Goal: Task Accomplishment & Management: Use online tool/utility

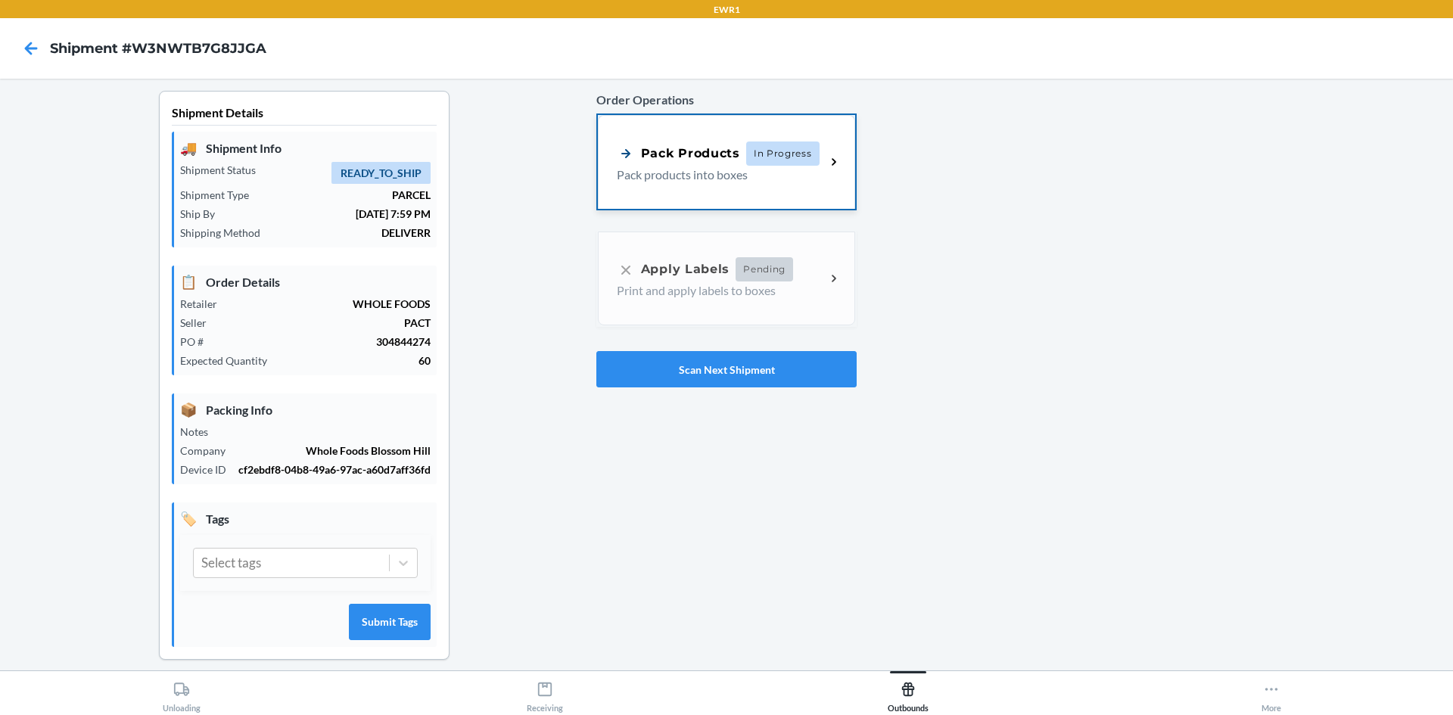
click at [802, 180] on p "Pack products into boxes" at bounding box center [715, 175] width 197 height 18
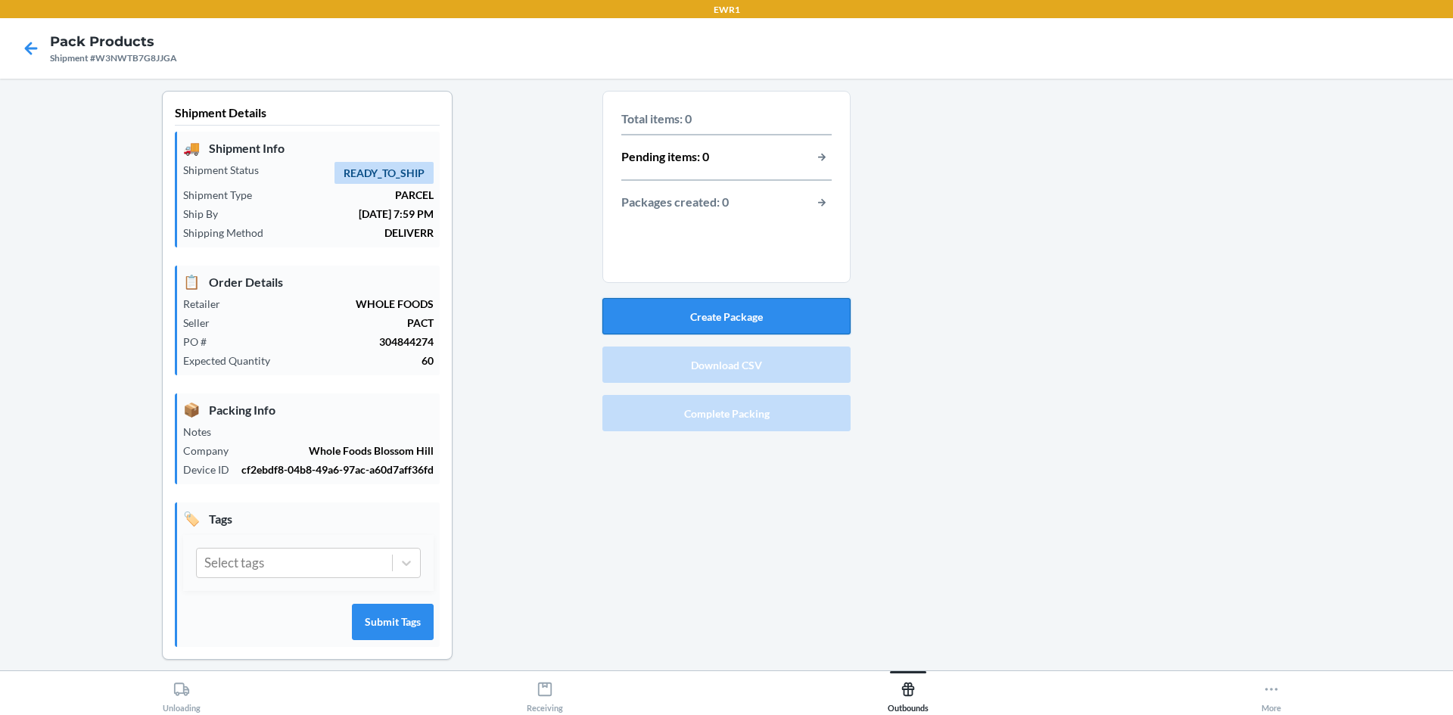
click at [808, 322] on button "Create Package" at bounding box center [727, 316] width 248 height 36
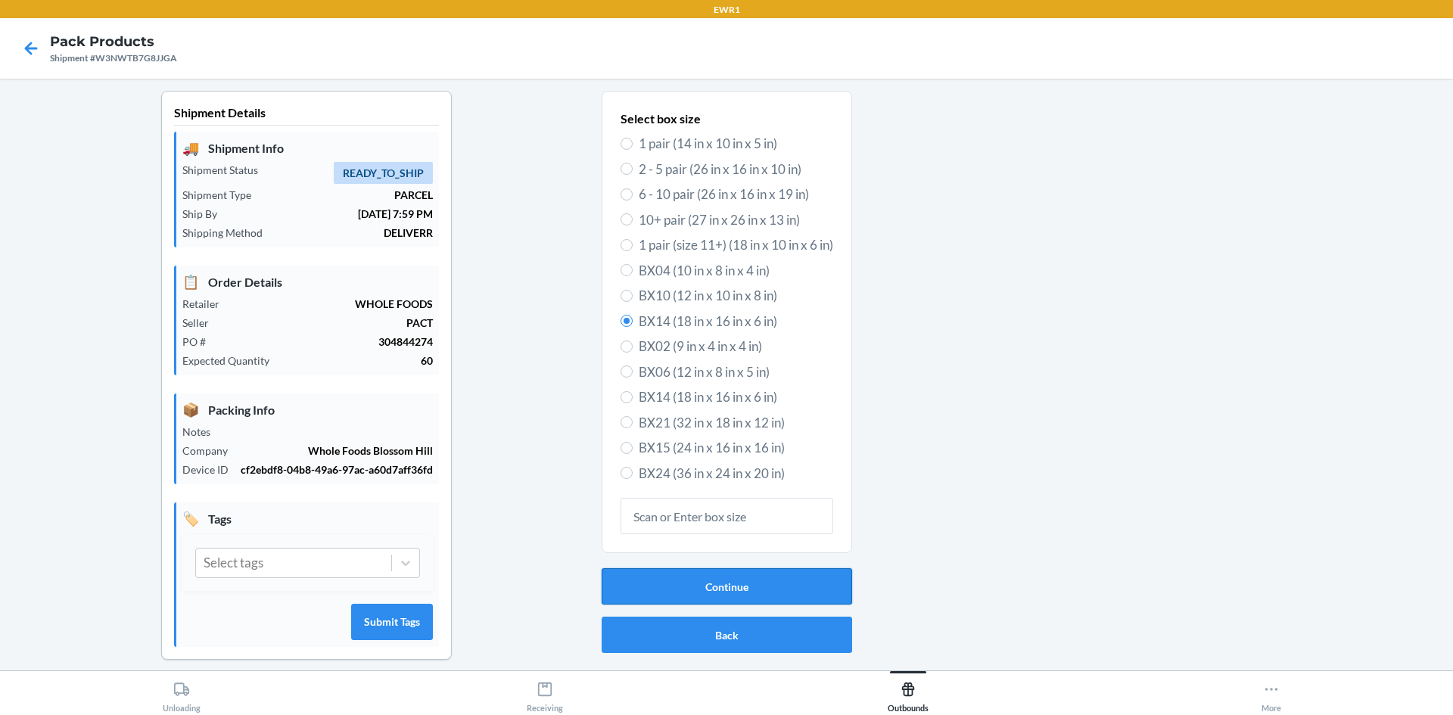
click at [735, 587] on button "Continue" at bounding box center [727, 586] width 251 height 36
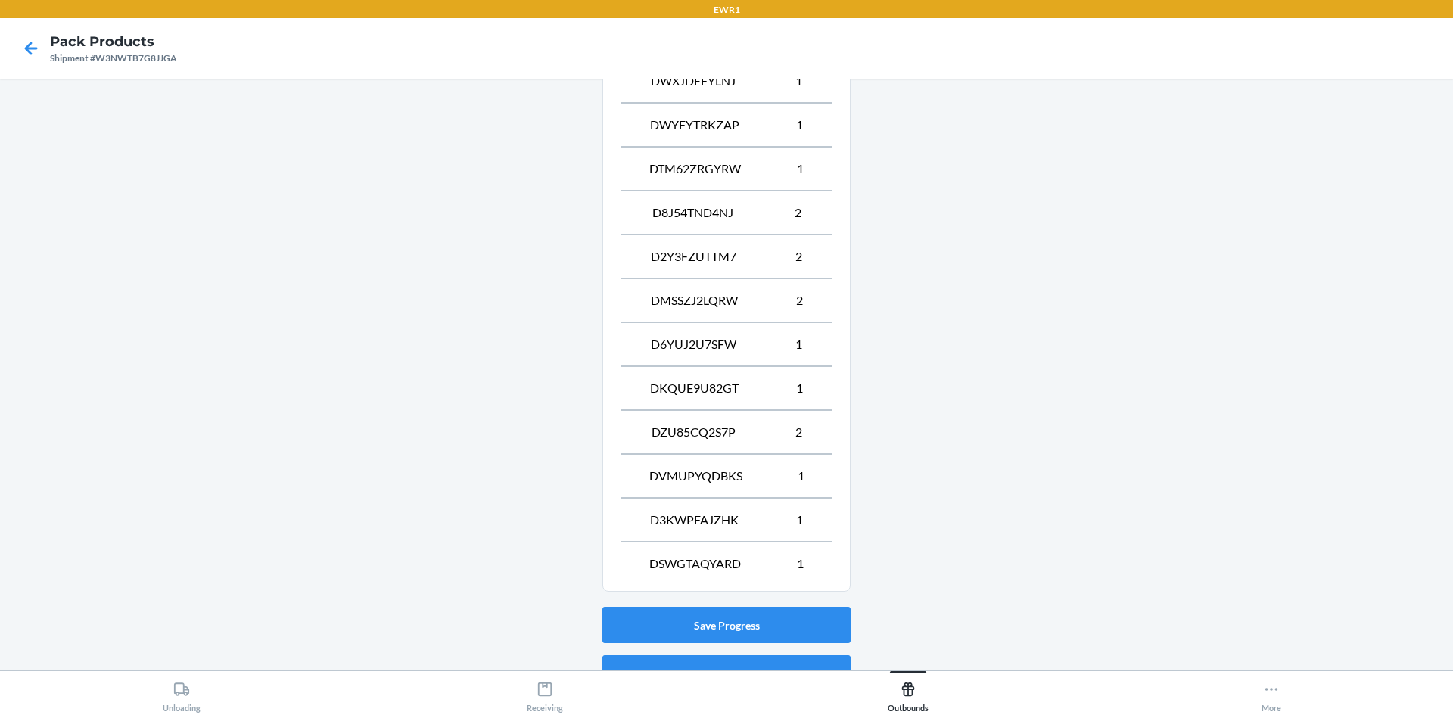
scroll to position [1069, 0]
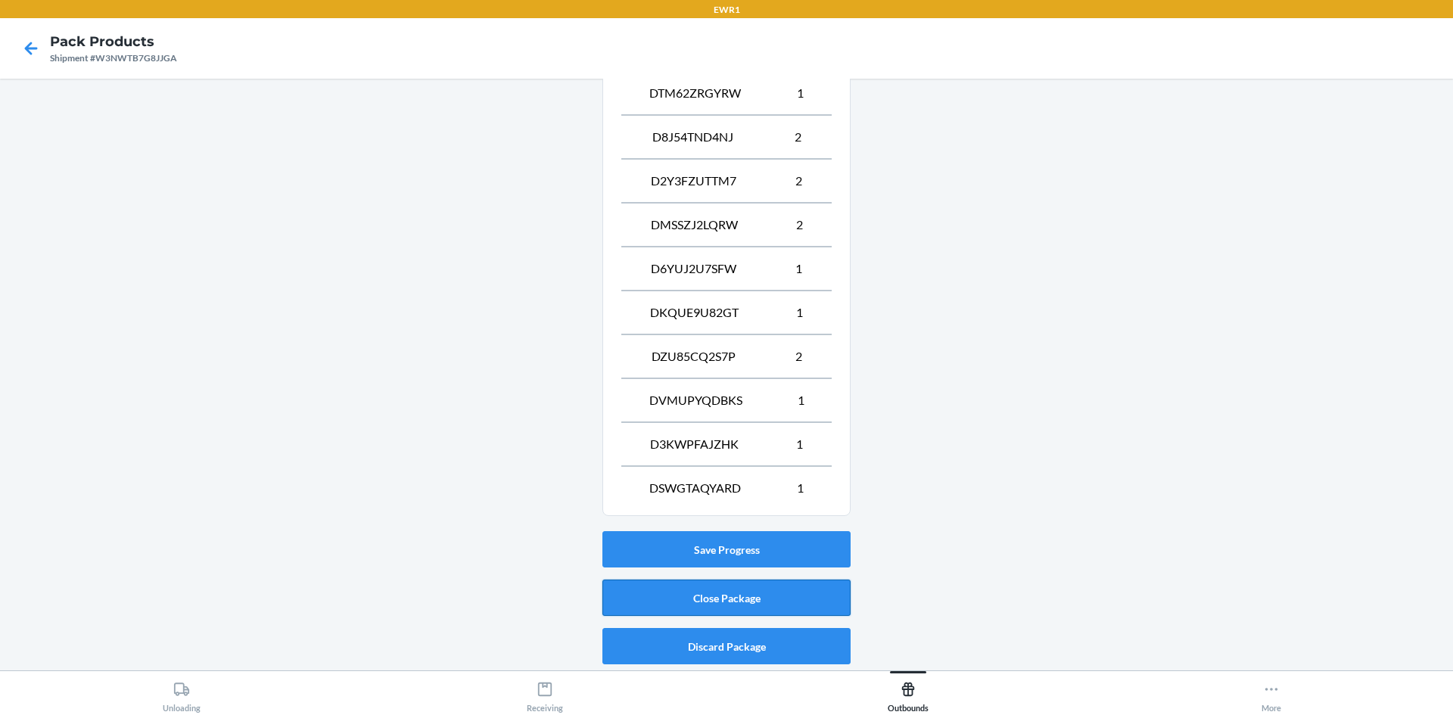
click at [764, 603] on button "Close Package" at bounding box center [727, 598] width 248 height 36
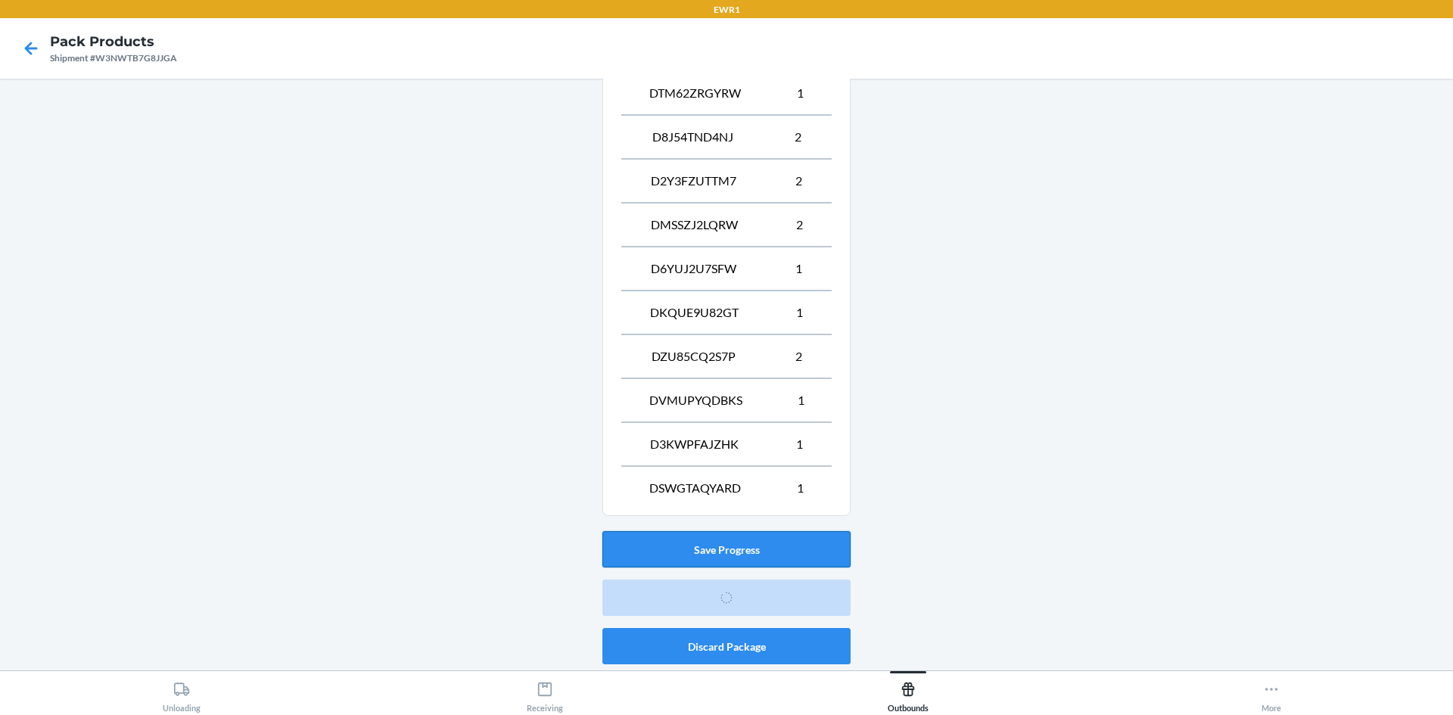
scroll to position [14, 0]
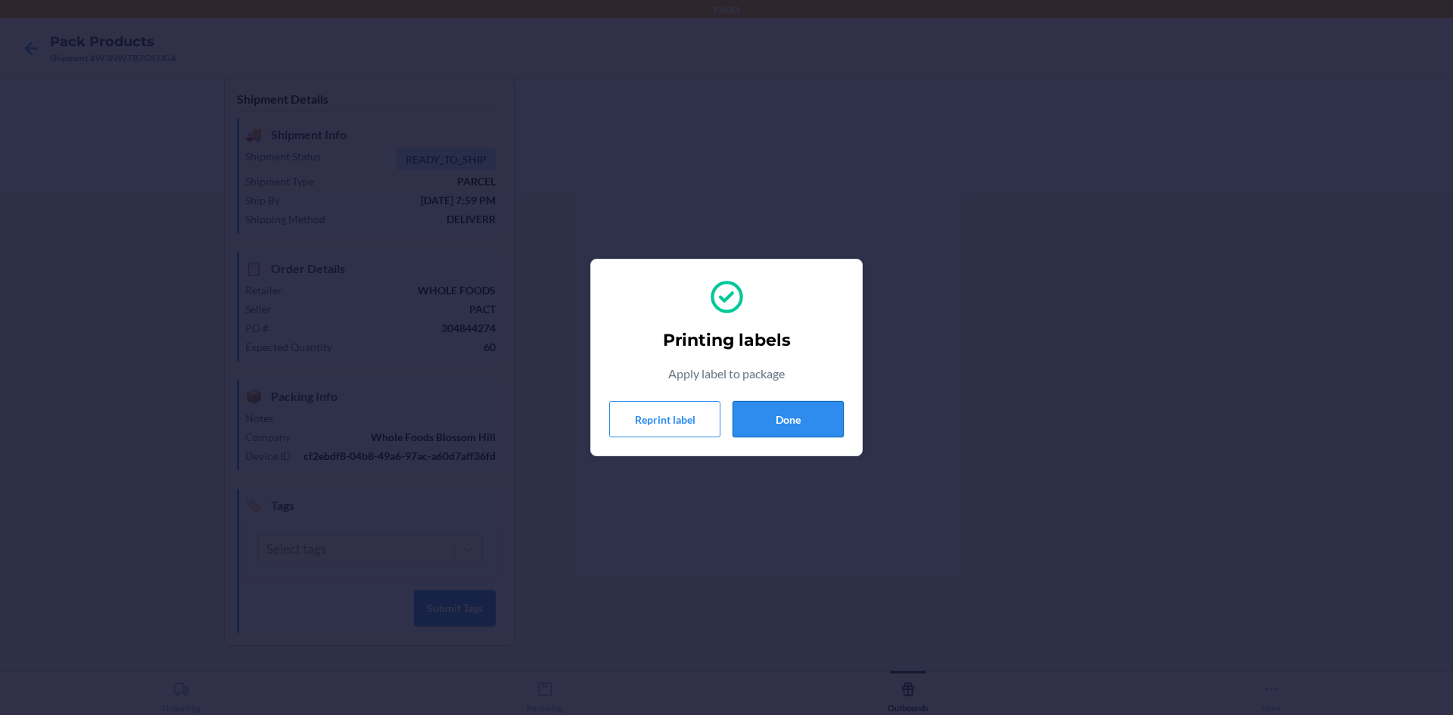
click at [805, 410] on button "Done" at bounding box center [788, 419] width 111 height 36
click at [804, 419] on button "Done" at bounding box center [788, 419] width 111 height 36
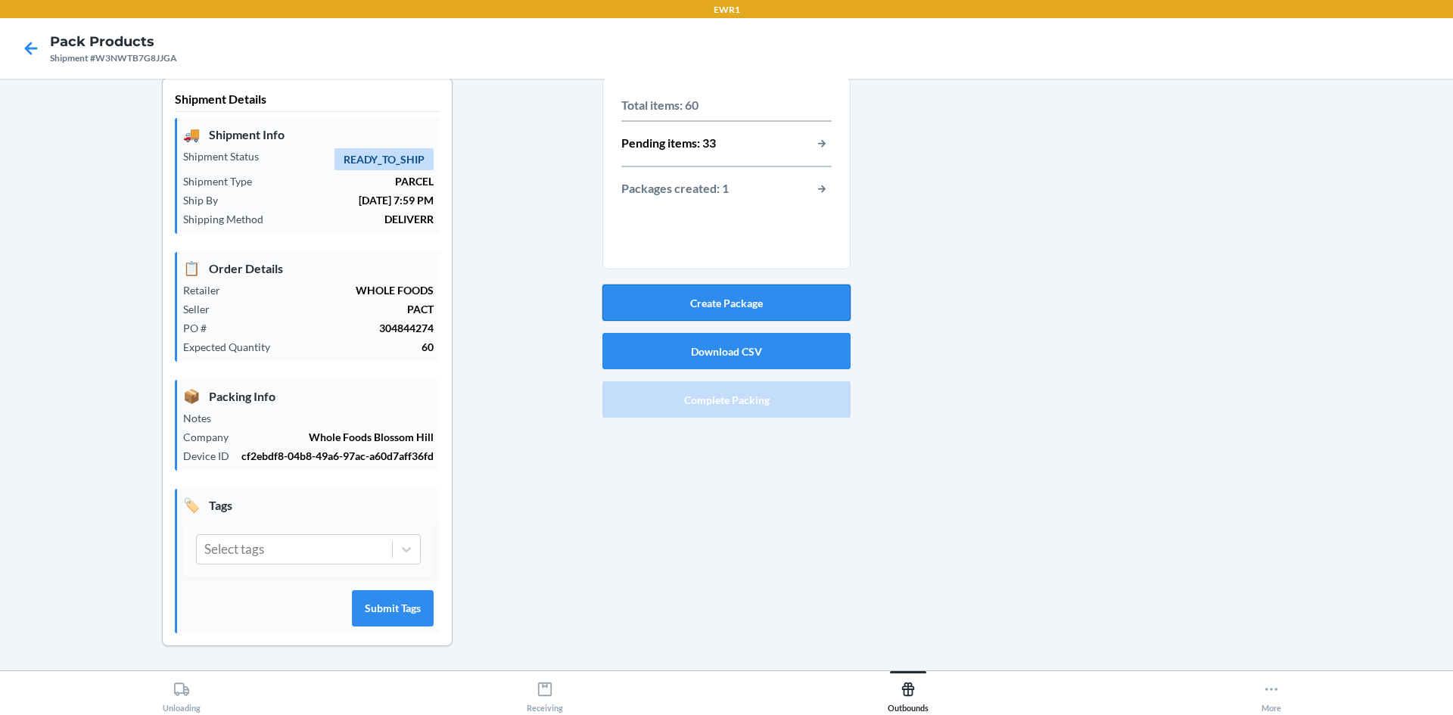
click at [757, 299] on button "Create Package" at bounding box center [727, 303] width 248 height 36
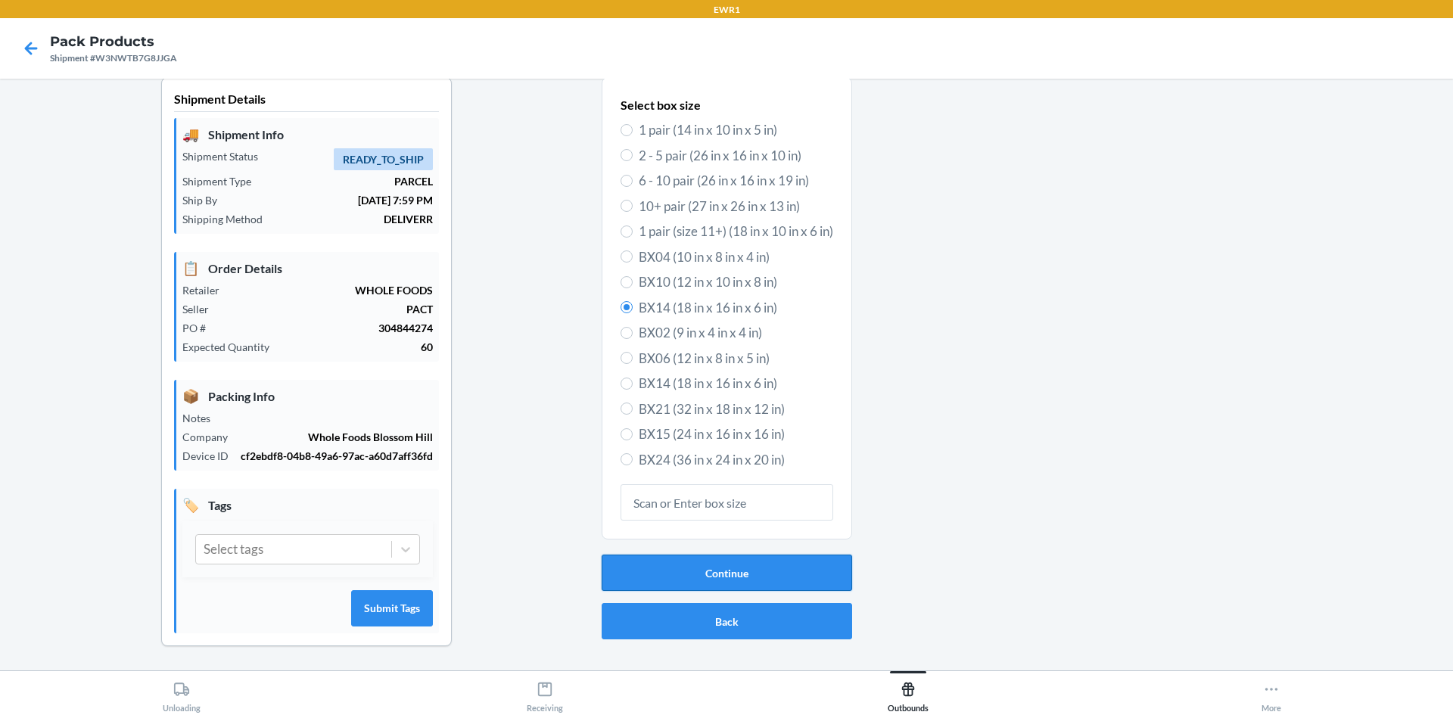
click at [806, 555] on div "Continue Back" at bounding box center [727, 597] width 251 height 97
click at [806, 559] on button "Continue" at bounding box center [727, 573] width 251 height 36
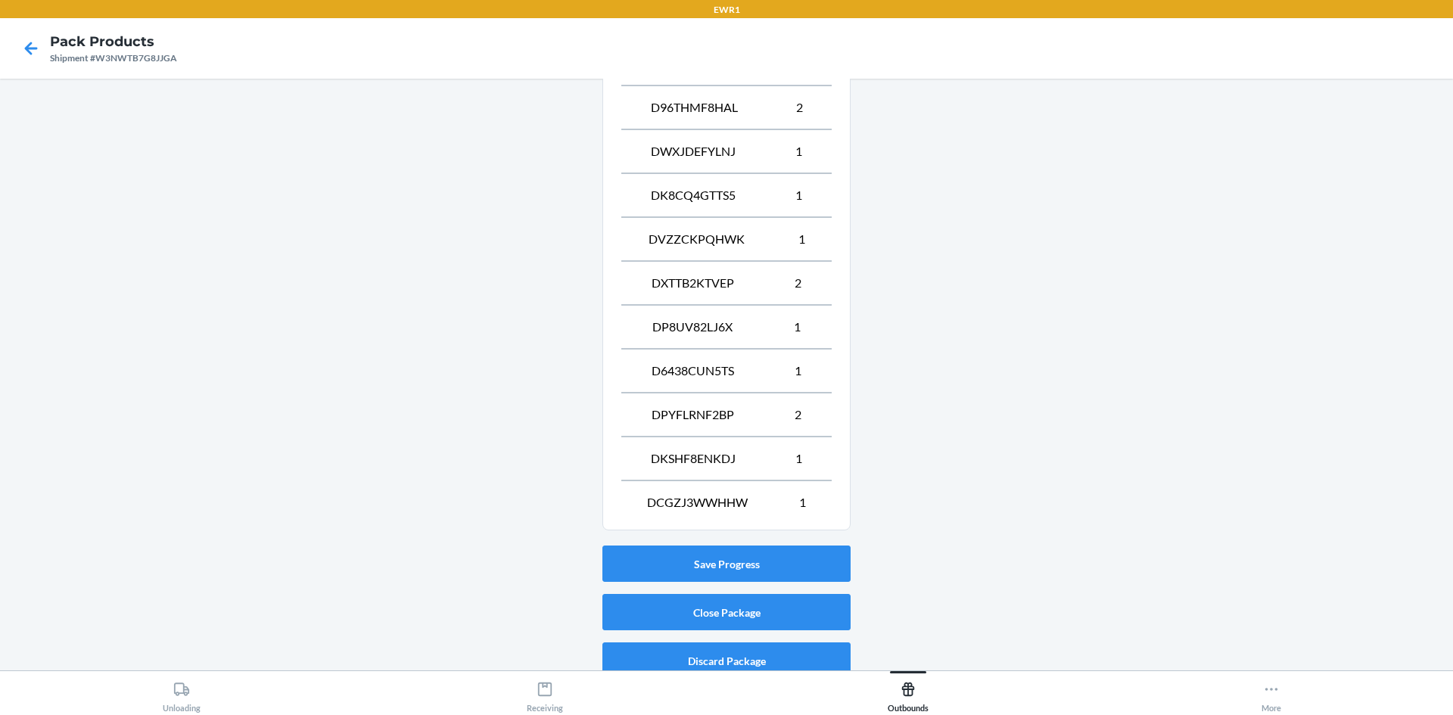
scroll to position [1113, 0]
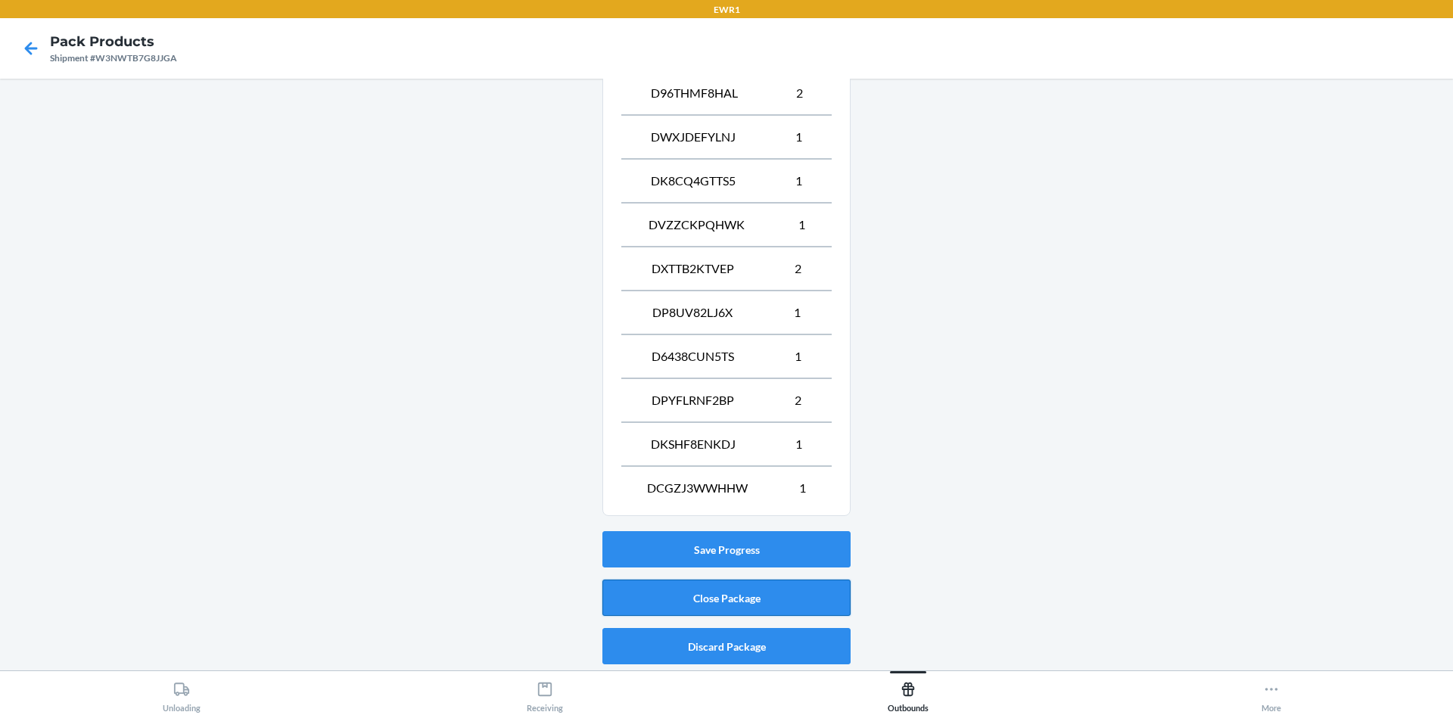
click at [716, 602] on button "Close Package" at bounding box center [727, 598] width 248 height 36
click at [816, 596] on button "Close Package" at bounding box center [727, 598] width 248 height 36
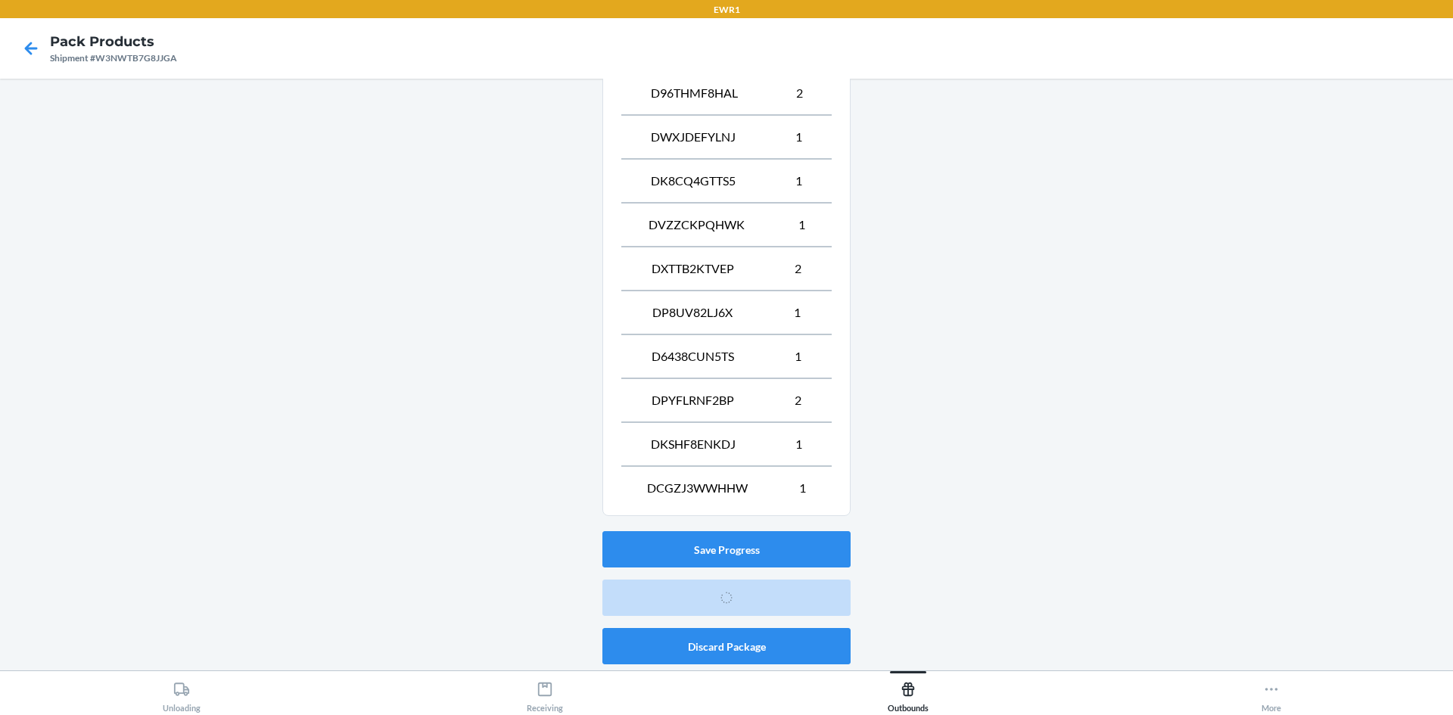
scroll to position [14, 0]
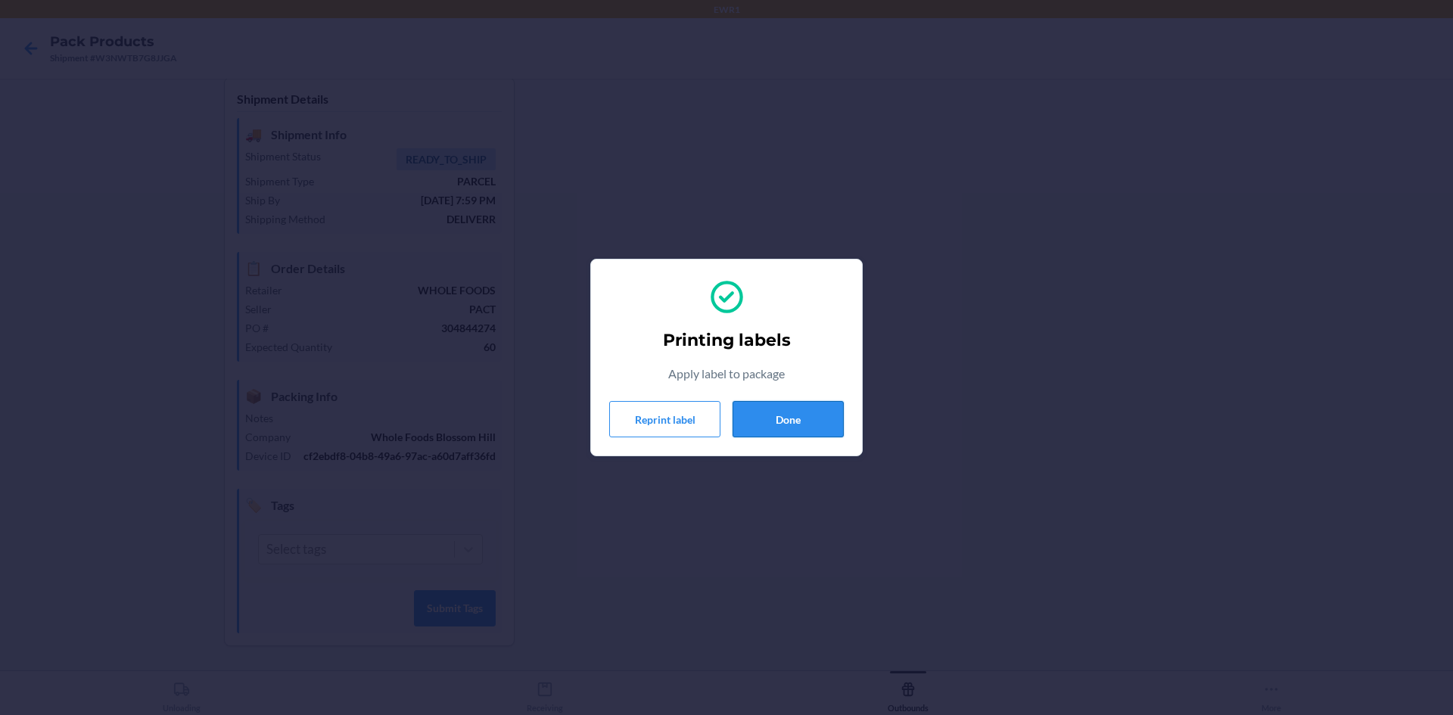
click at [758, 416] on button "Done" at bounding box center [788, 419] width 111 height 36
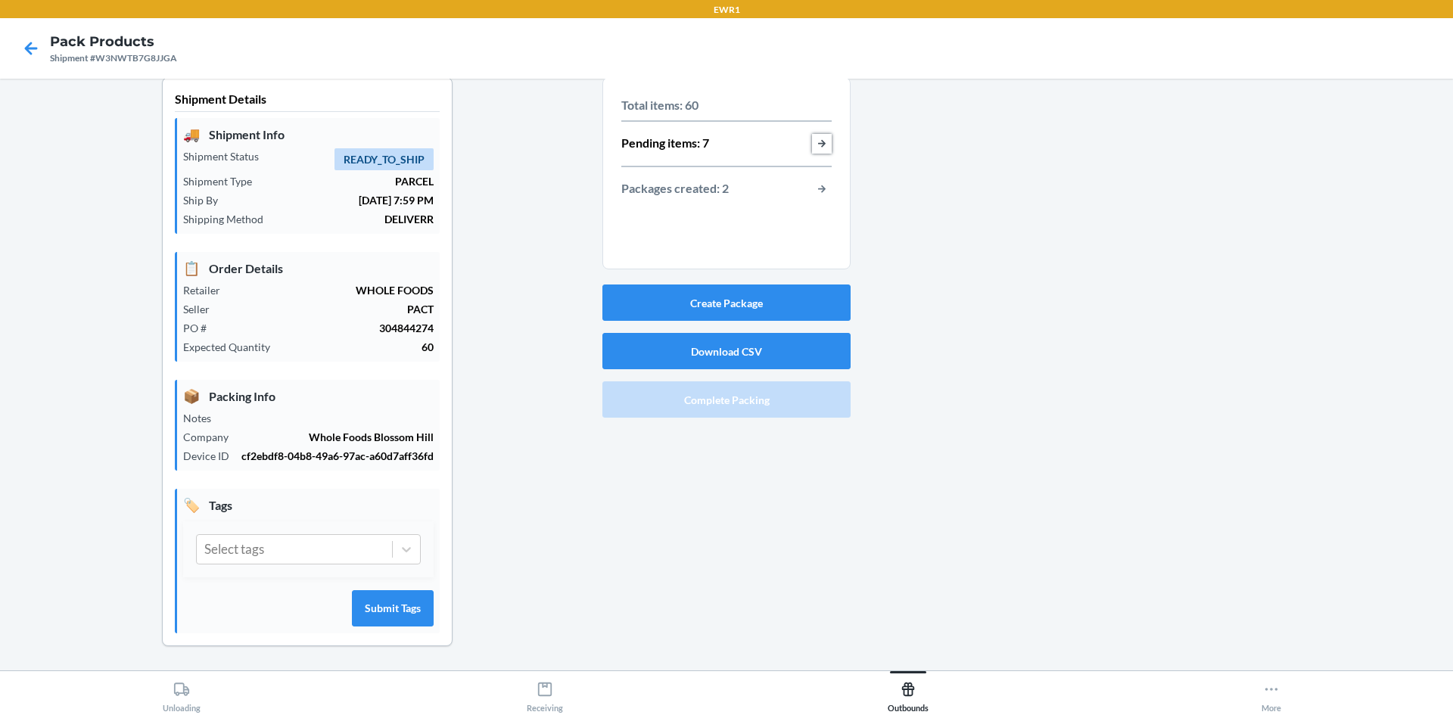
click at [824, 139] on button "button-view-pending-items" at bounding box center [822, 144] width 20 height 20
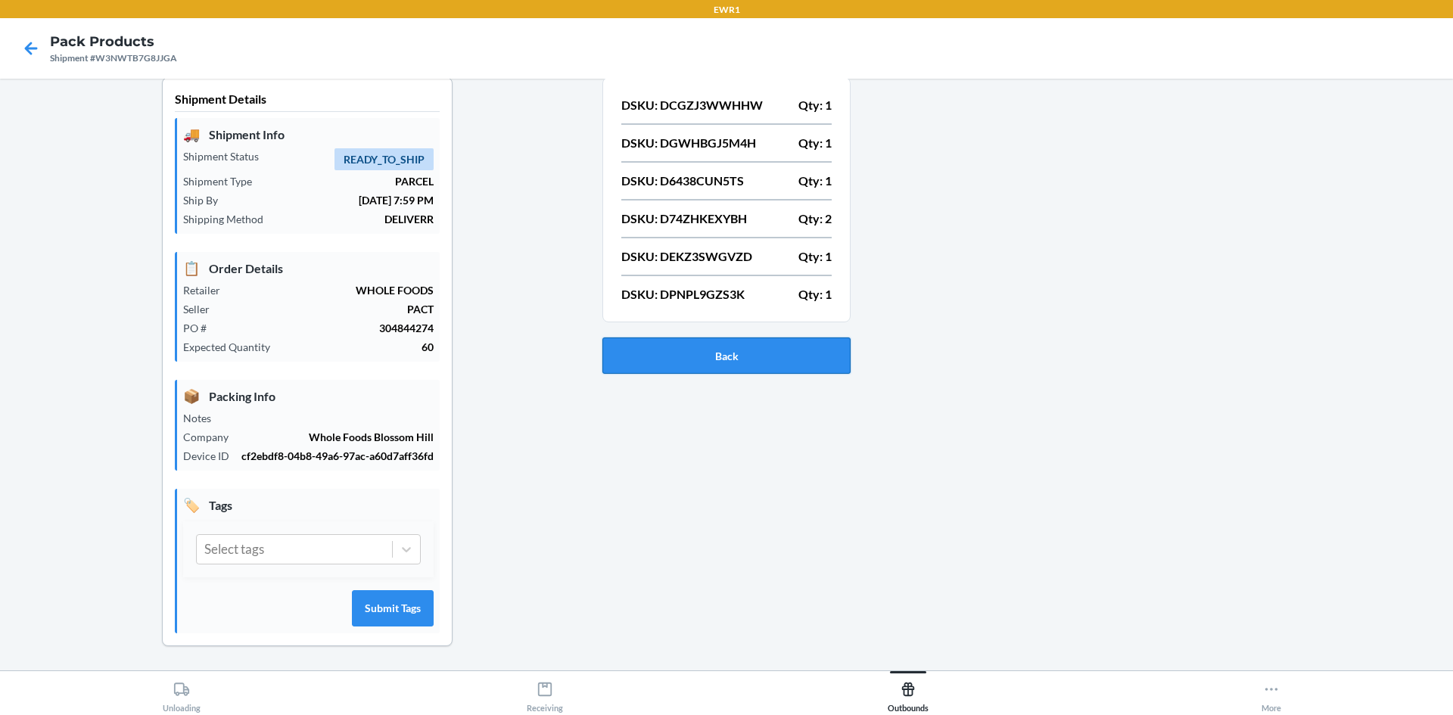
click at [795, 364] on button "Back" at bounding box center [727, 356] width 248 height 36
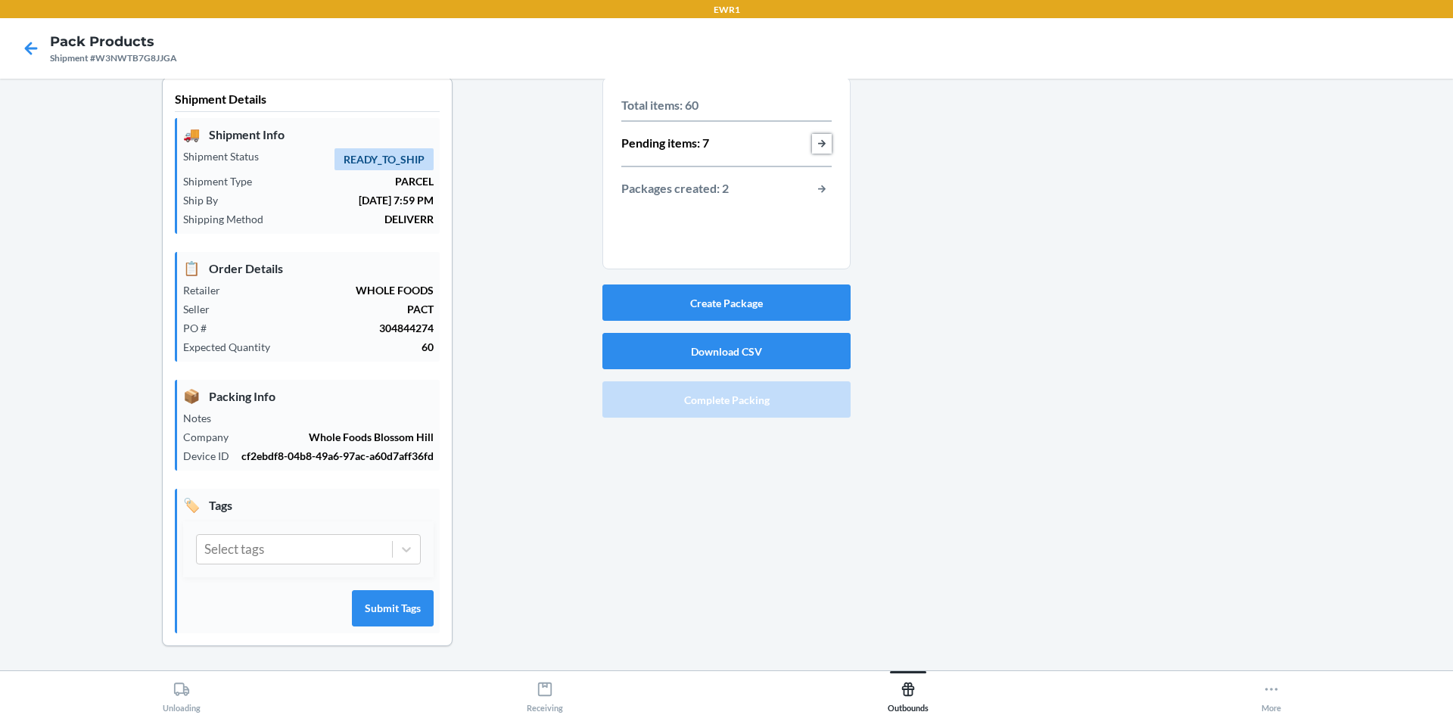
click at [818, 145] on button "button-view-pending-items" at bounding box center [822, 144] width 20 height 20
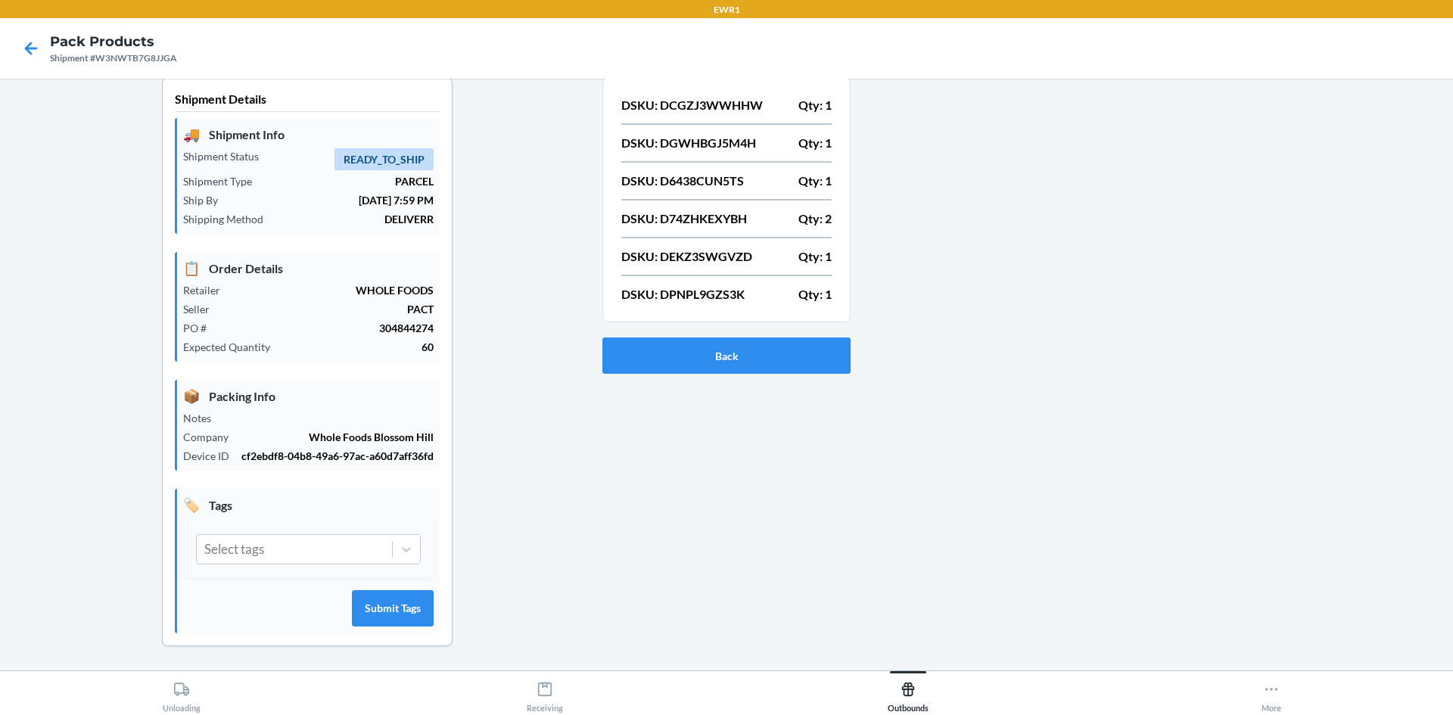
drag, startPoint x: 1185, startPoint y: 492, endPoint x: 1185, endPoint y: 478, distance: 14.4
click at [1185, 487] on div at bounding box center [1146, 373] width 590 height 593
click at [741, 368] on button "Back" at bounding box center [727, 356] width 248 height 36
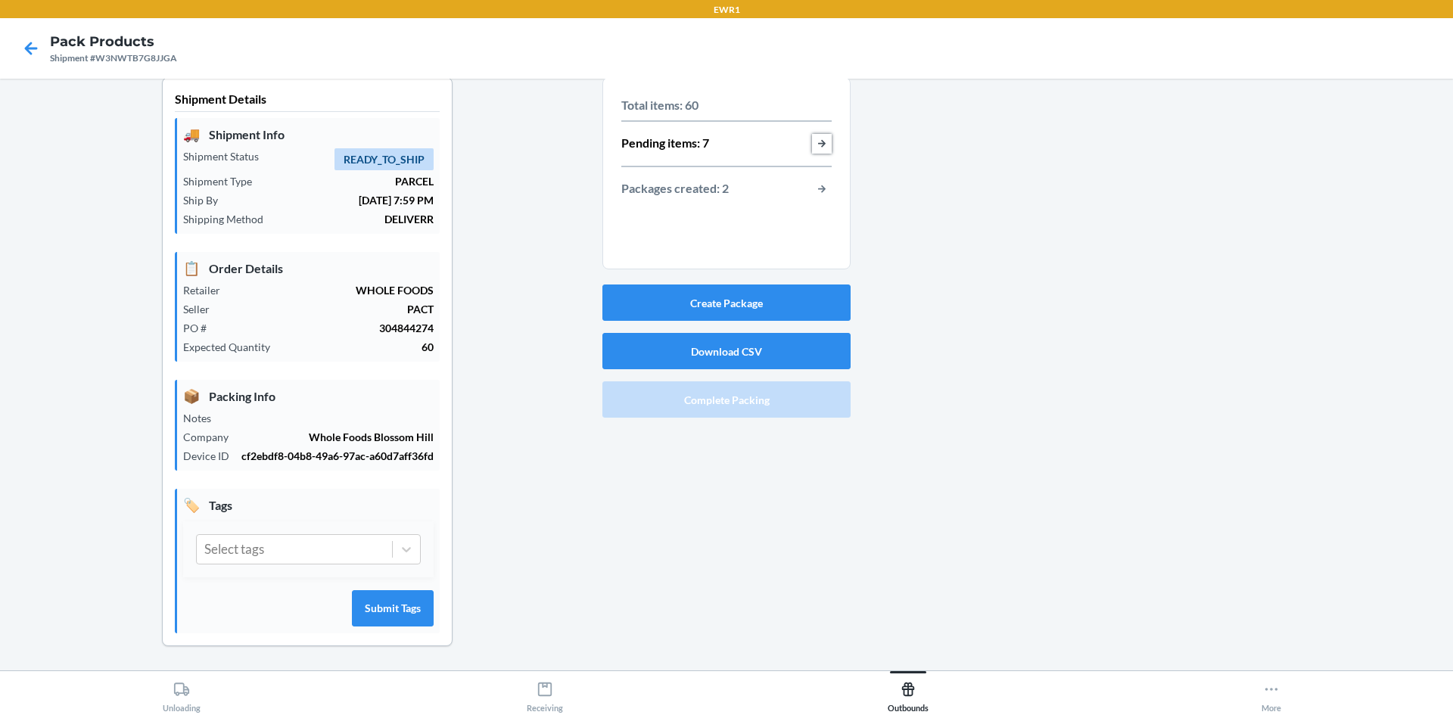
click at [821, 142] on button "button-view-pending-items" at bounding box center [822, 144] width 20 height 20
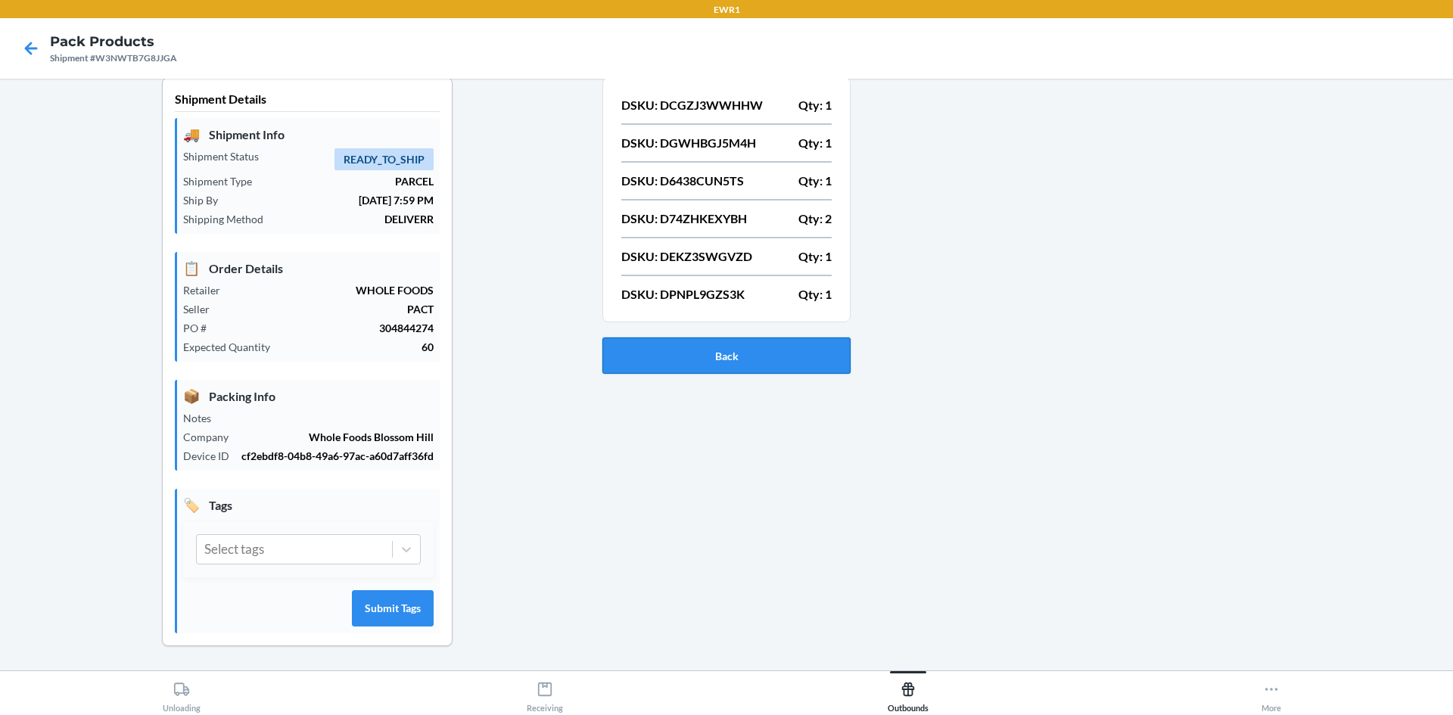
click at [737, 338] on button "Back" at bounding box center [727, 356] width 248 height 36
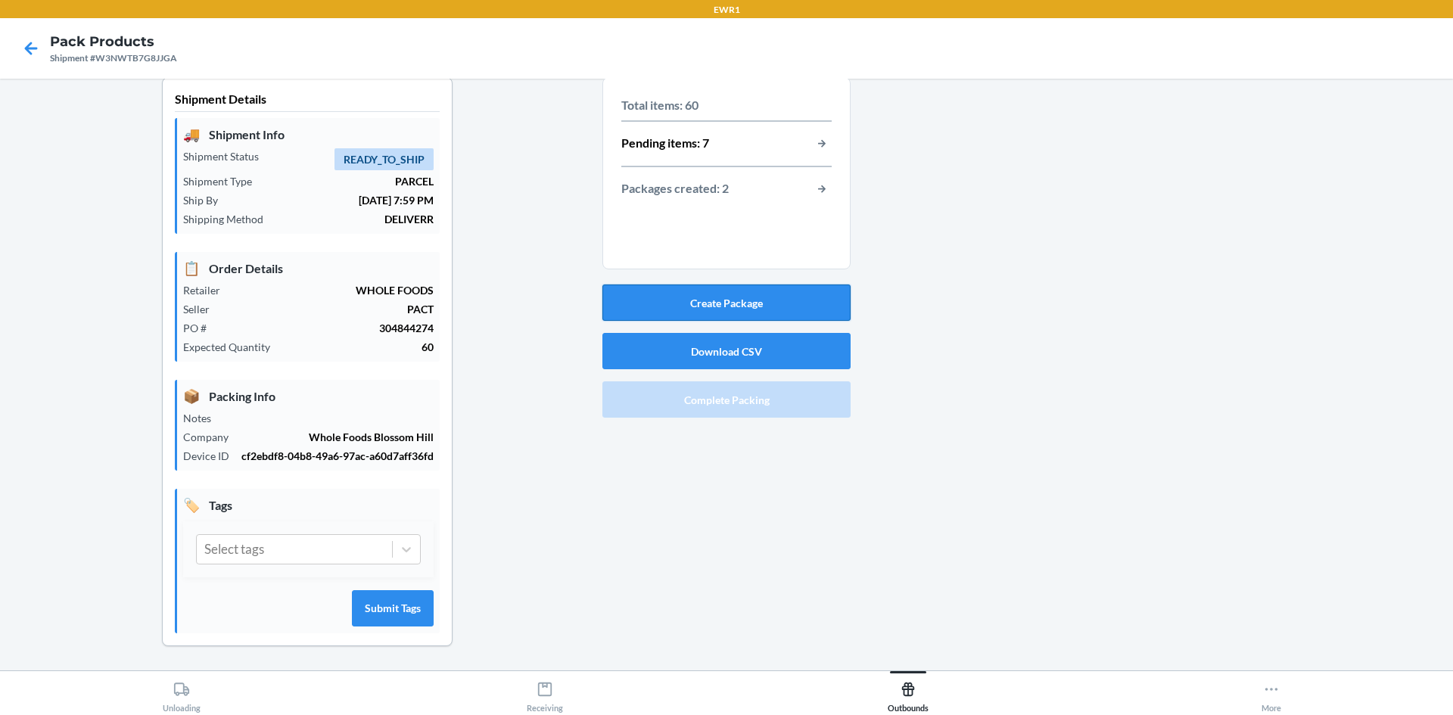
drag, startPoint x: 799, startPoint y: 316, endPoint x: 799, endPoint y: 306, distance: 10.6
click at [799, 306] on button "Create Package" at bounding box center [727, 303] width 248 height 36
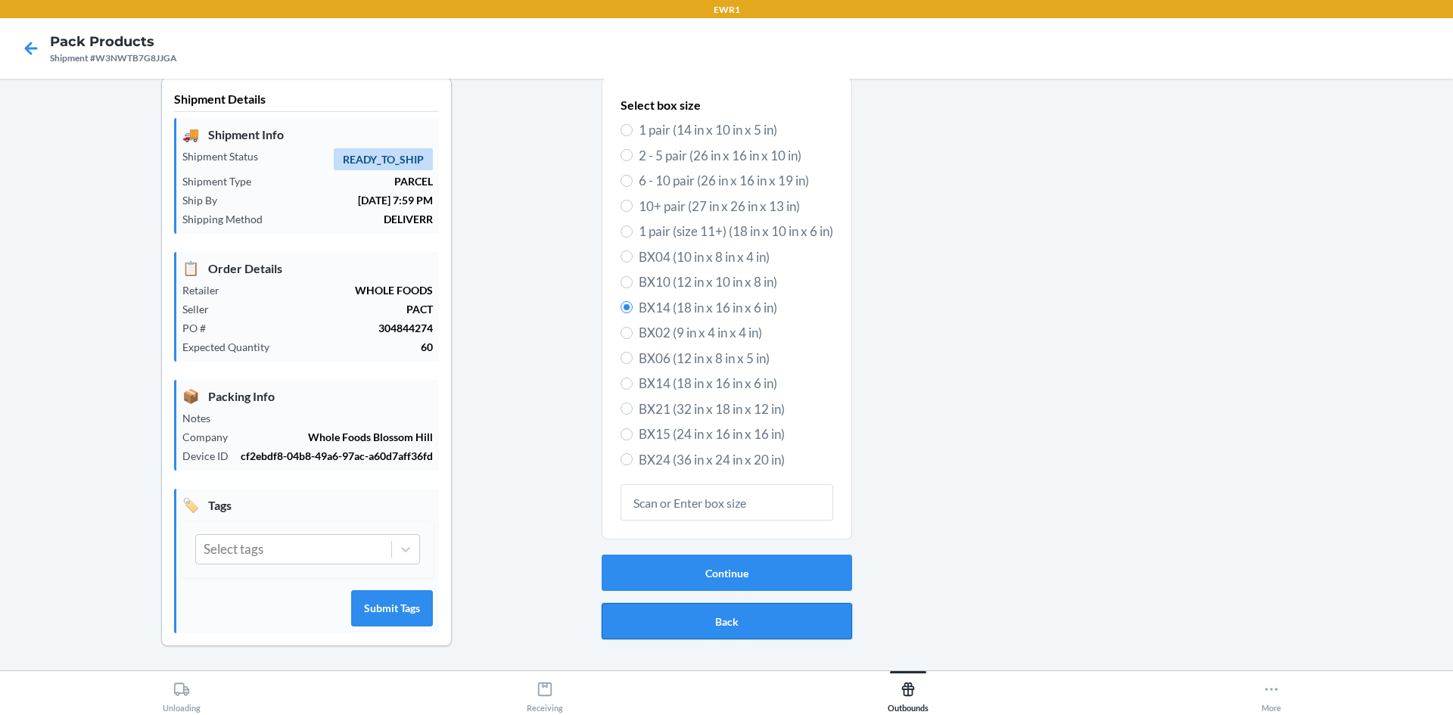
click at [787, 624] on button "Back" at bounding box center [727, 621] width 251 height 36
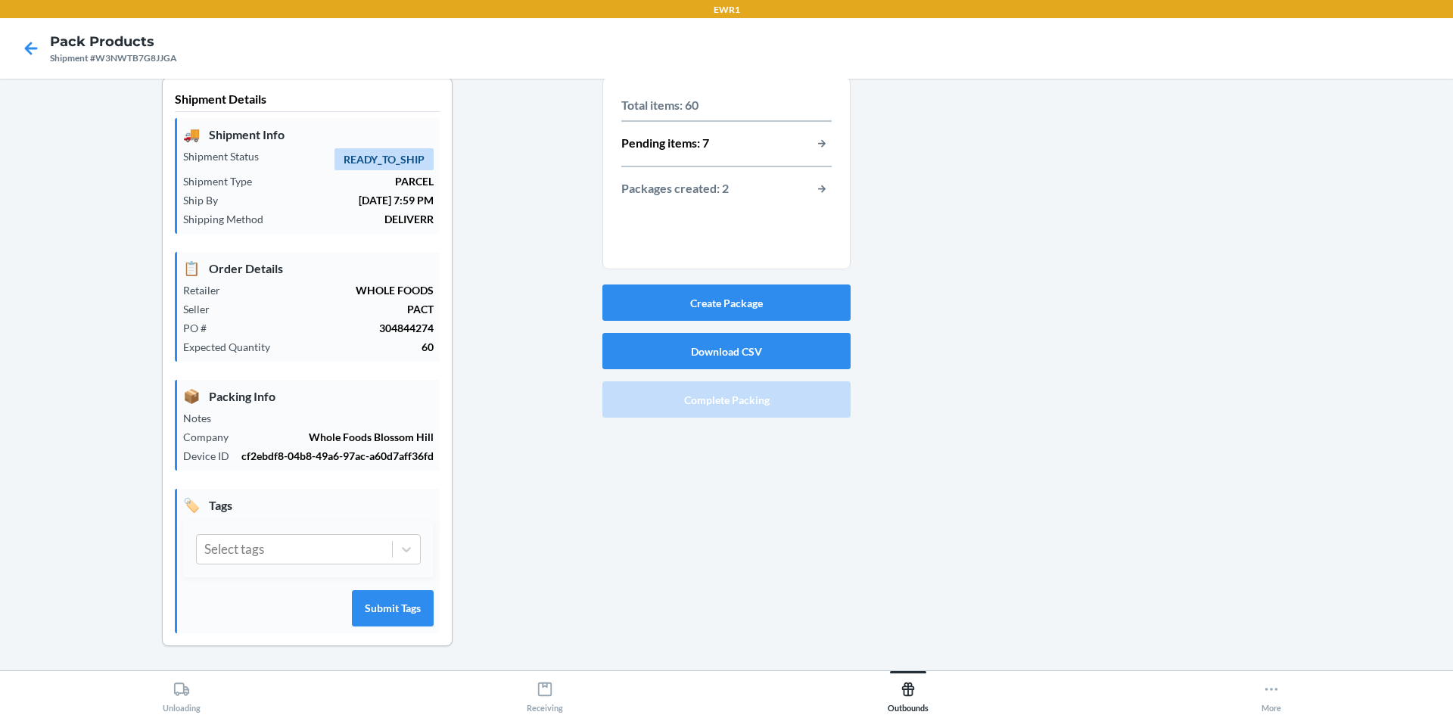
click at [729, 192] on div "Packages created: 2" at bounding box center [726, 189] width 210 height 20
click at [816, 188] on button "button-view-packages-created" at bounding box center [822, 189] width 20 height 20
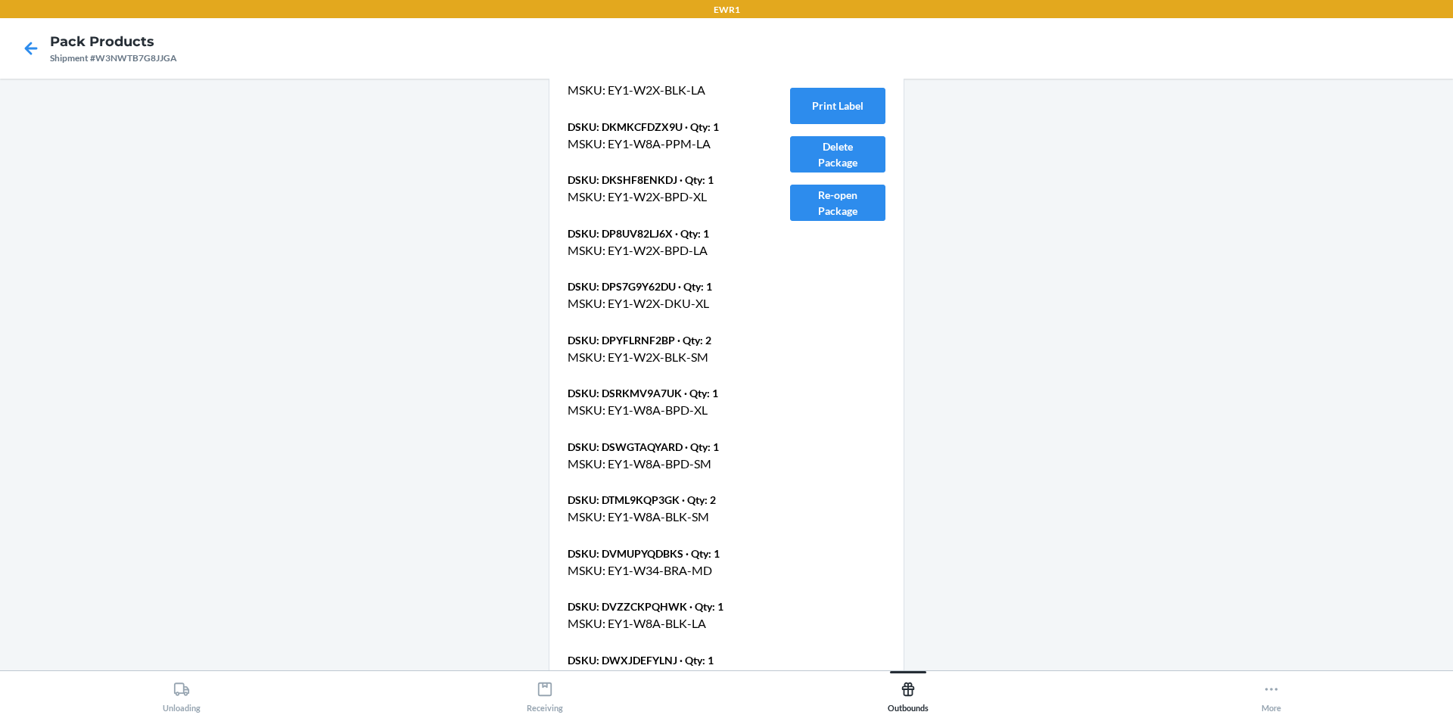
scroll to position [1528, 0]
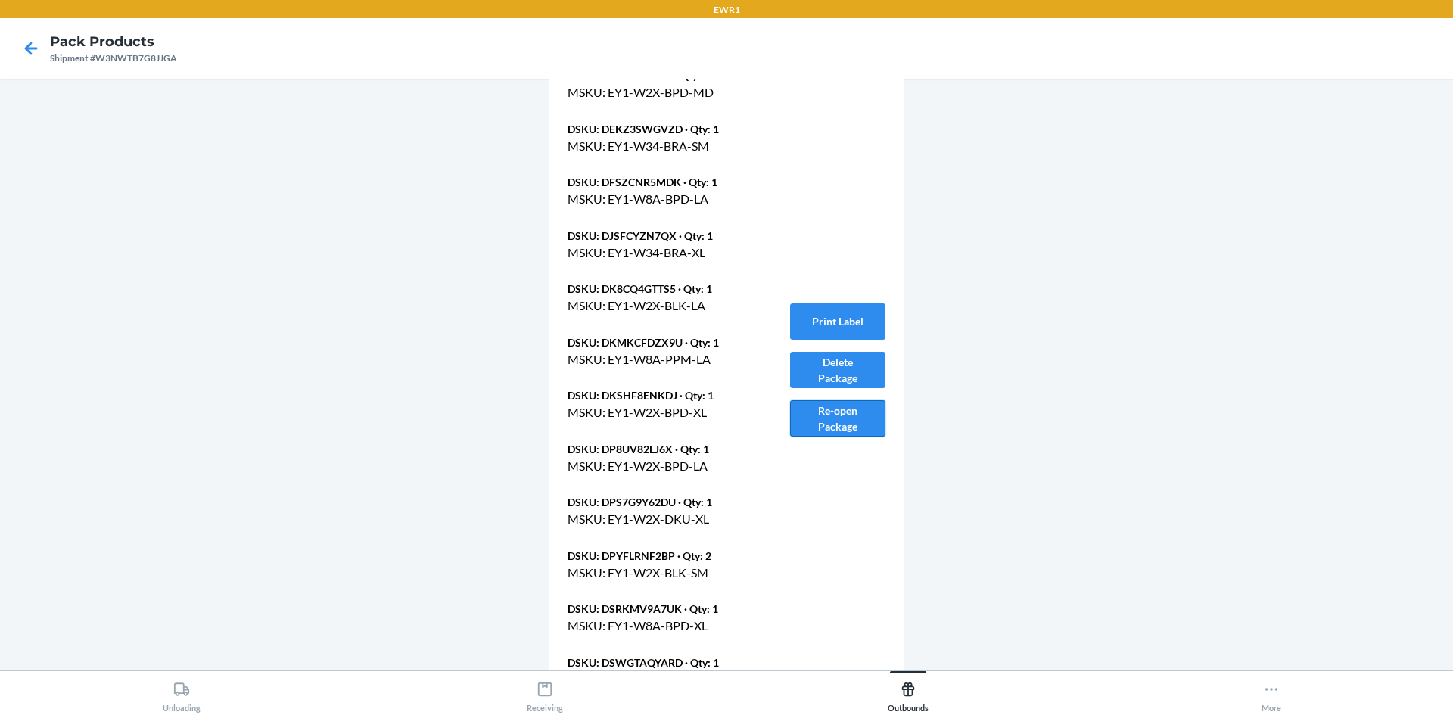
click at [839, 414] on button "Re-open Package" at bounding box center [837, 418] width 95 height 36
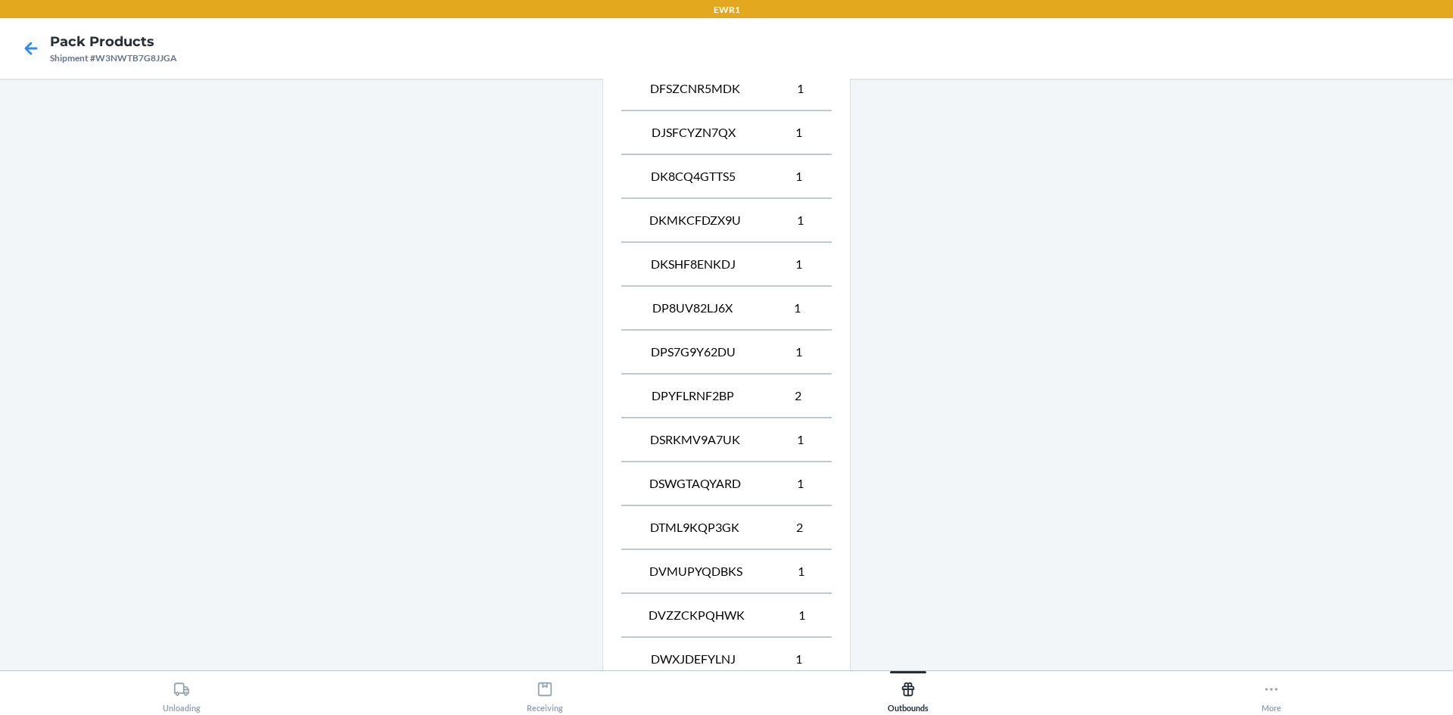
scroll to position [1113, 0]
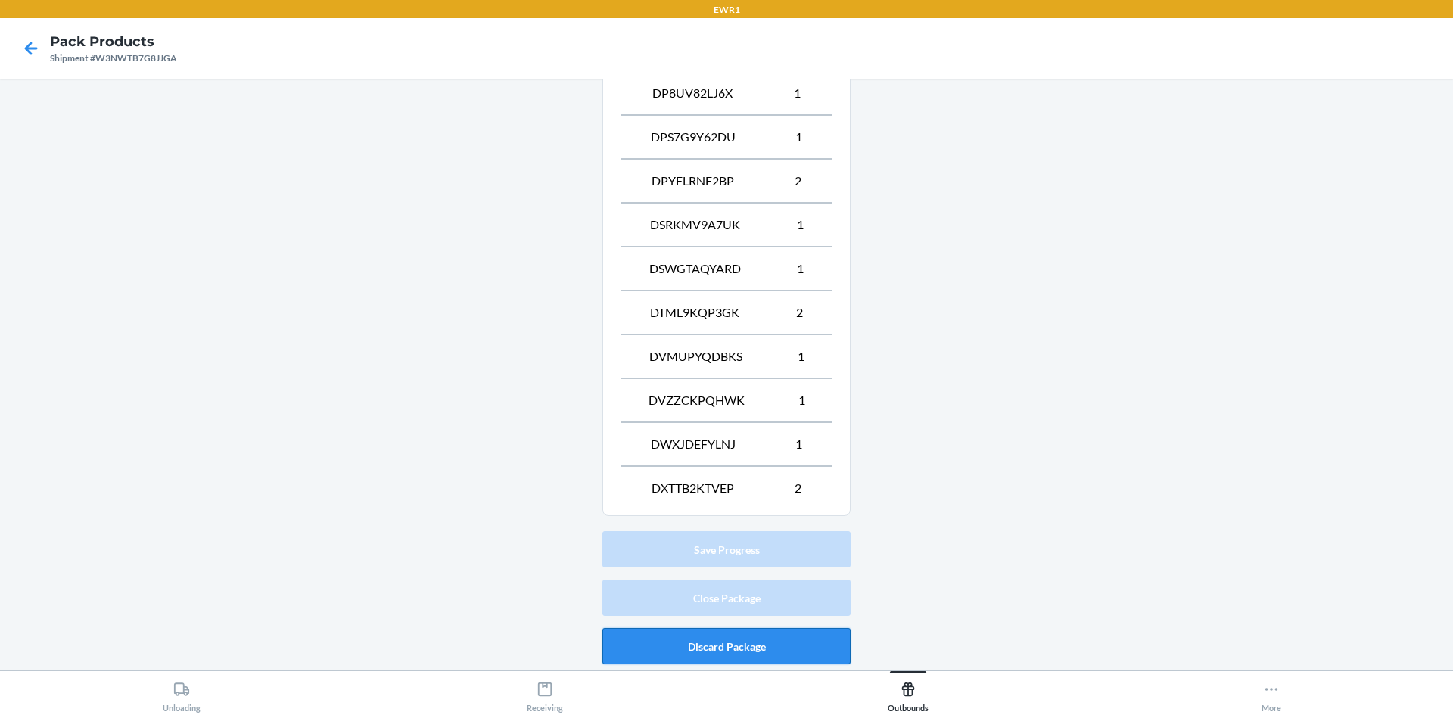
click at [755, 648] on button "Discard Package" at bounding box center [727, 646] width 248 height 36
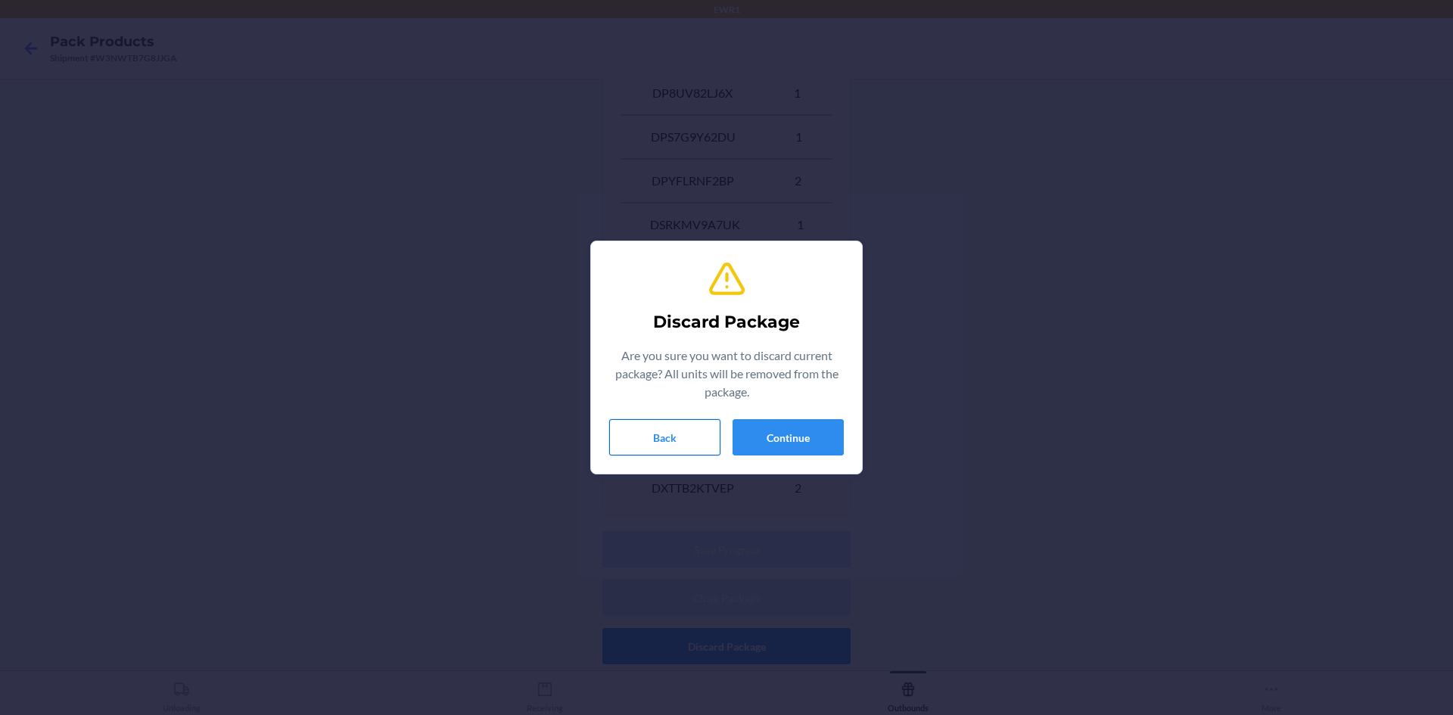
click at [658, 428] on button "Back" at bounding box center [664, 437] width 111 height 36
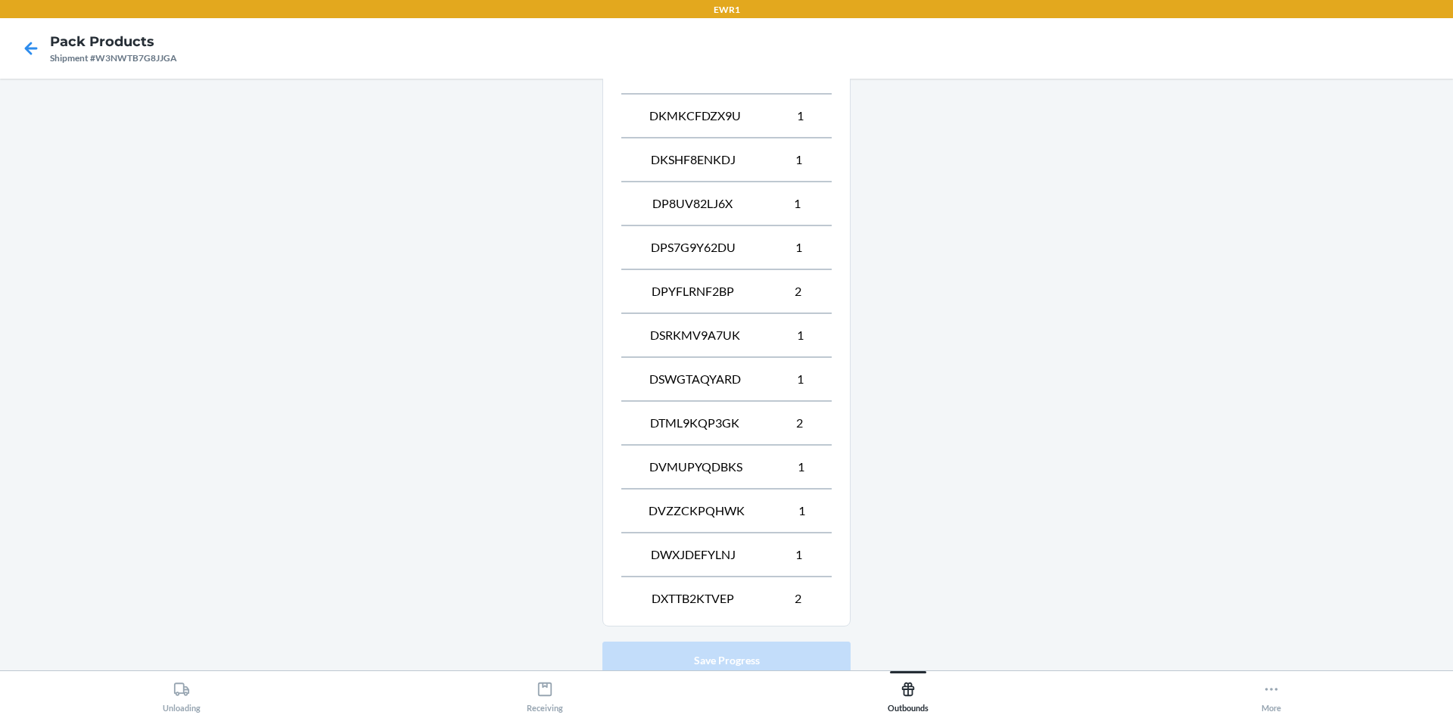
scroll to position [0, 0]
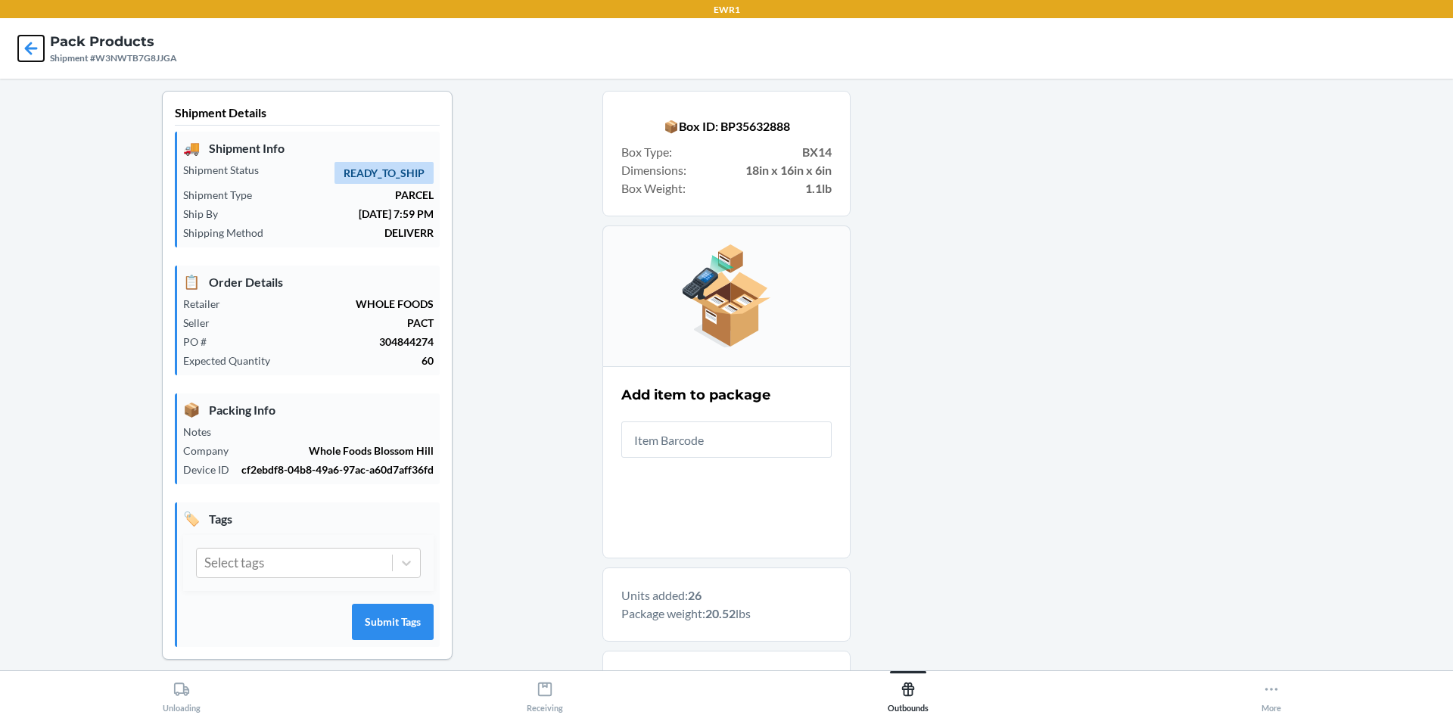
click at [28, 46] on icon at bounding box center [31, 48] width 13 height 13
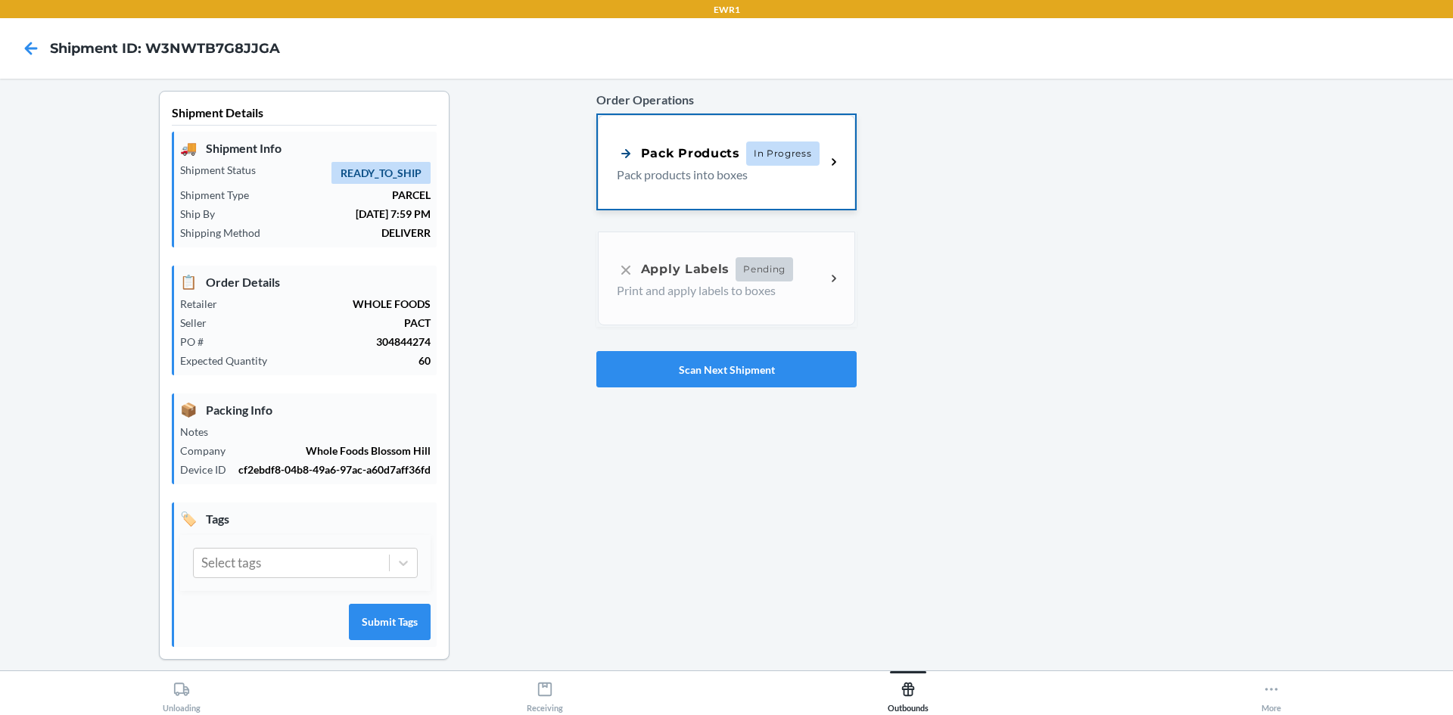
click at [802, 185] on div "Pack Products In Progress Pack products into boxes" at bounding box center [726, 162] width 257 height 94
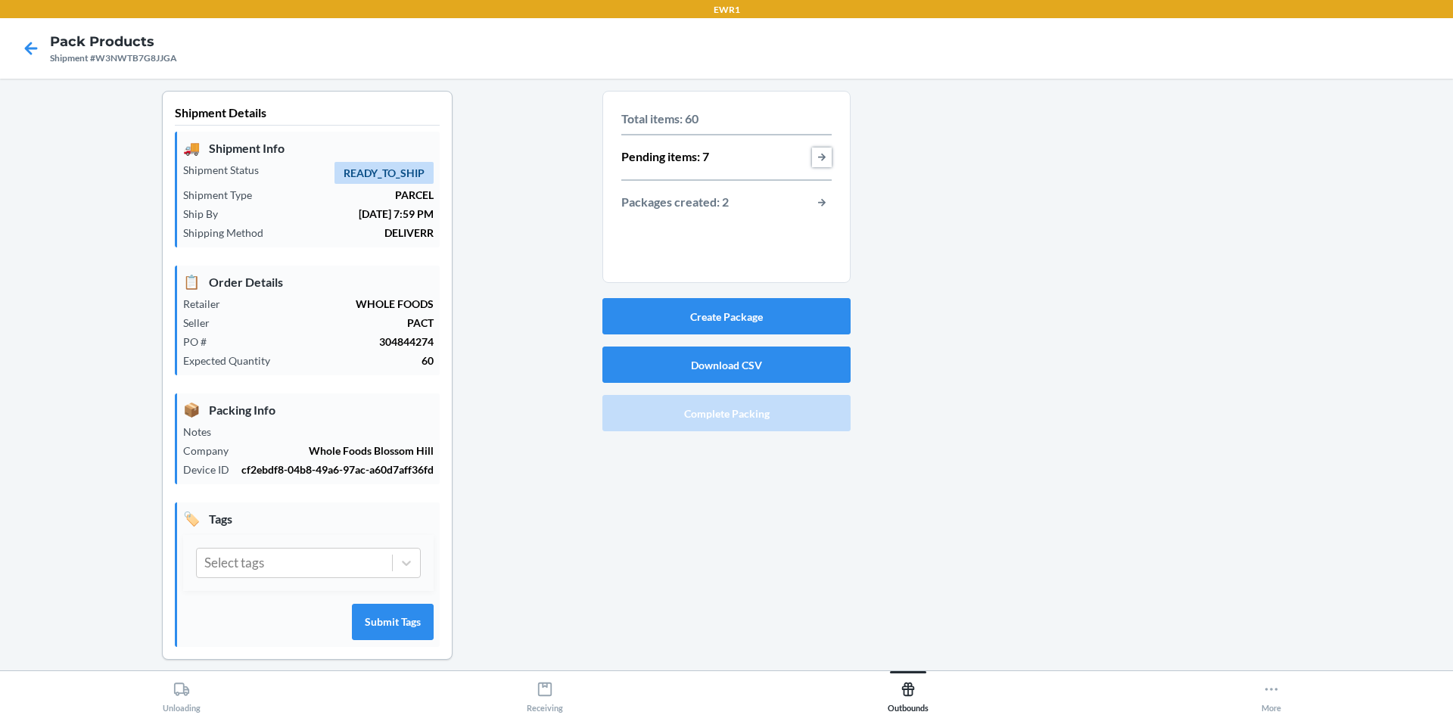
click at [822, 167] on div "Total items: 60 Pending items: 7 Packages created: 2" at bounding box center [726, 161] width 210 height 115
click at [820, 155] on button "button-view-pending-items" at bounding box center [822, 158] width 20 height 20
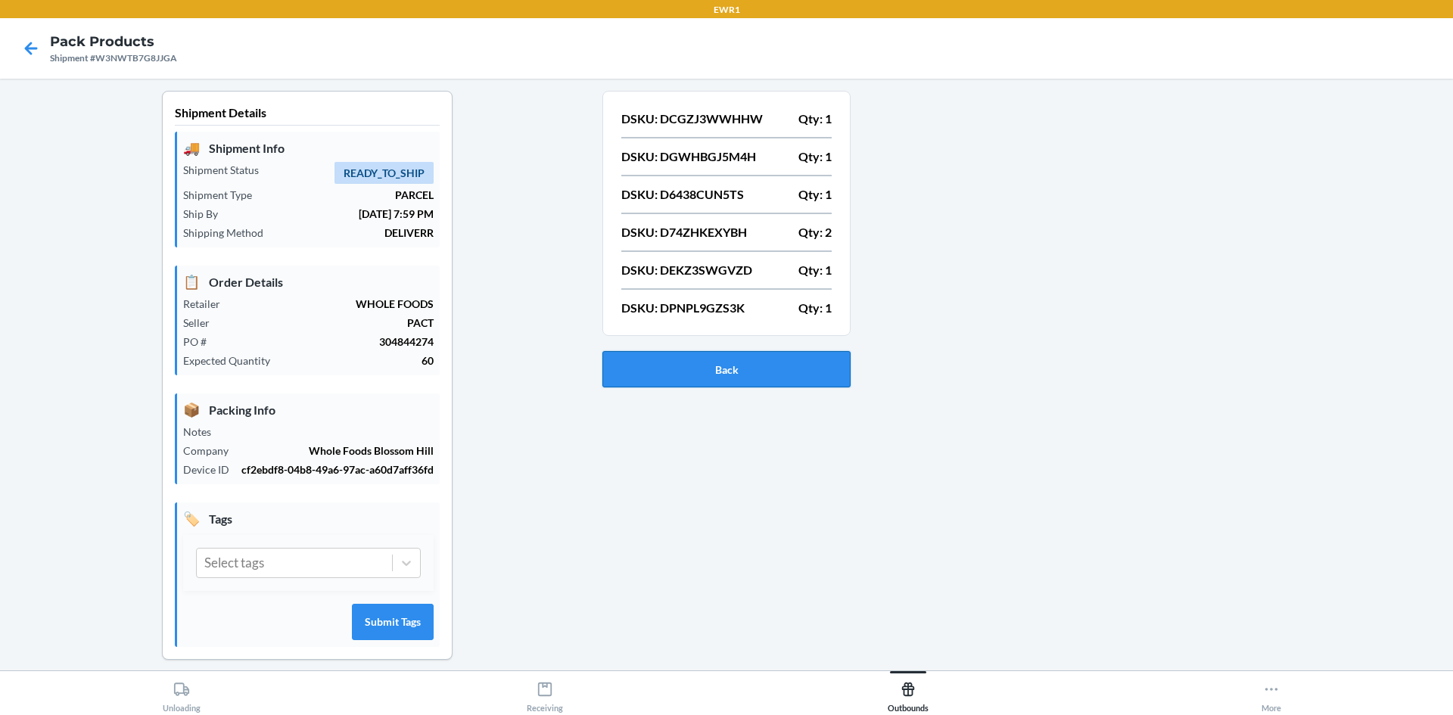
click at [799, 357] on button "Back" at bounding box center [727, 369] width 248 height 36
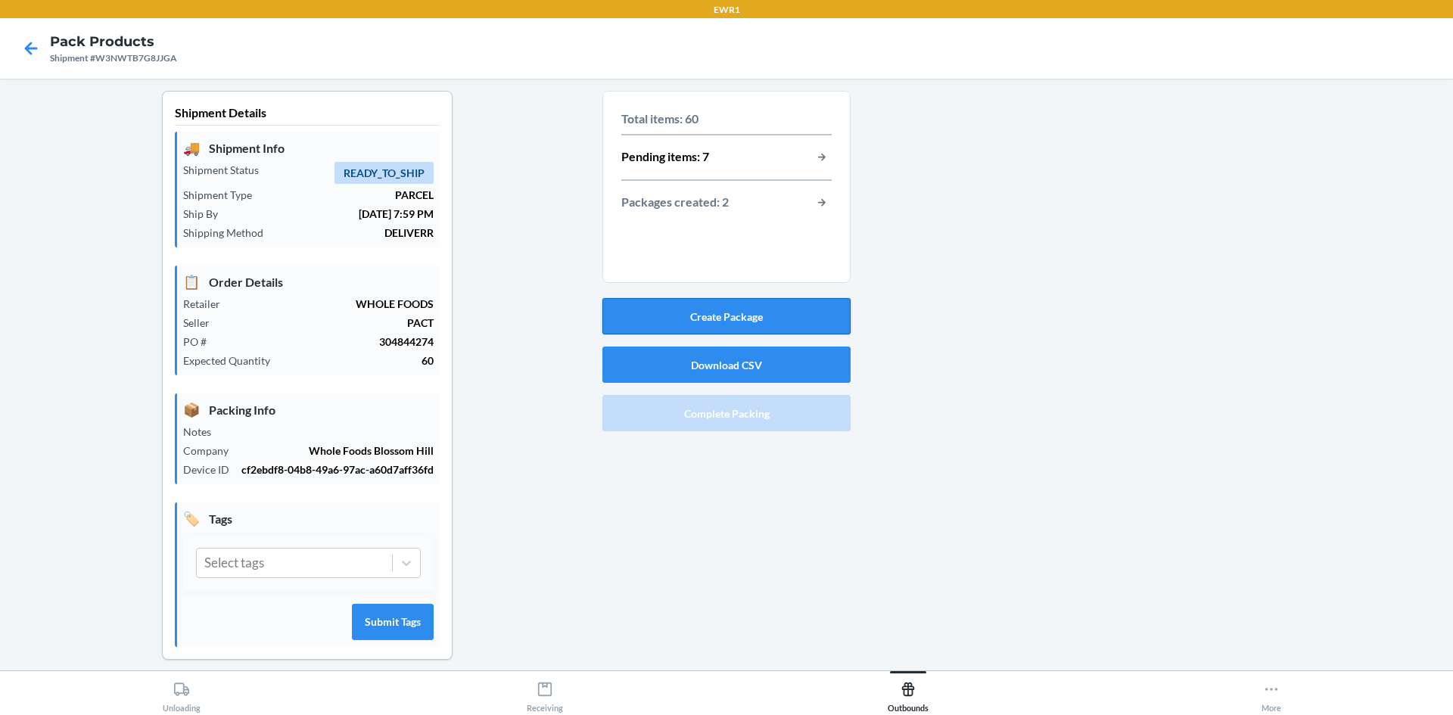
click at [800, 322] on button "Create Package" at bounding box center [727, 316] width 248 height 36
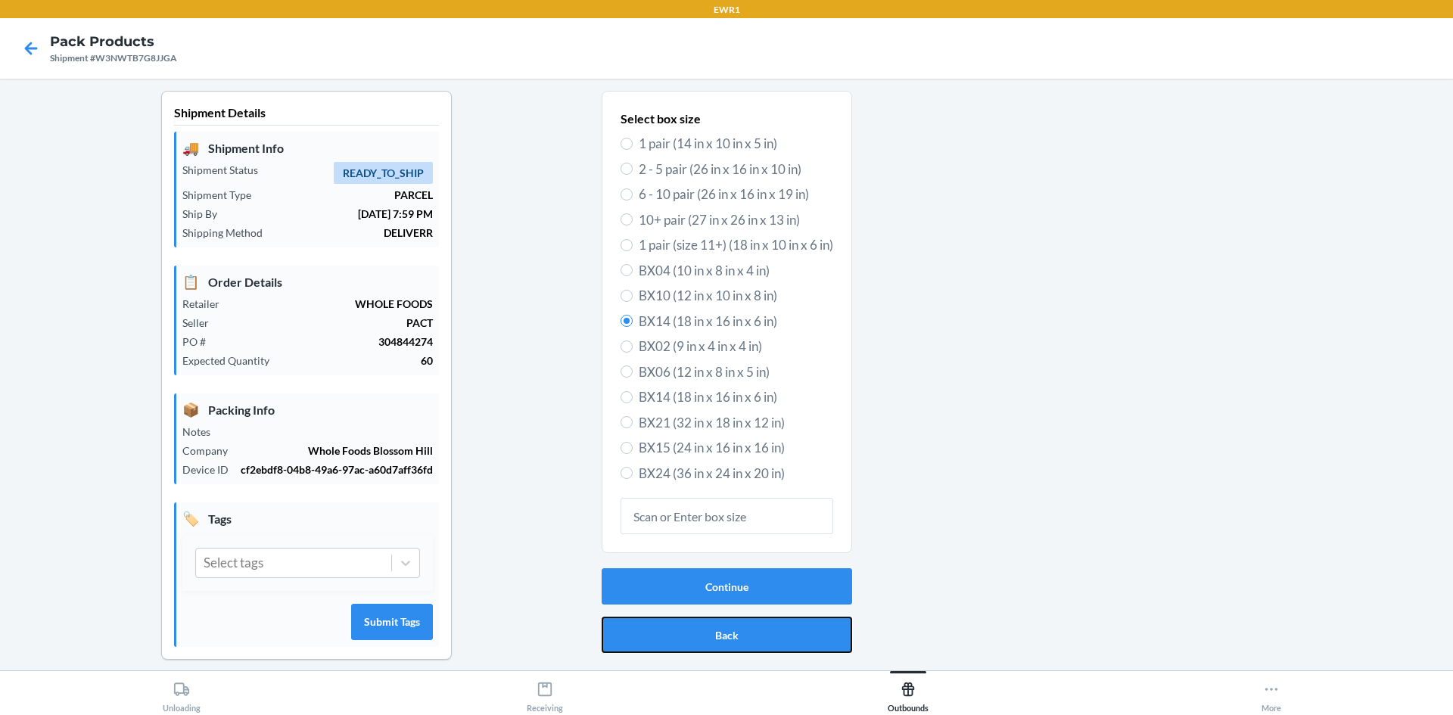
click at [777, 642] on button "Back" at bounding box center [727, 635] width 251 height 36
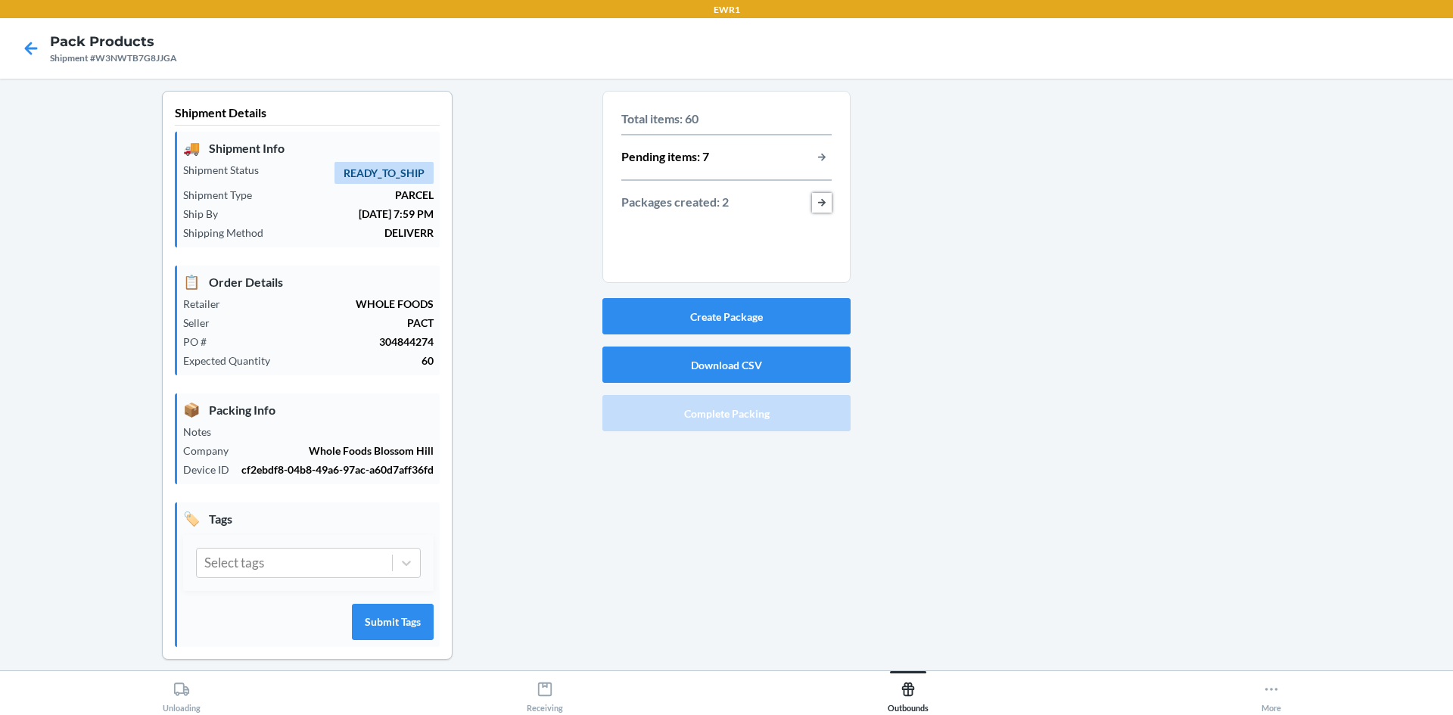
click at [817, 202] on button "button-view-packages-created" at bounding box center [822, 203] width 20 height 20
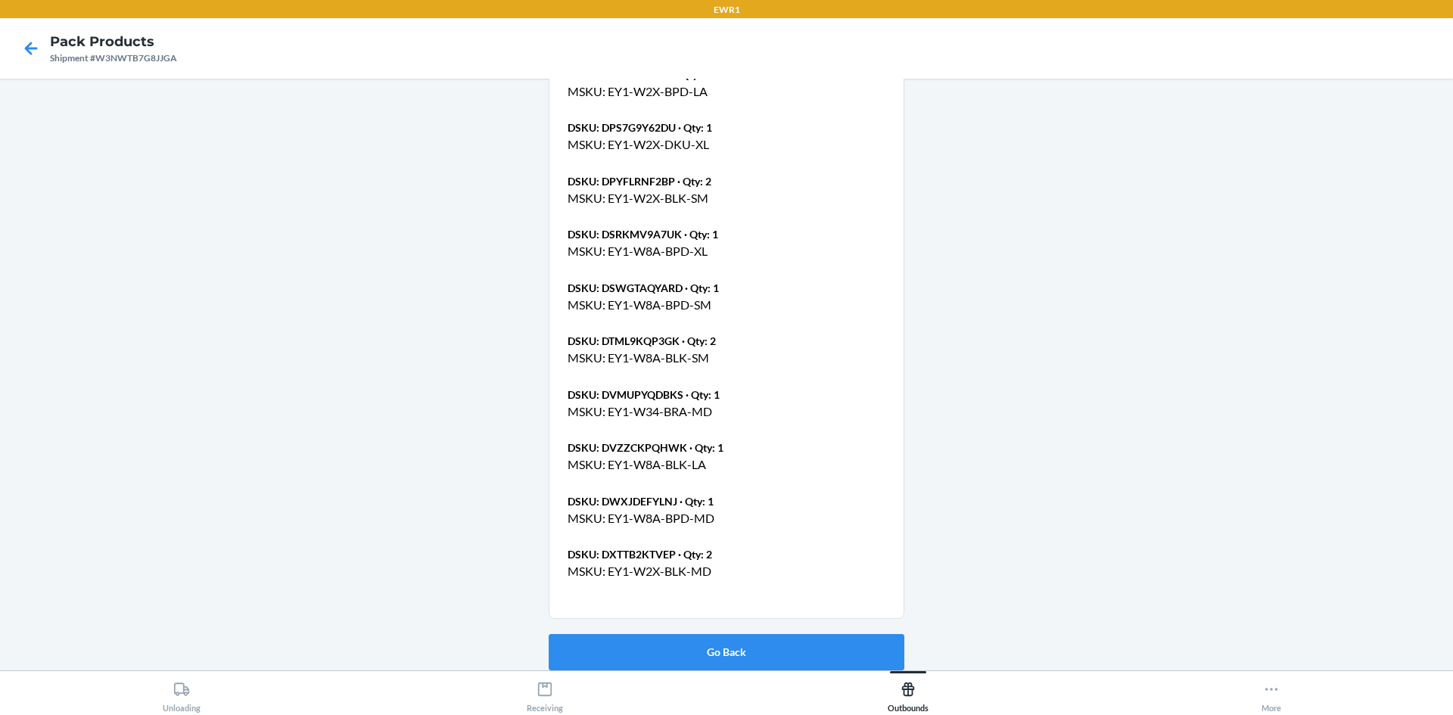
scroll to position [1907, 0]
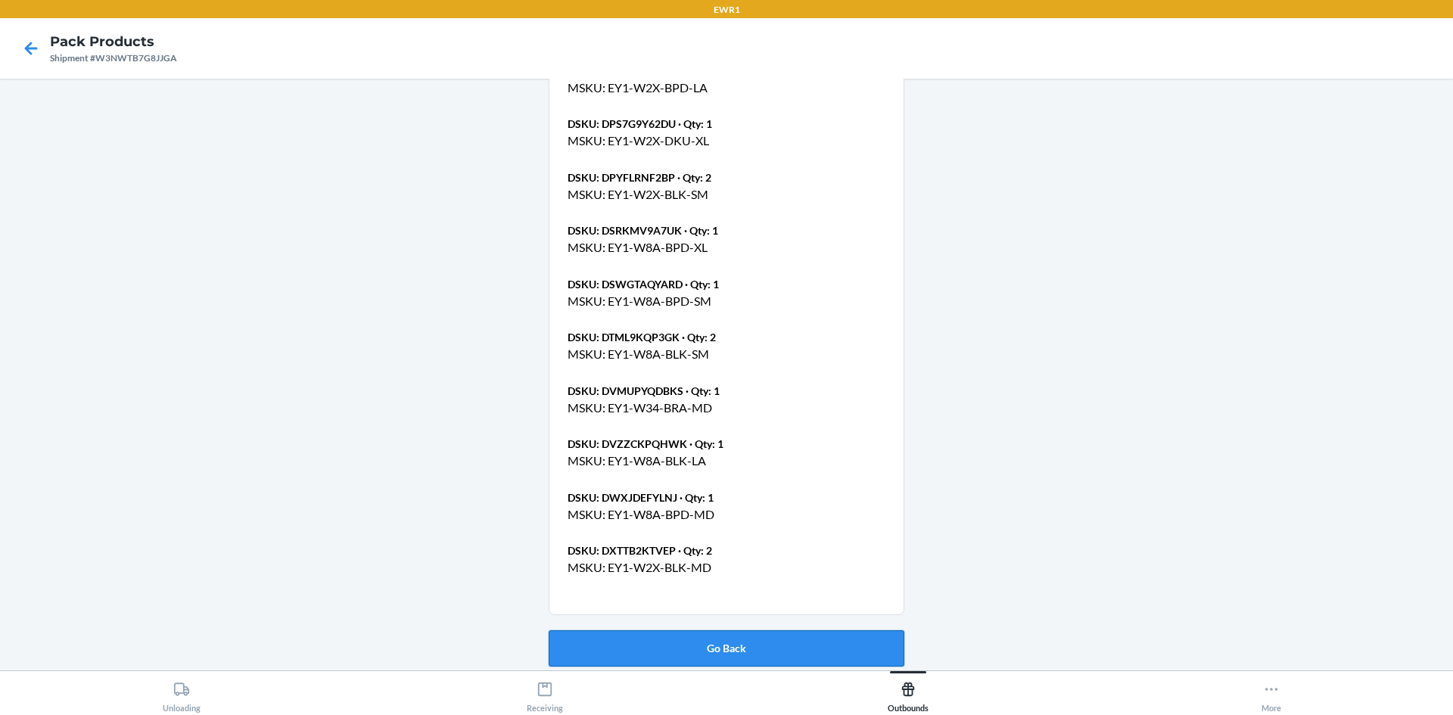
click at [848, 643] on button "Go Back" at bounding box center [727, 649] width 356 height 36
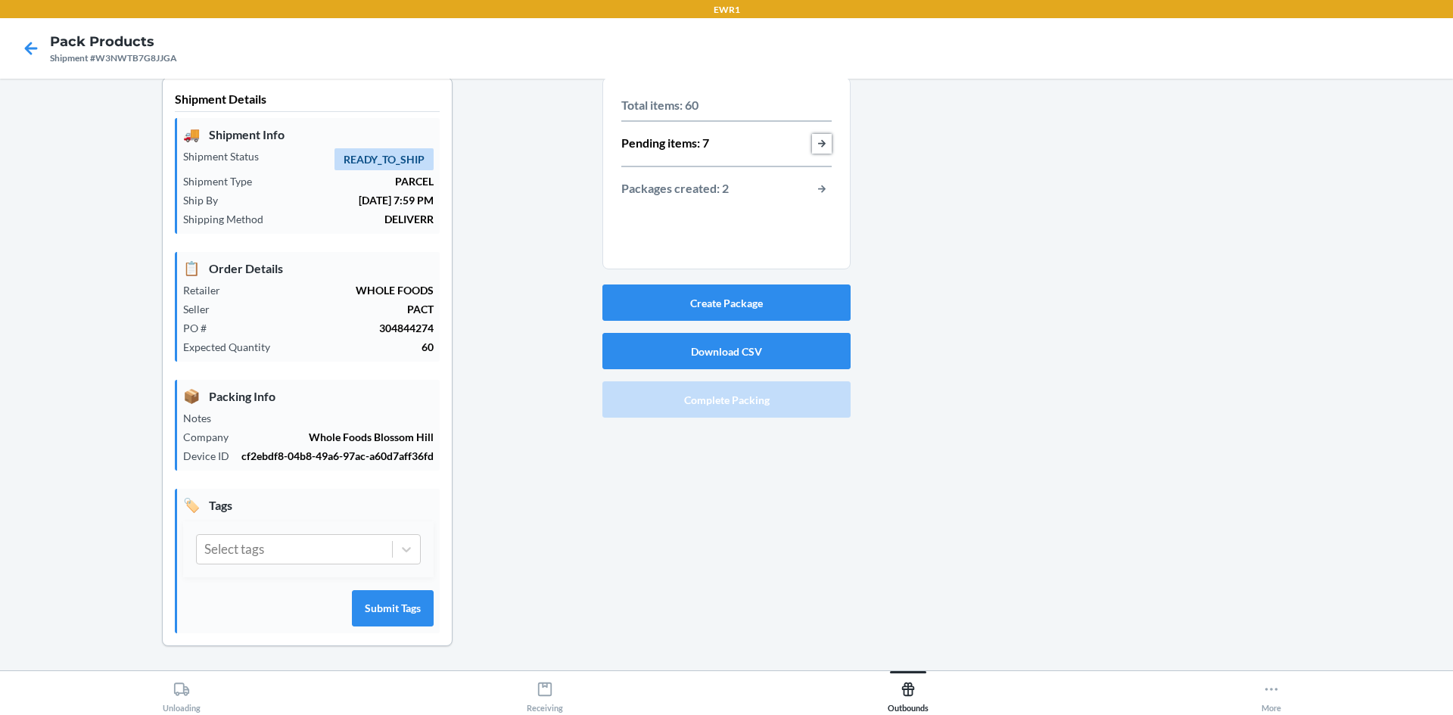
click at [821, 147] on button "button-view-pending-items" at bounding box center [822, 144] width 20 height 20
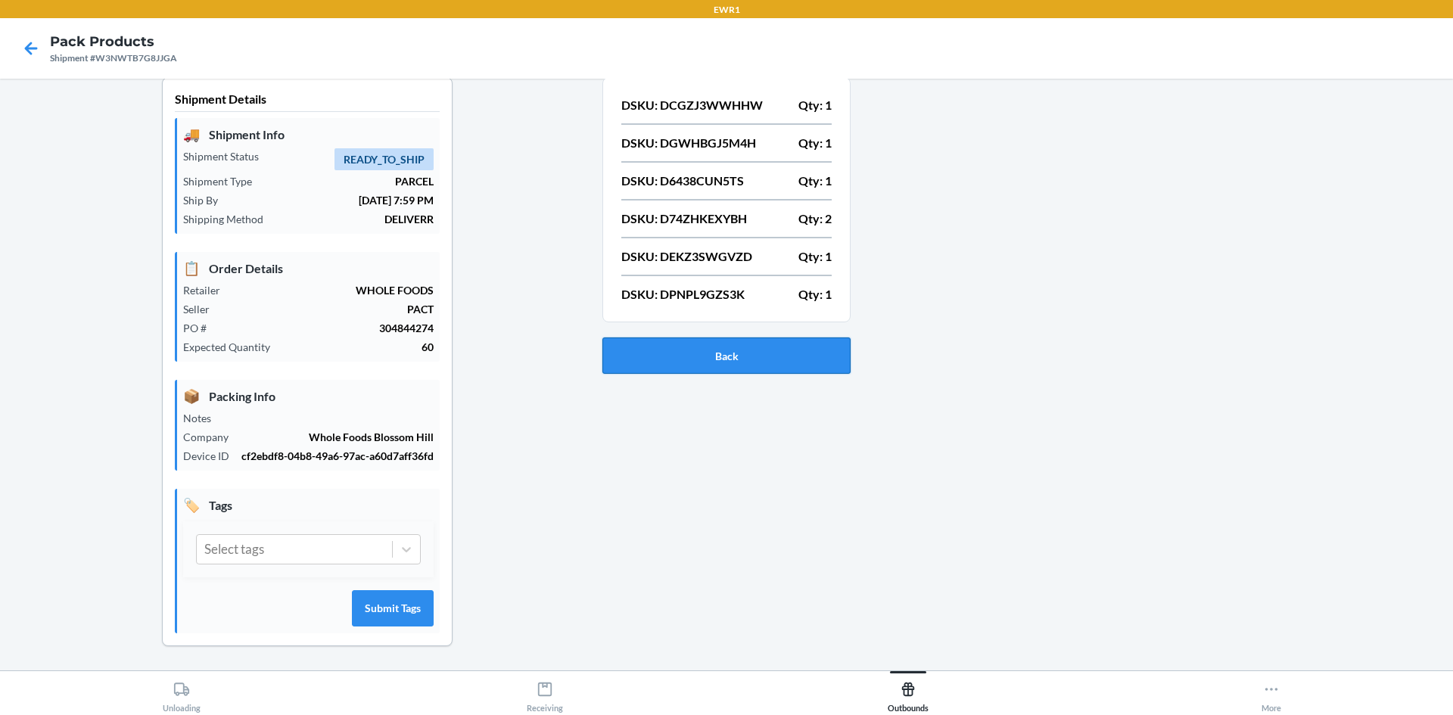
click at [802, 366] on button "Back" at bounding box center [727, 356] width 248 height 36
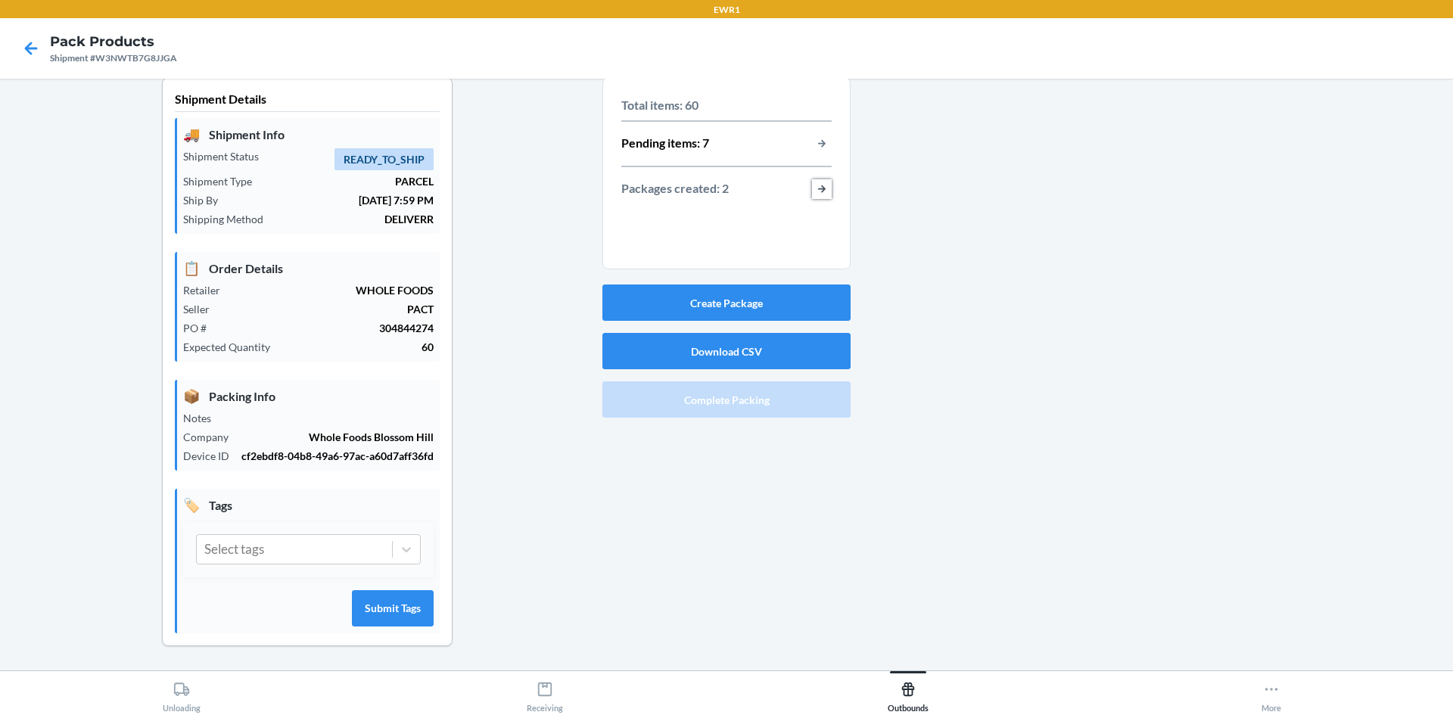
click at [812, 188] on button "button-view-packages-created" at bounding box center [822, 189] width 20 height 20
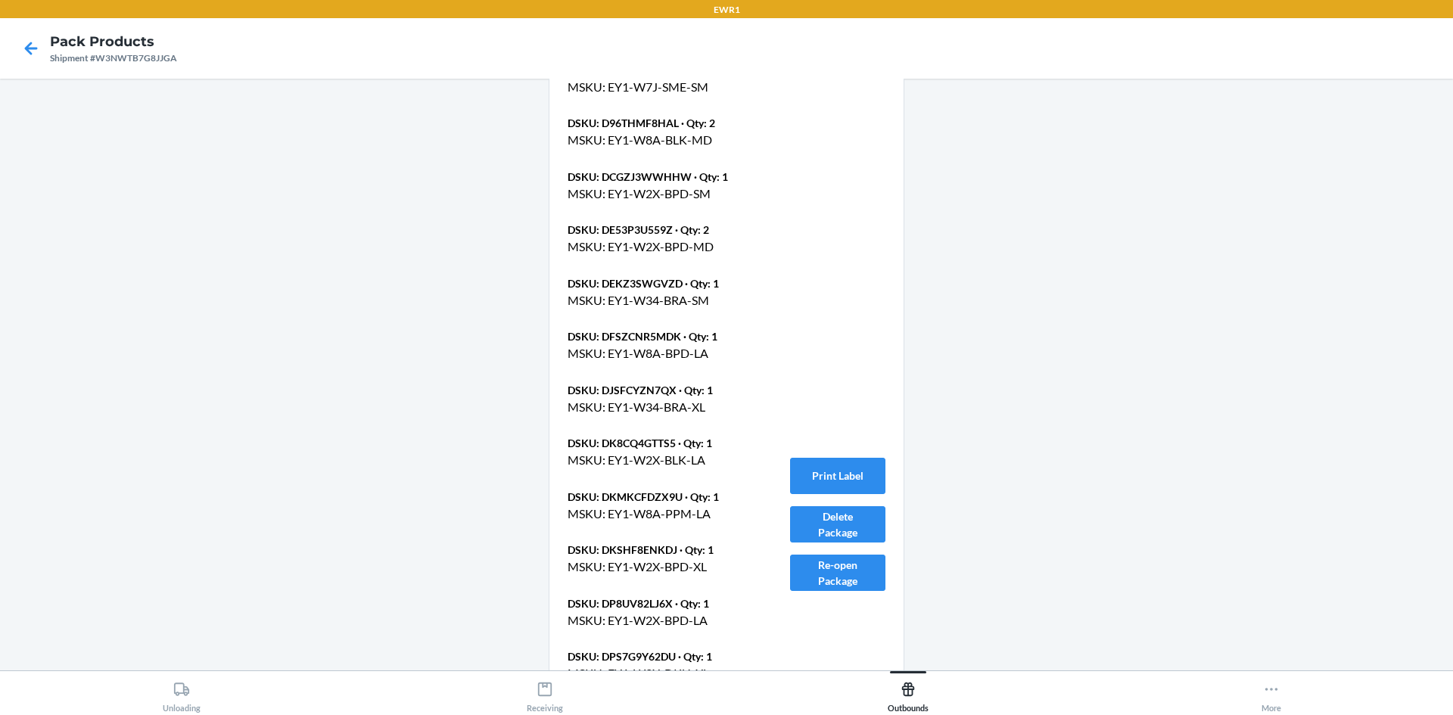
scroll to position [1376, 0]
click at [31, 42] on icon at bounding box center [31, 49] width 26 height 26
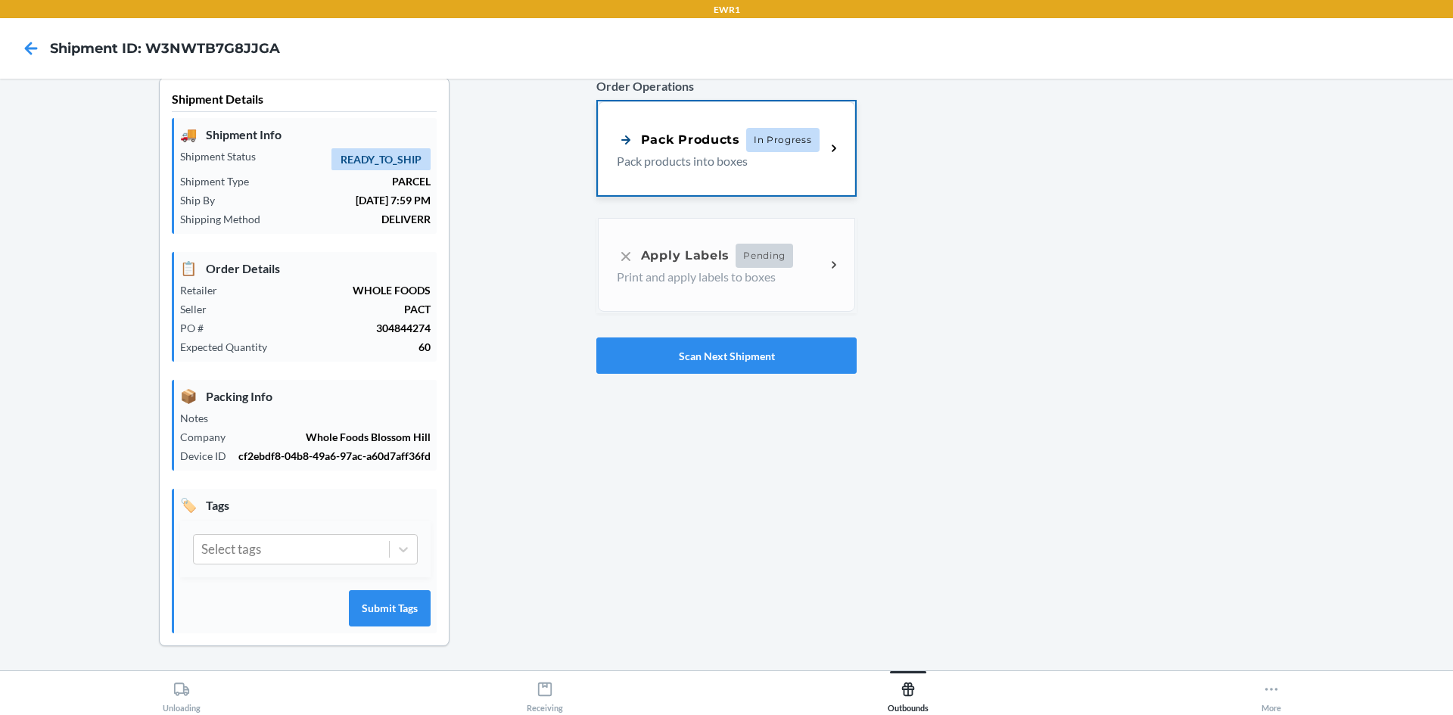
click at [768, 176] on div "Pack Products In Progress Pack products into boxes" at bounding box center [726, 148] width 257 height 94
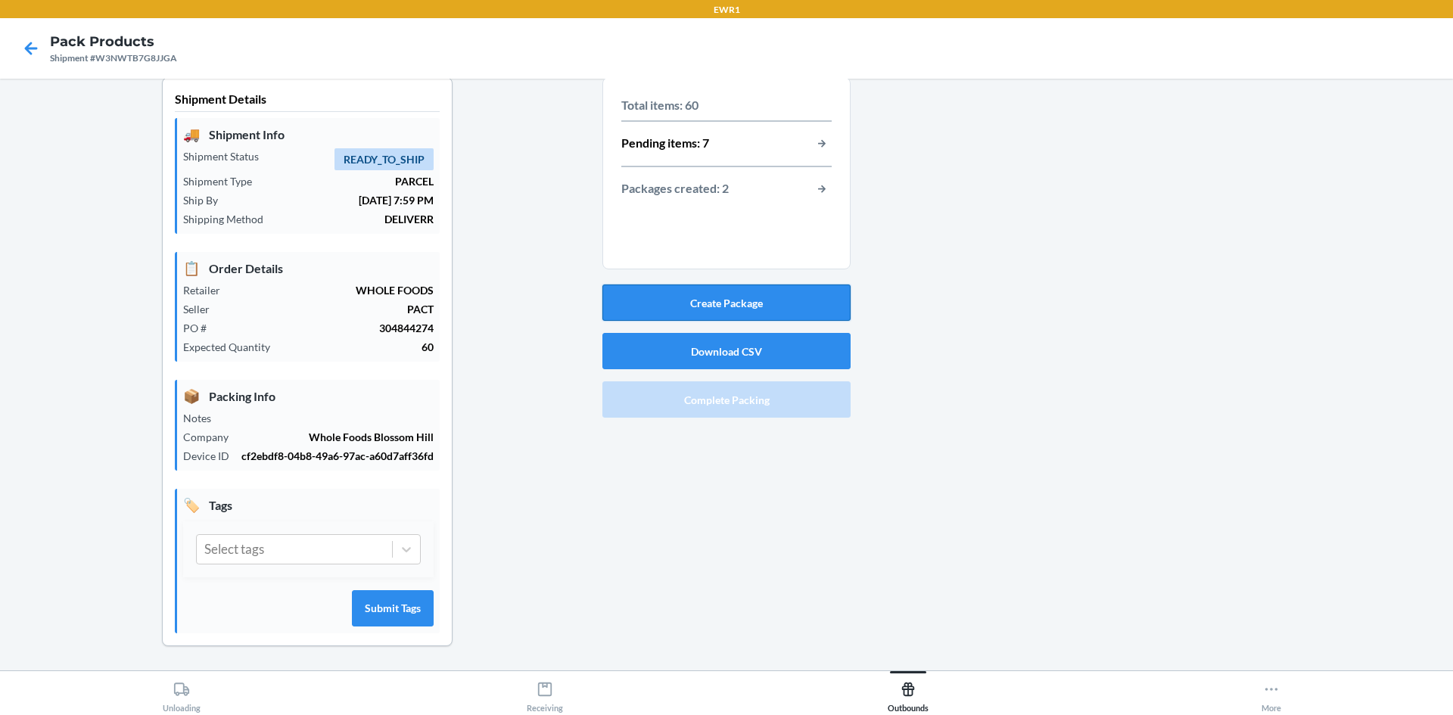
click at [759, 308] on button "Create Package" at bounding box center [727, 303] width 248 height 36
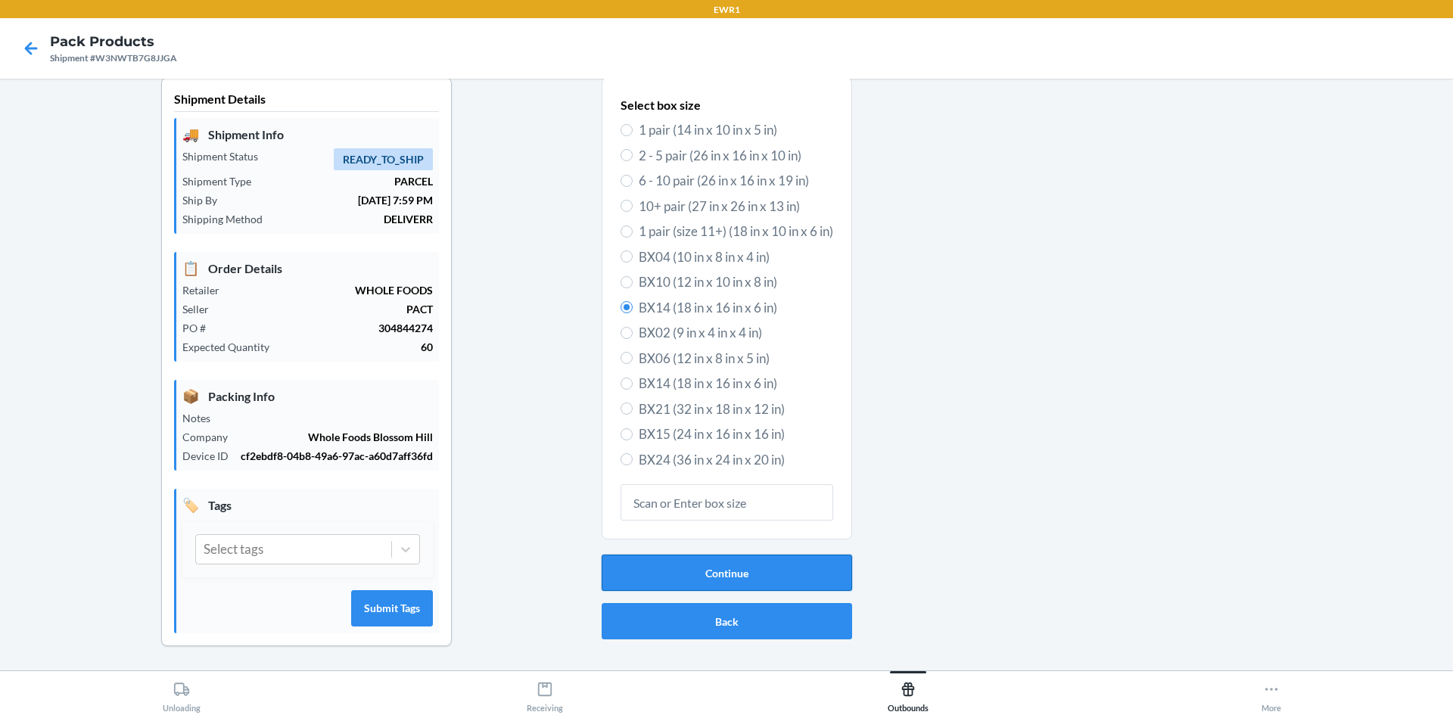
click at [804, 562] on button "Continue" at bounding box center [727, 573] width 251 height 36
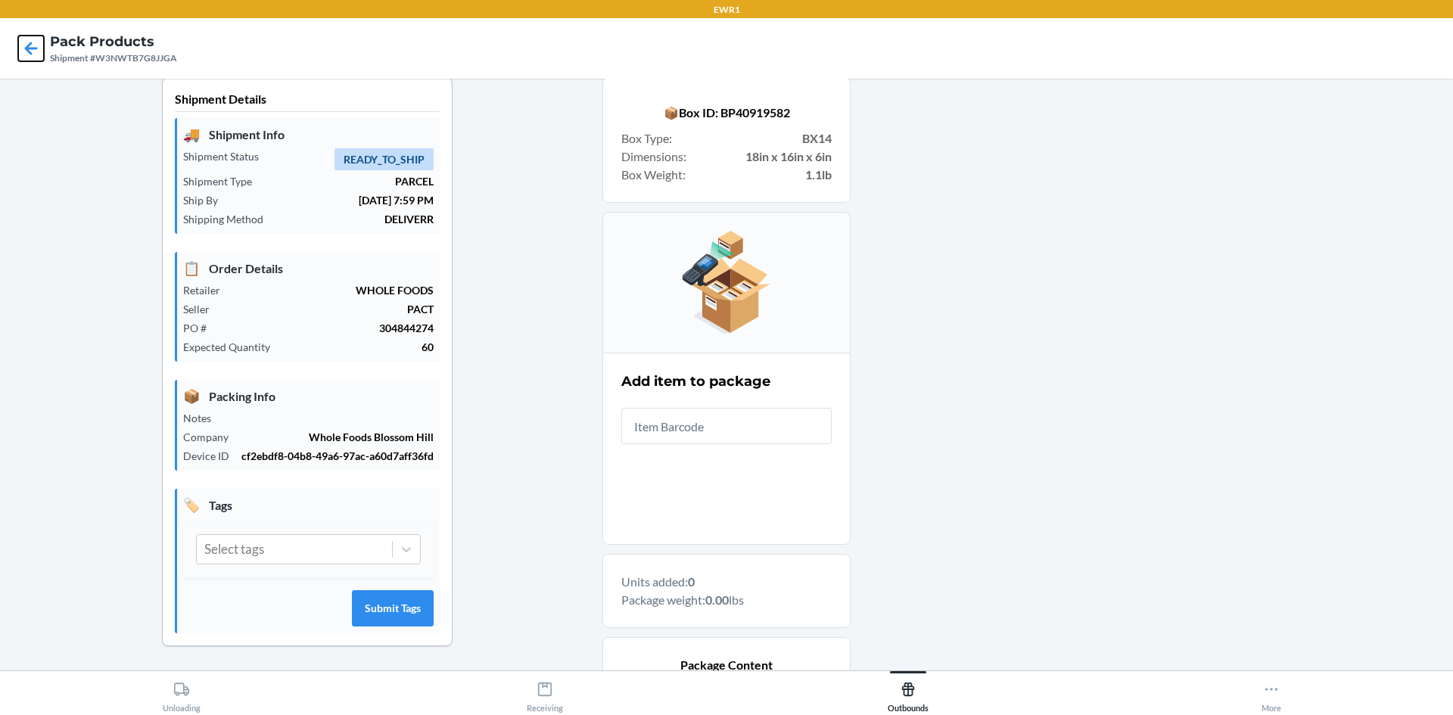
click at [25, 49] on icon at bounding box center [31, 48] width 13 height 13
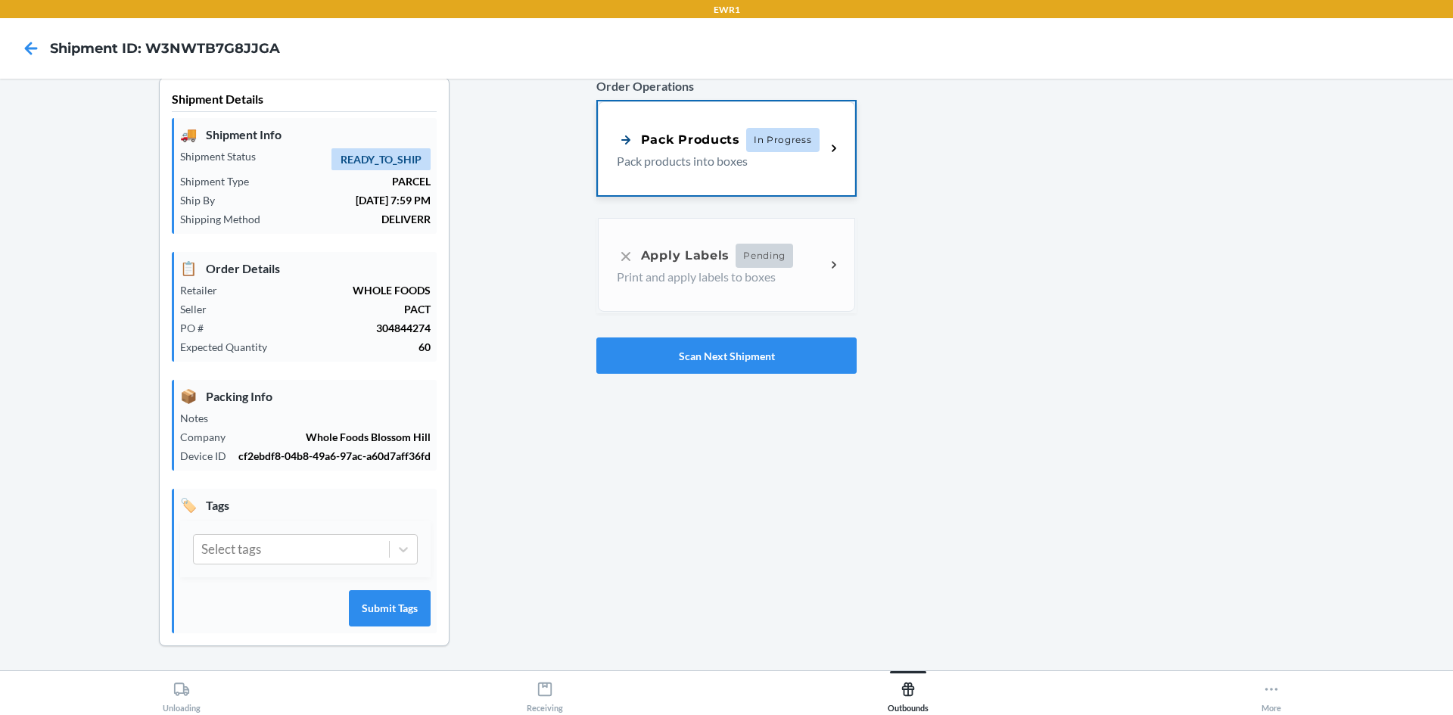
click at [739, 128] on h5 "Pack Products In Progress" at bounding box center [718, 140] width 203 height 24
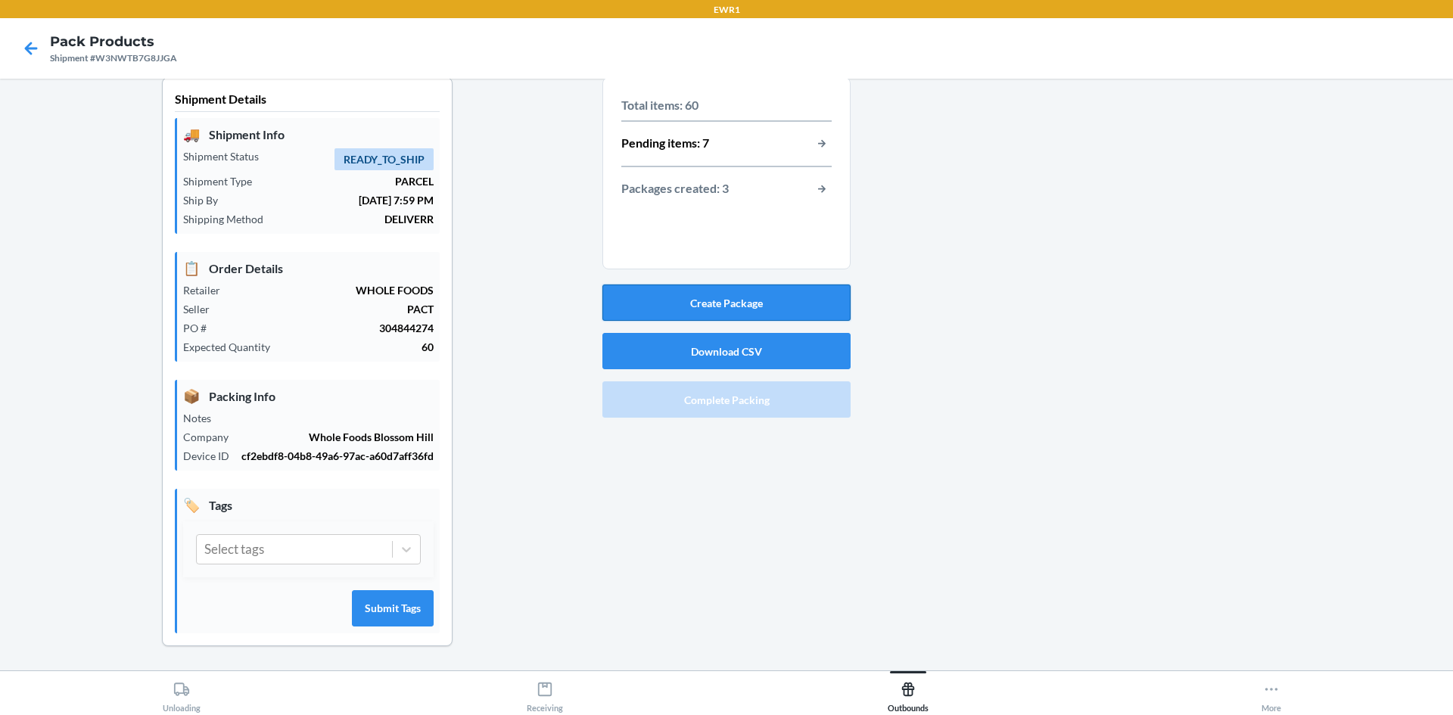
click at [717, 288] on button "Create Package" at bounding box center [727, 303] width 248 height 36
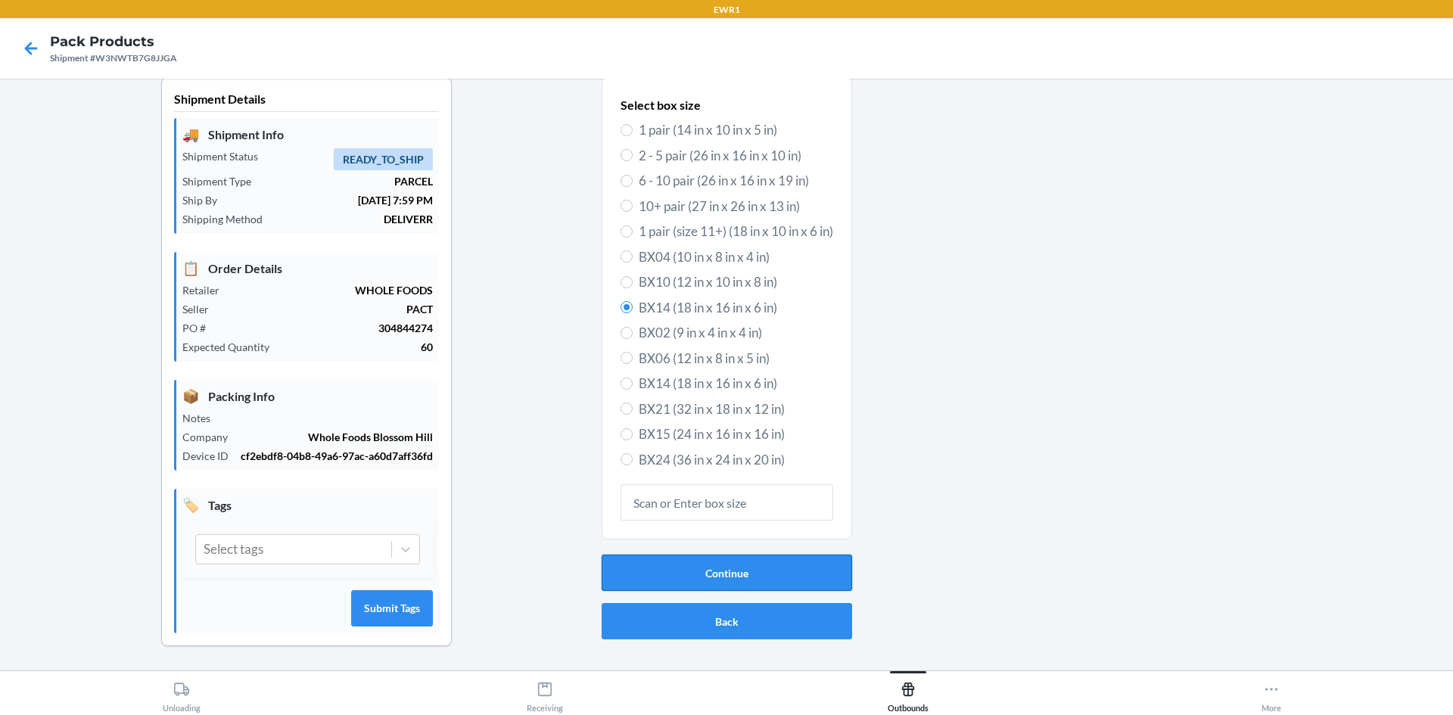
click at [683, 575] on button "Continue" at bounding box center [727, 573] width 251 height 36
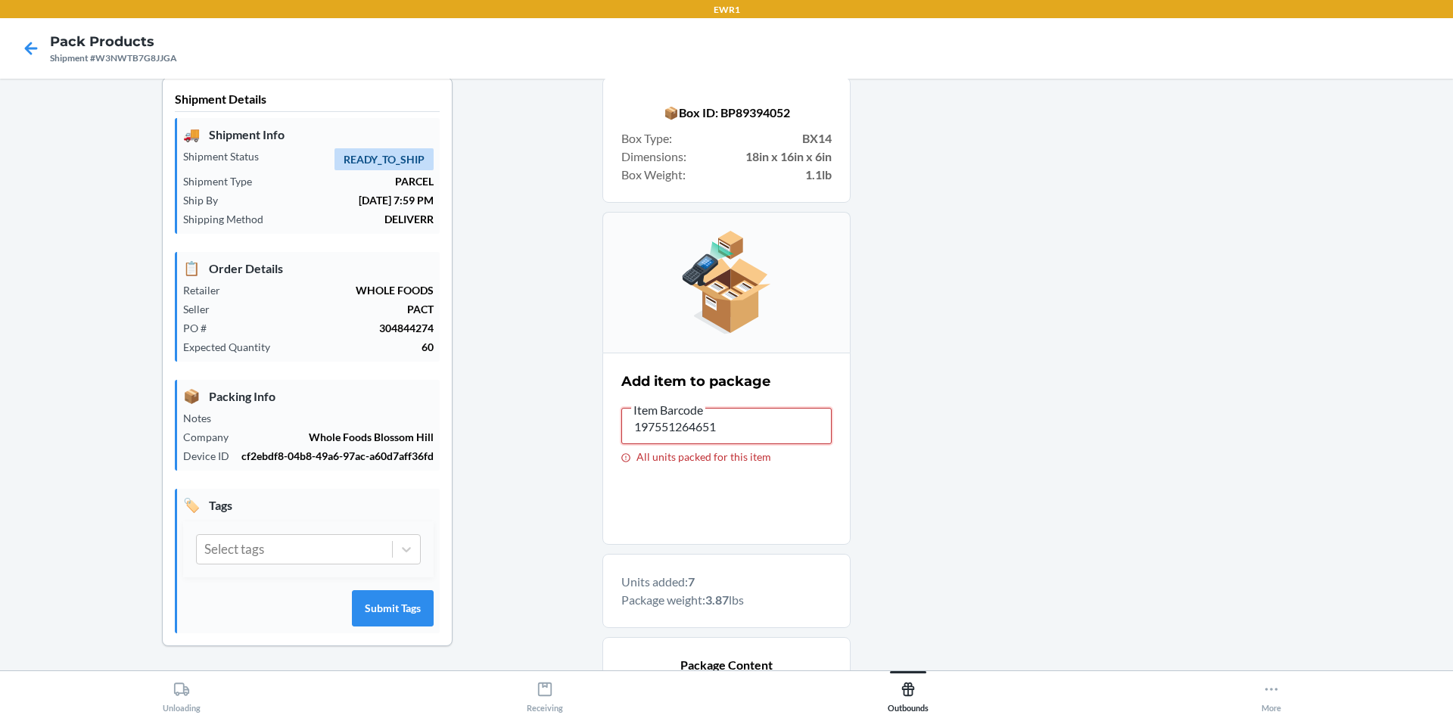
drag, startPoint x: 751, startPoint y: 431, endPoint x: 555, endPoint y: 428, distance: 196.1
click at [564, 431] on div "Shipment Details 🚚 Shipment Info Shipment Status READY_TO_SHIP Shipment Type PA…" at bounding box center [726, 594] width 1429 height 1034
type input "197551266211"
drag, startPoint x: 701, startPoint y: 414, endPoint x: 508, endPoint y: 406, distance: 193.2
click at [508, 406] on div "Shipment Details 🚚 Shipment Info Shipment Status READY_TO_SHIP Shipment Type PA…" at bounding box center [726, 594] width 1429 height 1034
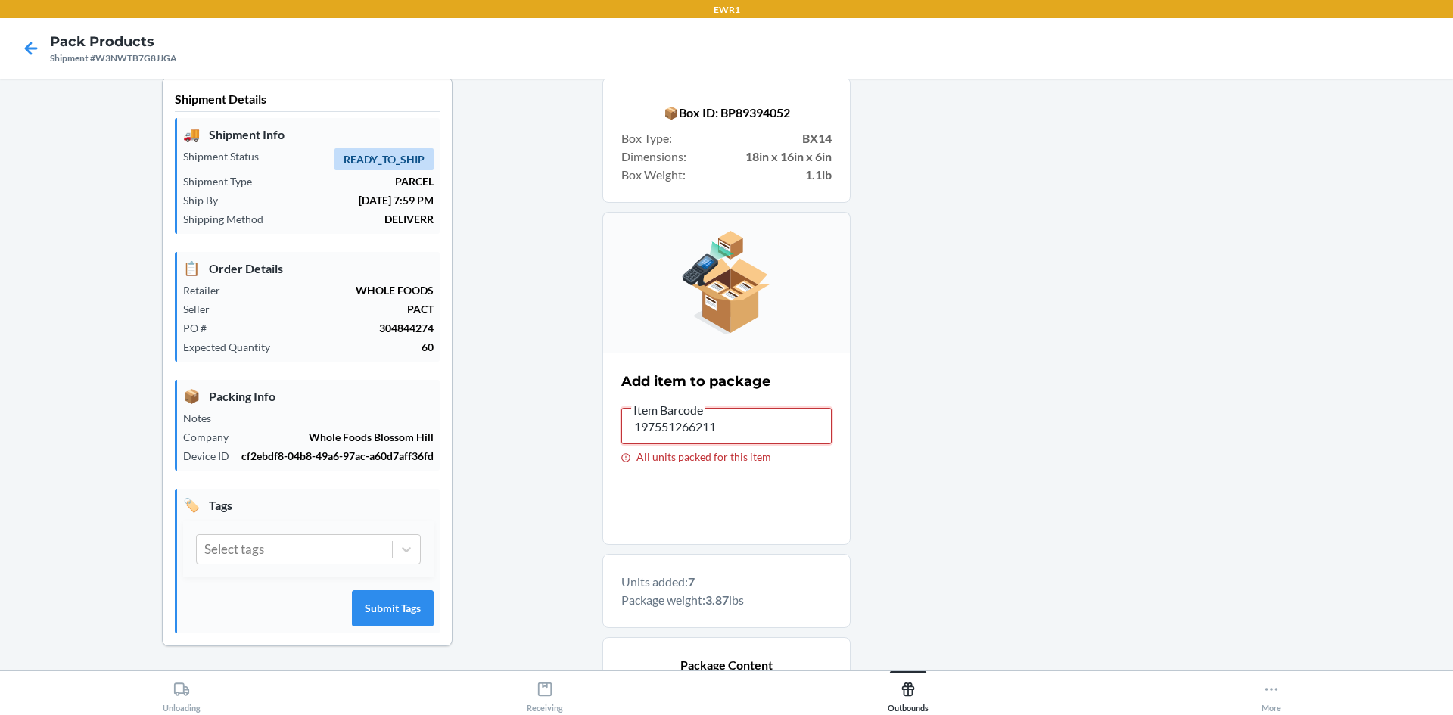
drag, startPoint x: 634, startPoint y: 400, endPoint x: 529, endPoint y: 391, distance: 105.5
click at [529, 391] on div "Shipment Details 🚚 Shipment Info Shipment Status READY_TO_SHIP Shipment Type PA…" at bounding box center [726, 594] width 1429 height 1034
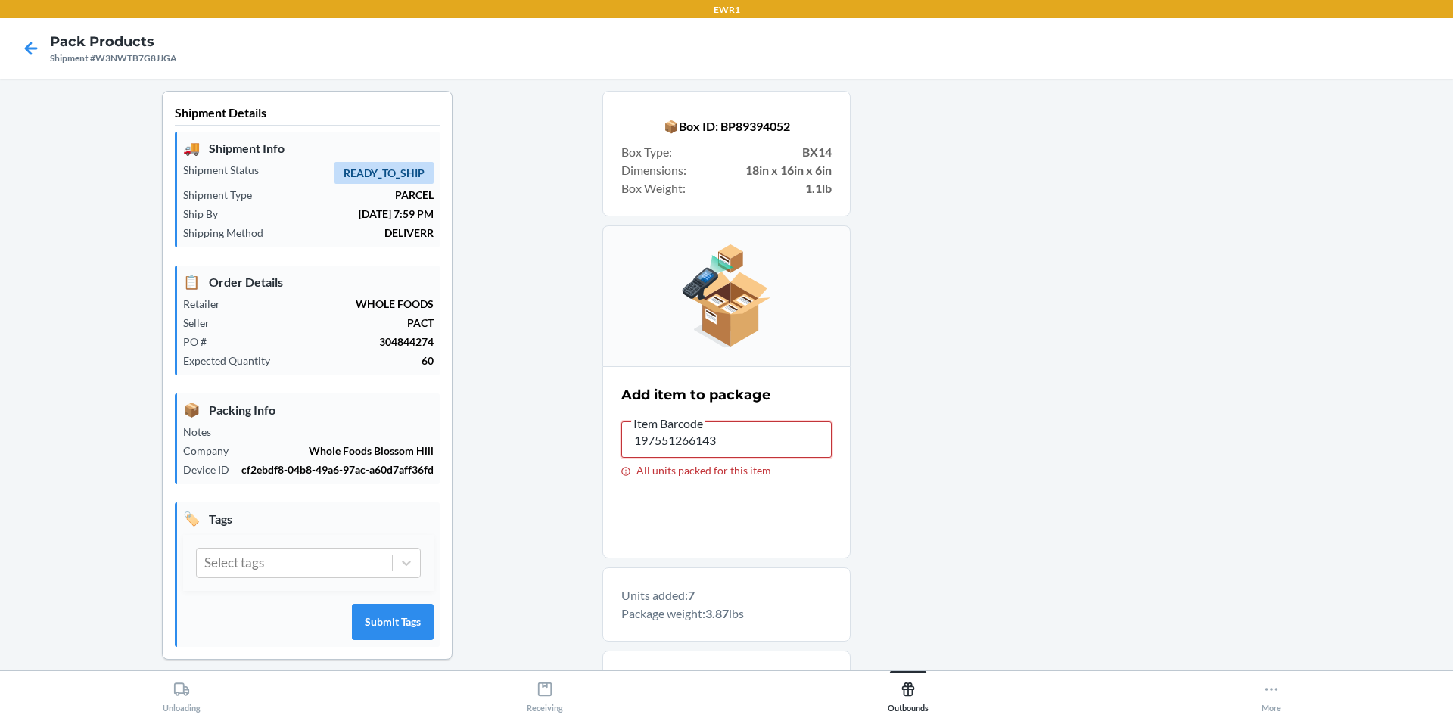
drag, startPoint x: 733, startPoint y: 438, endPoint x: 560, endPoint y: 425, distance: 173.8
click at [559, 427] on div "Shipment Details 🚚 Shipment Info Shipment Status READY_TO_SHIP Shipment Type PA…" at bounding box center [726, 608] width 1429 height 1034
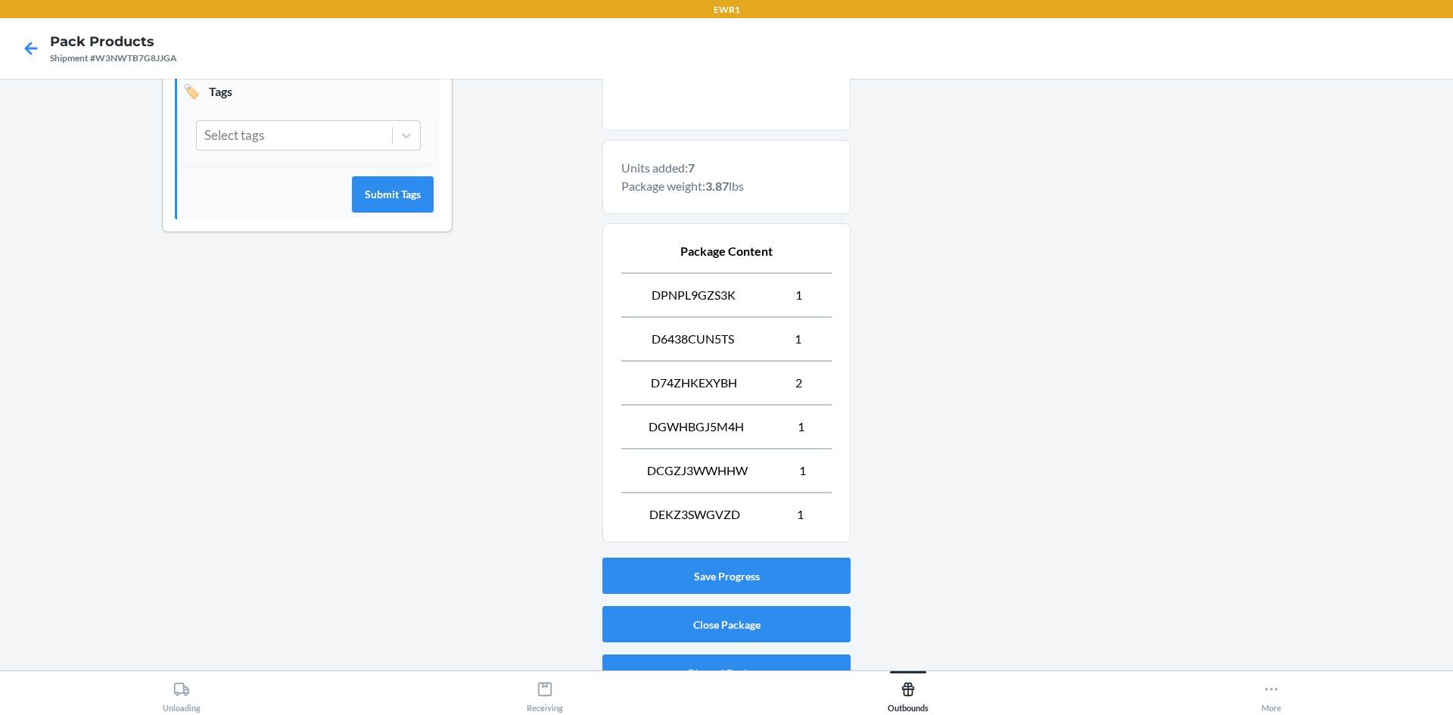
scroll to position [454, 0]
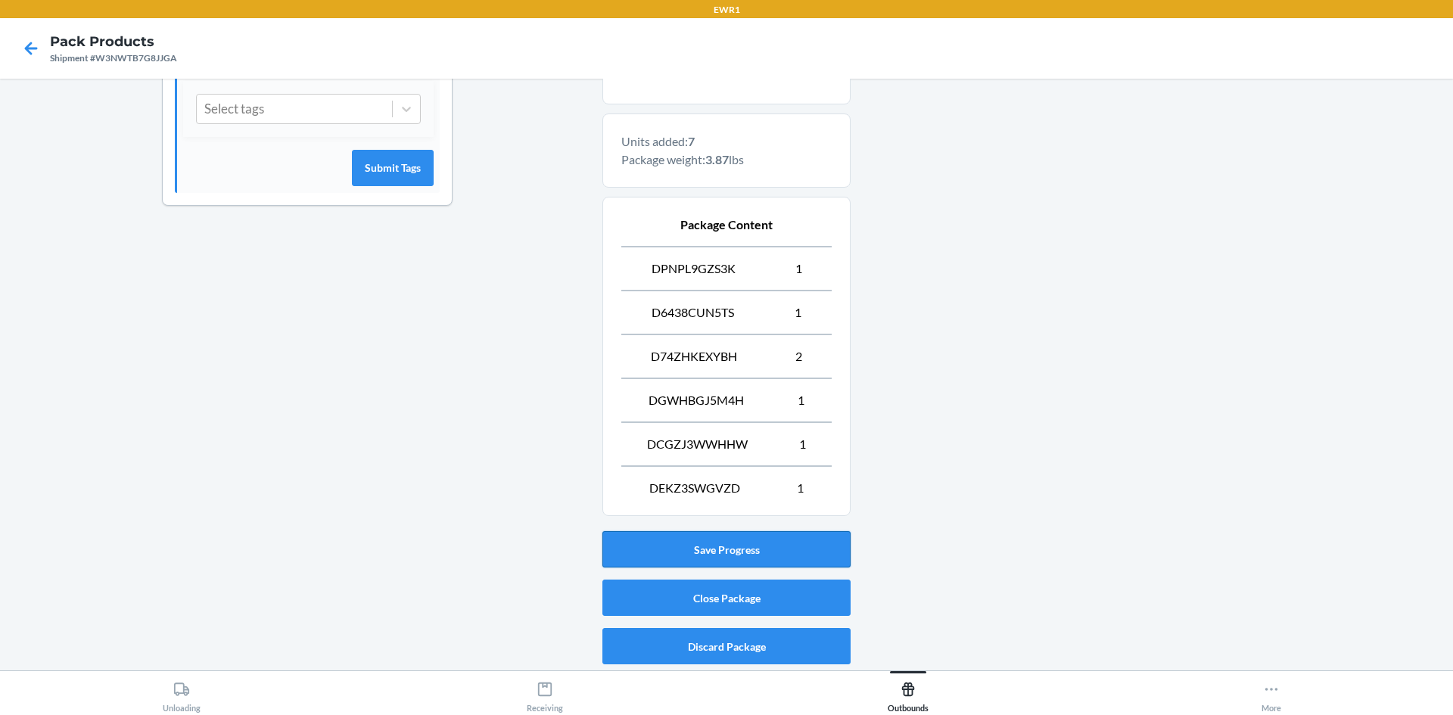
click at [824, 559] on button "Save Progress" at bounding box center [727, 549] width 248 height 36
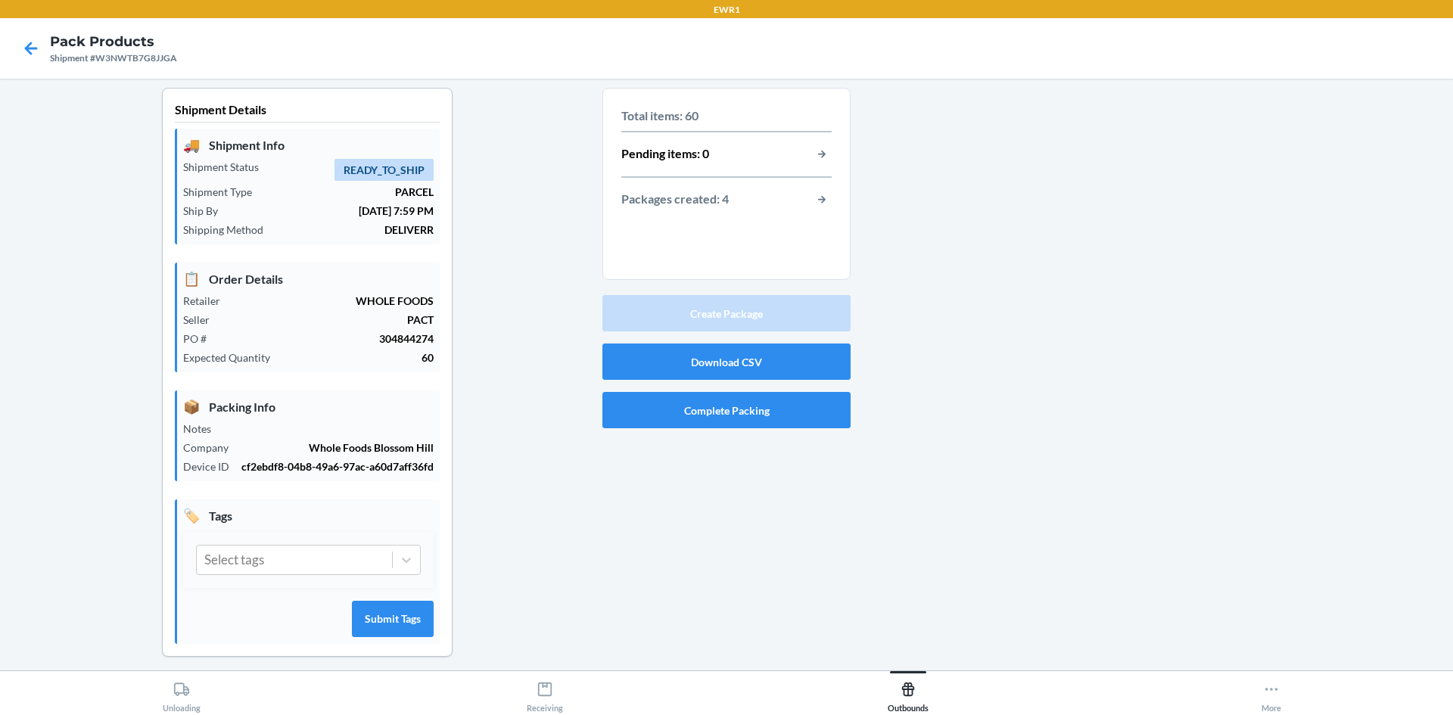
scroll to position [0, 0]
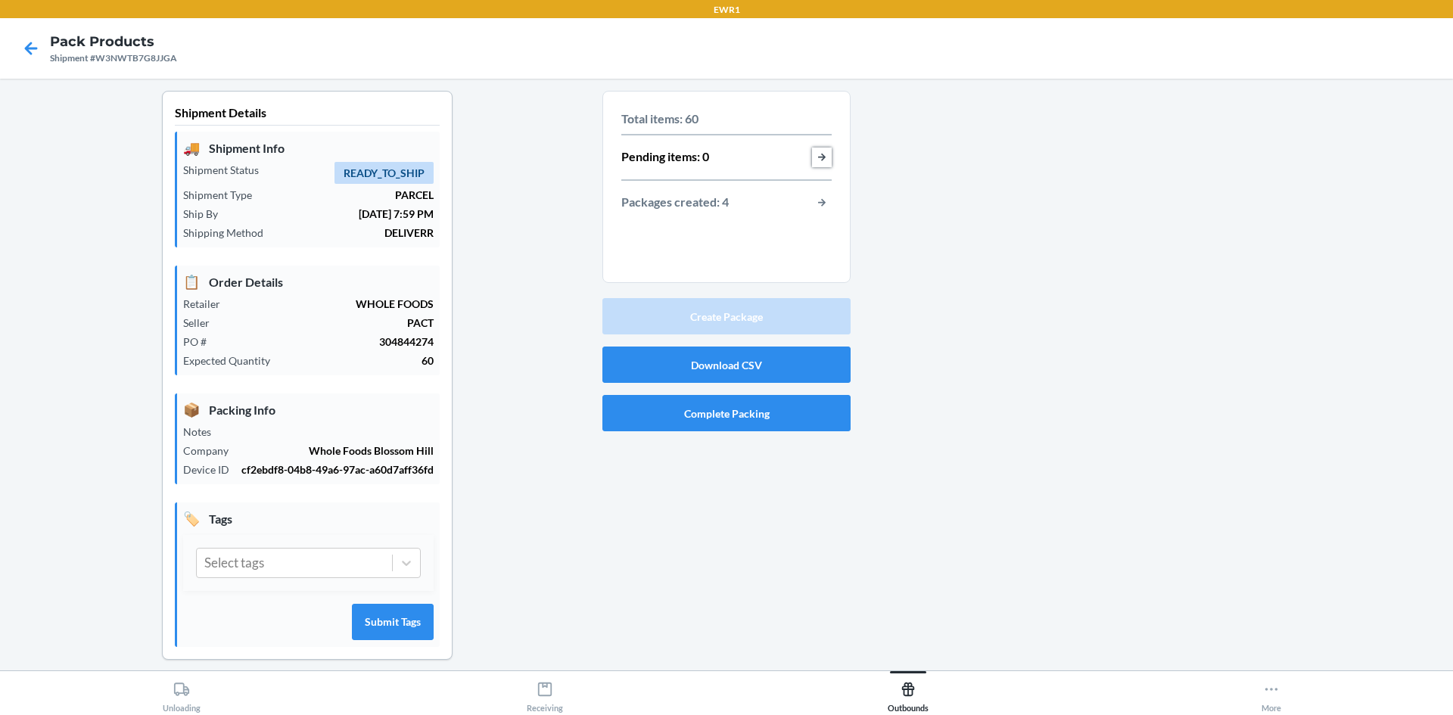
click at [817, 148] on button "button-view-pending-items" at bounding box center [822, 158] width 20 height 20
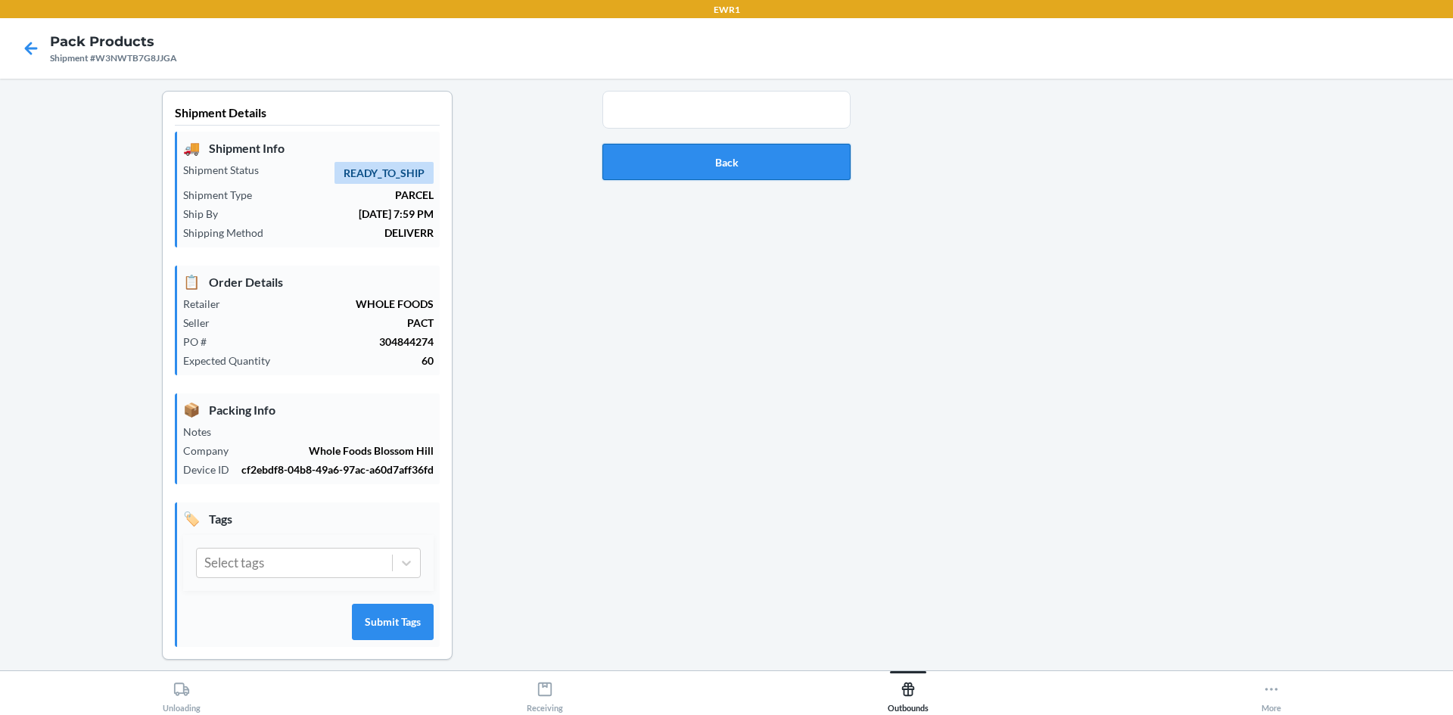
click at [715, 149] on button "Back" at bounding box center [727, 162] width 248 height 36
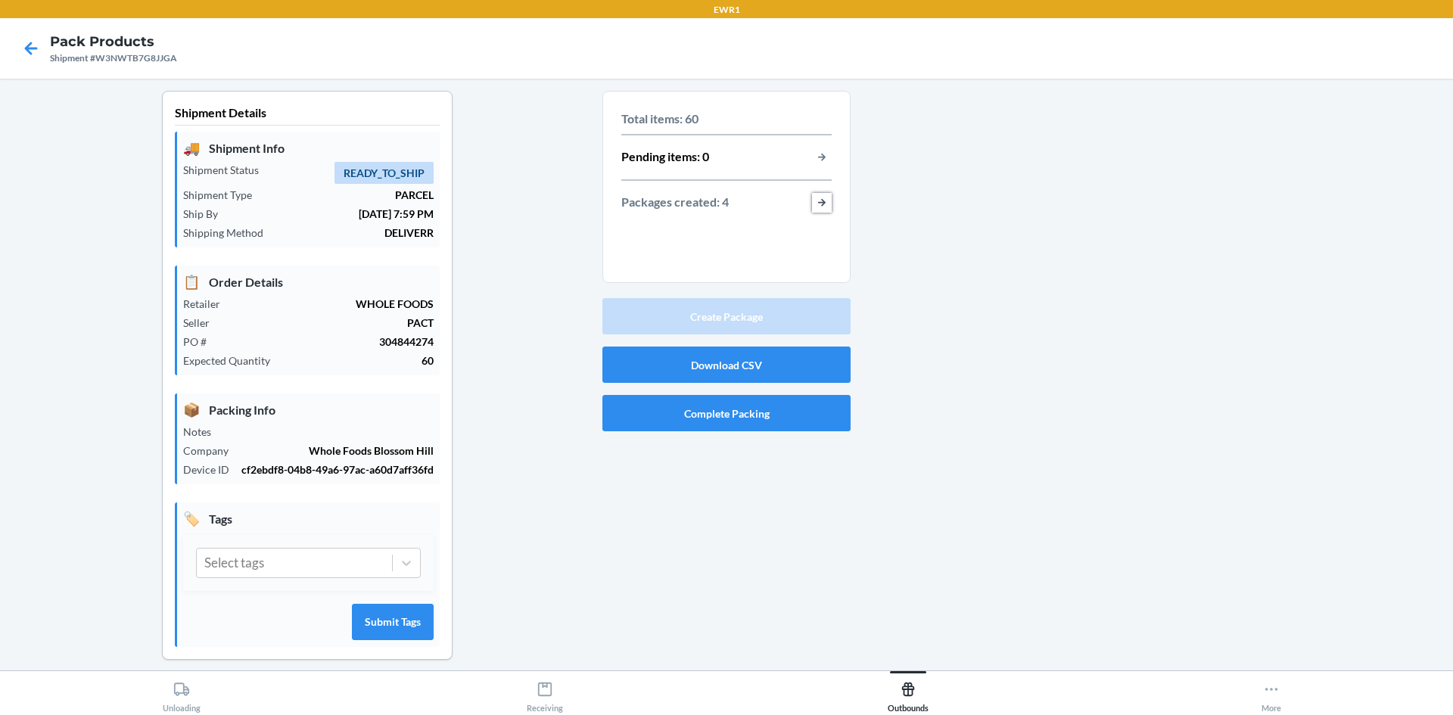
click at [819, 207] on button "button-view-packages-created" at bounding box center [822, 203] width 20 height 20
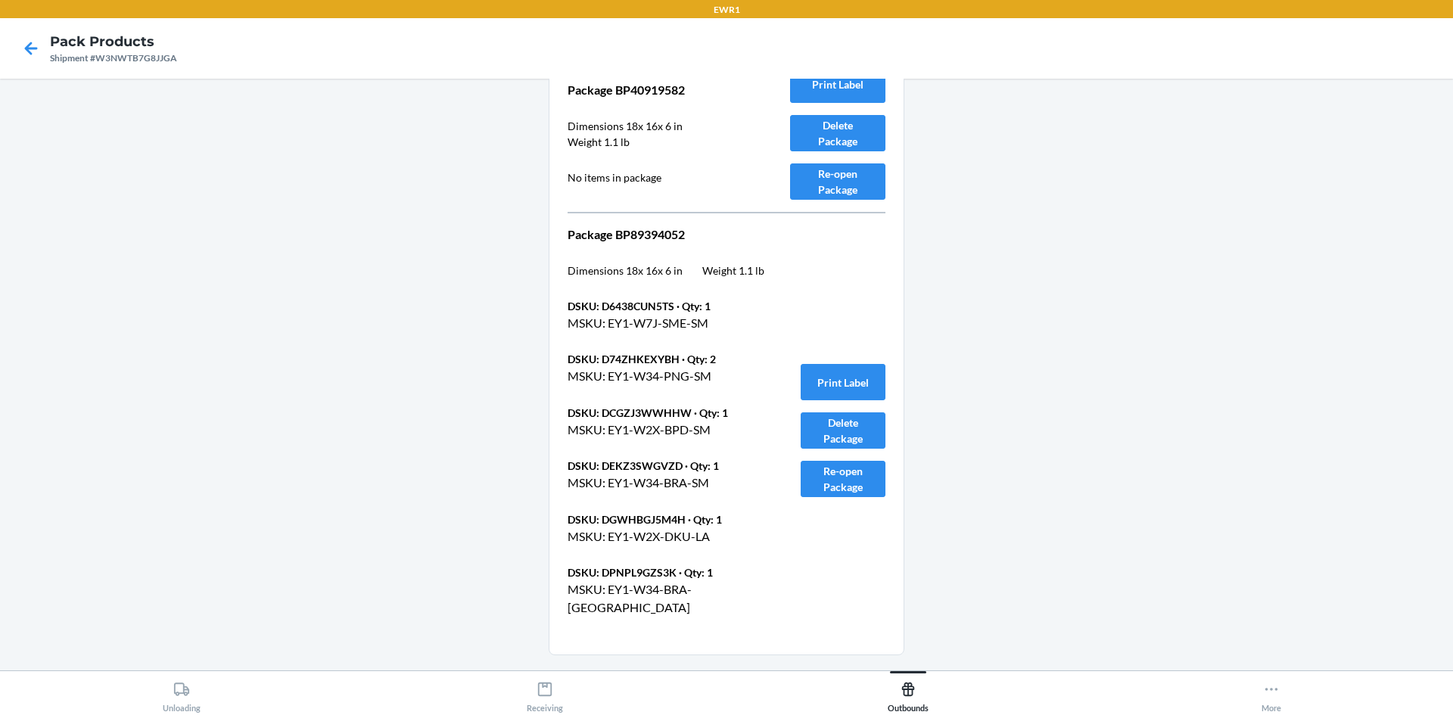
scroll to position [2500, 0]
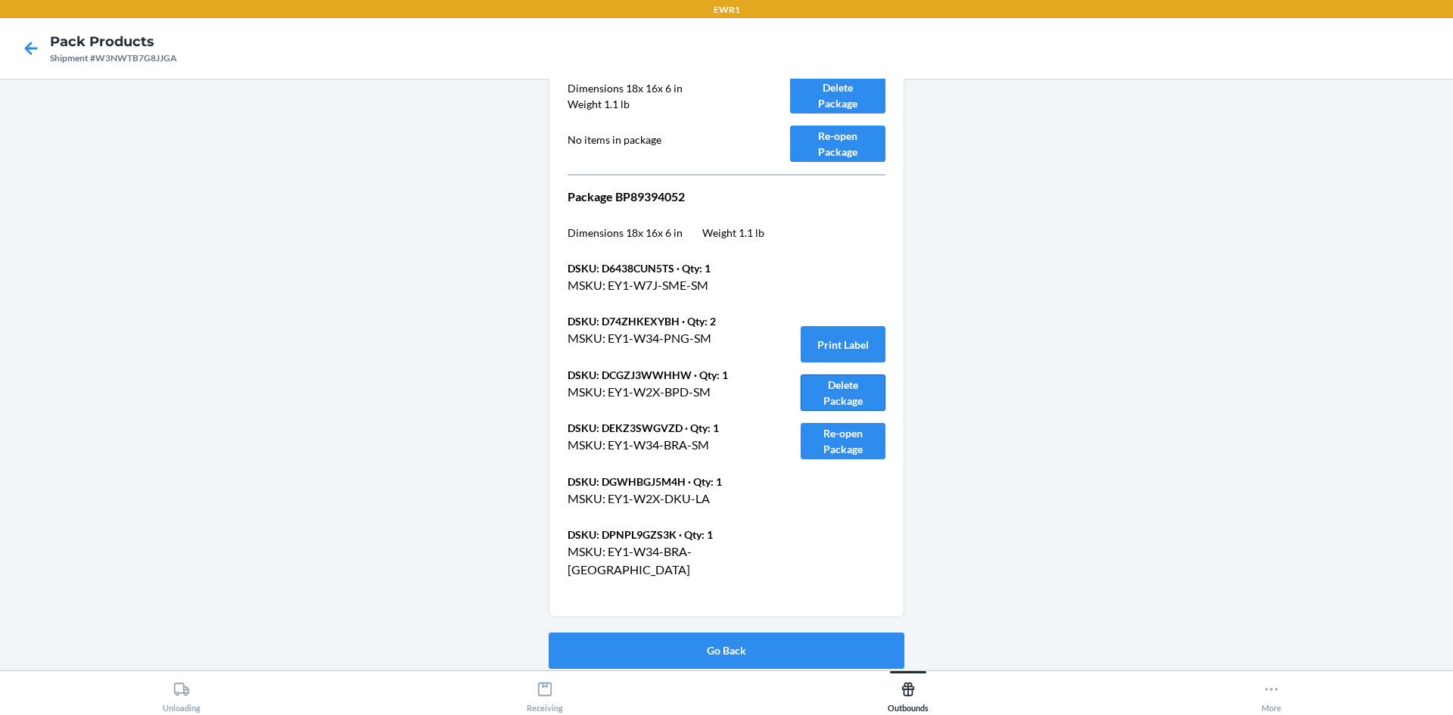
click at [846, 397] on button "Delete Package" at bounding box center [843, 393] width 85 height 36
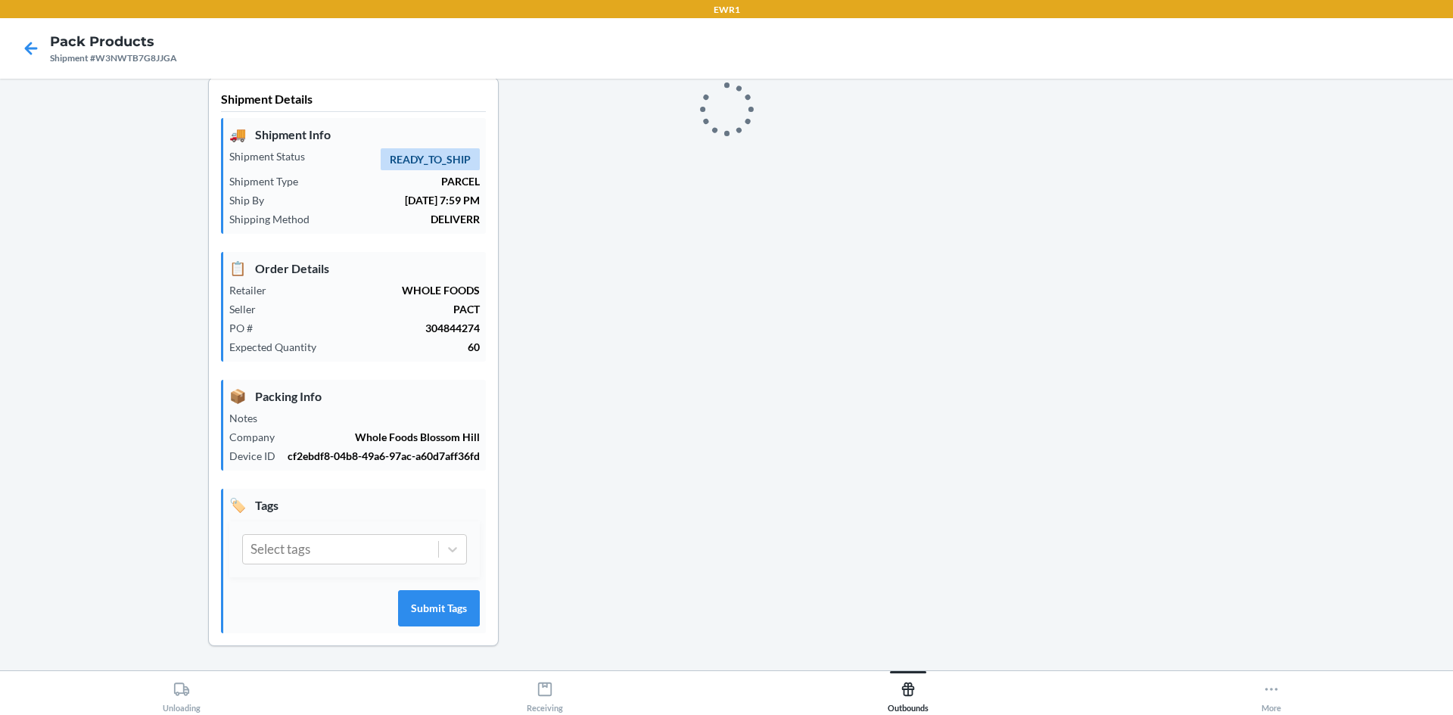
scroll to position [14, 0]
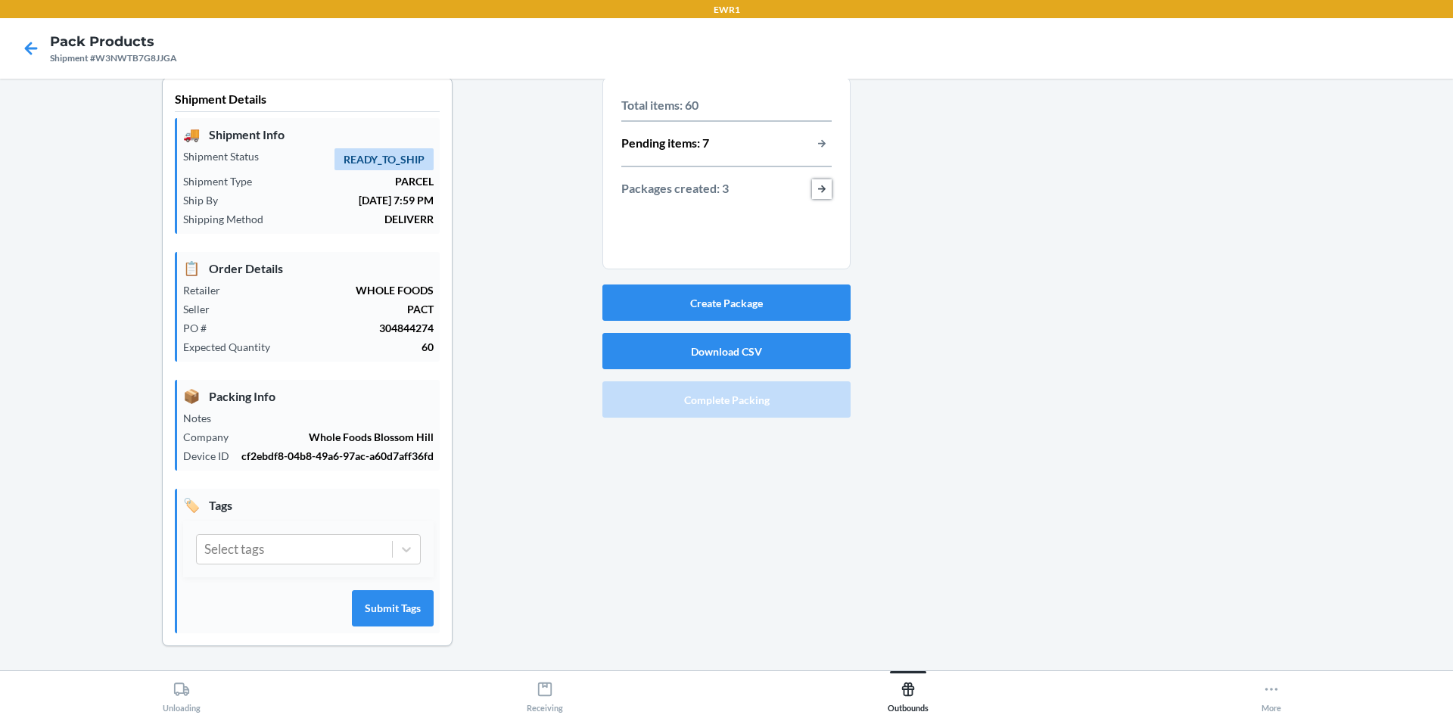
click at [812, 180] on button "button-view-packages-created" at bounding box center [822, 189] width 20 height 20
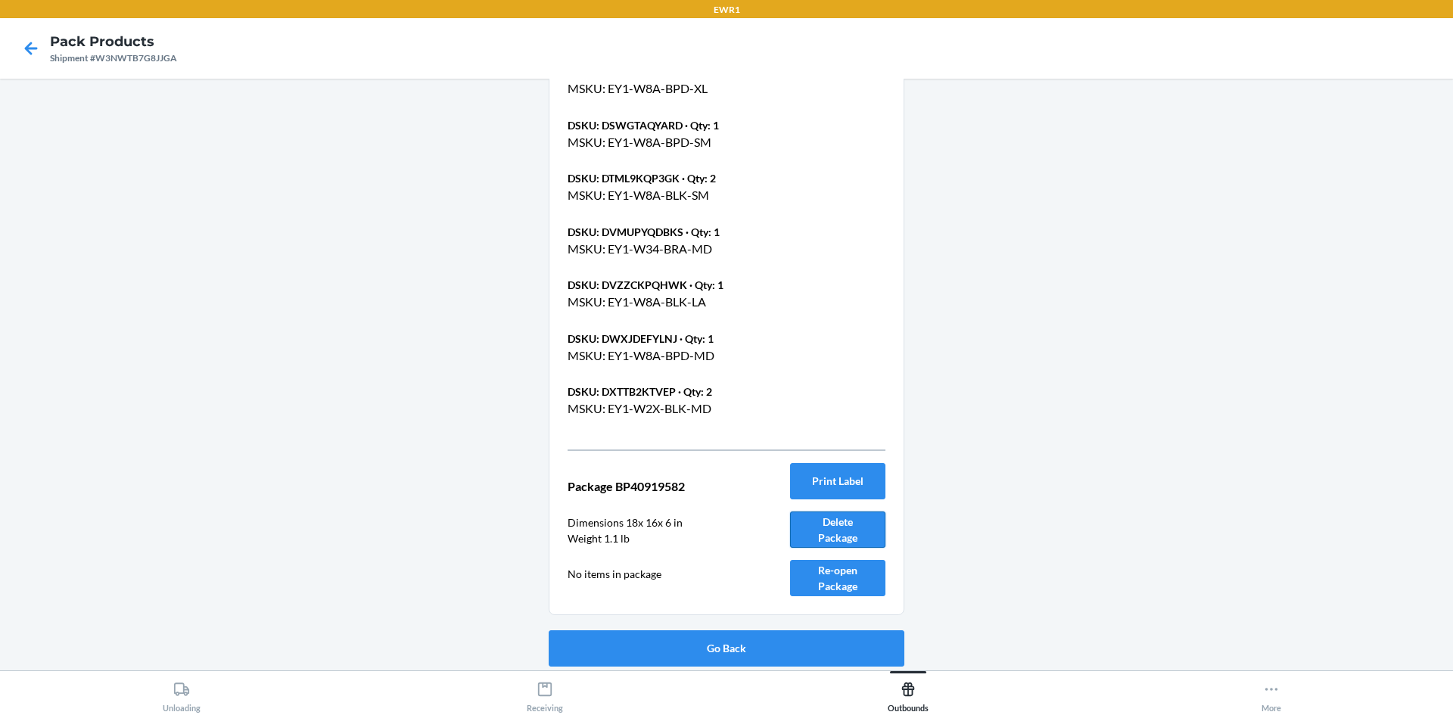
click at [852, 528] on button "Delete Package" at bounding box center [837, 530] width 95 height 36
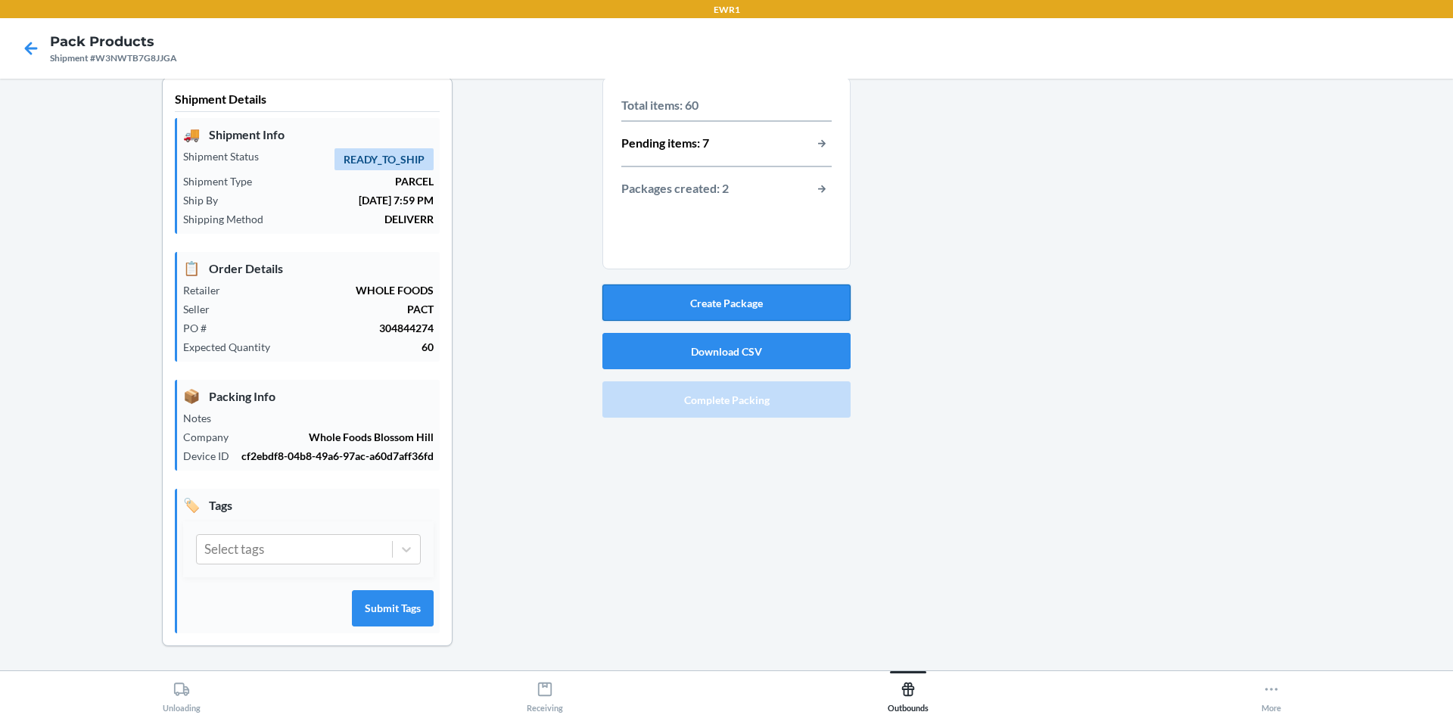
click at [815, 296] on button "Create Package" at bounding box center [727, 303] width 248 height 36
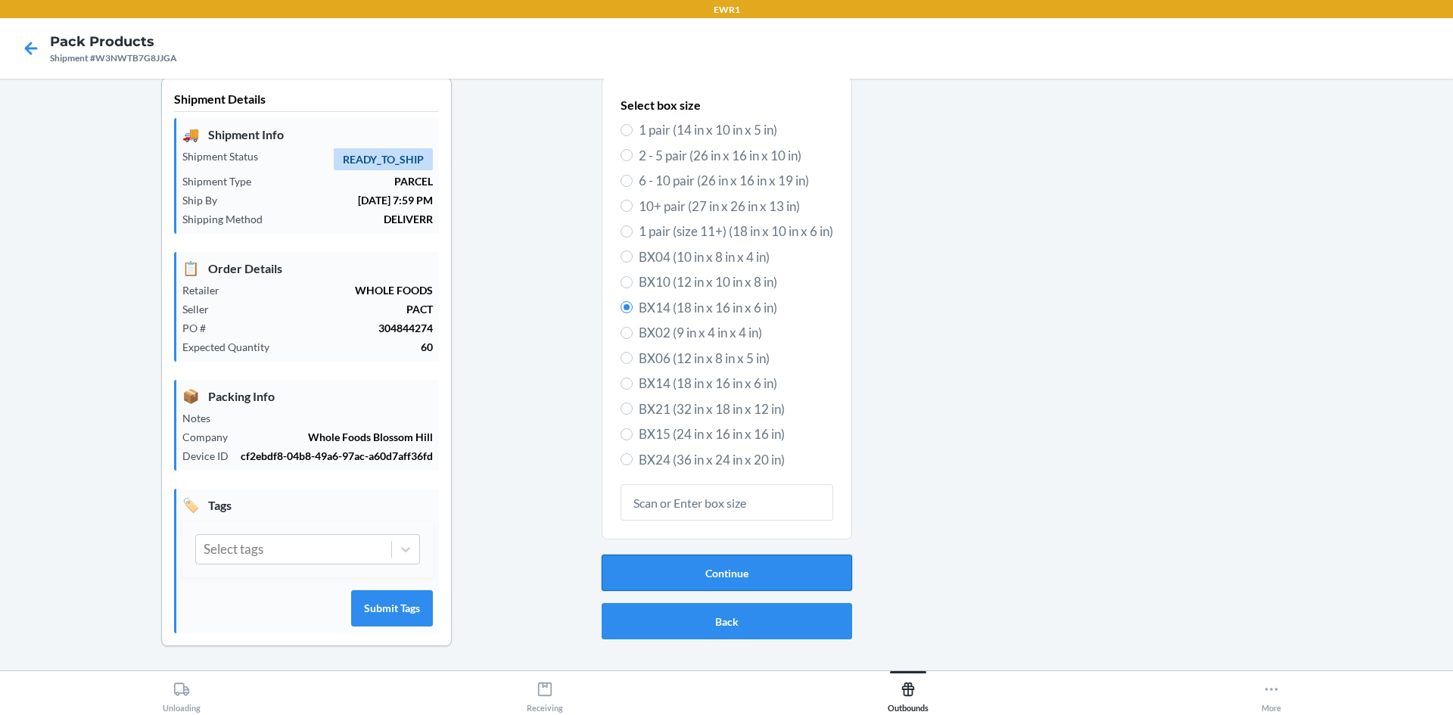
click at [806, 565] on button "Continue" at bounding box center [727, 573] width 251 height 36
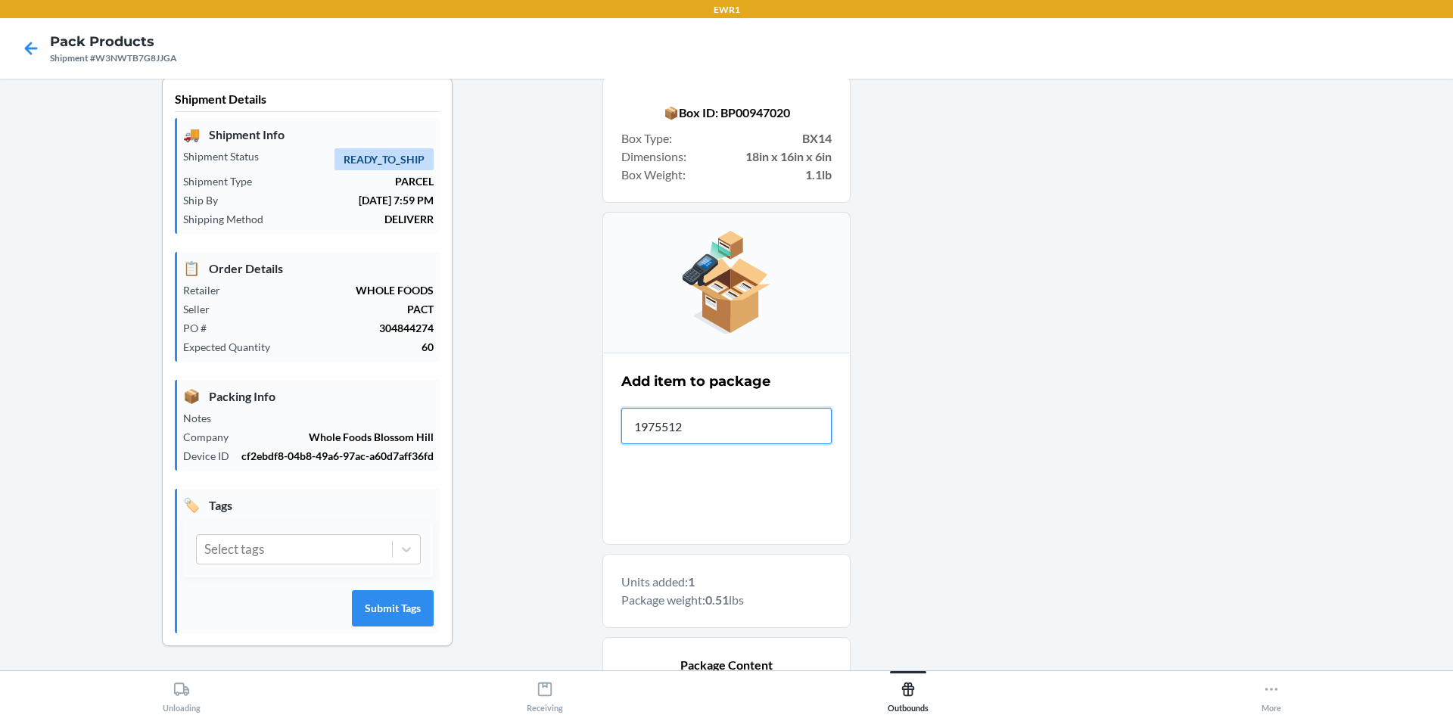
type input "19755126"
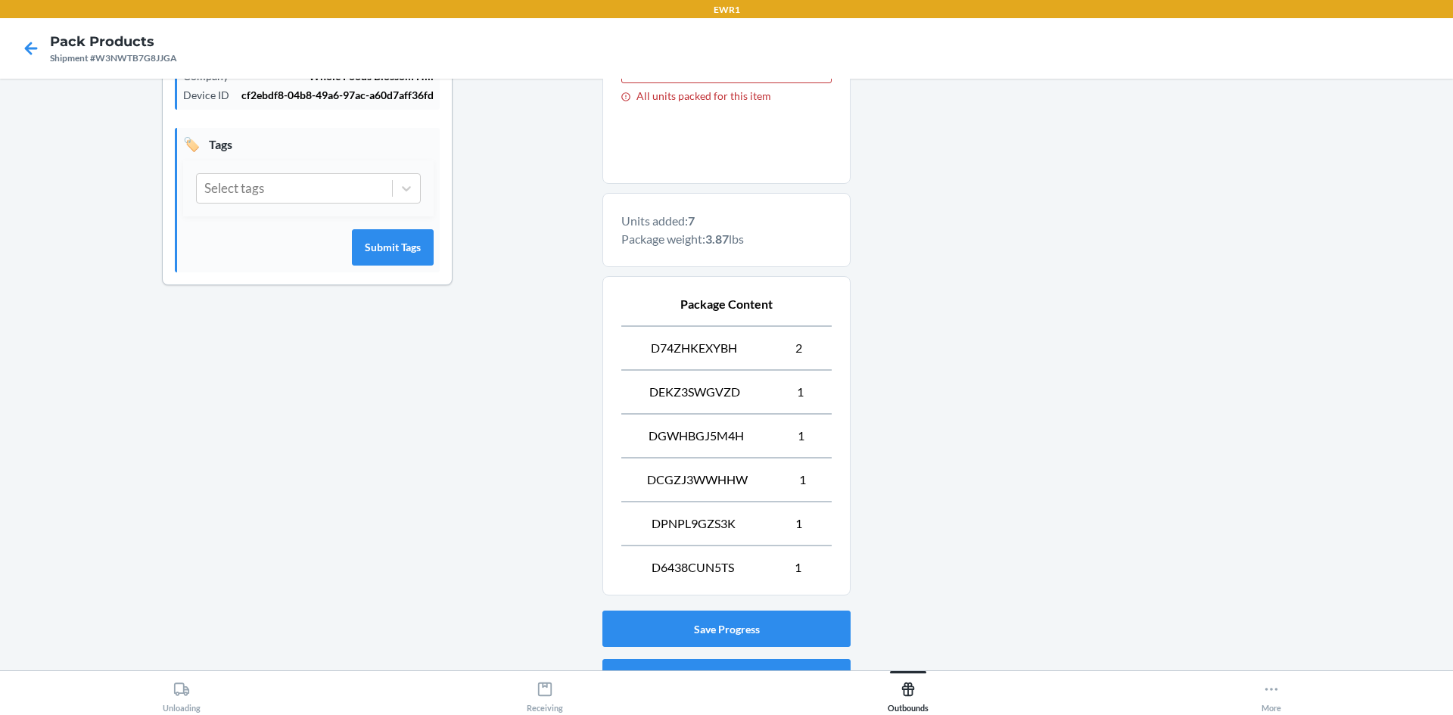
scroll to position [454, 0]
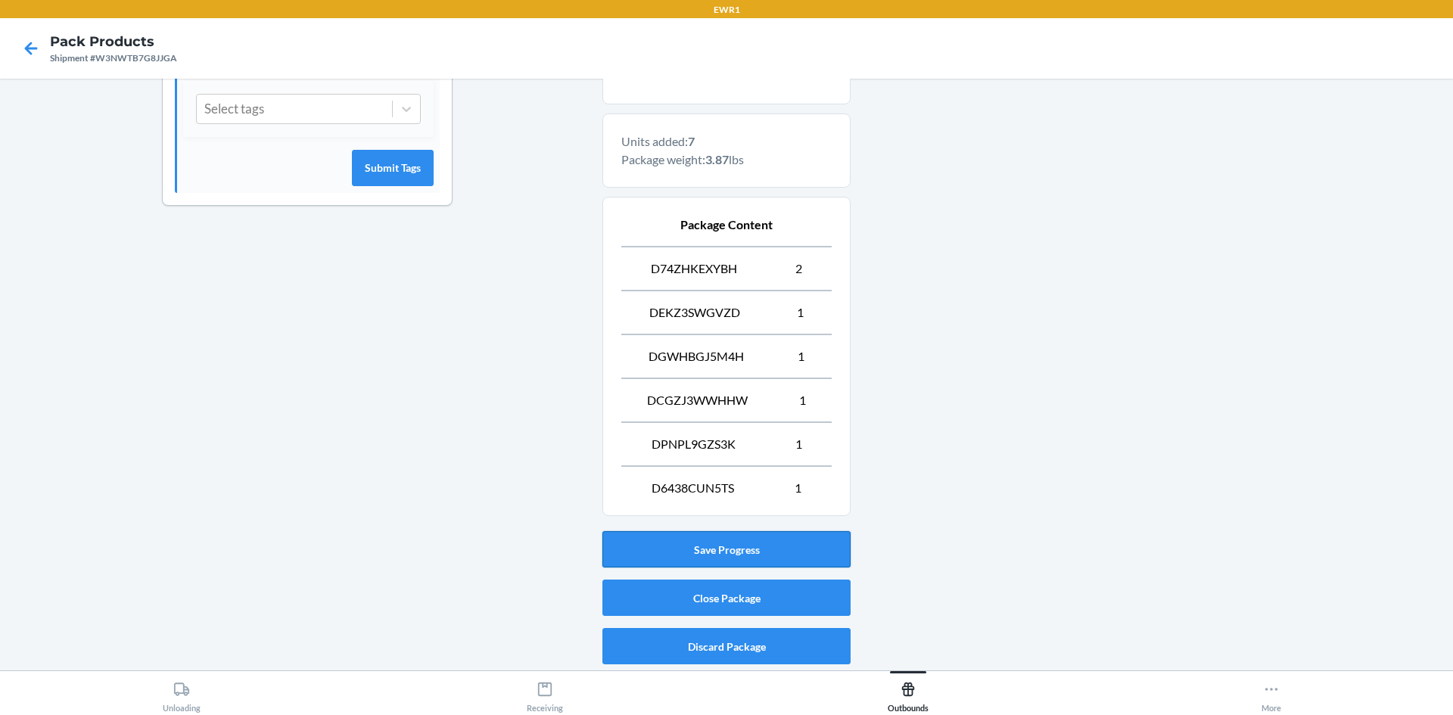
click at [737, 543] on button "Save Progress" at bounding box center [727, 549] width 248 height 36
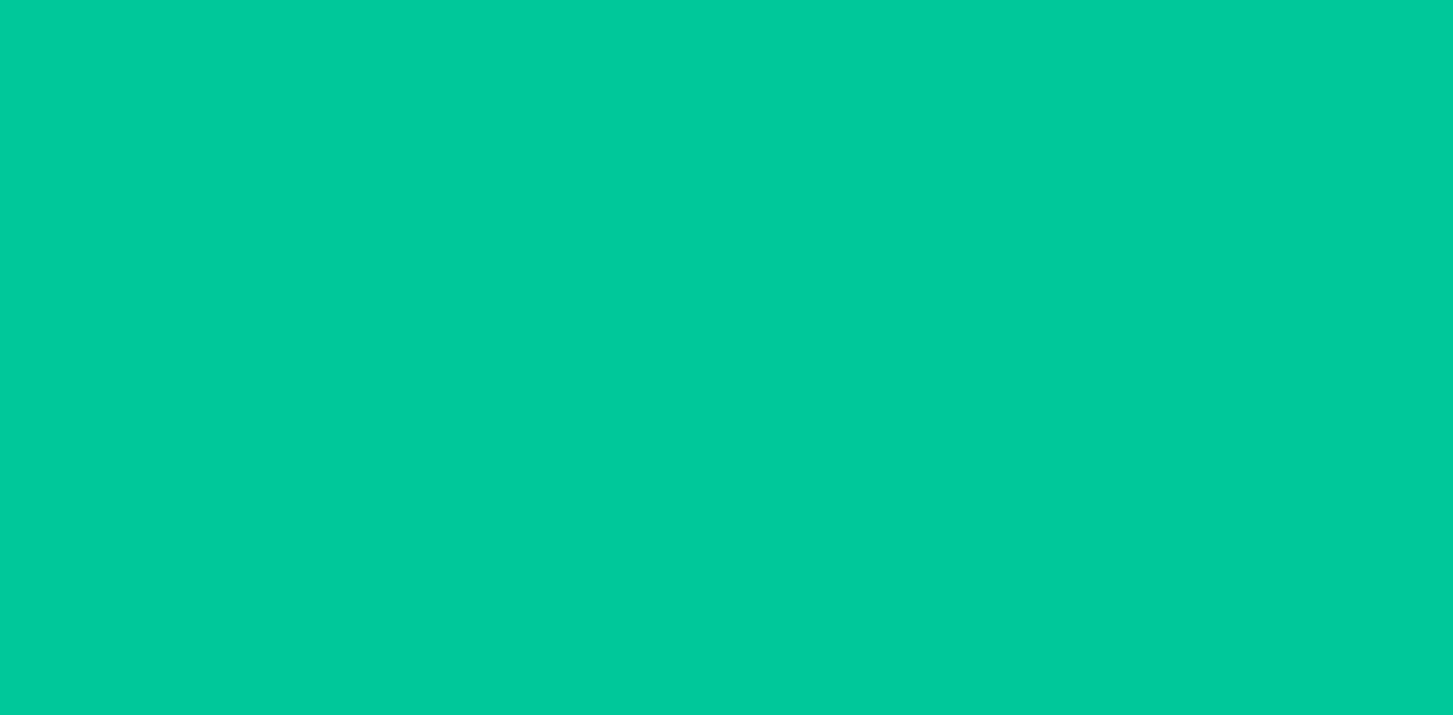
scroll to position [14, 0]
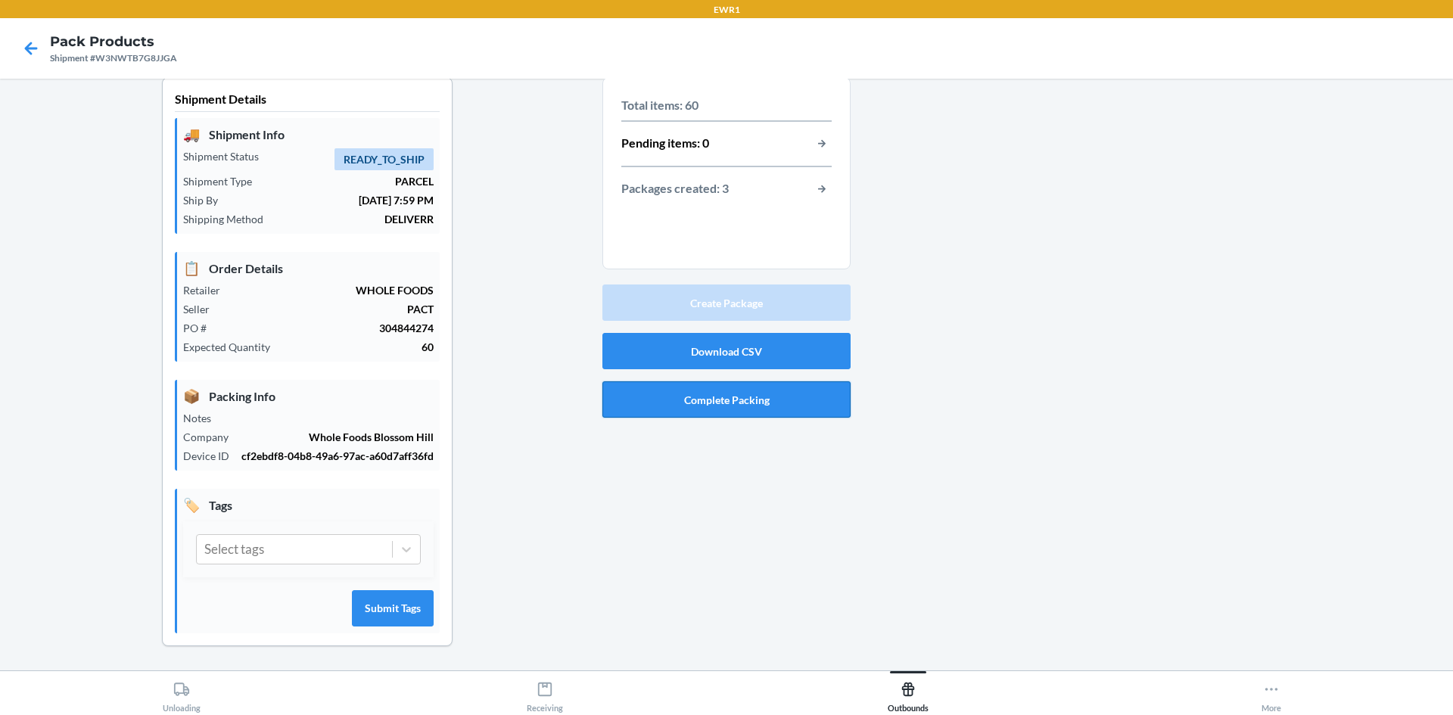
click at [744, 394] on button "Complete Packing" at bounding box center [727, 399] width 248 height 36
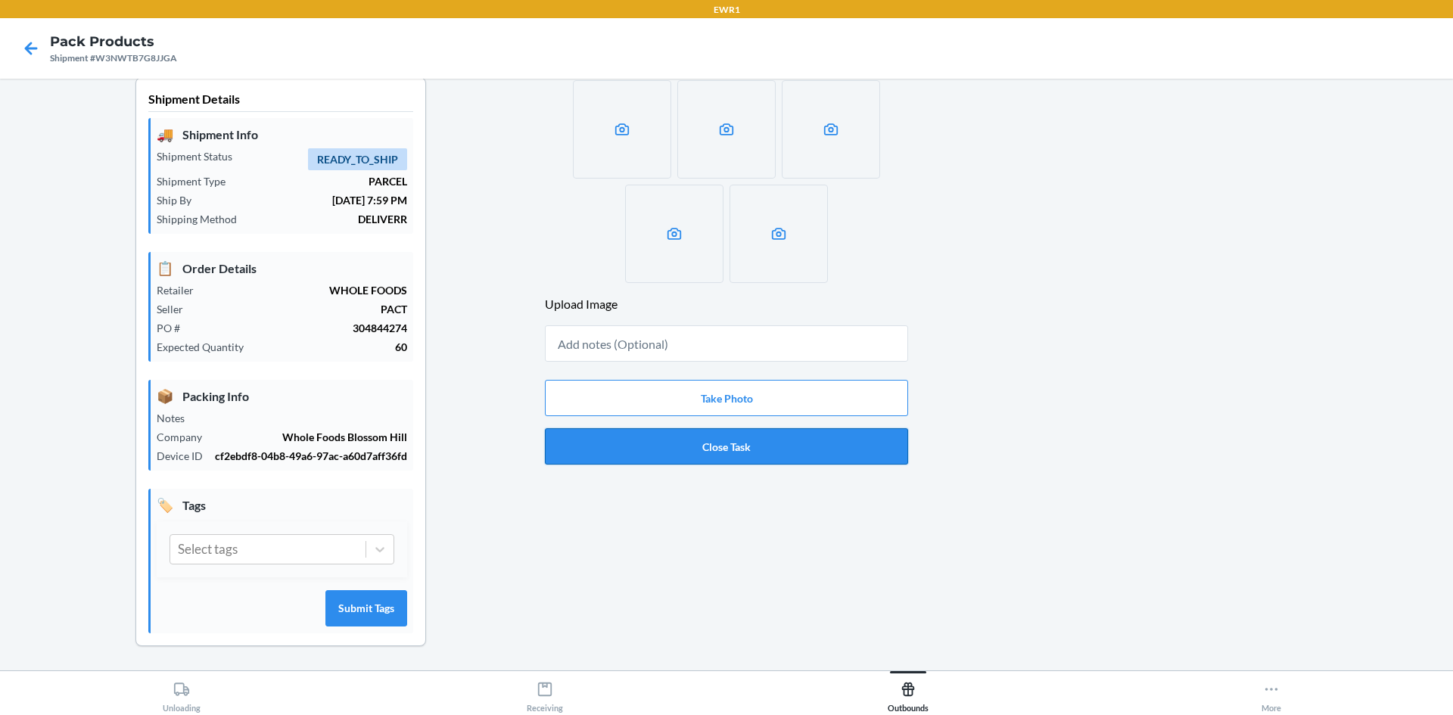
click at [847, 434] on button "Close Task" at bounding box center [726, 446] width 363 height 36
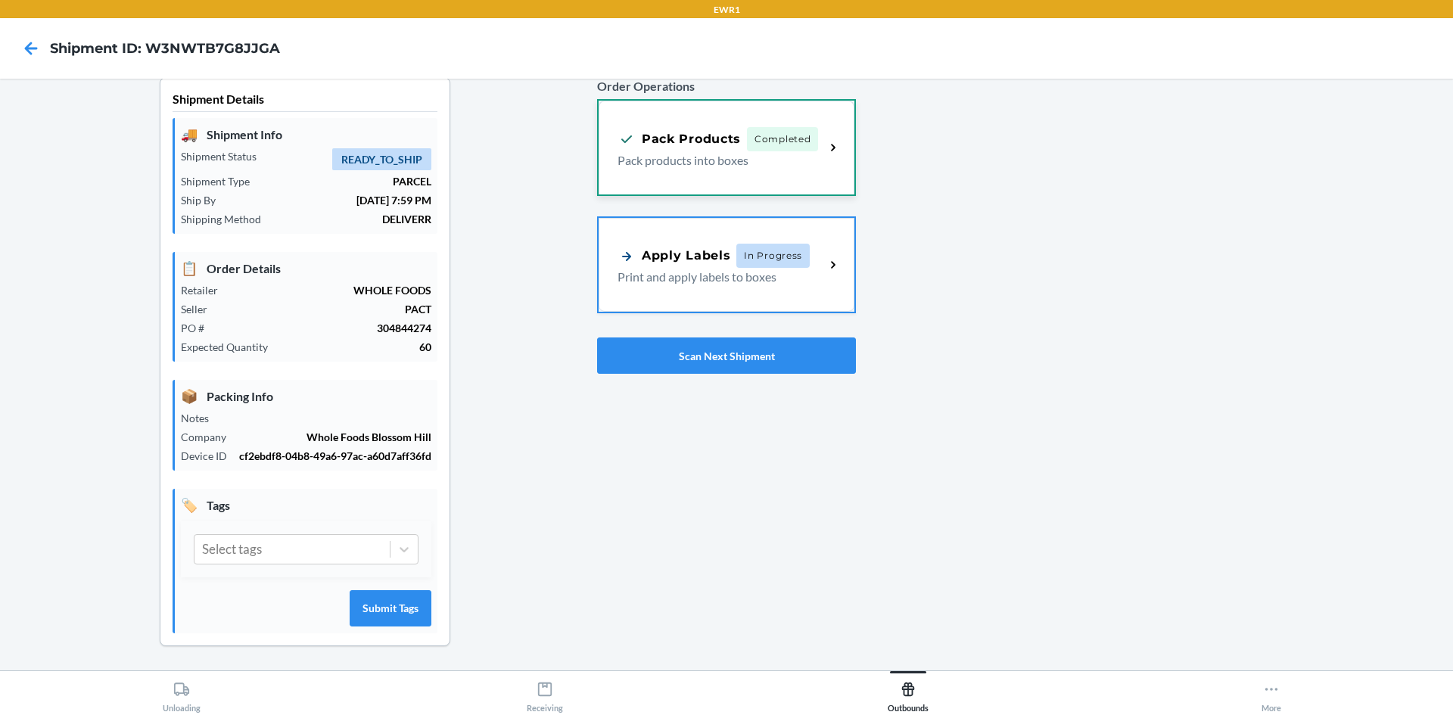
click at [618, 186] on div "Pack Products Completed Pack products into boxes" at bounding box center [727, 148] width 256 height 94
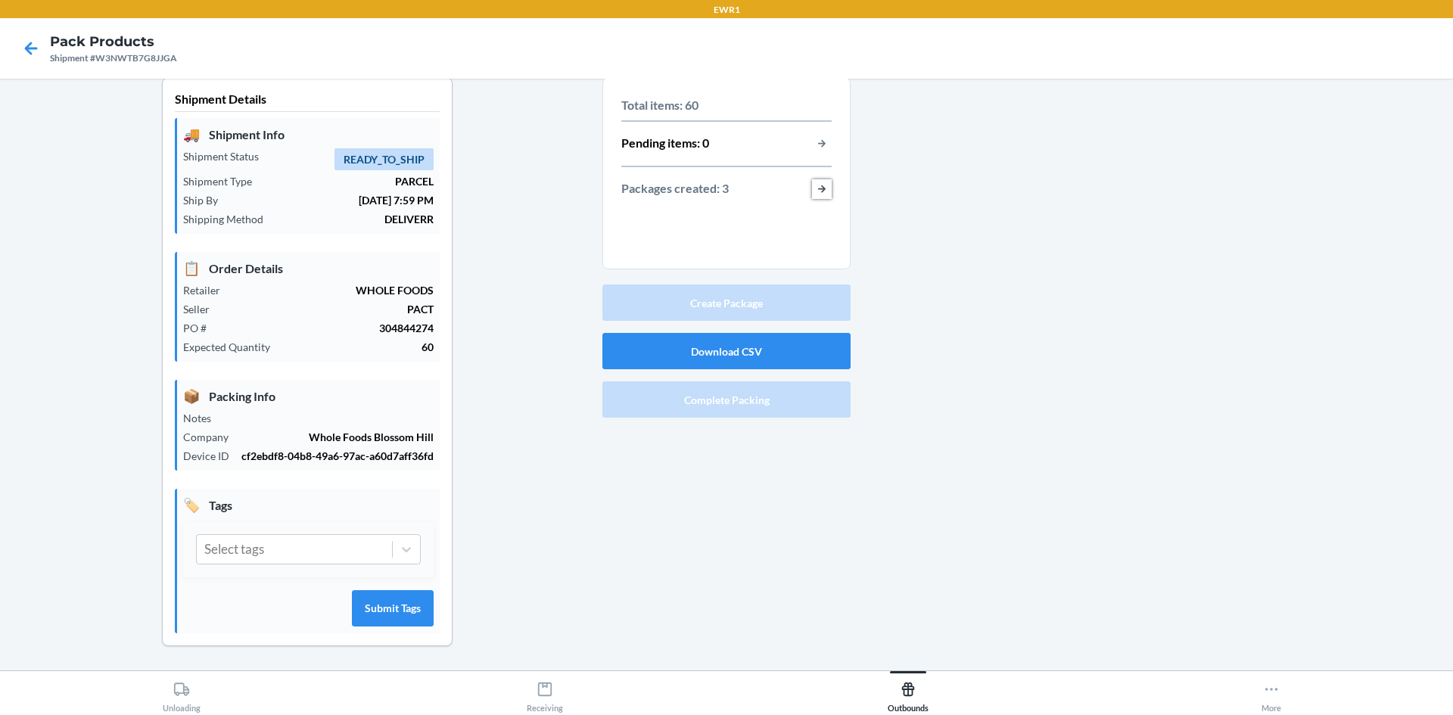
click at [823, 188] on button "button-view-packages-created" at bounding box center [822, 189] width 20 height 20
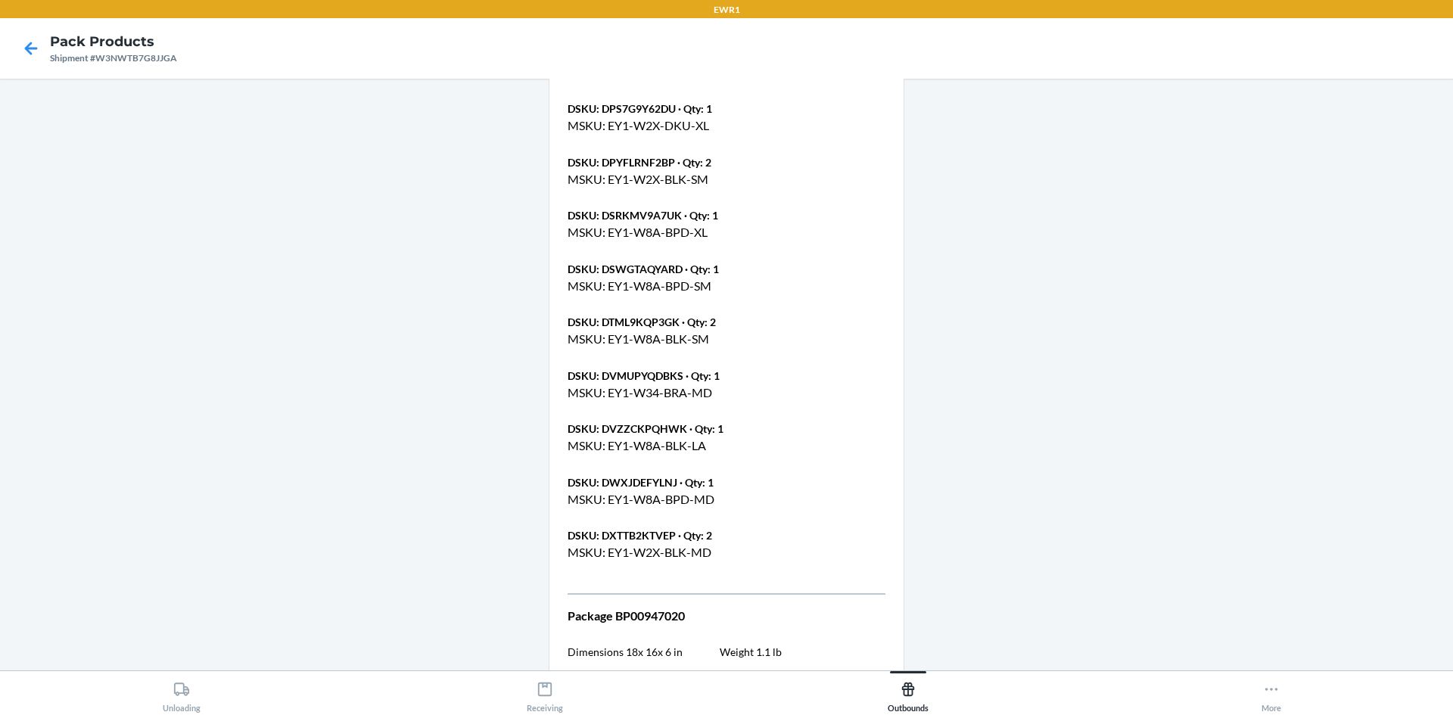
scroll to position [2294, 0]
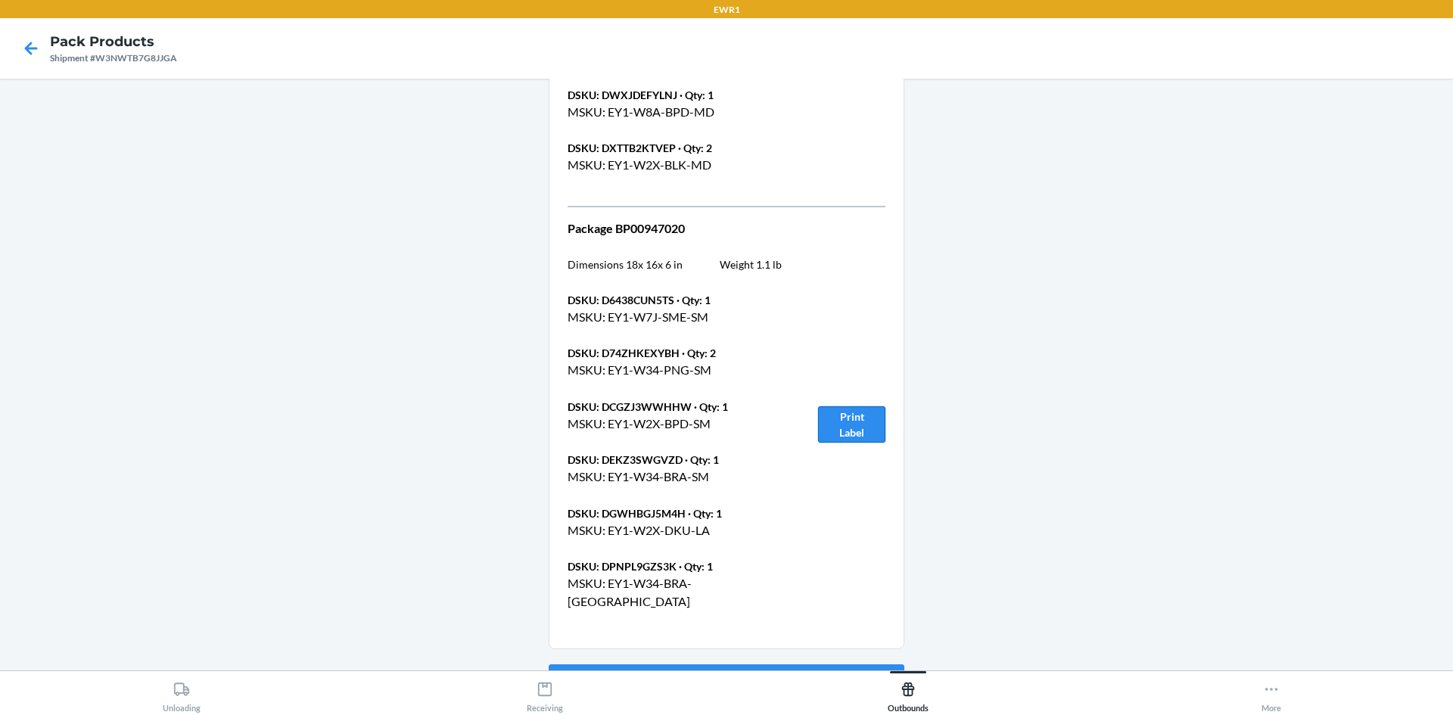
click at [847, 406] on button "Print Label" at bounding box center [851, 424] width 67 height 36
click at [774, 665] on button "Go Back" at bounding box center [727, 683] width 356 height 36
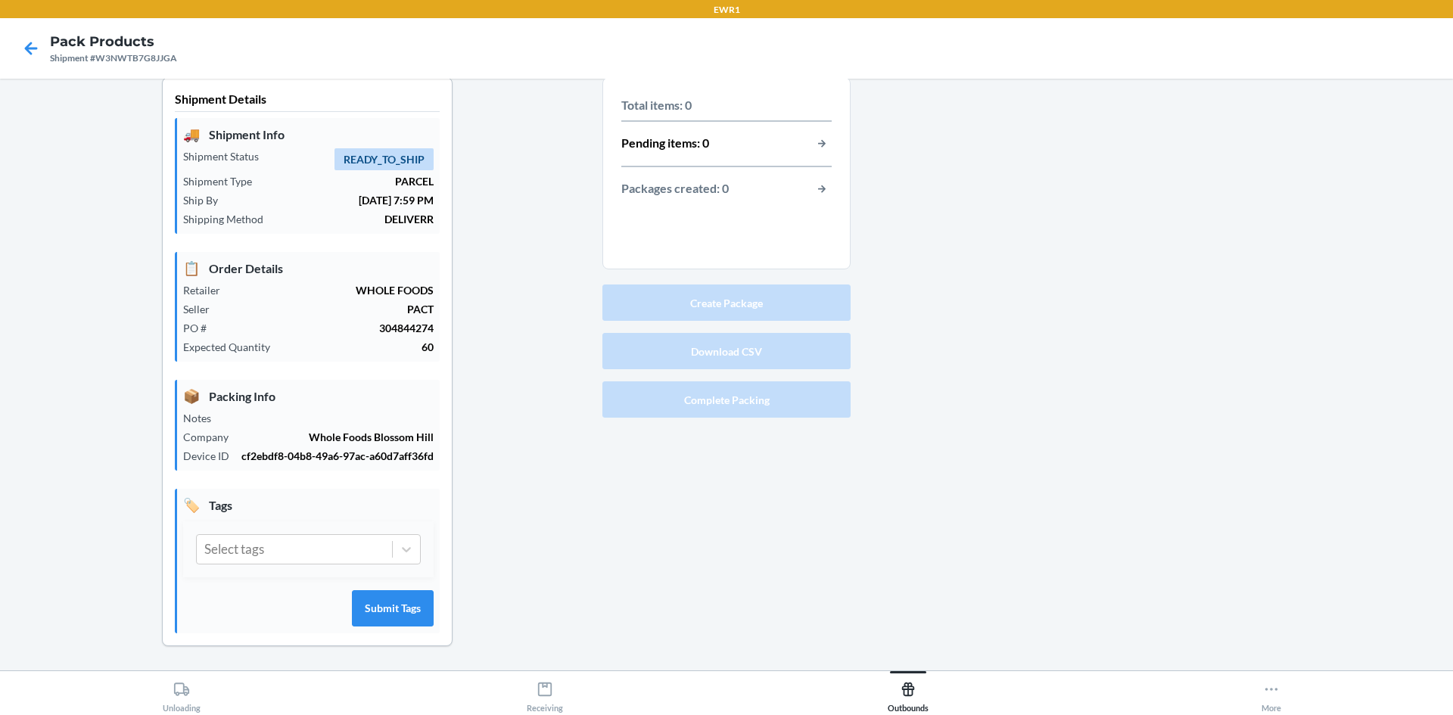
scroll to position [14, 0]
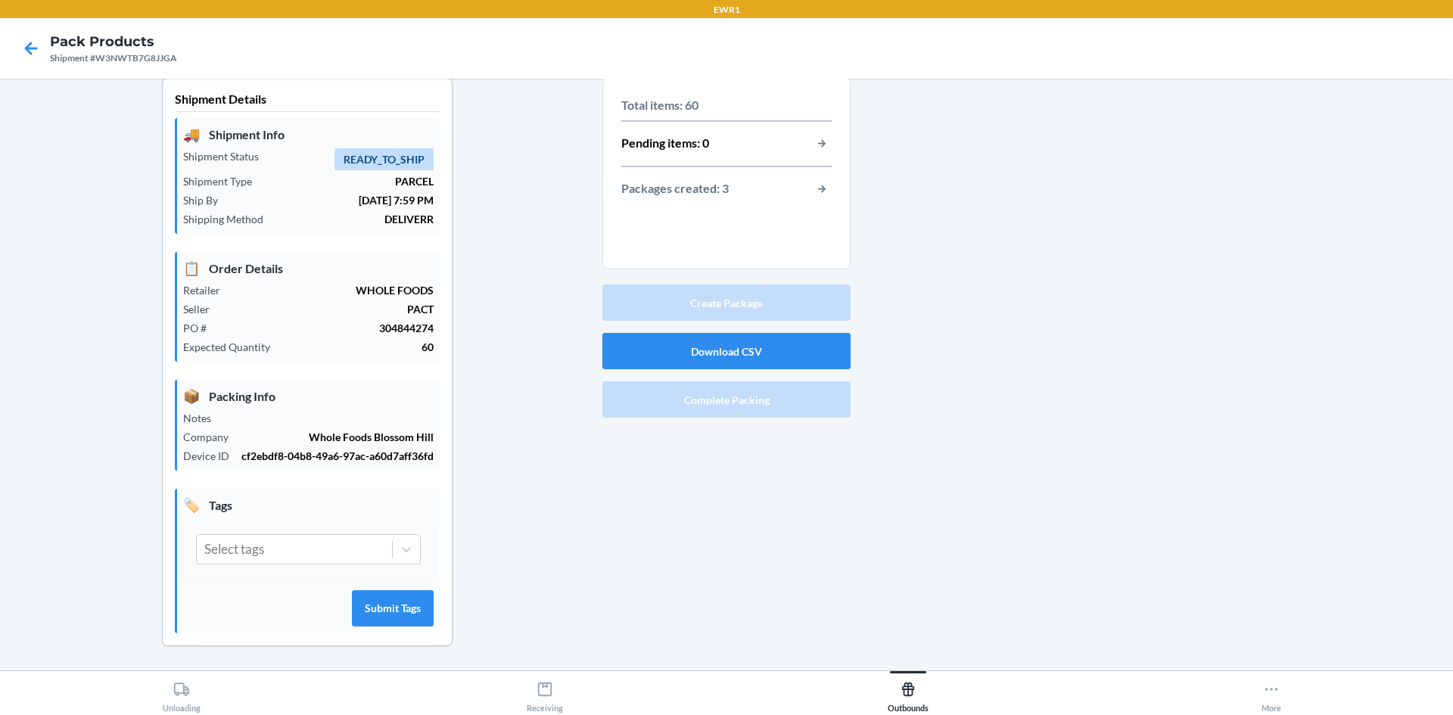
click at [795, 385] on div "Create Package Download CSV Complete Packing" at bounding box center [727, 351] width 248 height 145
click at [704, 345] on button "Download CSV" at bounding box center [727, 351] width 248 height 36
click at [1322, 189] on div at bounding box center [1146, 373] width 590 height 593
drag, startPoint x: 788, startPoint y: 420, endPoint x: 765, endPoint y: 403, distance: 29.2
click at [787, 419] on div "Create Package Download CSV Complete Packing" at bounding box center [727, 351] width 248 height 145
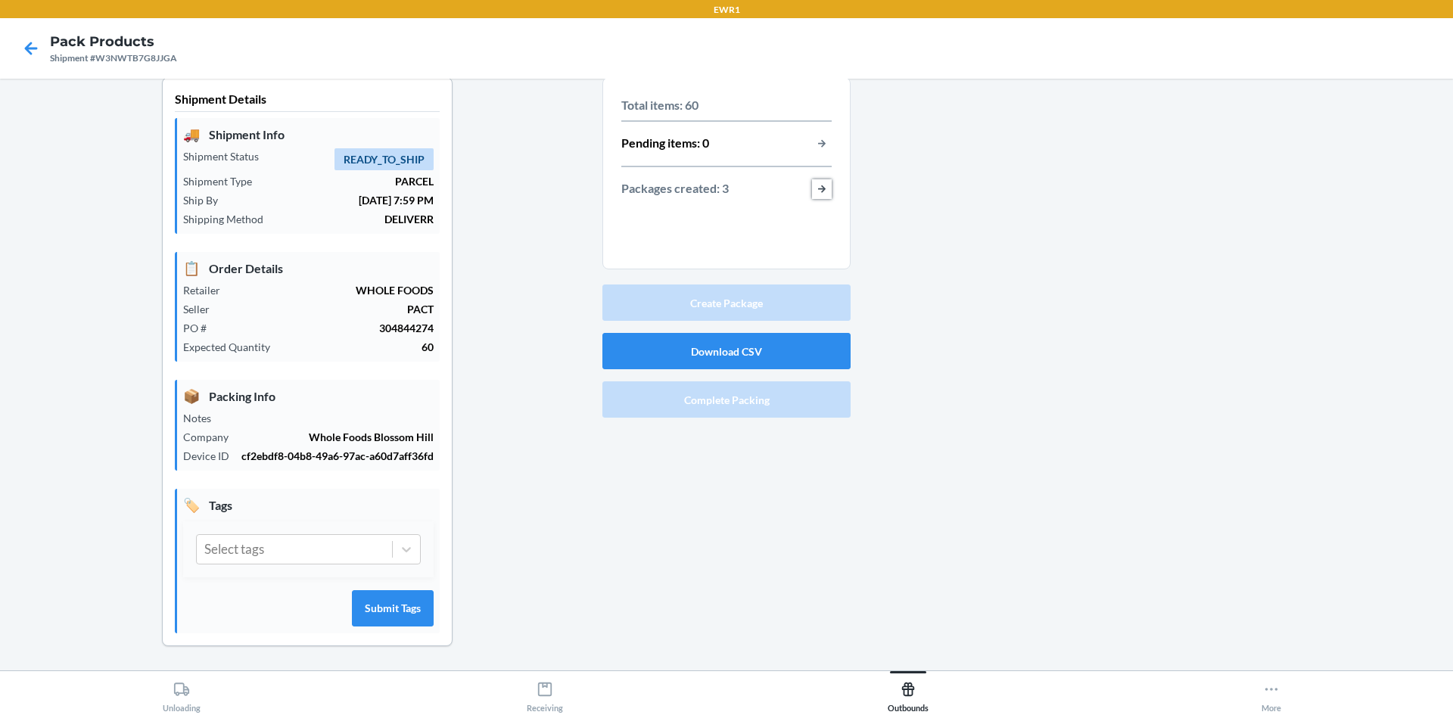
click at [821, 187] on button "button-view-packages-created" at bounding box center [822, 189] width 20 height 20
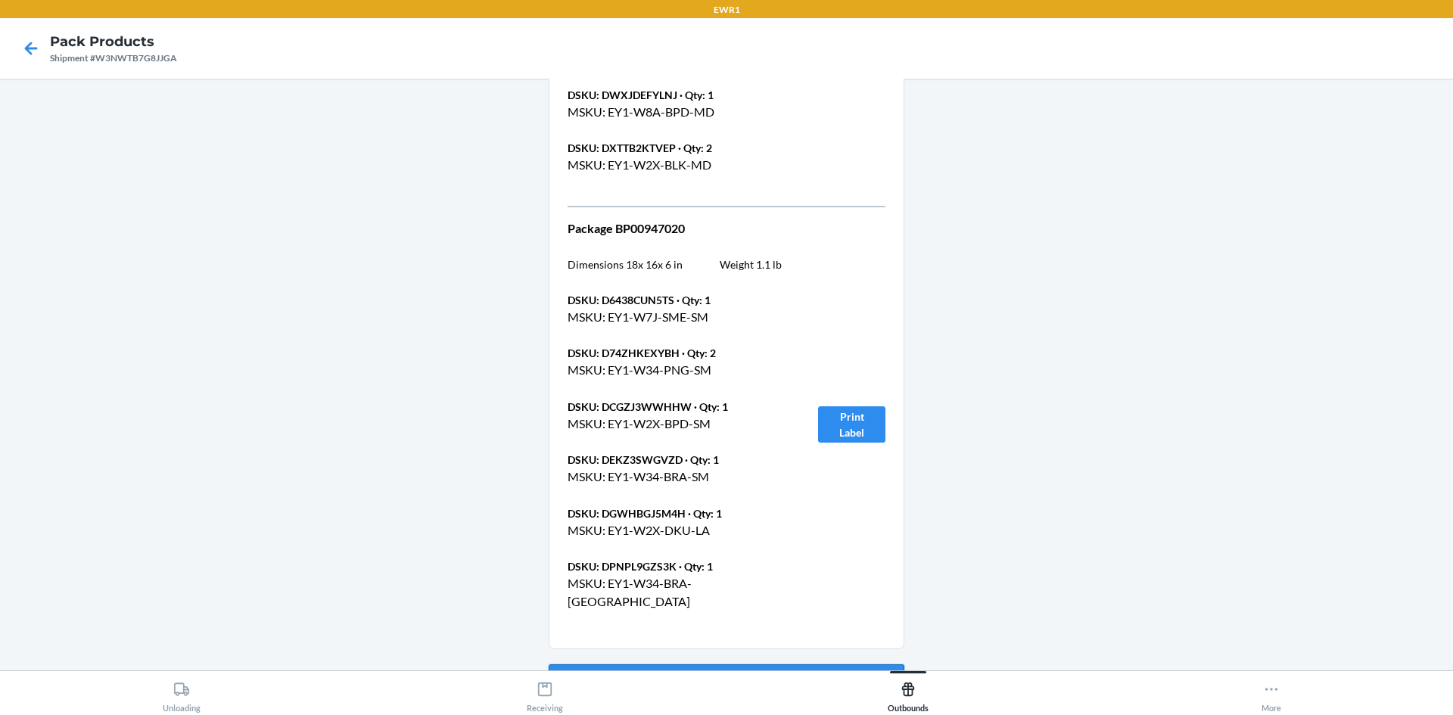
click at [864, 665] on button "Go Back" at bounding box center [727, 683] width 356 height 36
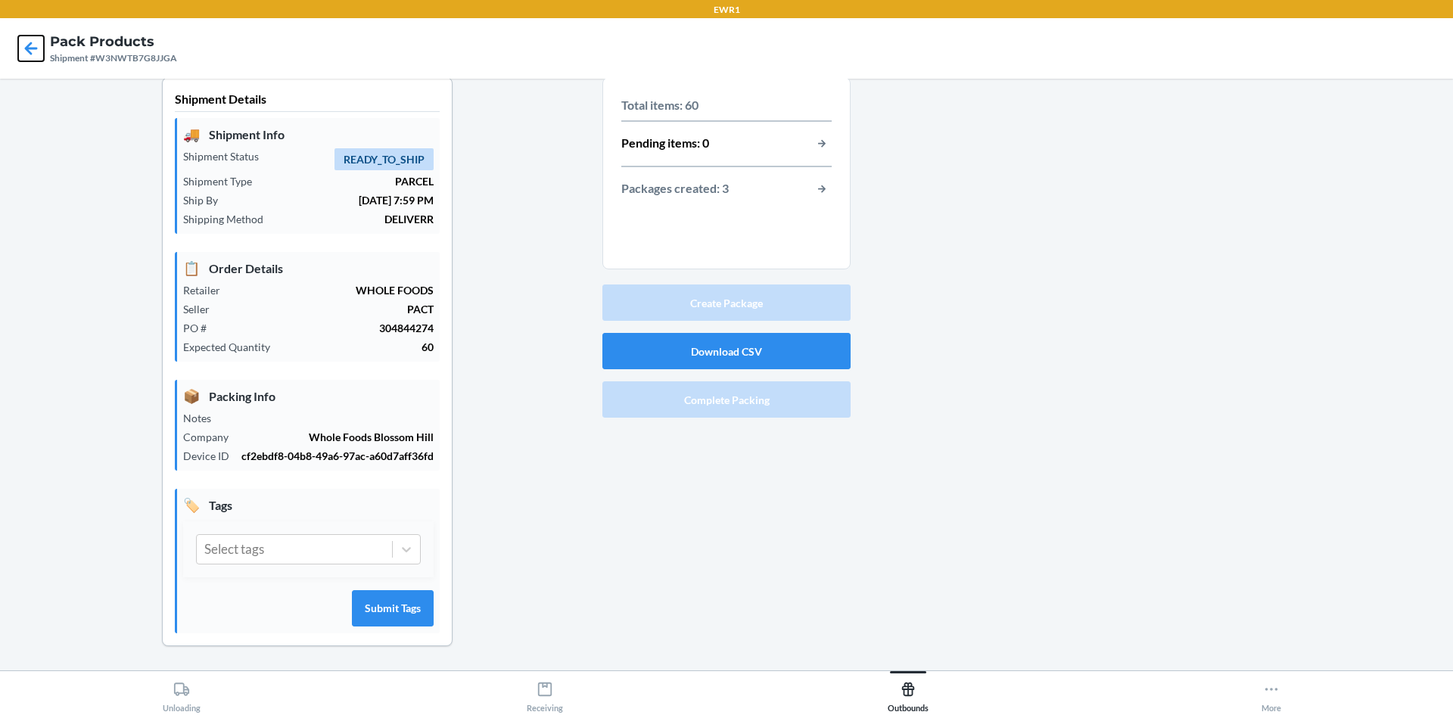
click at [31, 57] on icon at bounding box center [31, 49] width 26 height 26
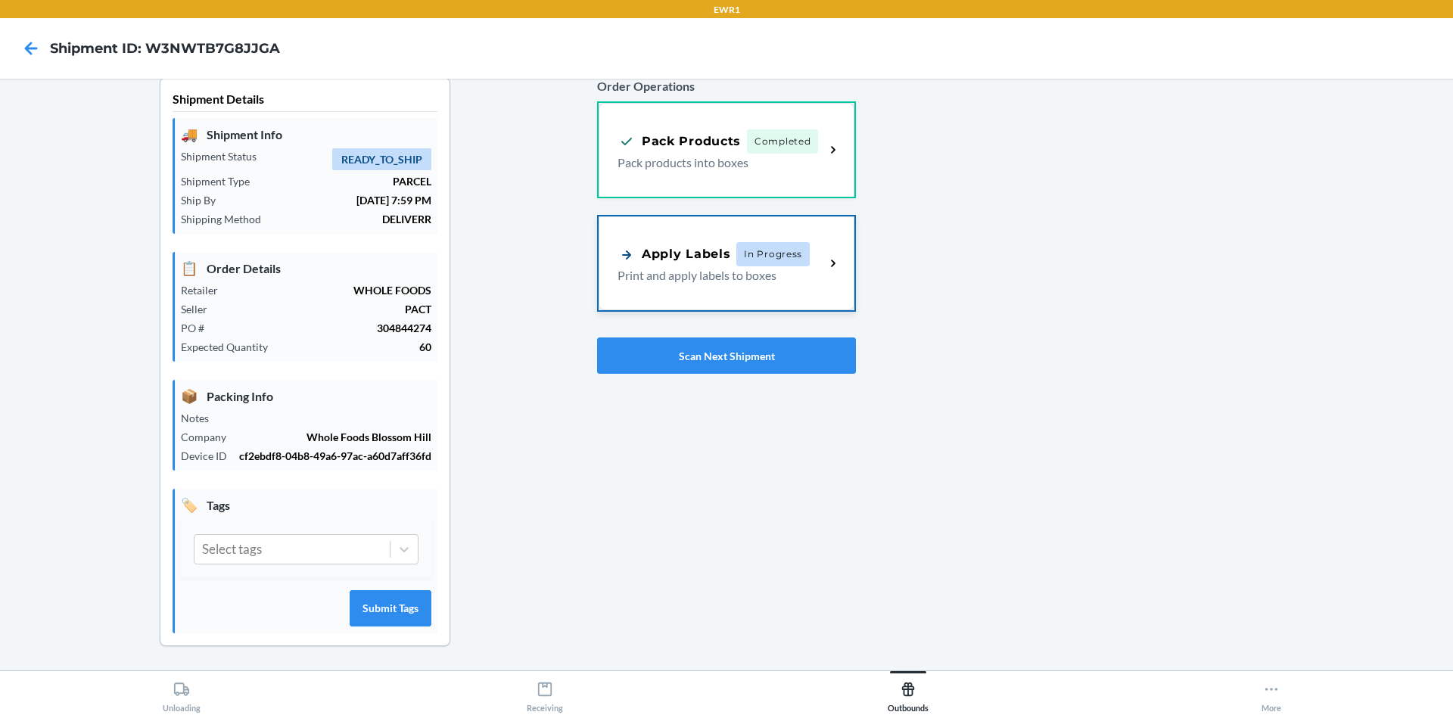
click at [707, 299] on div "Apply Labels In Progress Print and apply labels to boxes" at bounding box center [727, 263] width 256 height 94
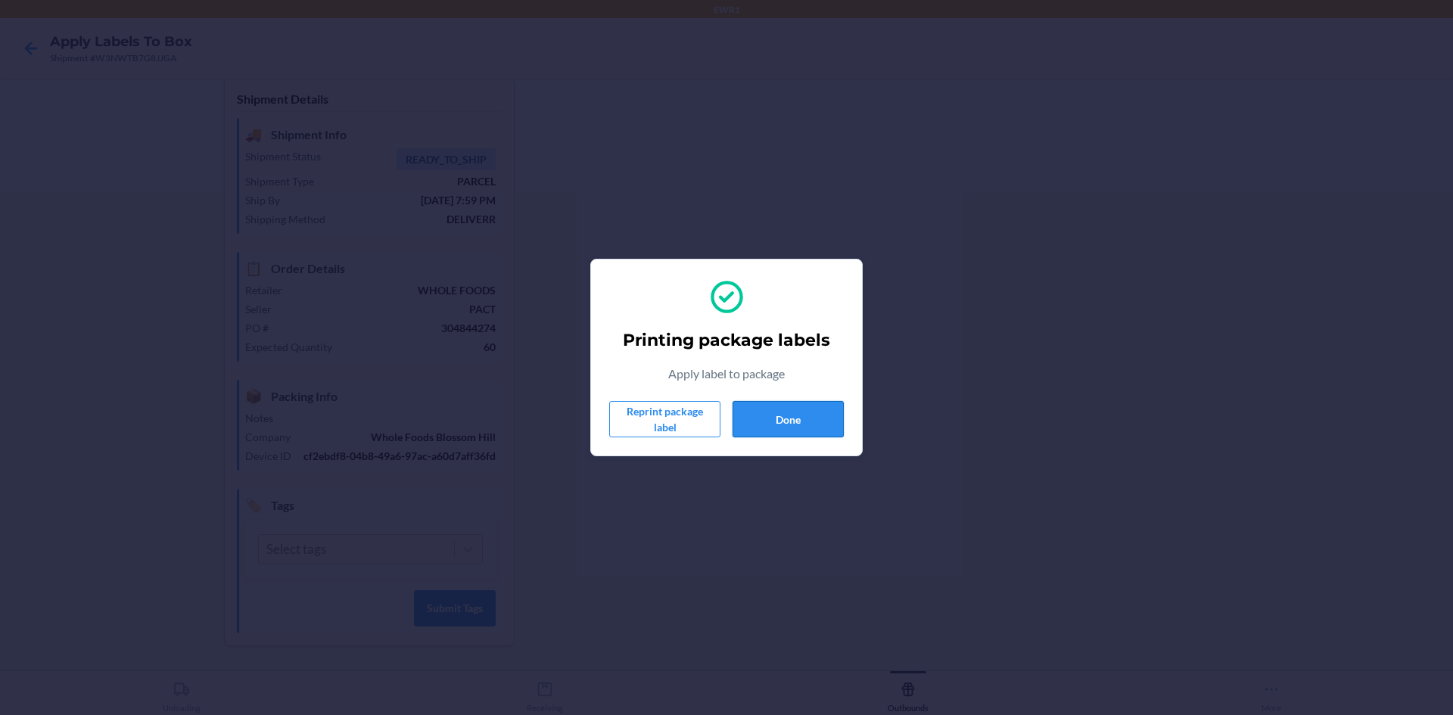
click at [814, 424] on button "Done" at bounding box center [788, 419] width 111 height 36
click at [785, 421] on button "Done" at bounding box center [788, 419] width 111 height 36
click at [788, 428] on button "Done" at bounding box center [788, 419] width 111 height 36
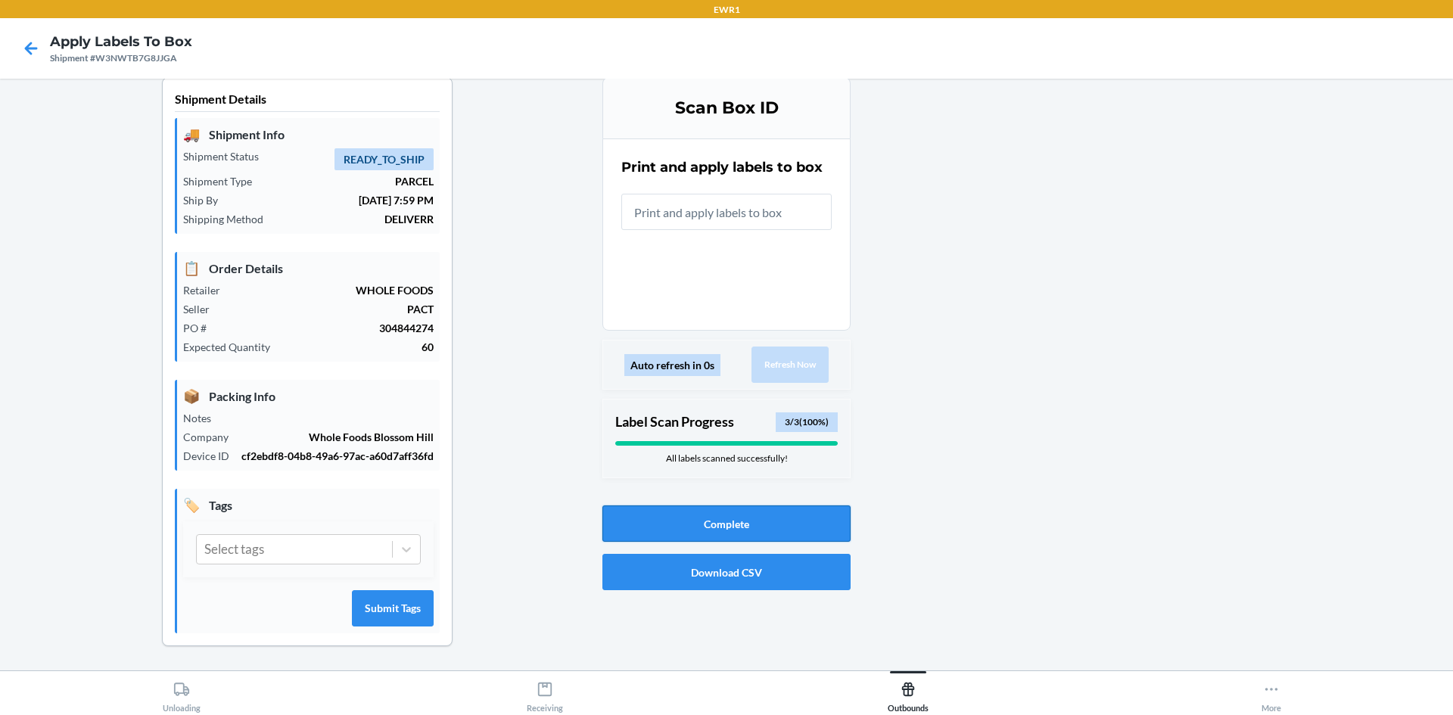
click at [716, 512] on button "Complete" at bounding box center [727, 524] width 248 height 36
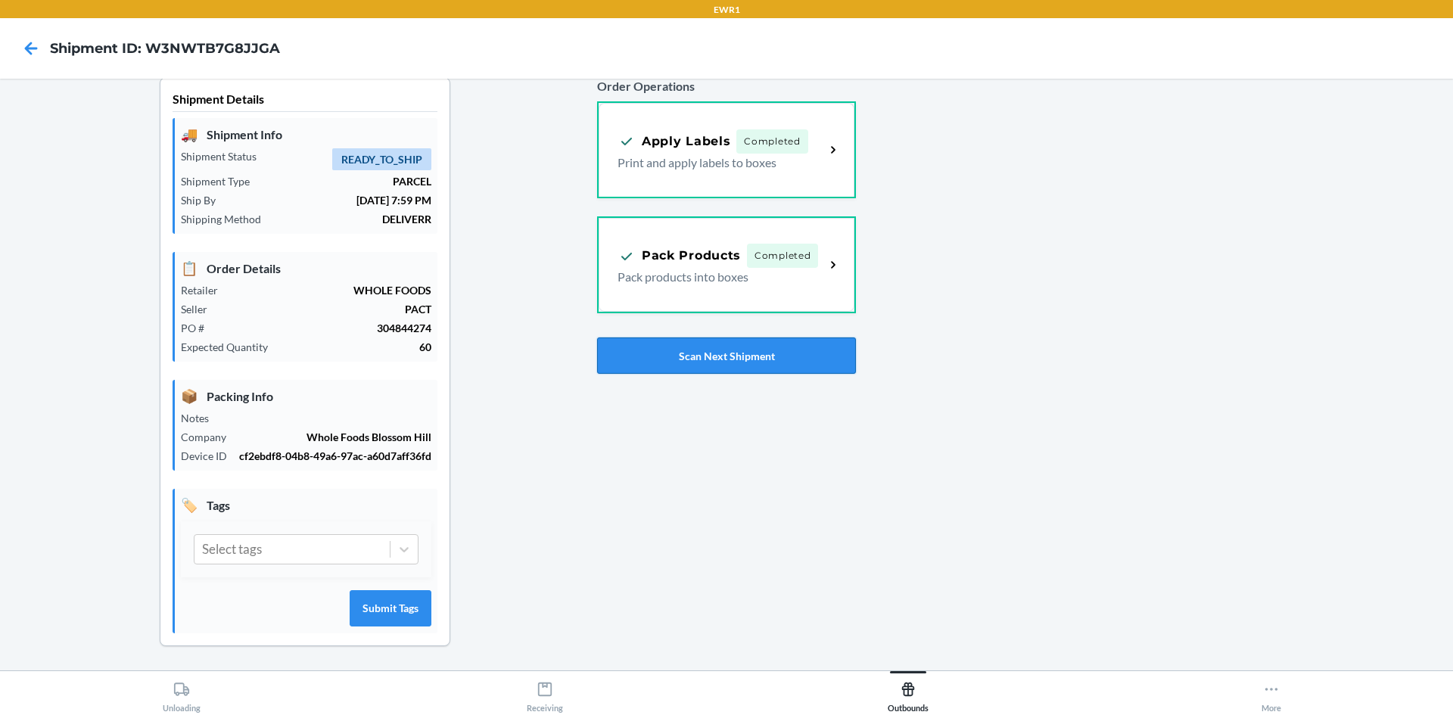
click at [779, 371] on button "Scan Next Shipment" at bounding box center [726, 356] width 259 height 36
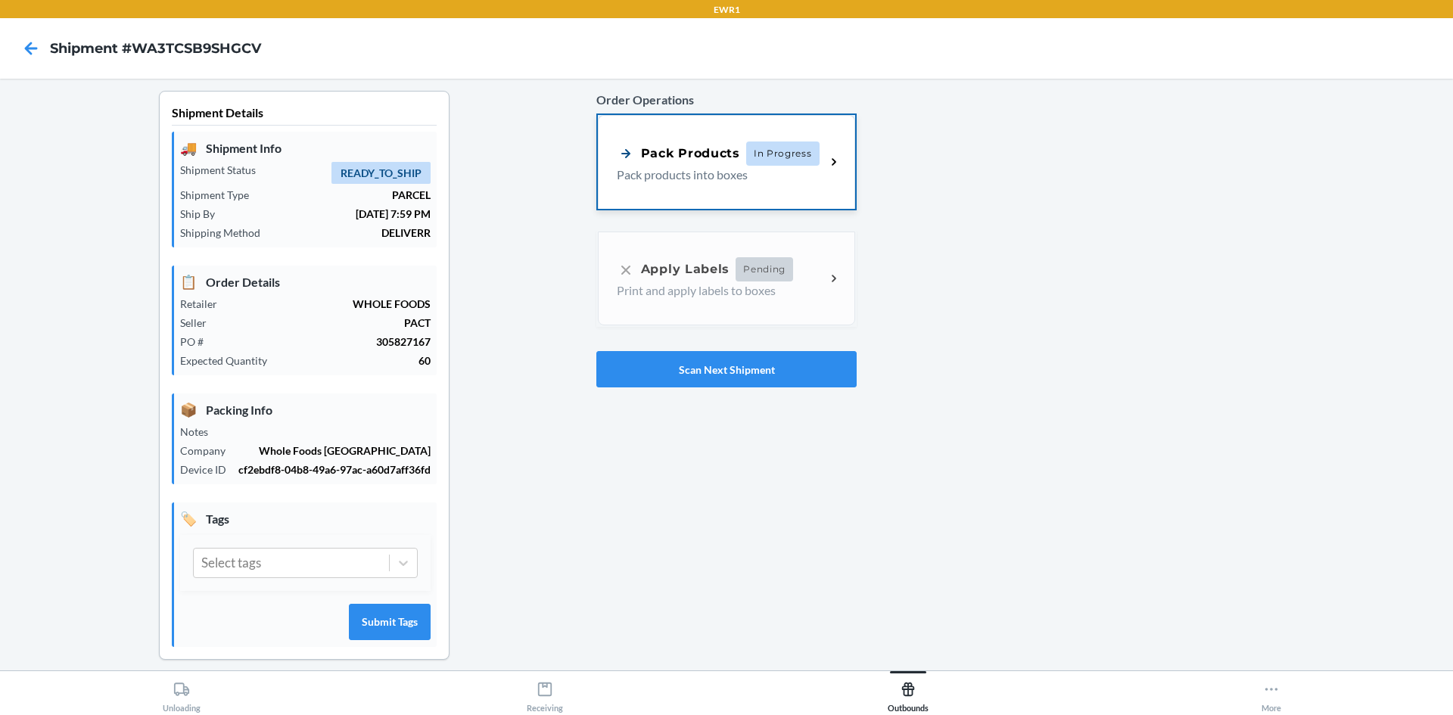
click at [795, 162] on span "In Progress" at bounding box center [782, 154] width 73 height 24
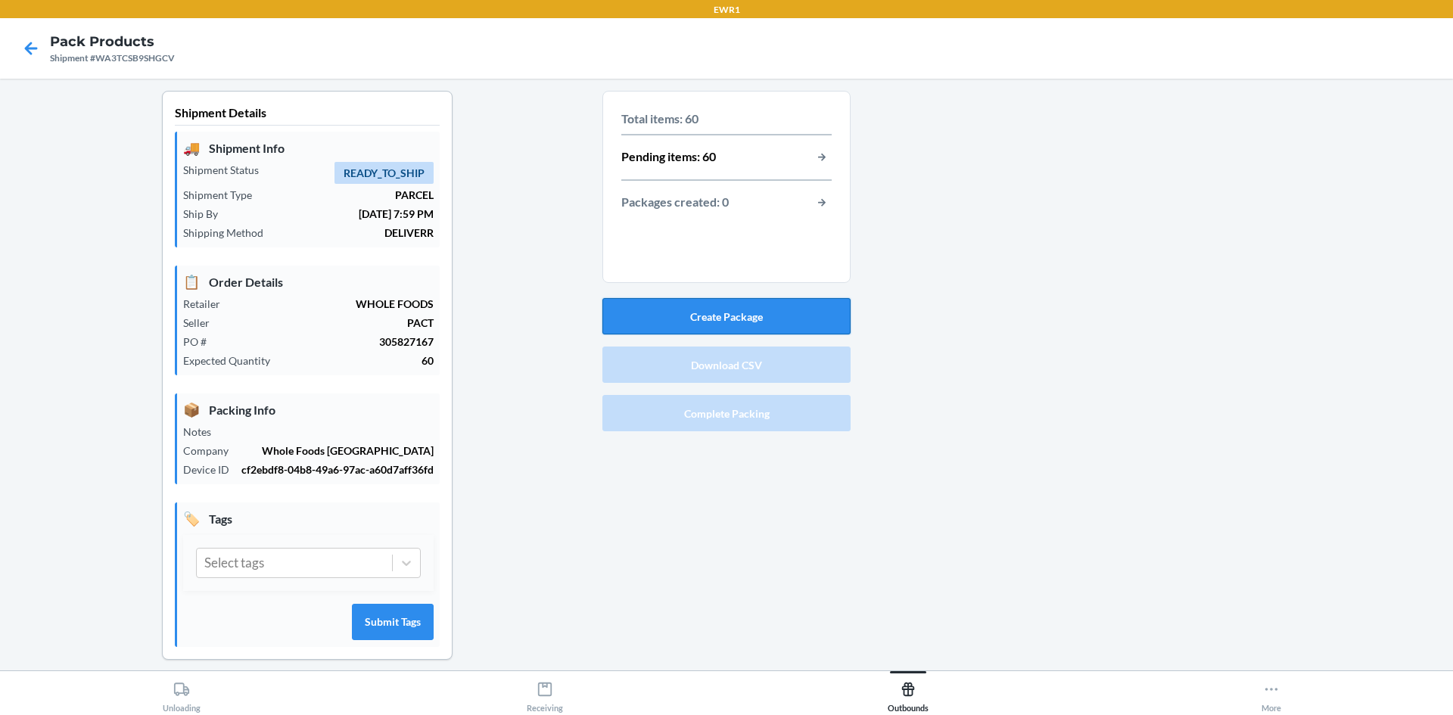
click at [767, 319] on button "Create Package" at bounding box center [727, 316] width 248 height 36
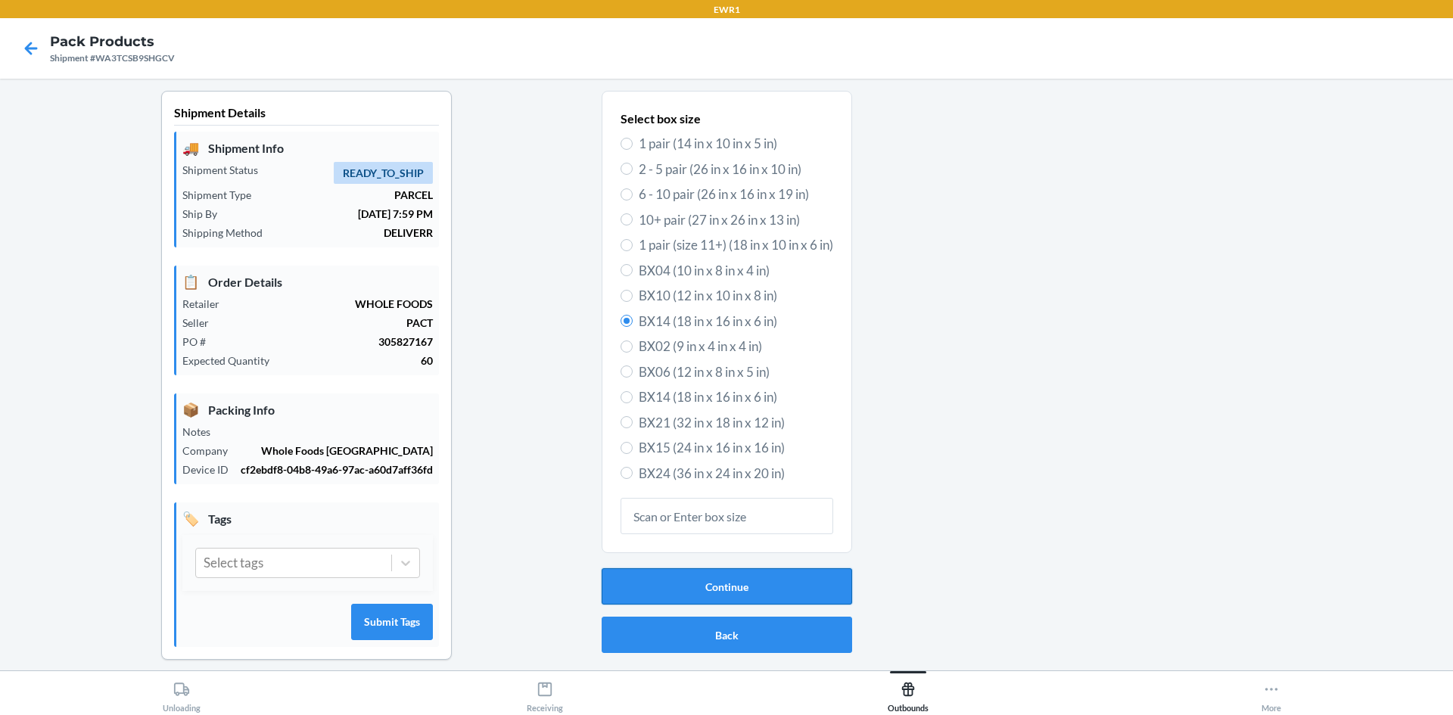
click at [752, 579] on button "Continue" at bounding box center [727, 586] width 251 height 36
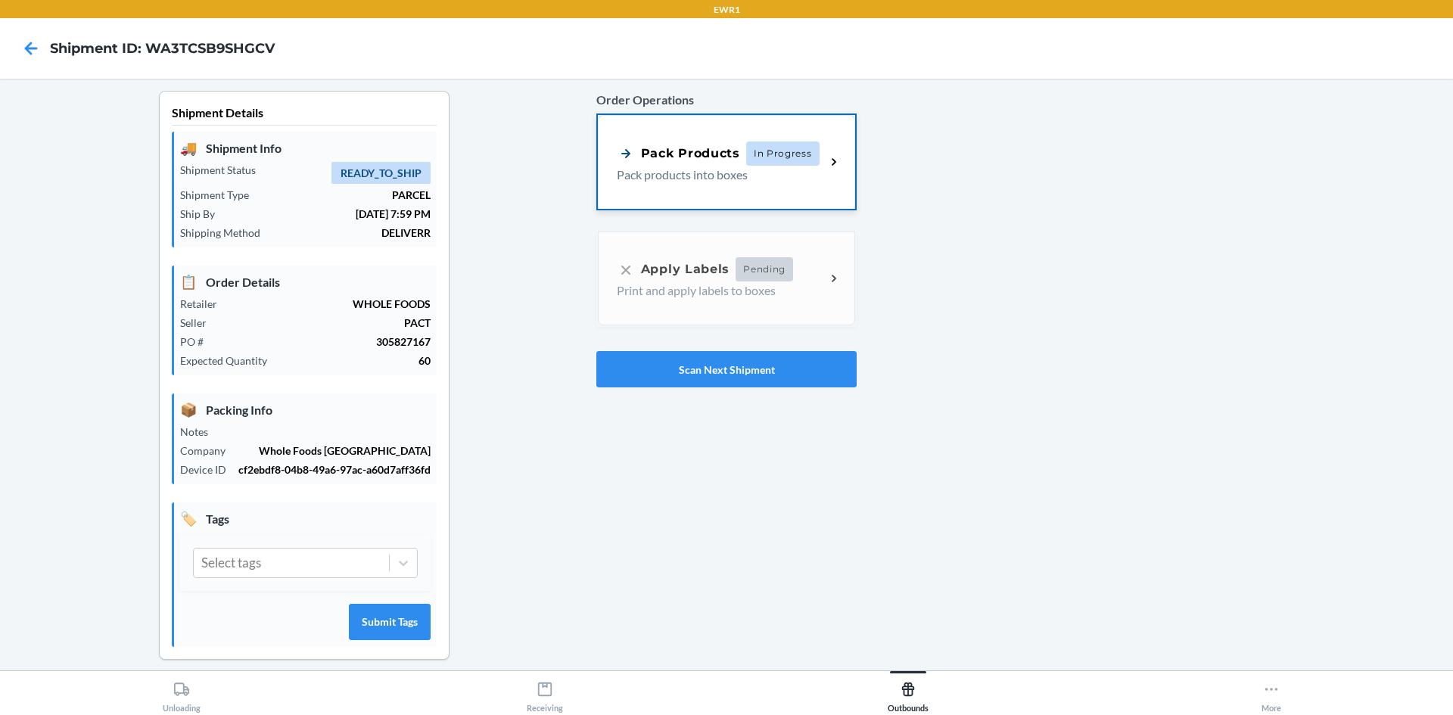
click at [700, 180] on p "Pack products into boxes" at bounding box center [715, 175] width 197 height 18
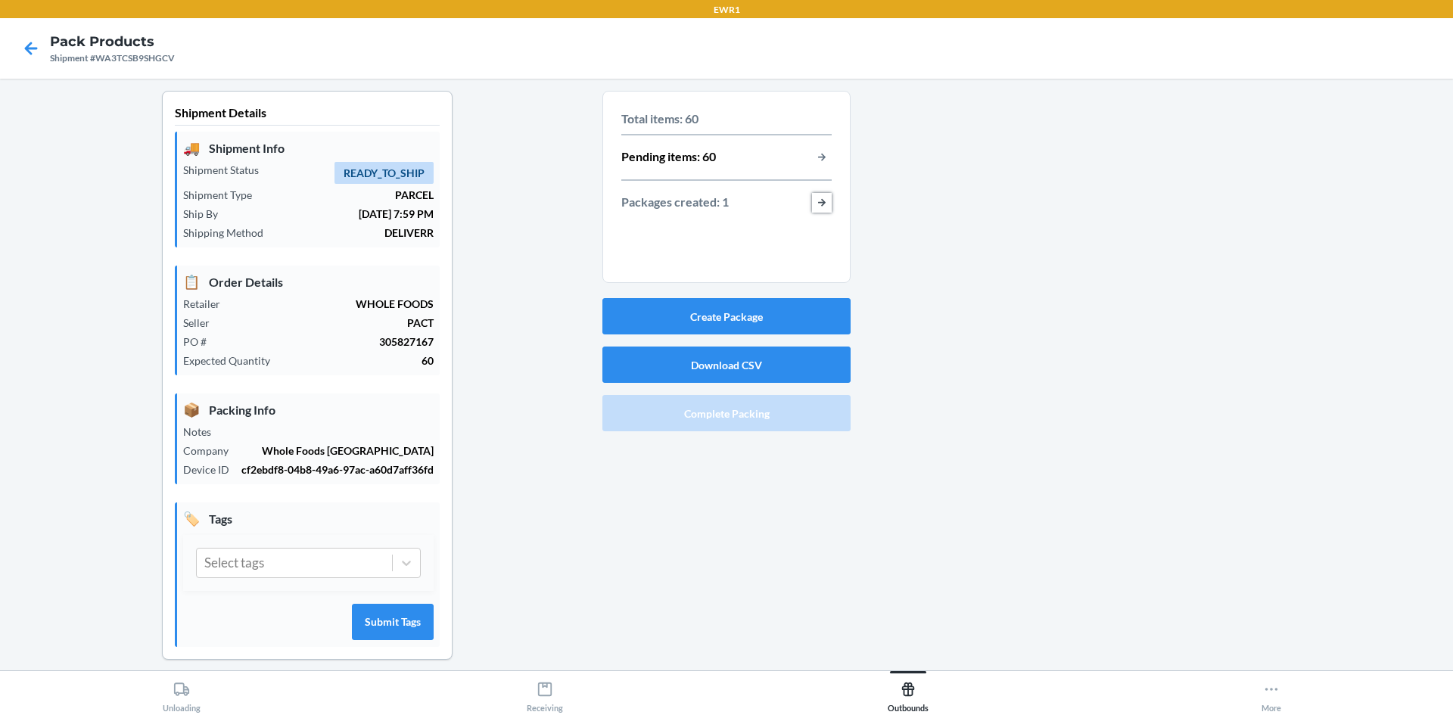
click at [815, 202] on button "button-view-packages-created" at bounding box center [822, 203] width 20 height 20
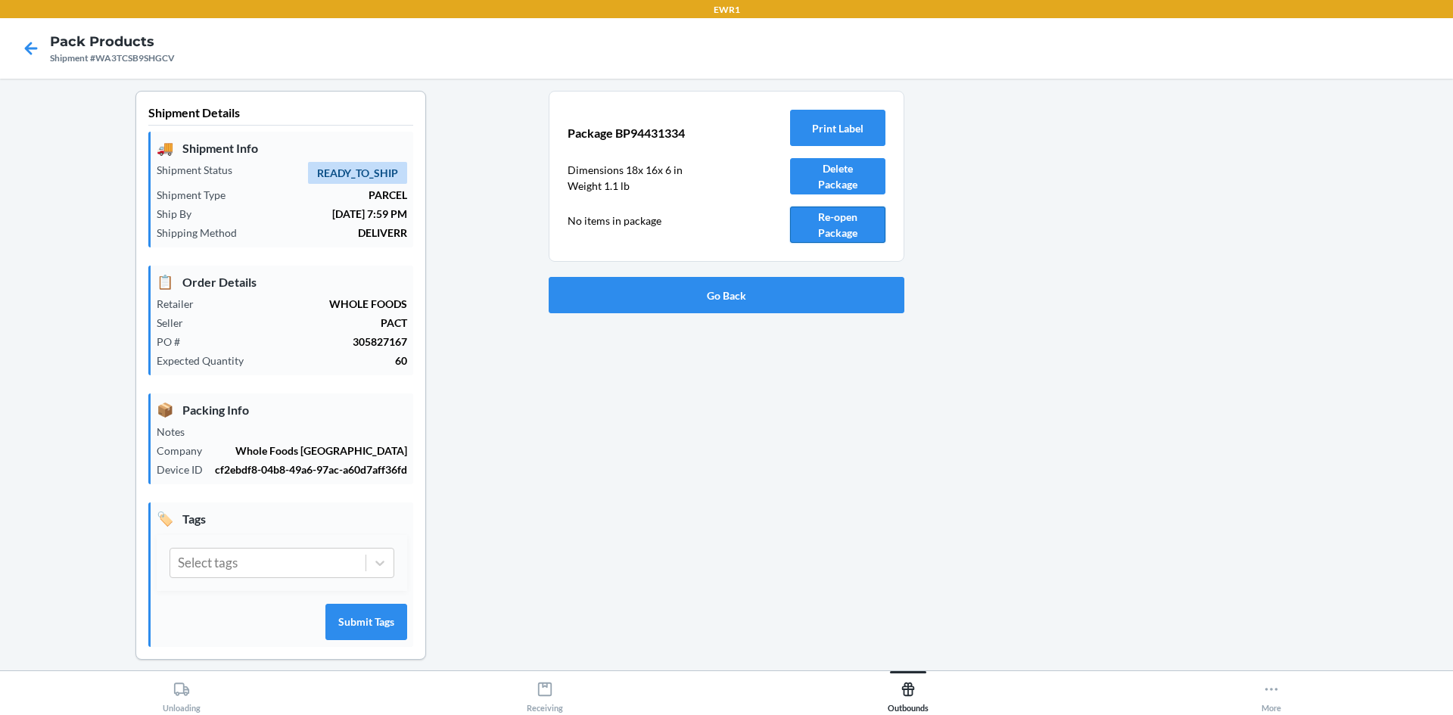
click at [843, 229] on button "Re-open Package" at bounding box center [837, 225] width 95 height 36
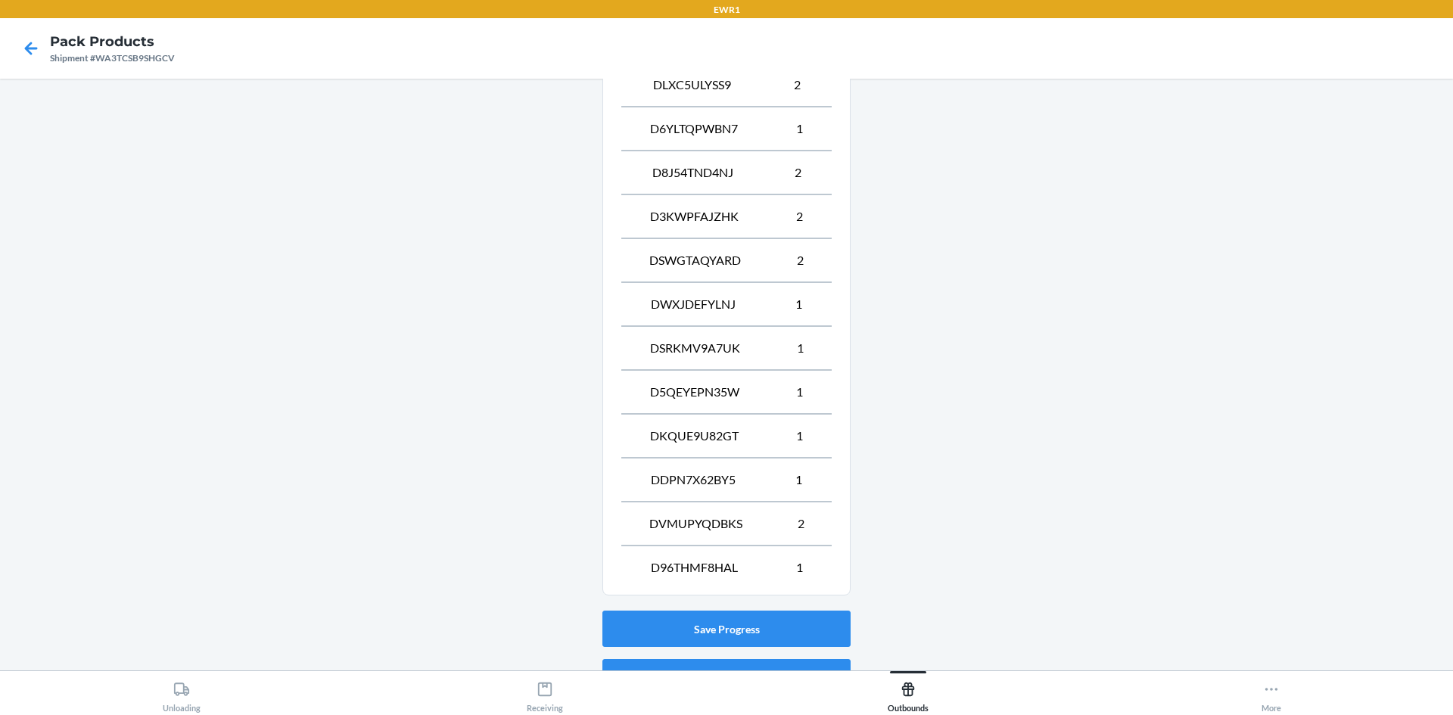
scroll to position [981, 0]
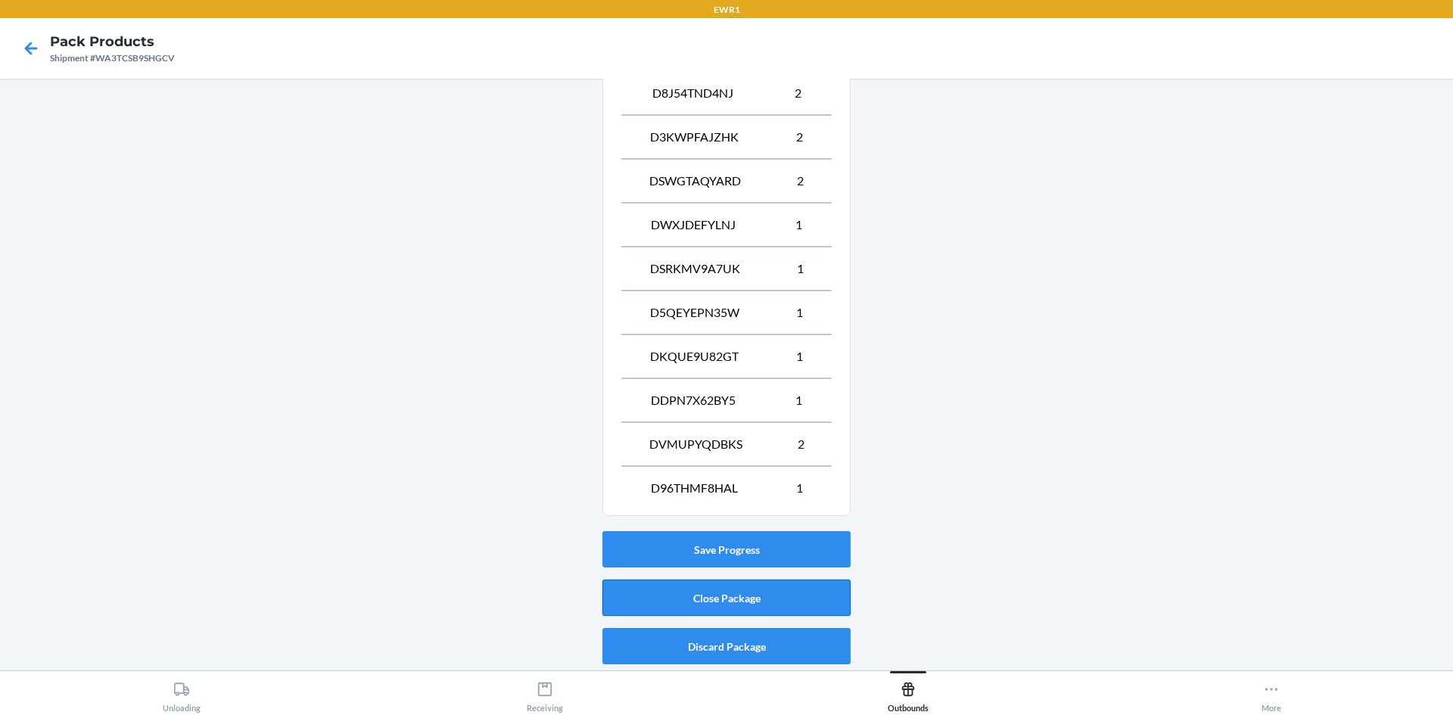
click at [807, 588] on button "Close Package" at bounding box center [727, 598] width 248 height 36
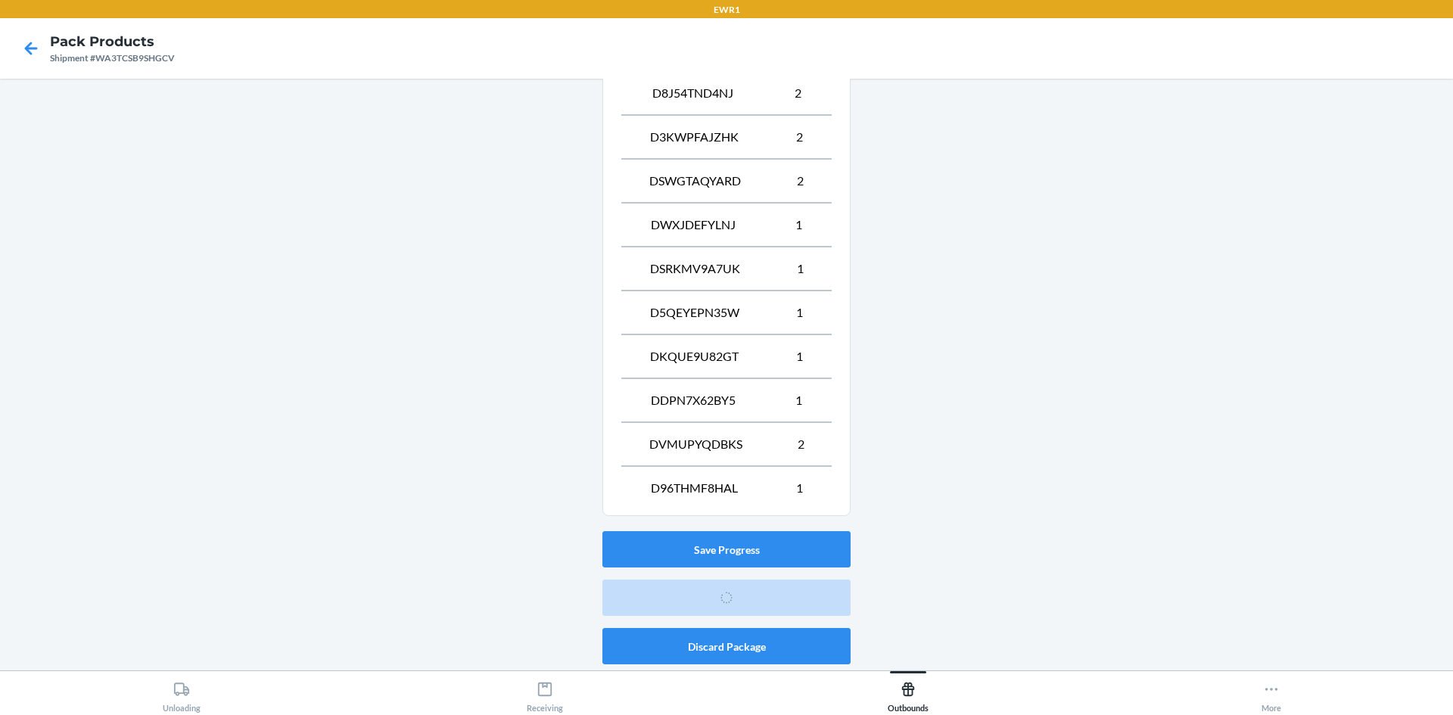
scroll to position [14, 0]
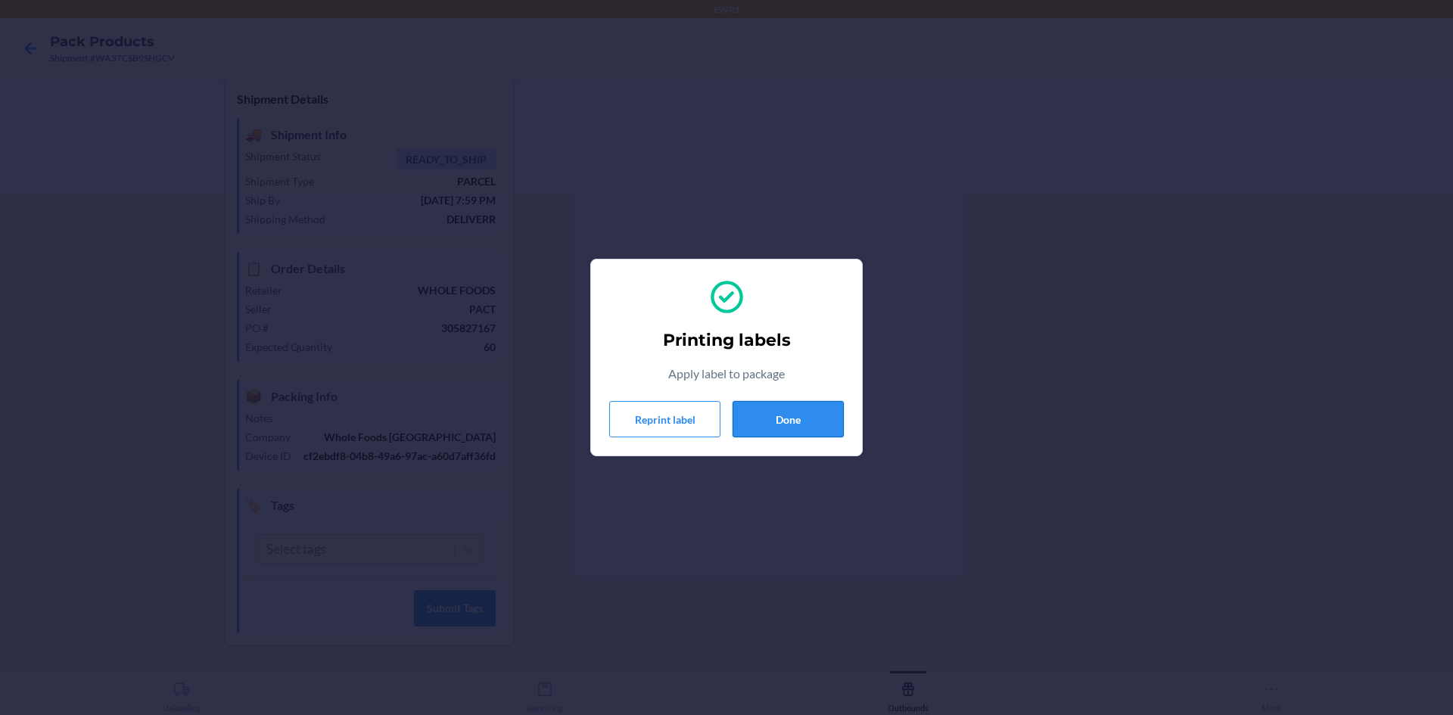
click at [755, 420] on button "Done" at bounding box center [788, 419] width 111 height 36
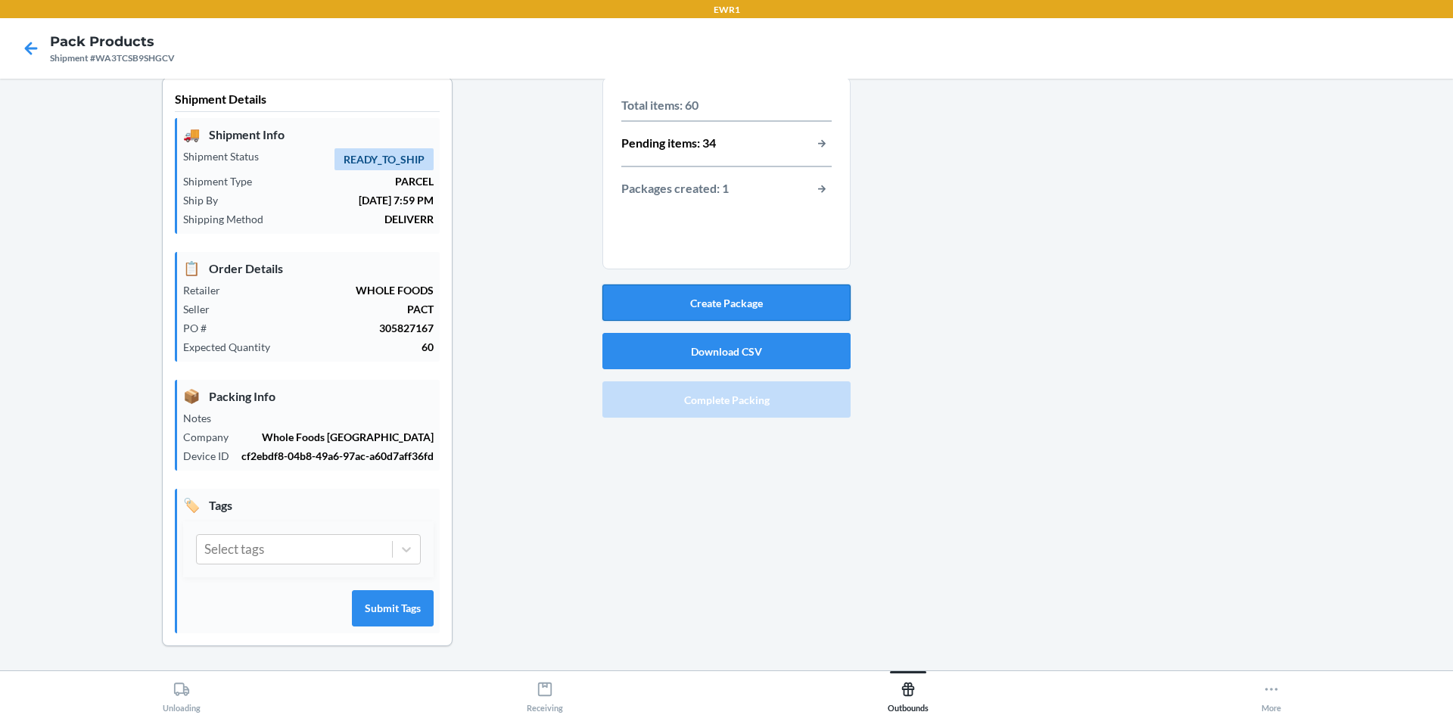
click at [752, 308] on button "Create Package" at bounding box center [727, 303] width 248 height 36
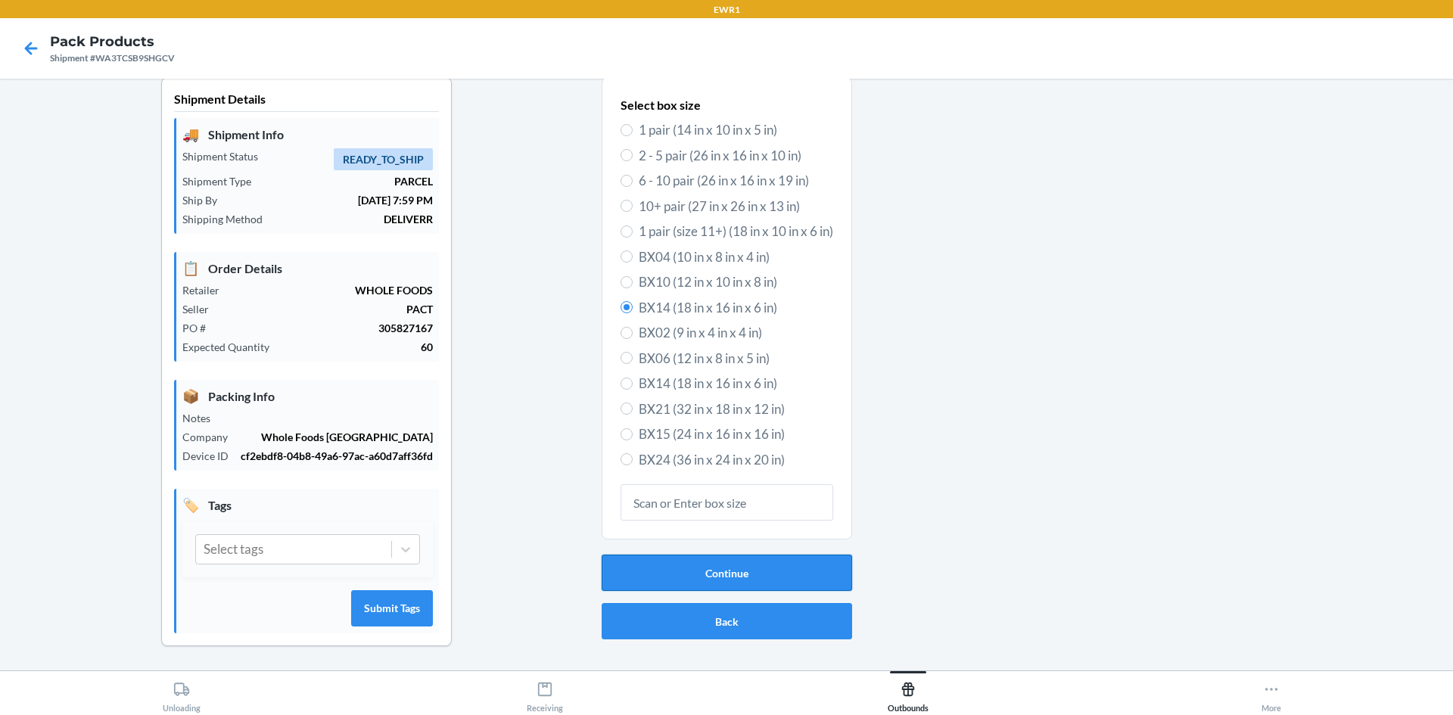
click at [749, 575] on button "Continue" at bounding box center [727, 573] width 251 height 36
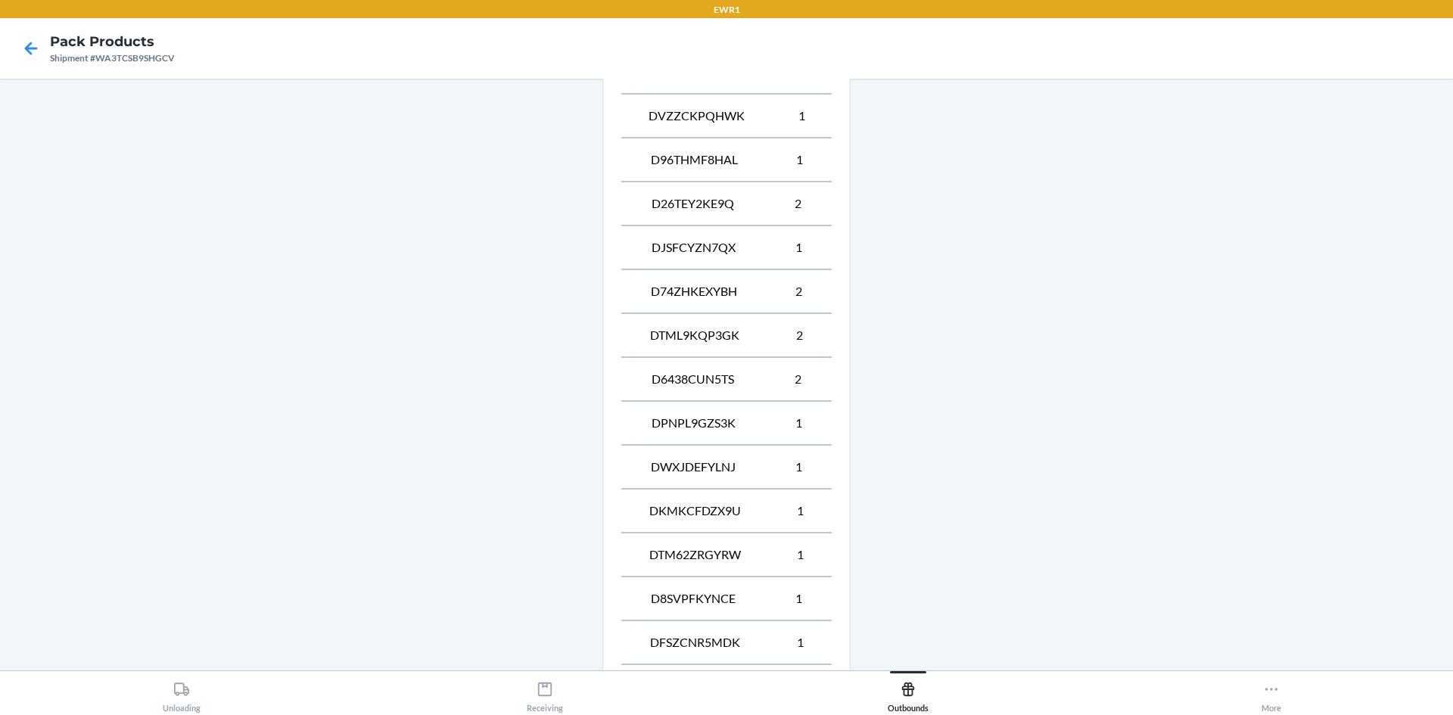
scroll to position [981, 0]
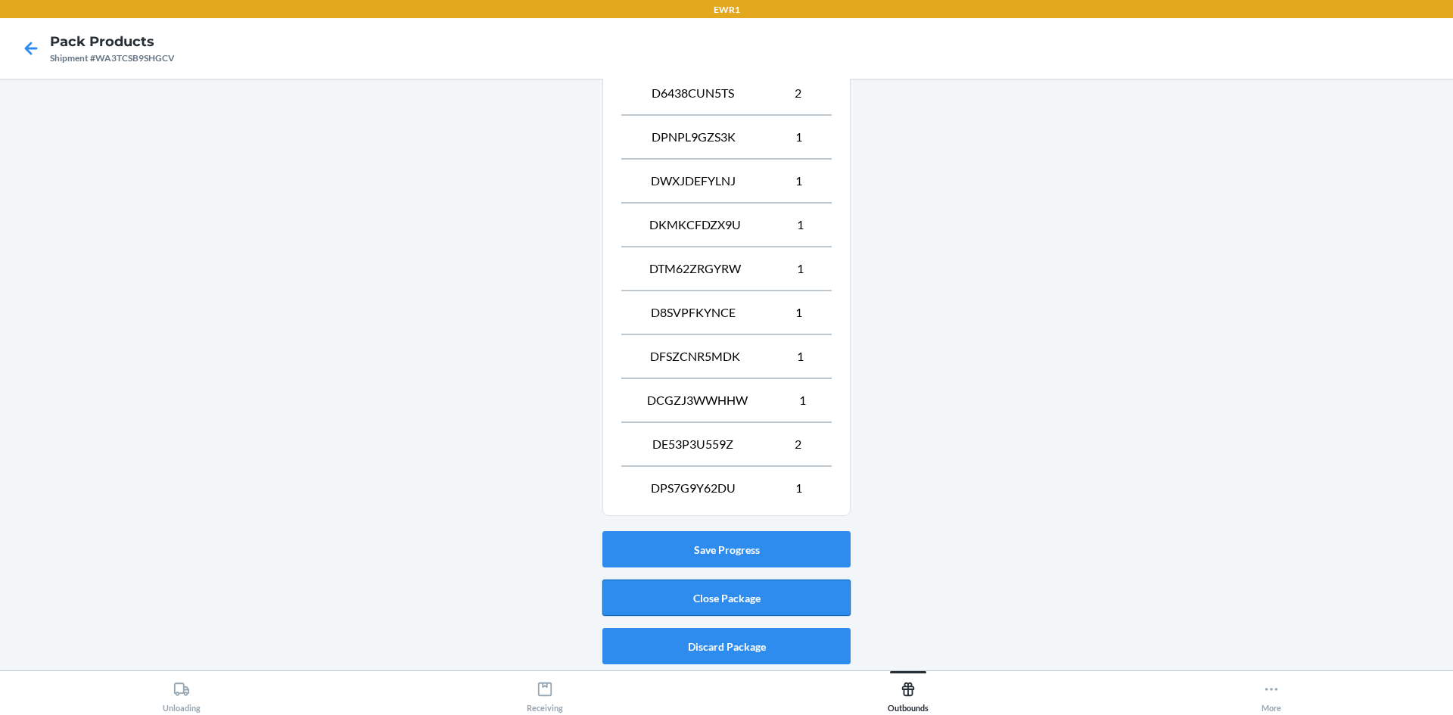
click at [736, 603] on button "Close Package" at bounding box center [727, 598] width 248 height 36
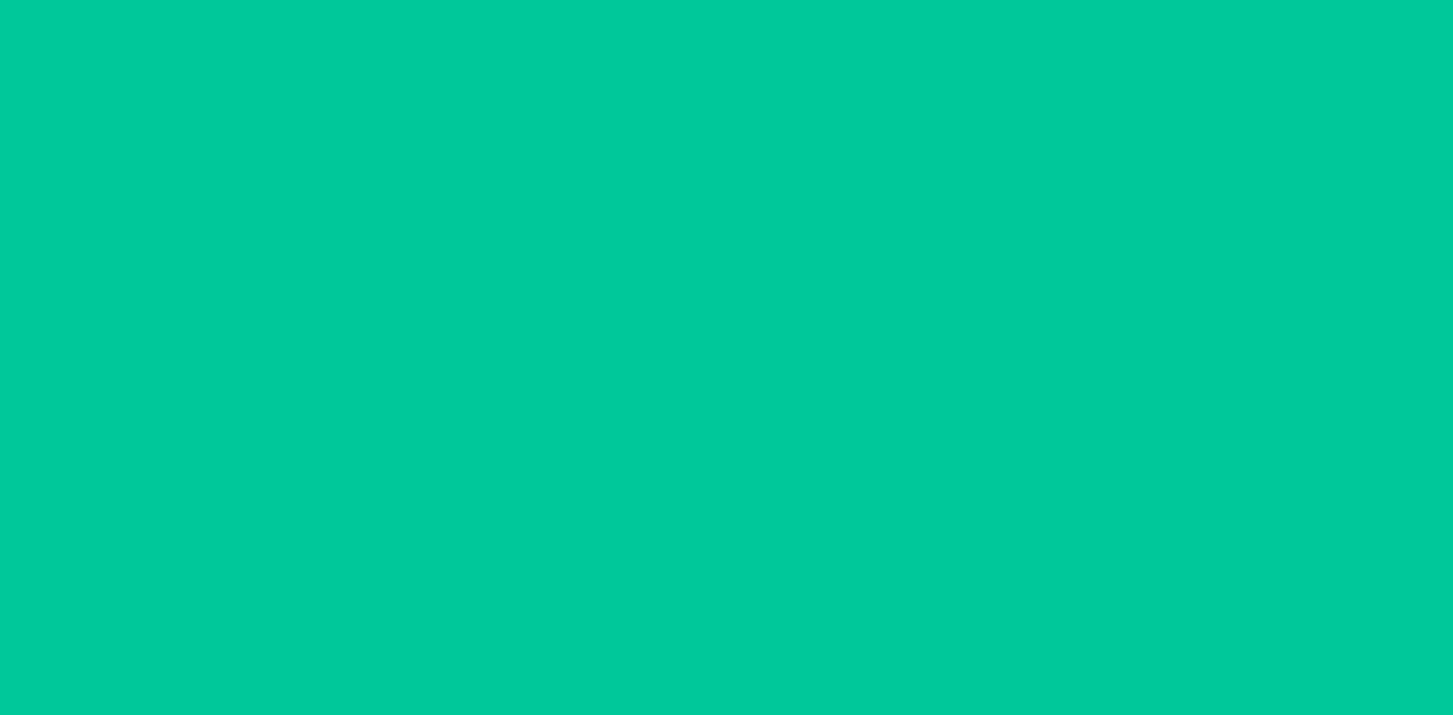
scroll to position [14, 0]
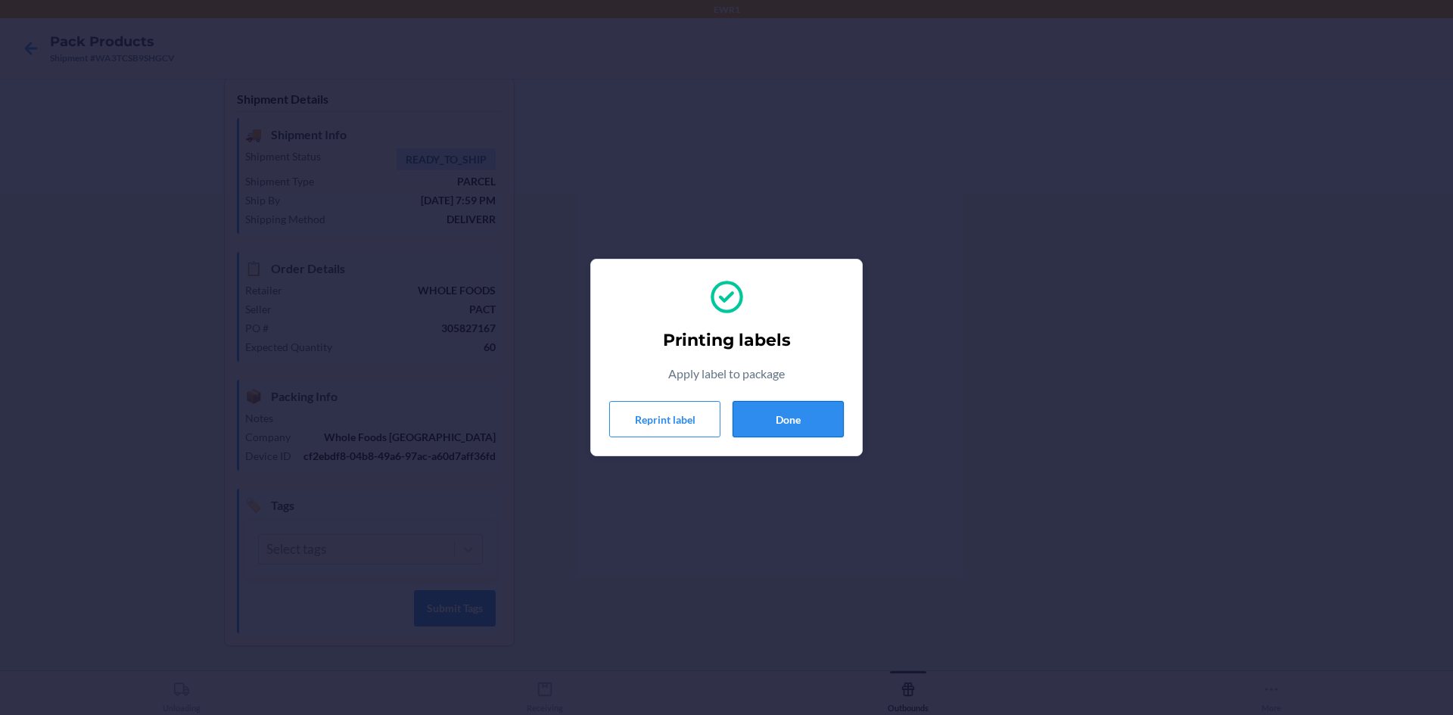
click at [827, 431] on button "Done" at bounding box center [788, 419] width 111 height 36
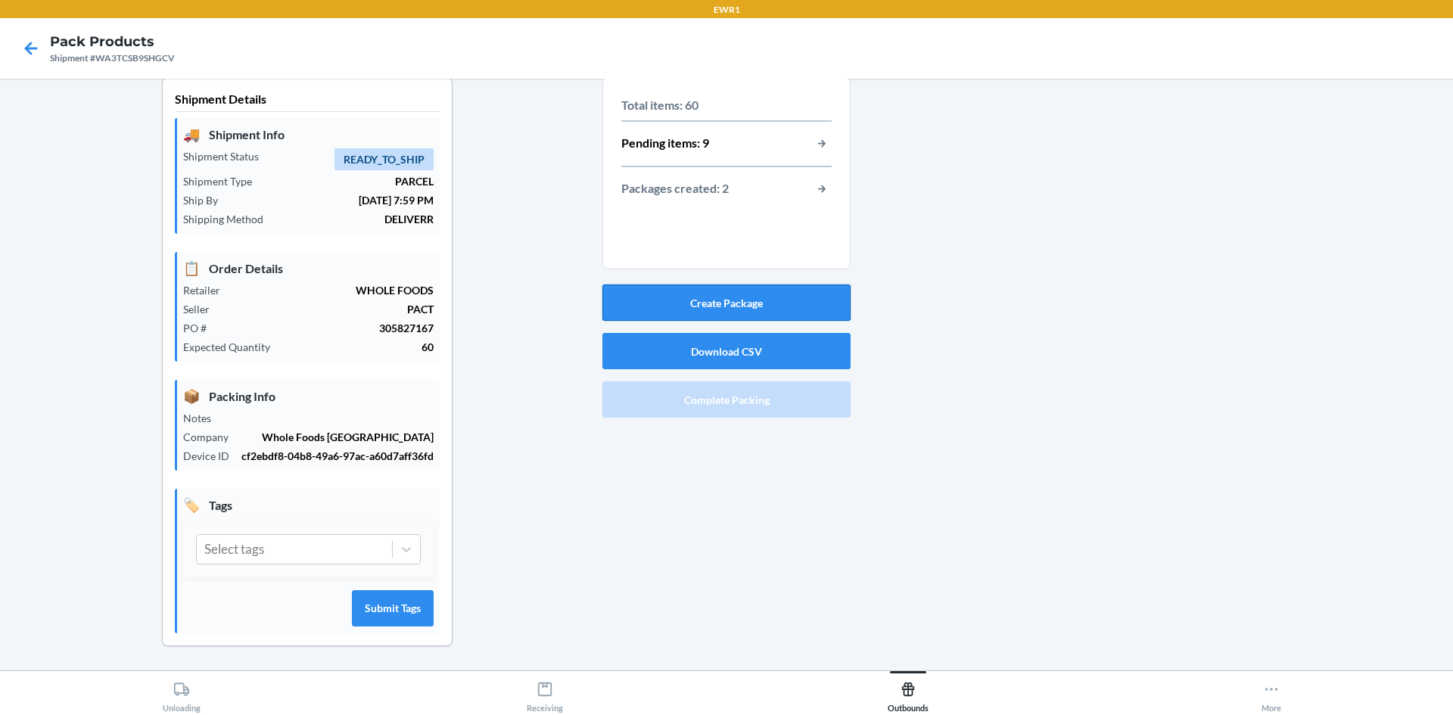
click at [763, 297] on button "Create Package" at bounding box center [727, 303] width 248 height 36
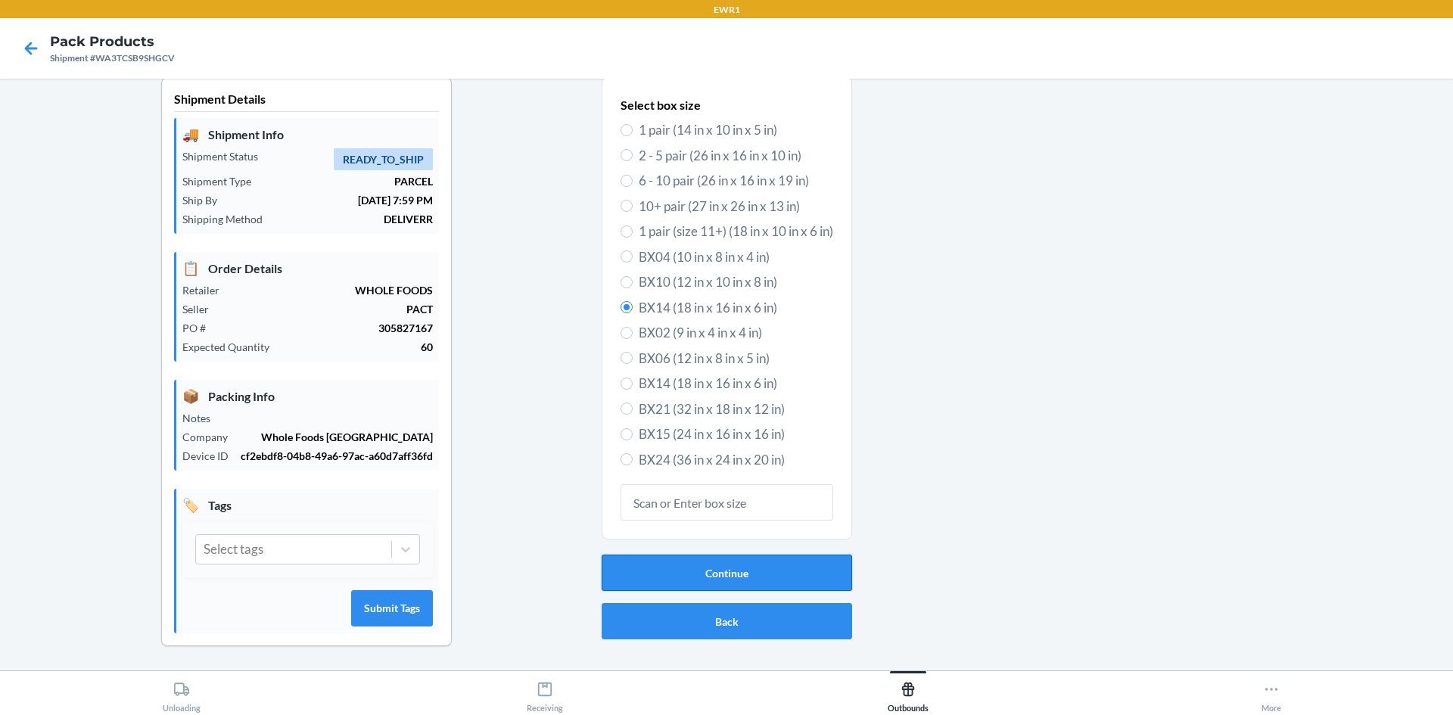
click at [737, 579] on button "Continue" at bounding box center [727, 573] width 251 height 36
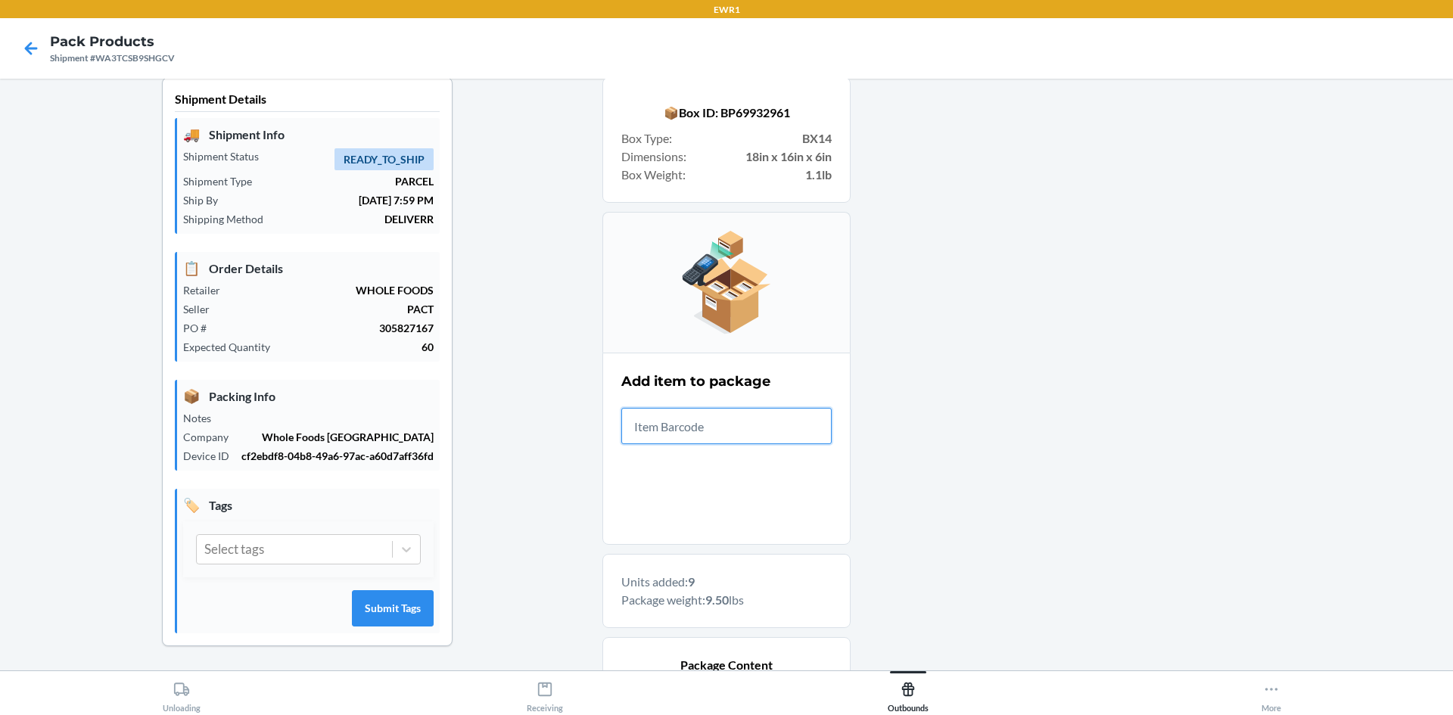
scroll to position [498, 0]
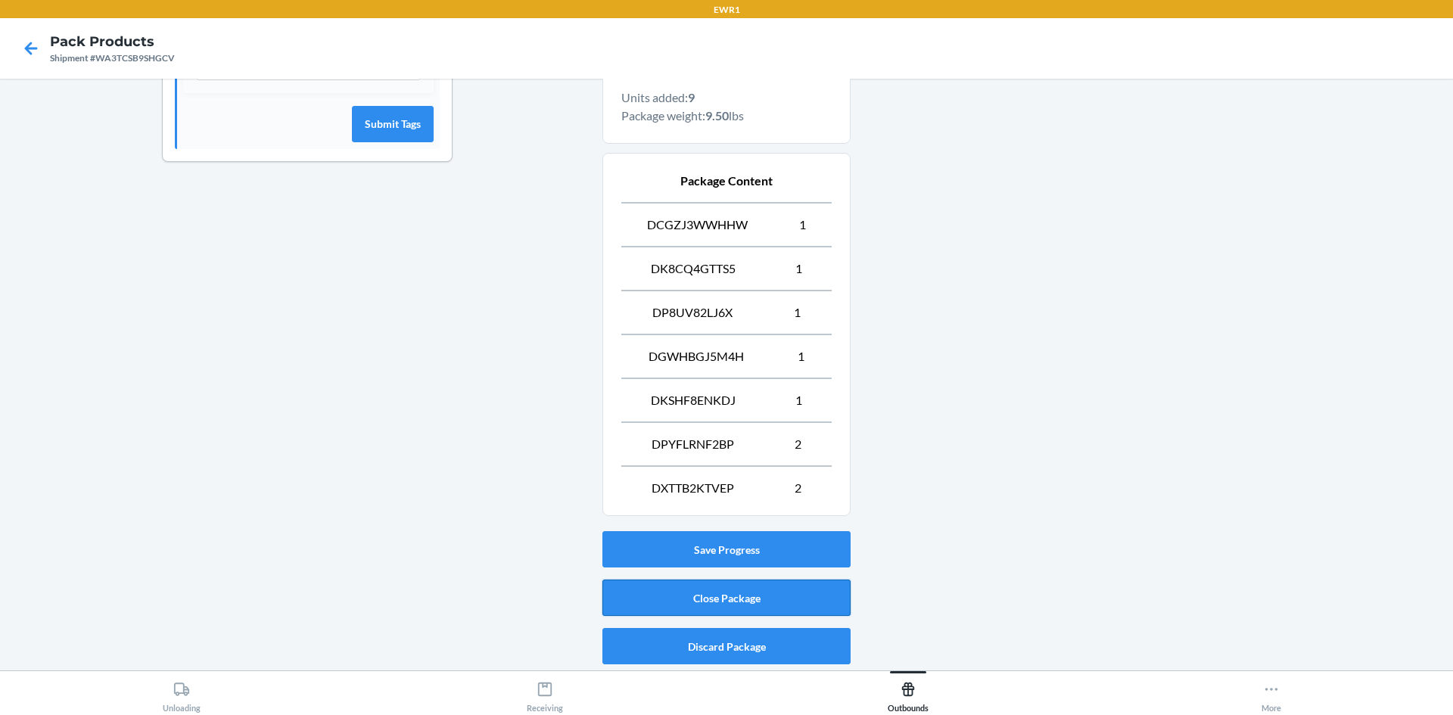
click at [775, 584] on button "Close Package" at bounding box center [727, 598] width 248 height 36
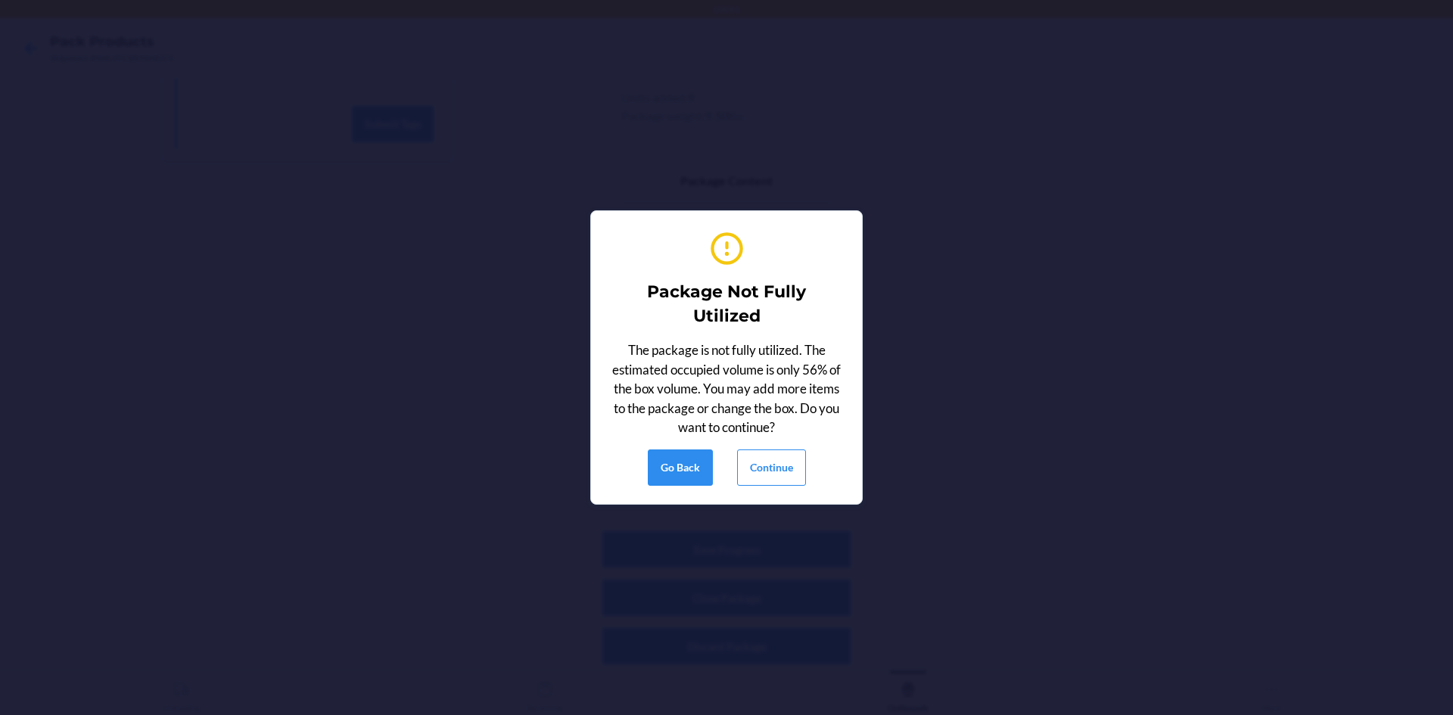
click at [775, 490] on div "Package Not Fully Utilized The package is not fully utilized. The estimated occ…" at bounding box center [726, 357] width 235 height 269
click at [782, 466] on button "Continue" at bounding box center [771, 468] width 69 height 36
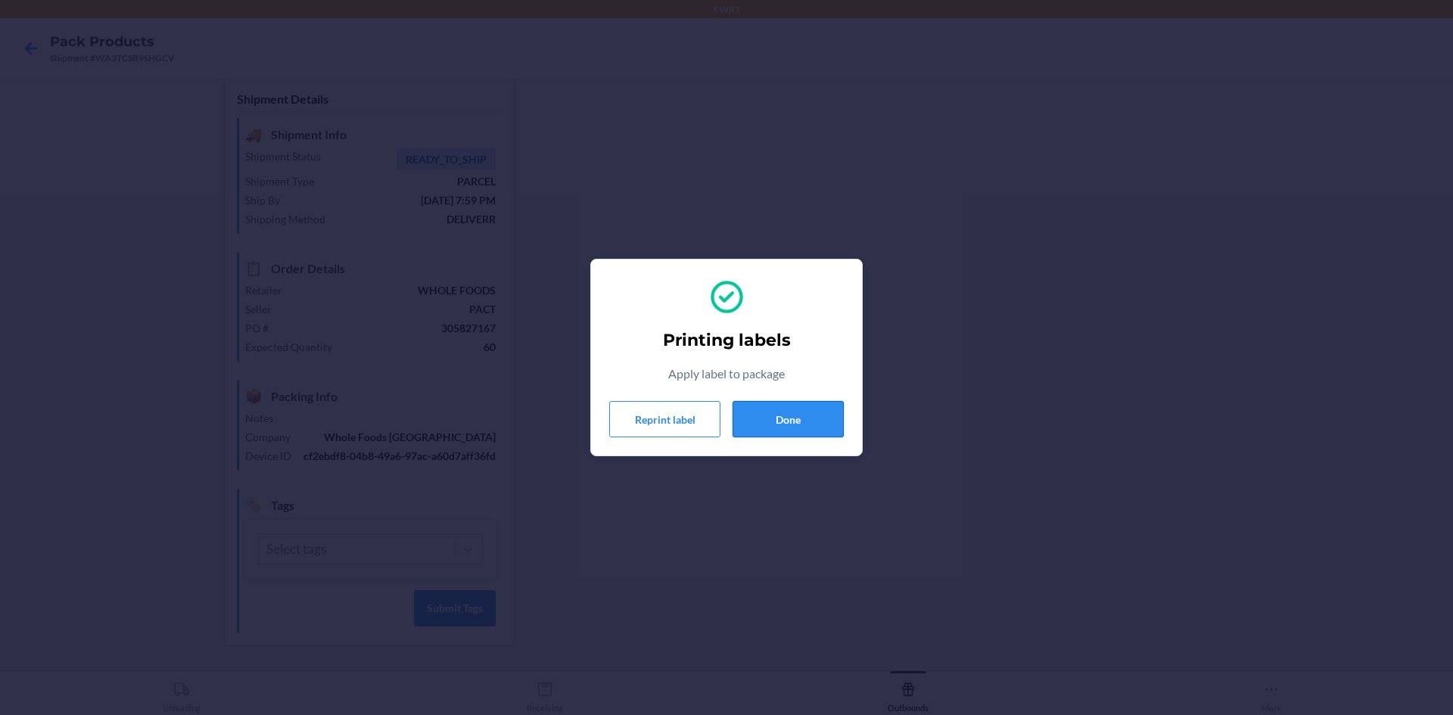
click at [762, 419] on button "Done" at bounding box center [788, 419] width 111 height 36
click at [791, 419] on button "Done" at bounding box center [788, 419] width 111 height 36
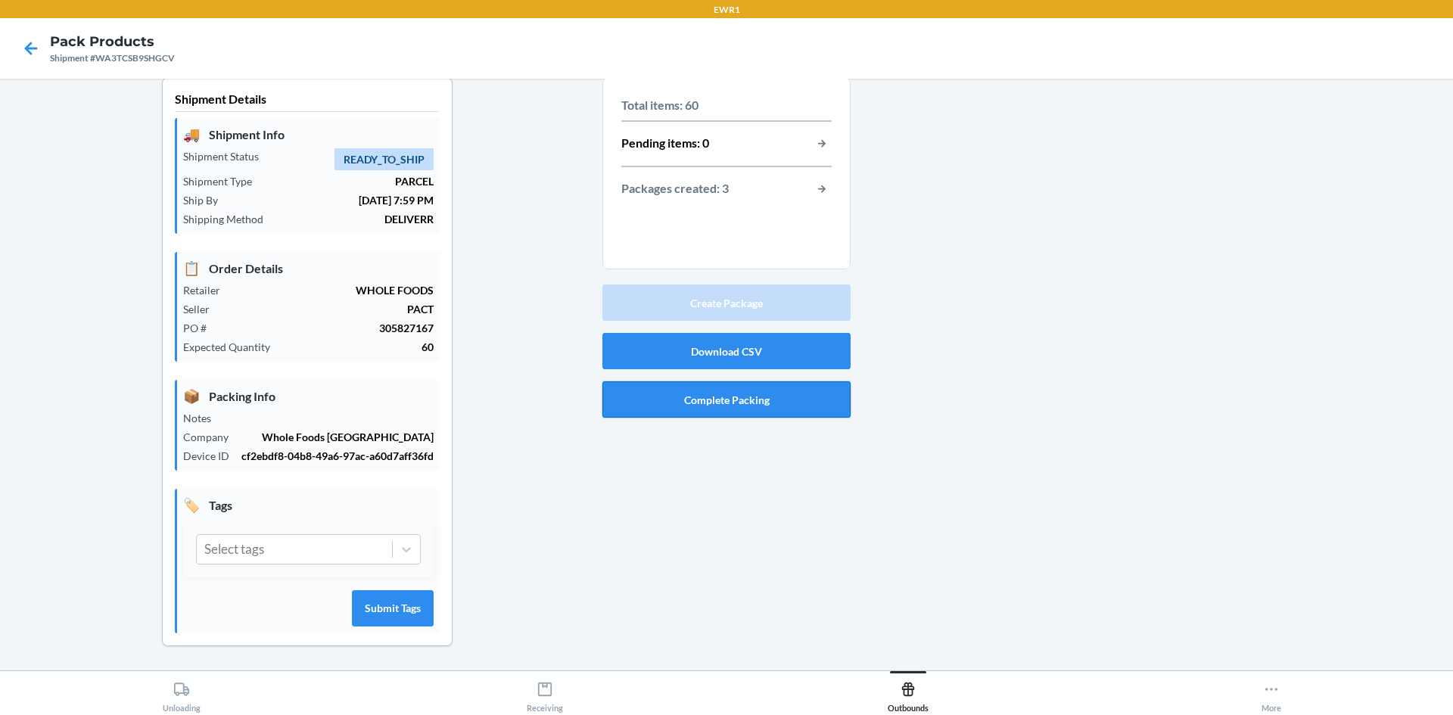
click at [798, 399] on button "Complete Packing" at bounding box center [727, 399] width 248 height 36
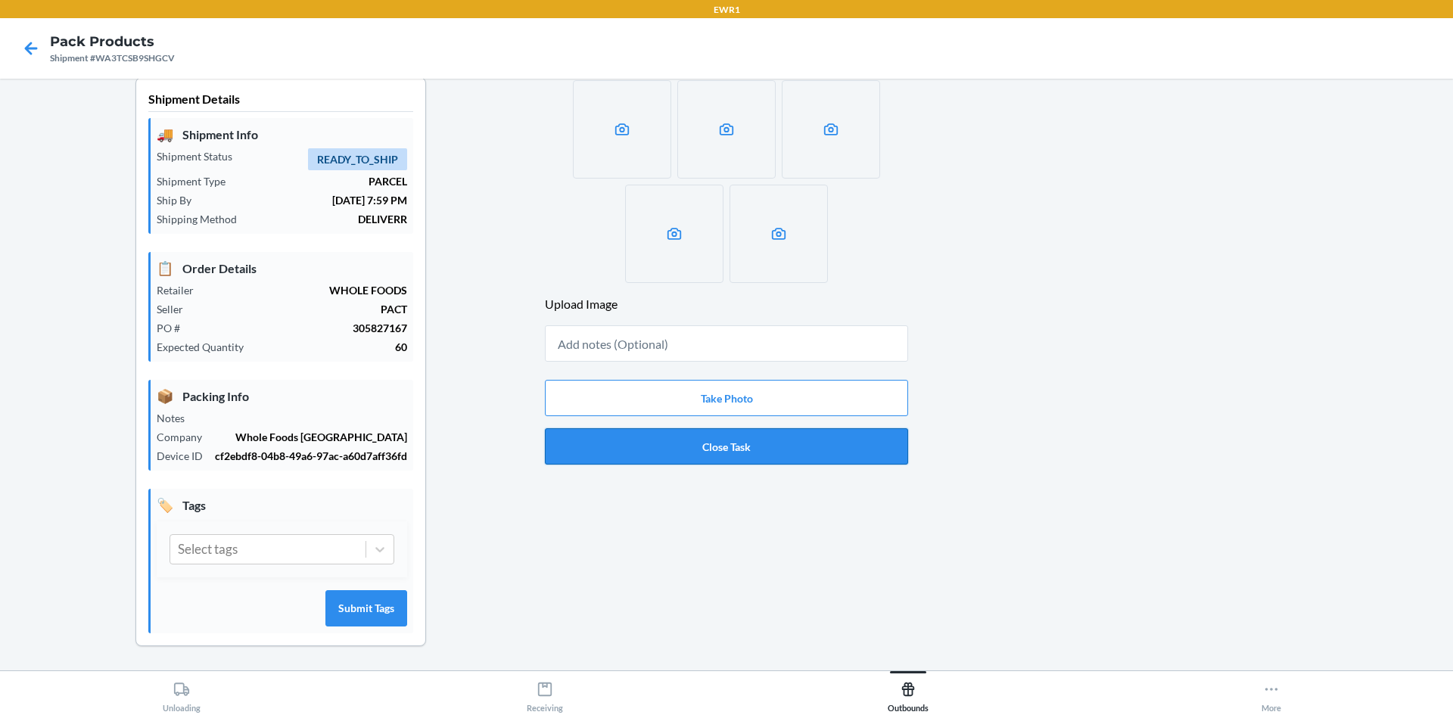
click at [799, 447] on button "Close Task" at bounding box center [726, 446] width 363 height 36
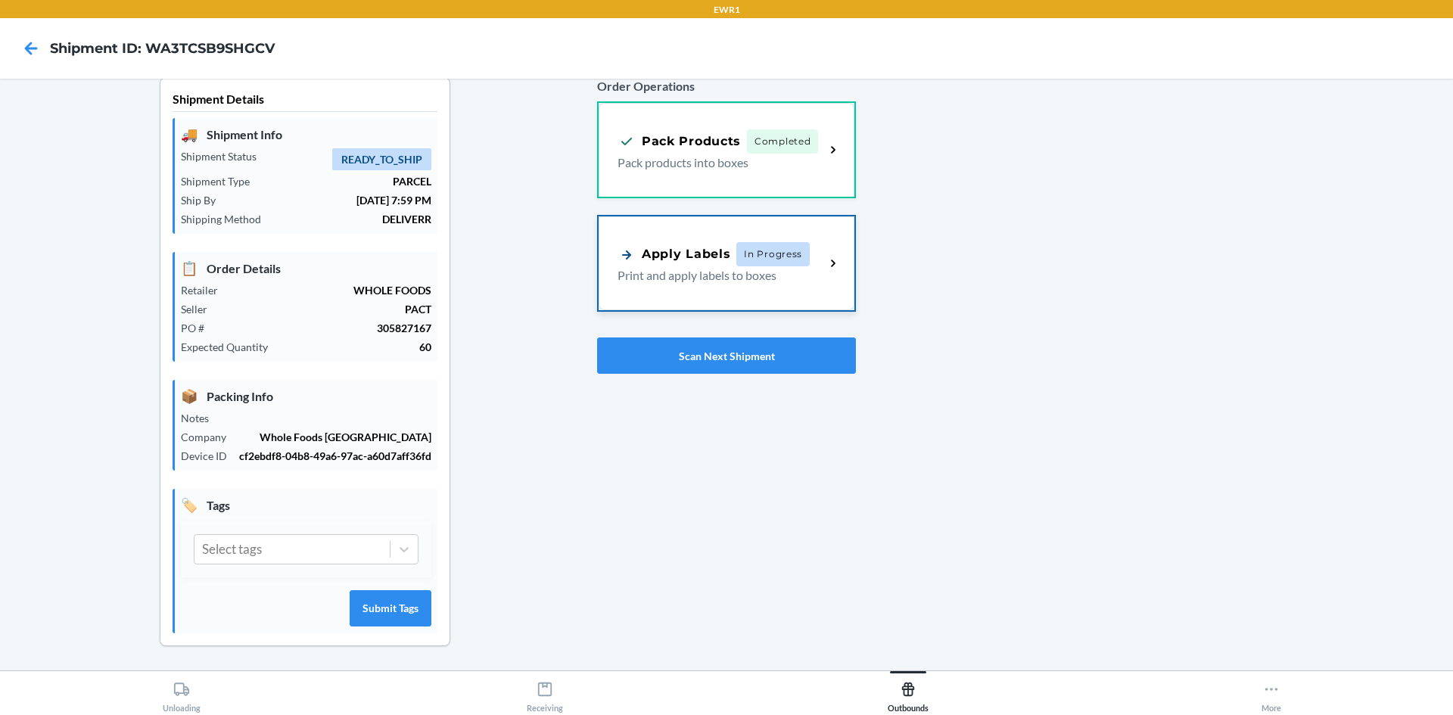
click at [708, 236] on div "Apply Labels In Progress Print and apply labels to boxes" at bounding box center [727, 263] width 256 height 94
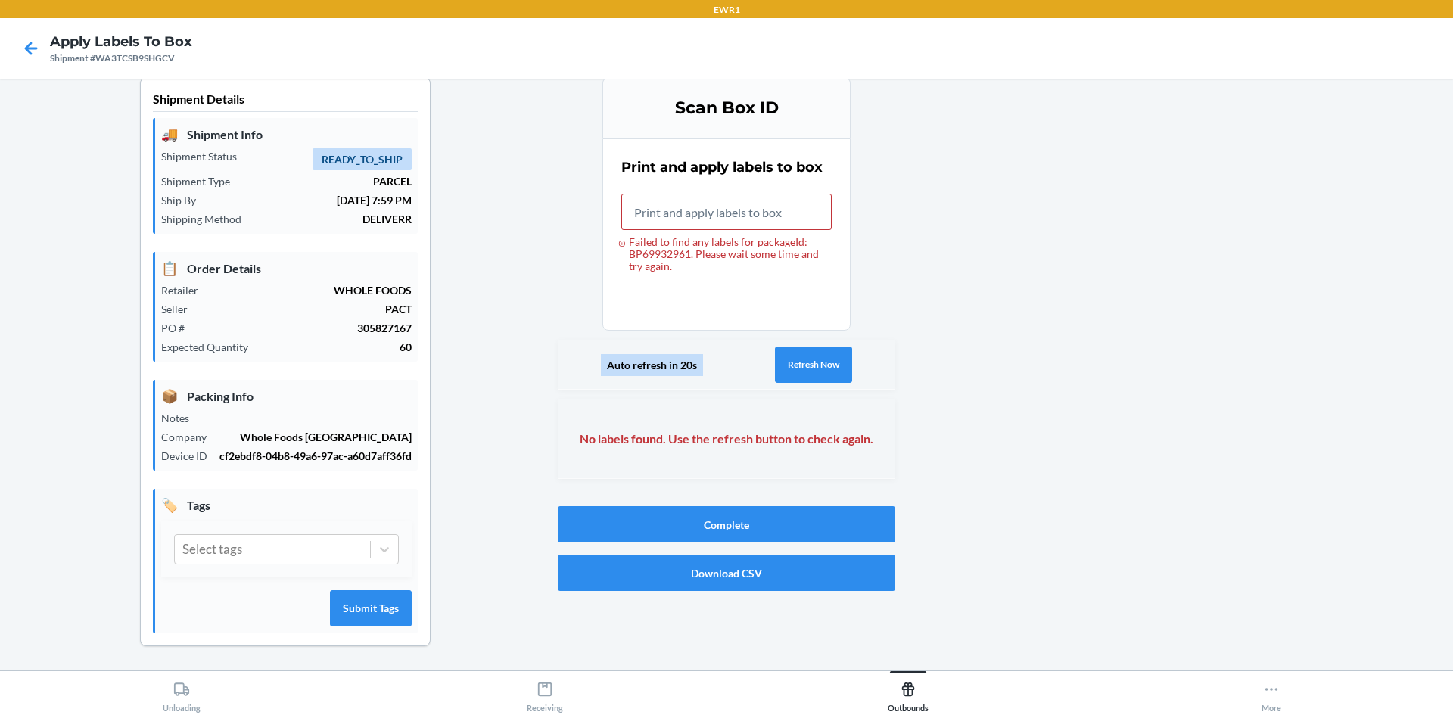
click at [805, 336] on div "Scan Box ID Print and apply labels to box Failed to find any labels for package…" at bounding box center [727, 284] width 338 height 414
click at [800, 366] on button "Refresh Now" at bounding box center [813, 365] width 77 height 36
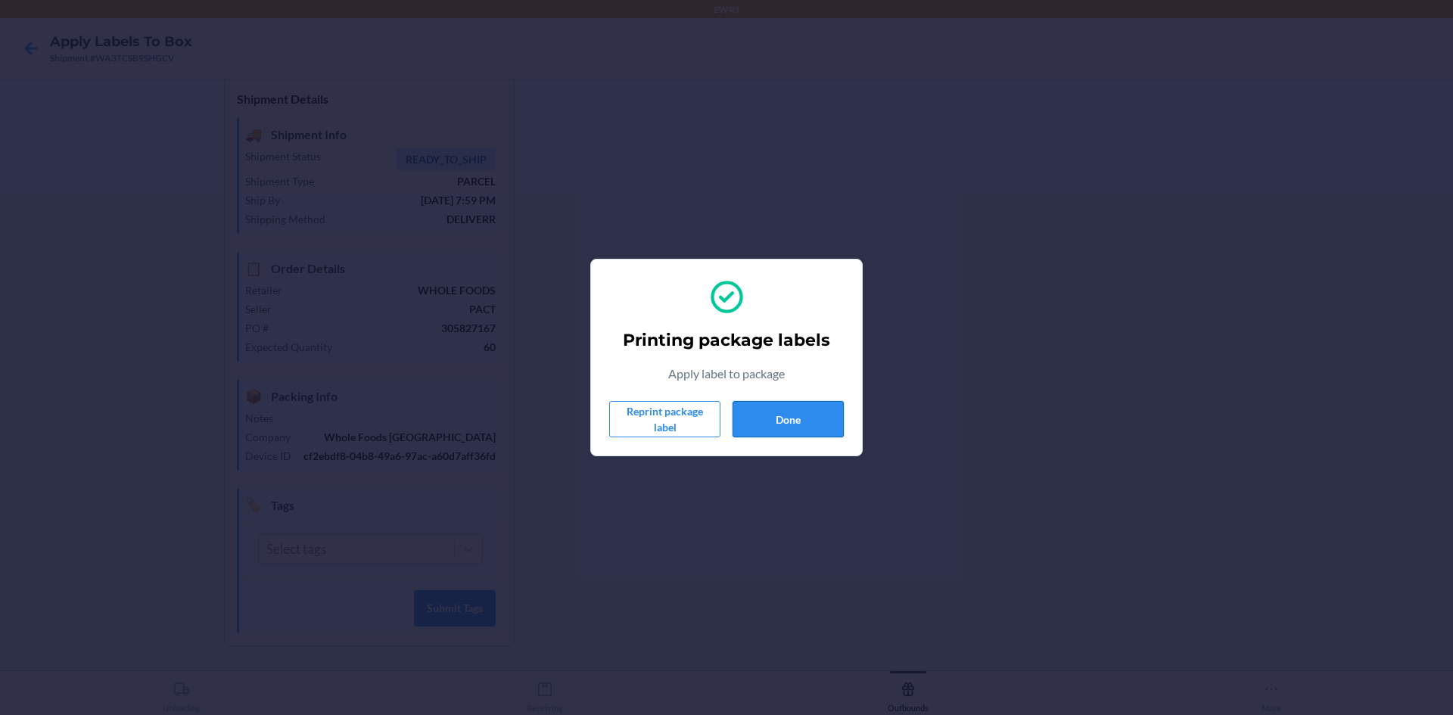
click at [805, 427] on button "Done" at bounding box center [788, 419] width 111 height 36
click at [808, 413] on button "Done" at bounding box center [788, 419] width 111 height 36
click at [780, 427] on button "Done" at bounding box center [788, 419] width 111 height 36
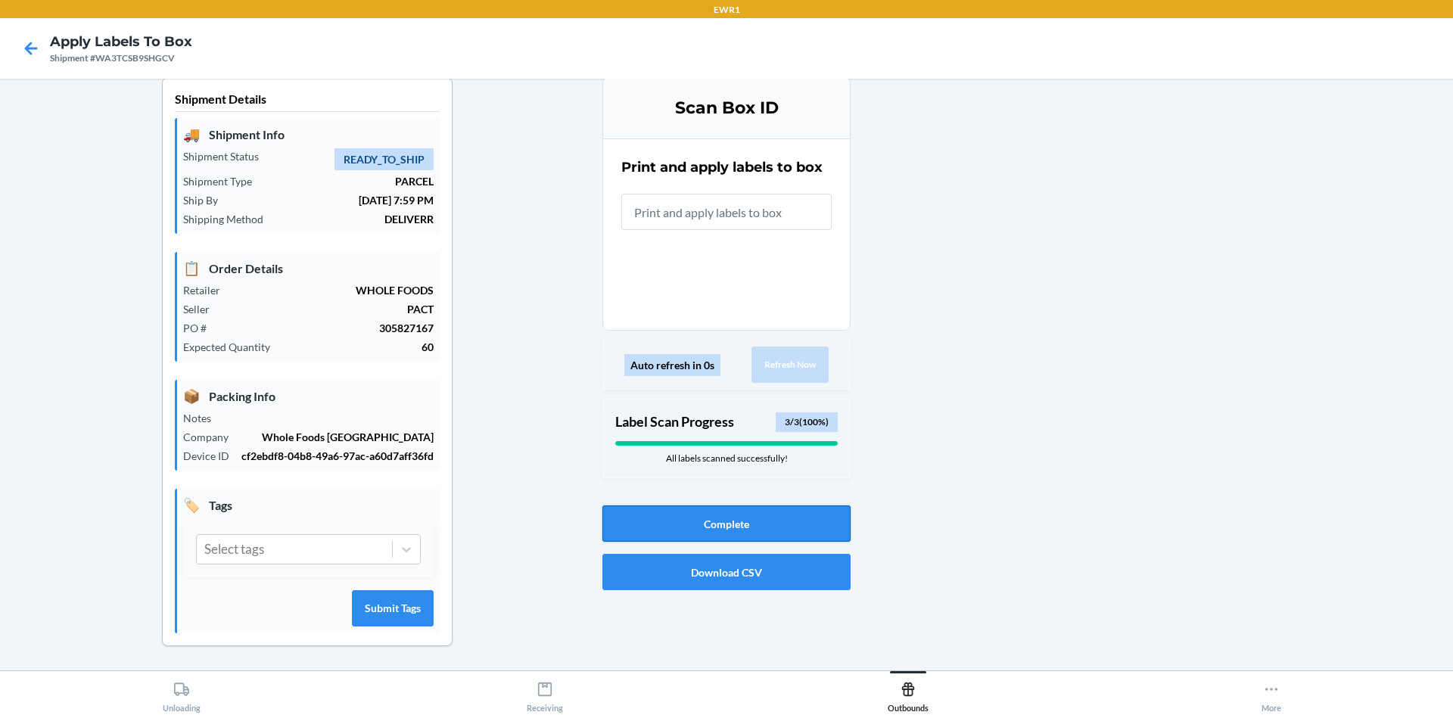
click at [762, 528] on button "Complete" at bounding box center [727, 524] width 248 height 36
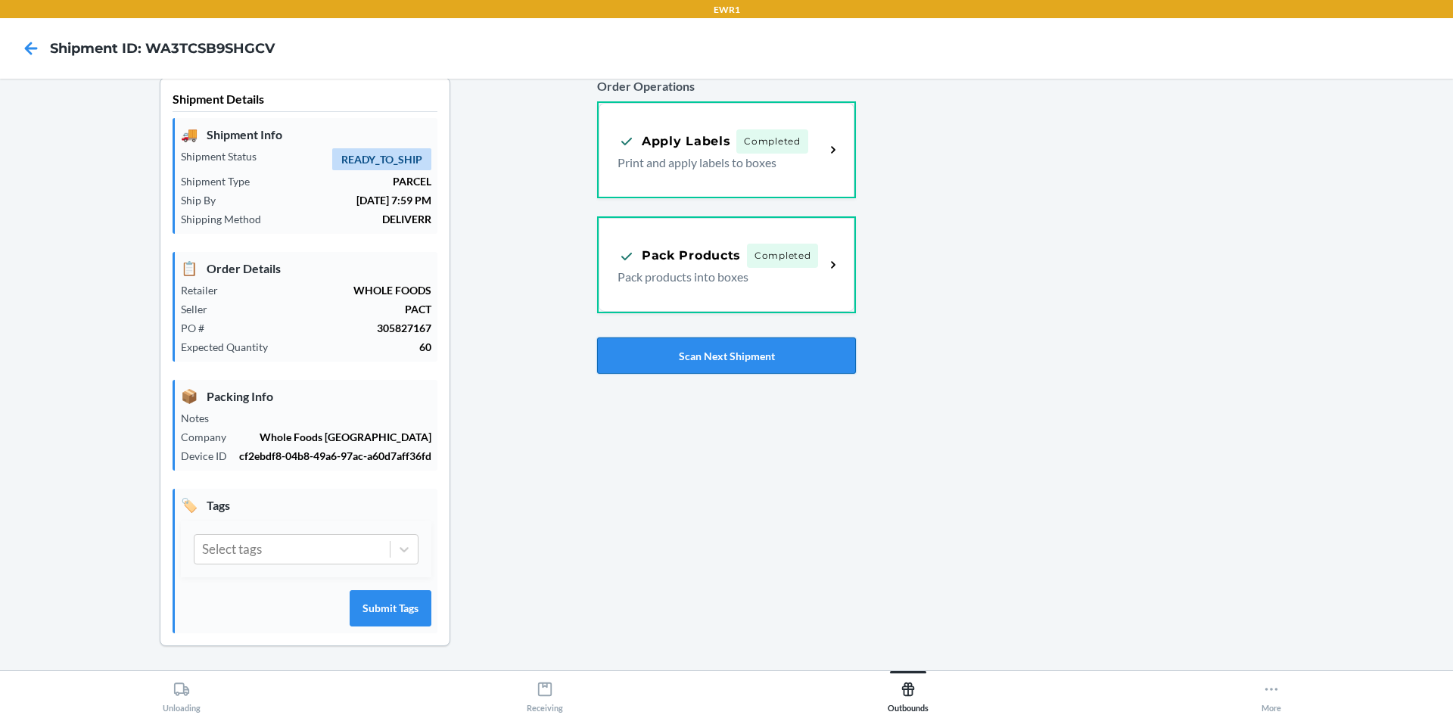
click at [740, 347] on button "Scan Next Shipment" at bounding box center [726, 356] width 259 height 36
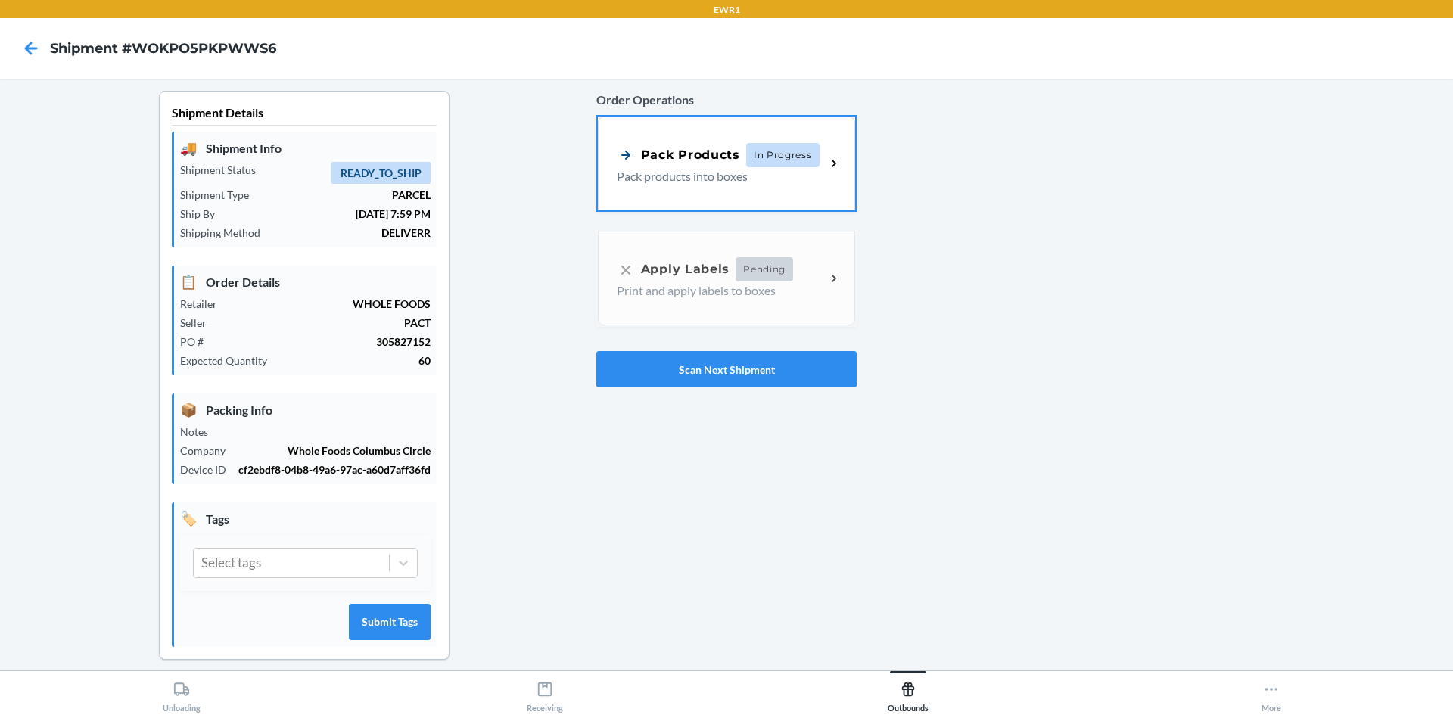
click at [774, 201] on div "Pack Products In Progress Pack products into boxes" at bounding box center [726, 164] width 257 height 94
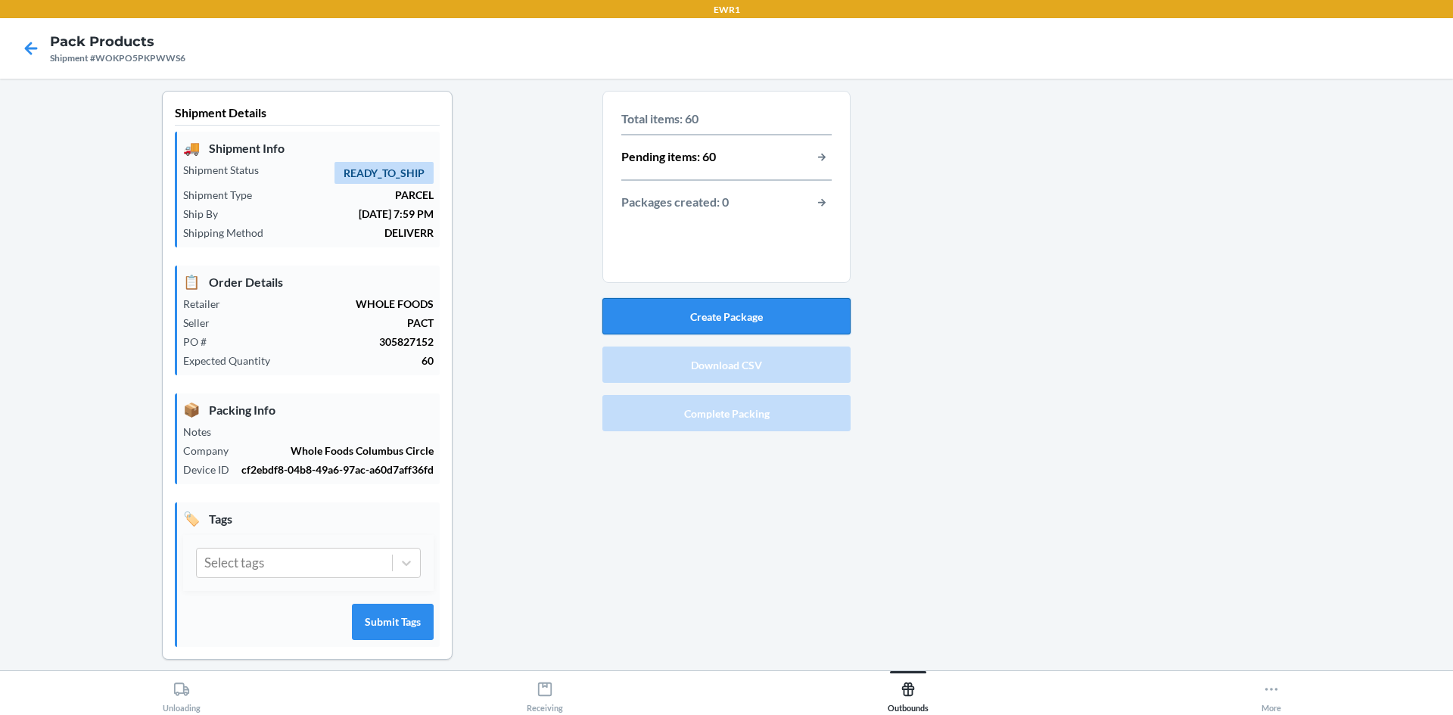
click at [808, 313] on button "Create Package" at bounding box center [727, 316] width 248 height 36
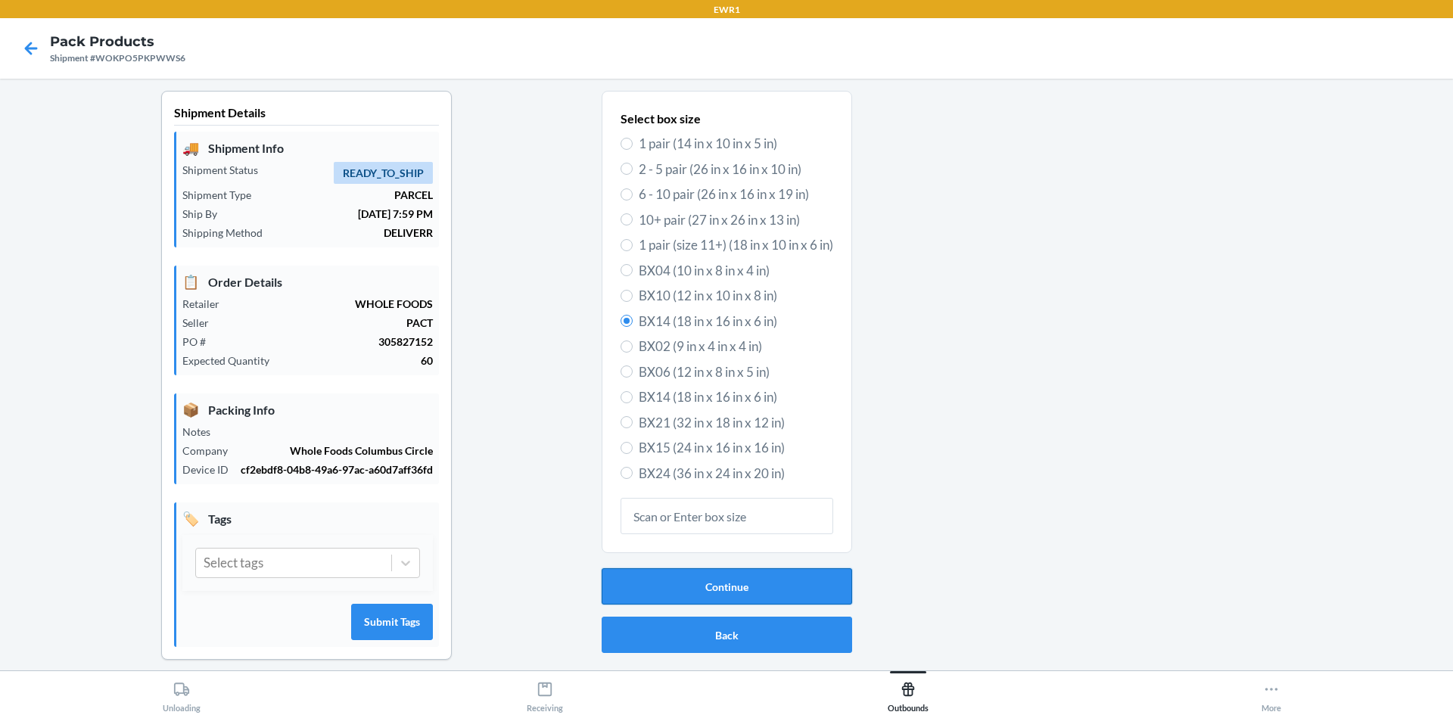
click at [747, 579] on button "Continue" at bounding box center [727, 586] width 251 height 36
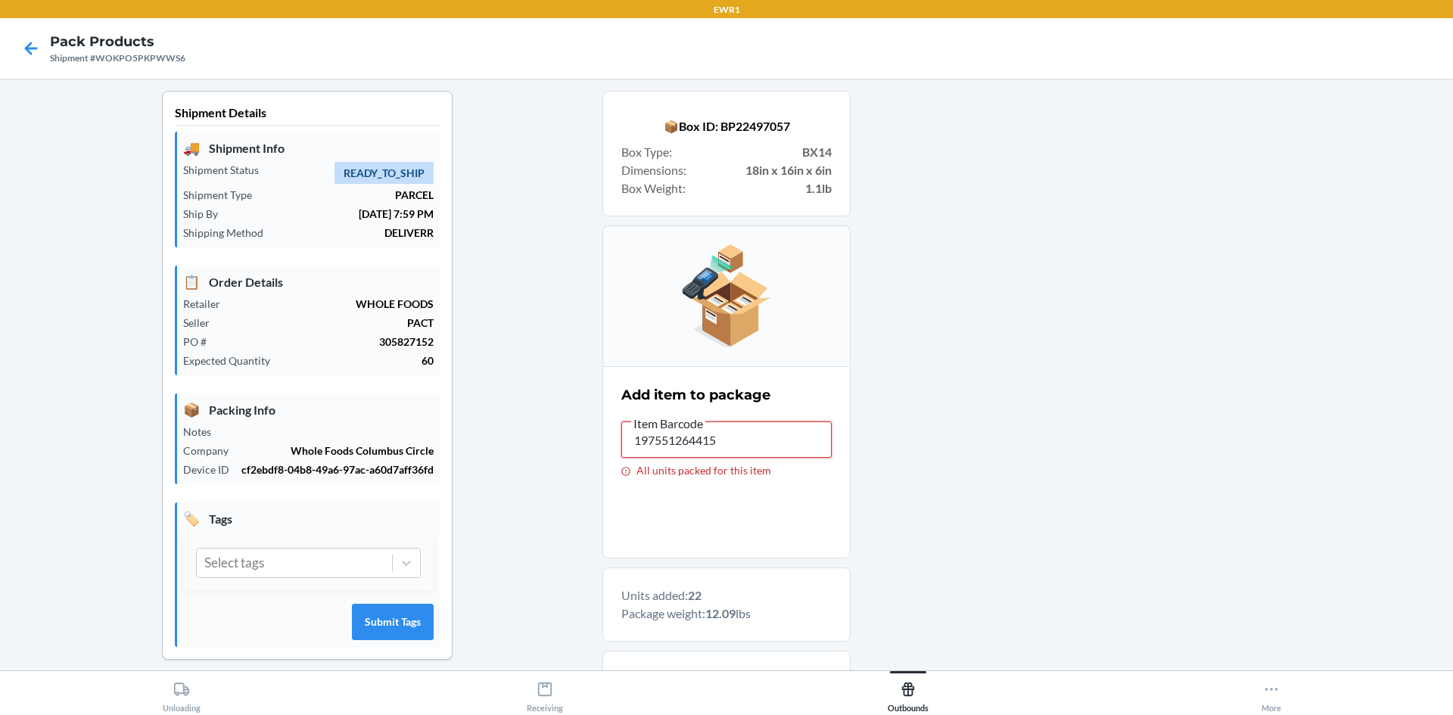
drag, startPoint x: 749, startPoint y: 456, endPoint x: 332, endPoint y: 427, distance: 417.3
drag, startPoint x: 720, startPoint y: 444, endPoint x: 564, endPoint y: 428, distance: 156.7
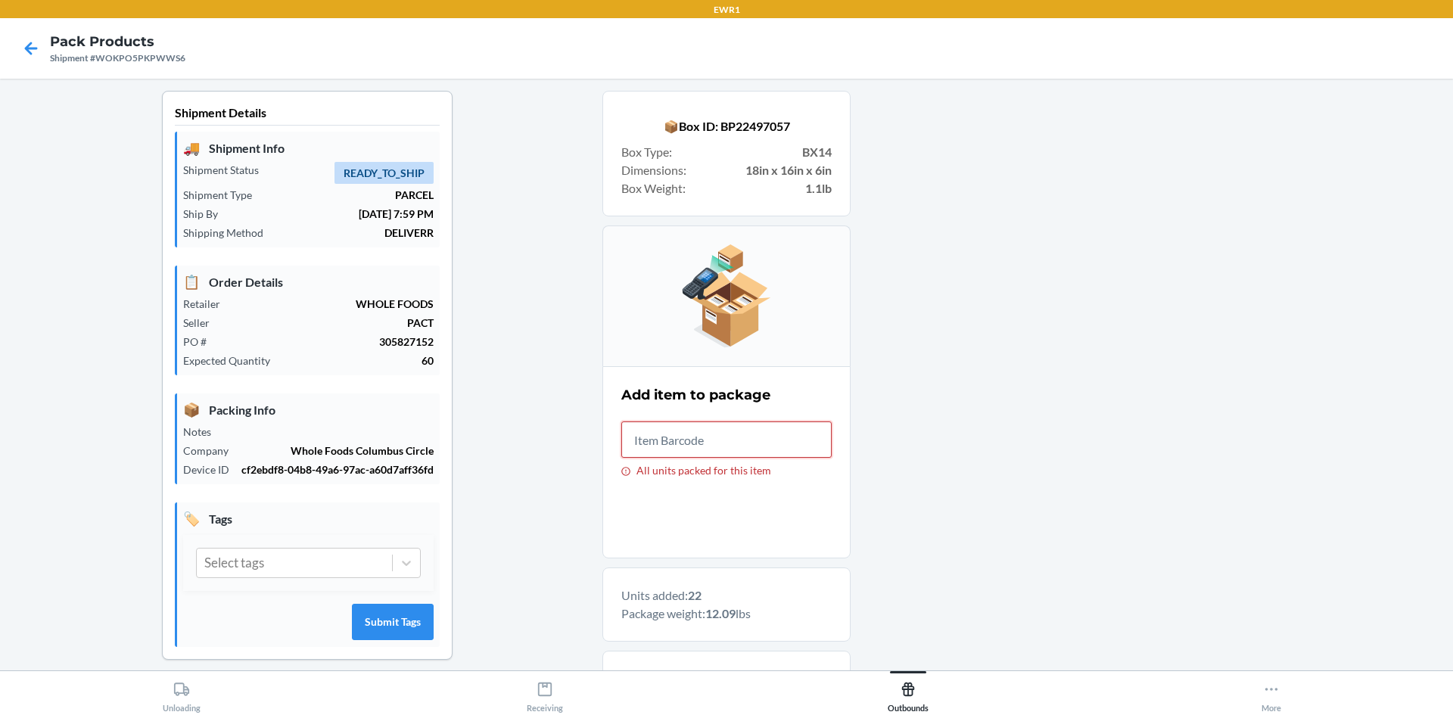
click at [764, 450] on input "All units packed for this item" at bounding box center [726, 440] width 210 height 36
type input "197551264309"
drag, startPoint x: 737, startPoint y: 443, endPoint x: 582, endPoint y: 422, distance: 155.8
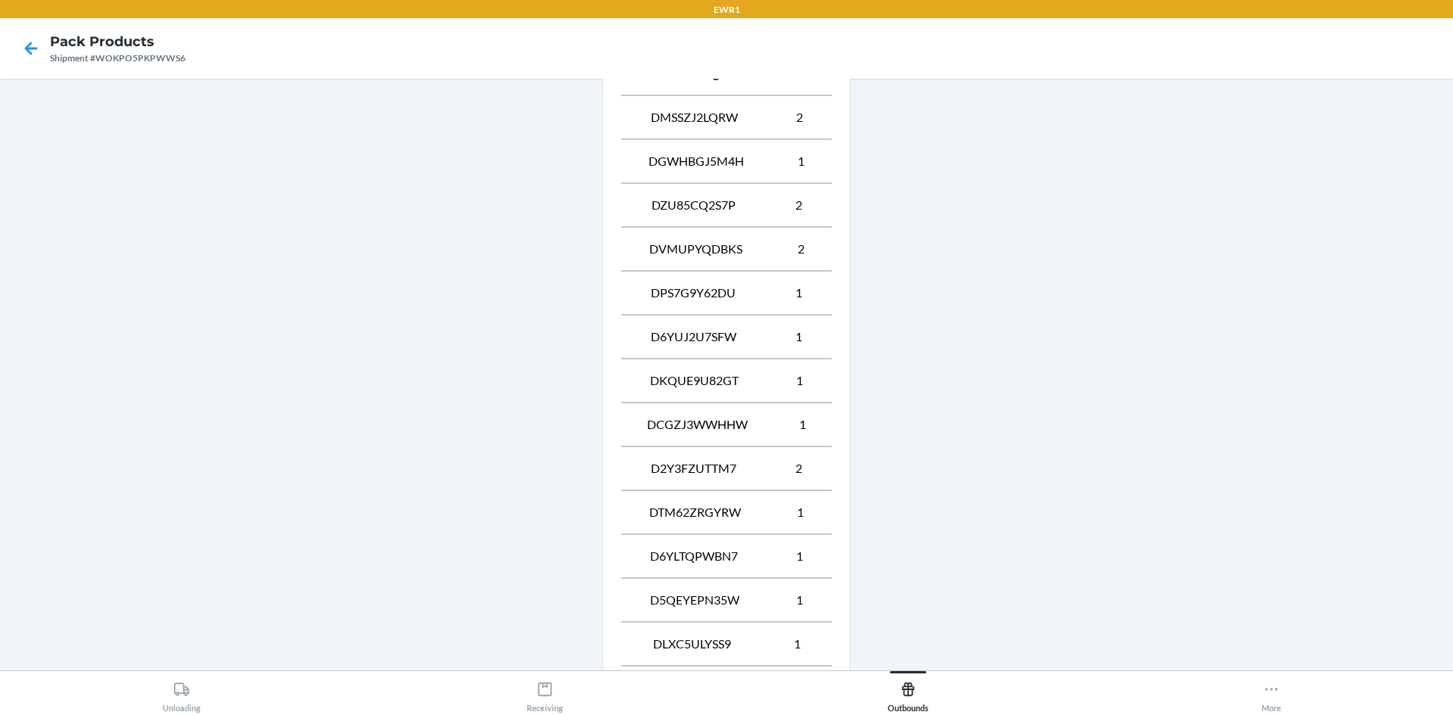
scroll to position [937, 0]
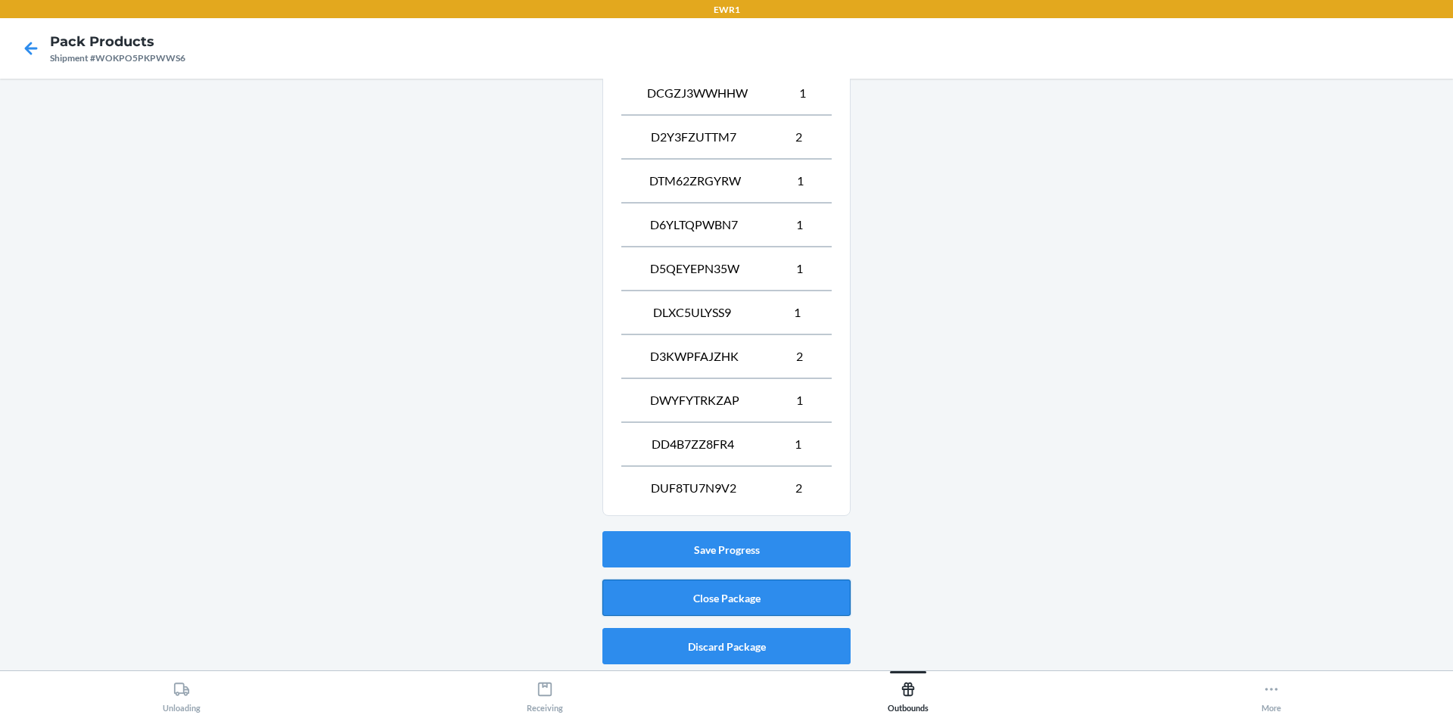
click at [783, 604] on button "Close Package" at bounding box center [727, 598] width 248 height 36
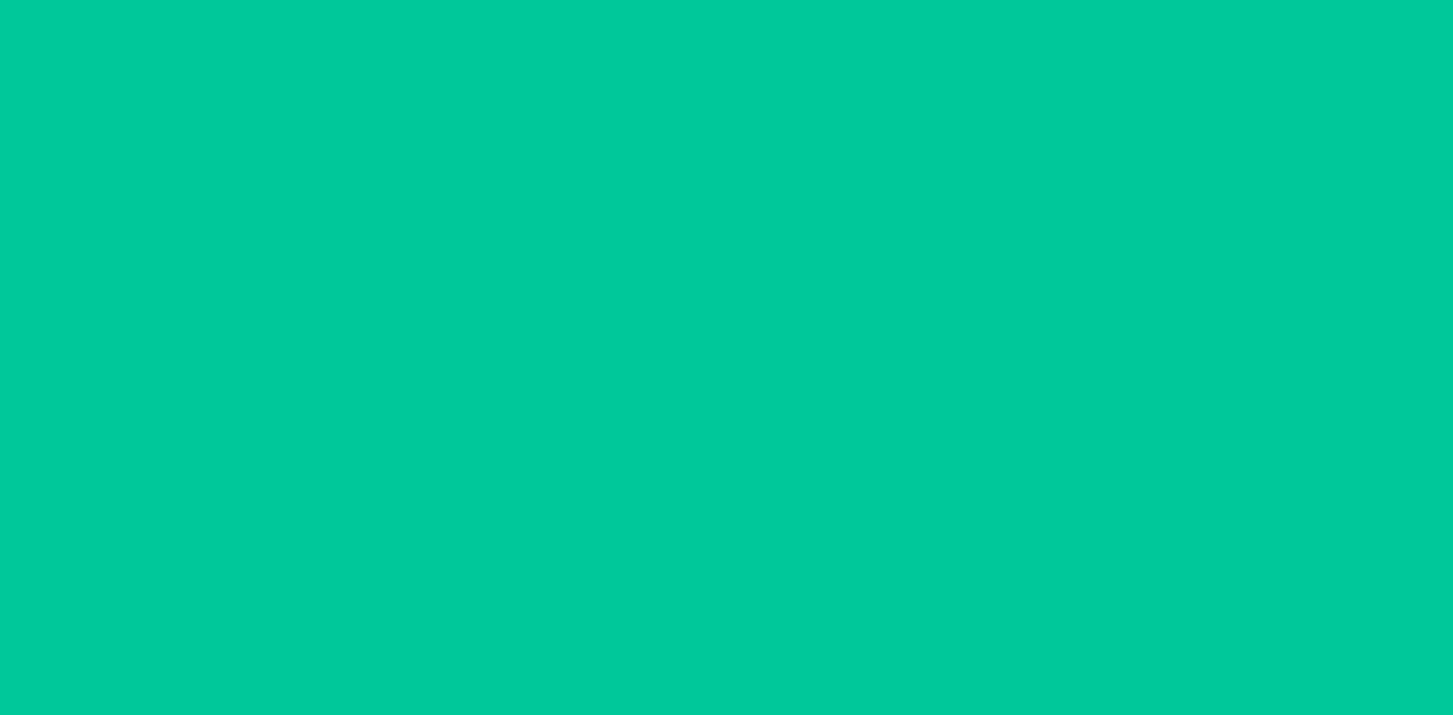
scroll to position [14, 0]
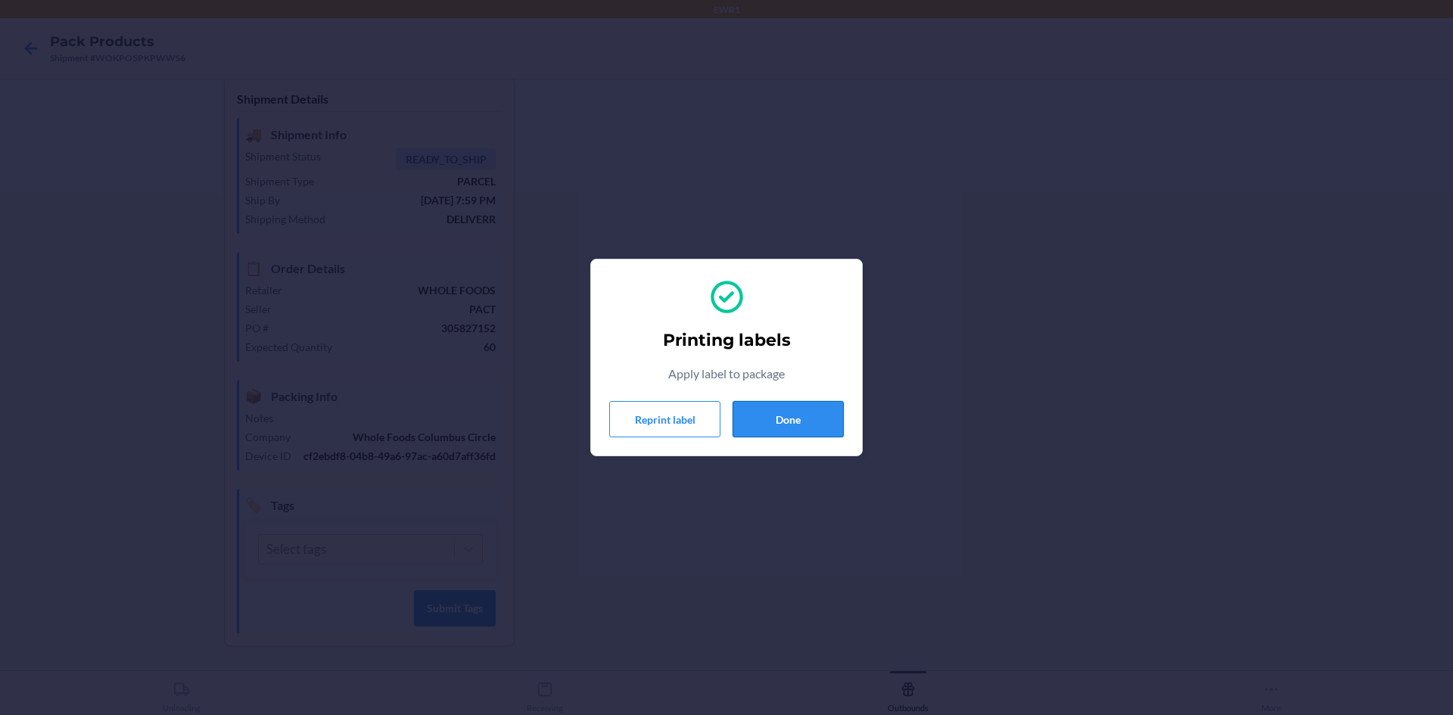
click at [814, 423] on button "Done" at bounding box center [788, 419] width 111 height 36
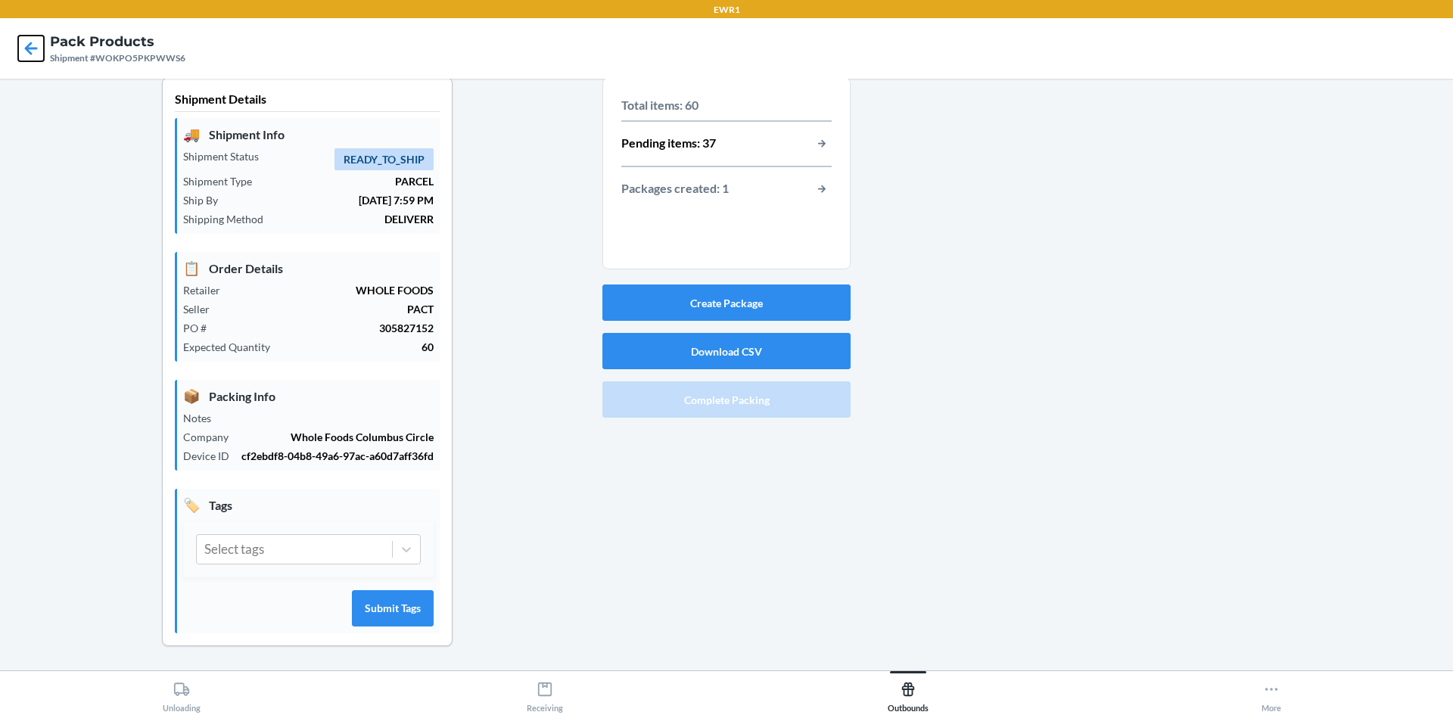
click at [17, 44] on div at bounding box center [31, 49] width 38 height 38
click at [25, 38] on icon at bounding box center [31, 49] width 26 height 26
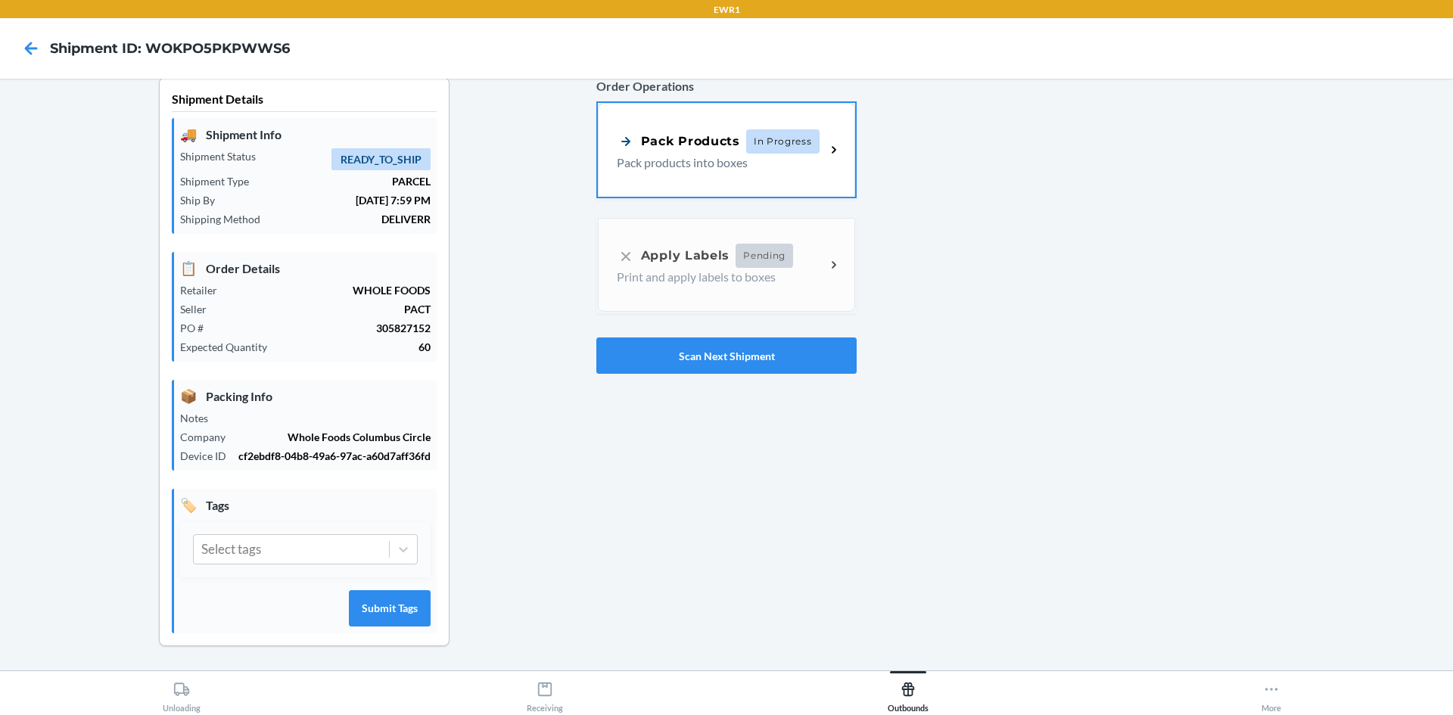
drag, startPoint x: 204, startPoint y: 48, endPoint x: 44, endPoint y: 20, distance: 162.2
click at [192, 48] on h4 "Shipment ID: WOKPO5PKPWWS6" at bounding box center [170, 49] width 240 height 20
click at [727, 189] on div "Pack Products In Progress Pack products into boxes" at bounding box center [726, 148] width 257 height 94
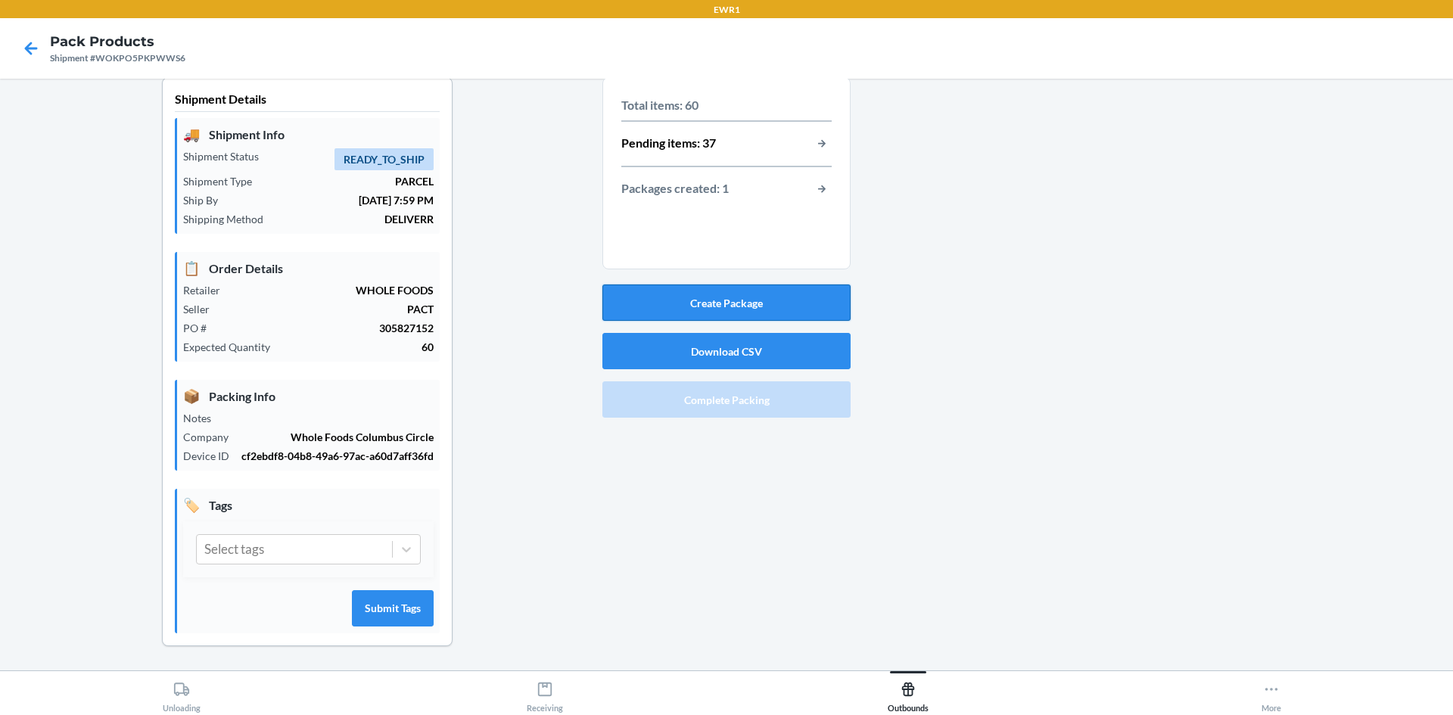
click at [771, 300] on button "Create Package" at bounding box center [727, 303] width 248 height 36
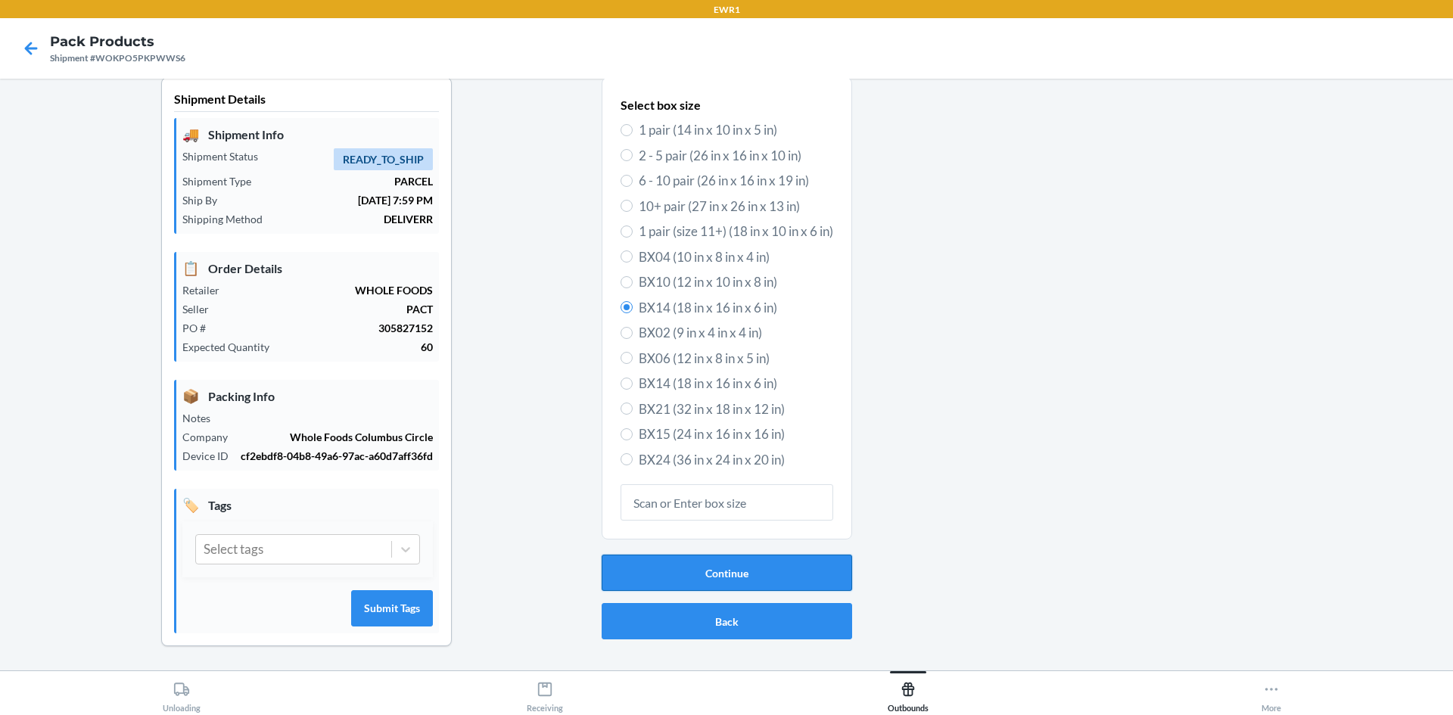
click at [750, 578] on button "Continue" at bounding box center [727, 573] width 251 height 36
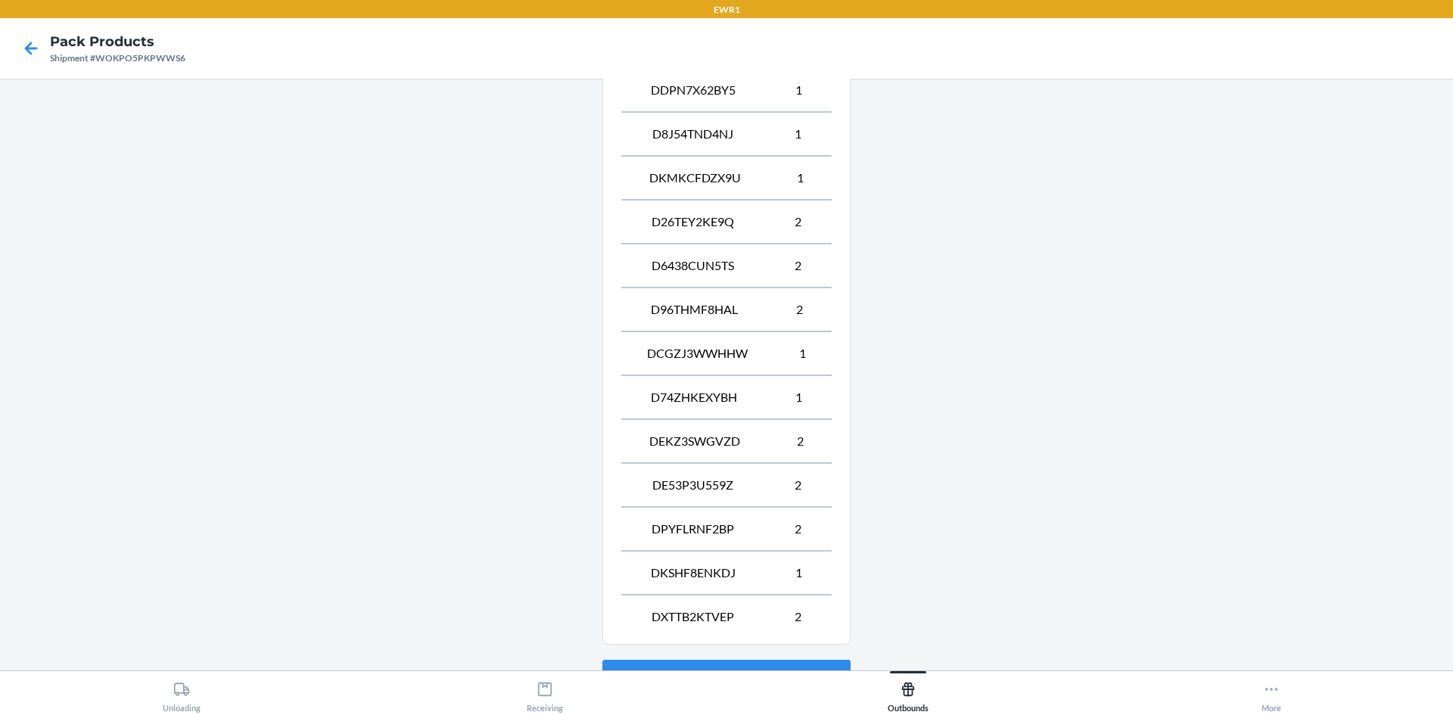
scroll to position [937, 0]
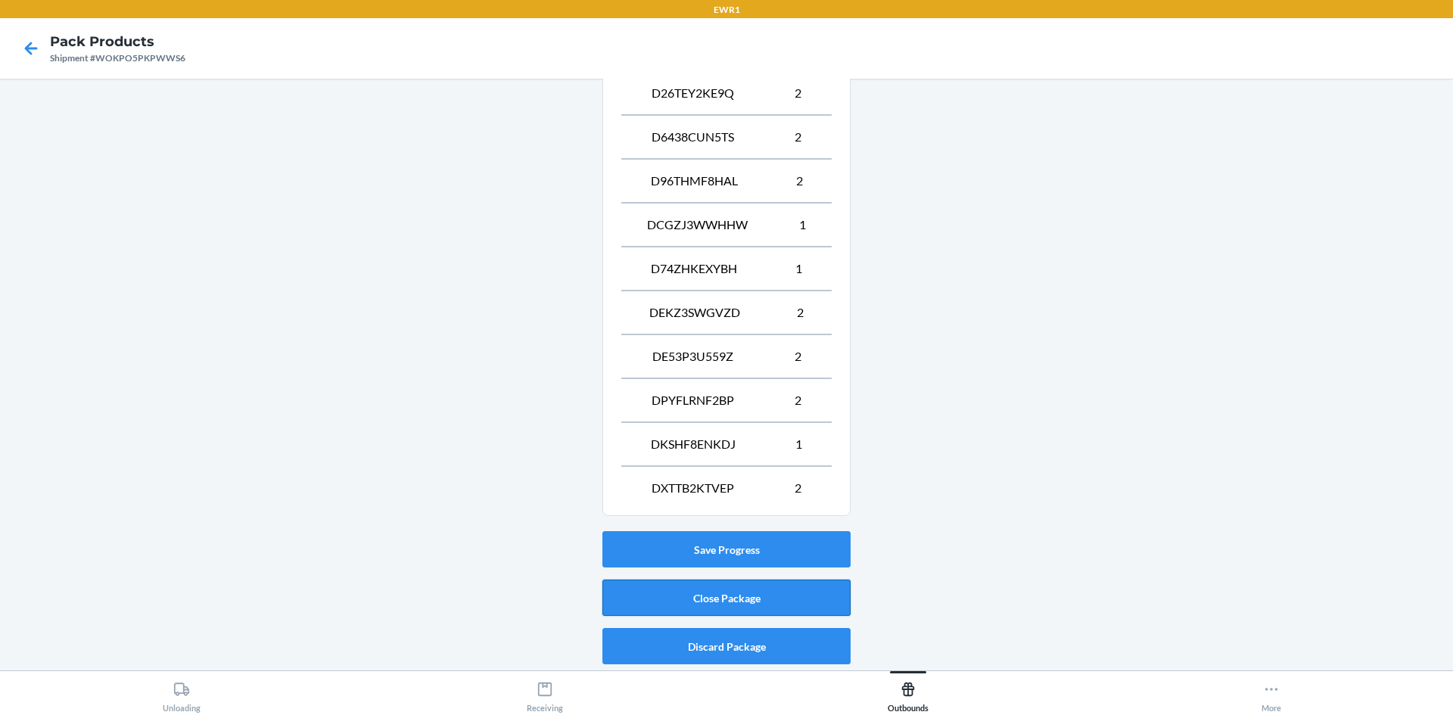
click at [737, 590] on button "Close Package" at bounding box center [727, 598] width 248 height 36
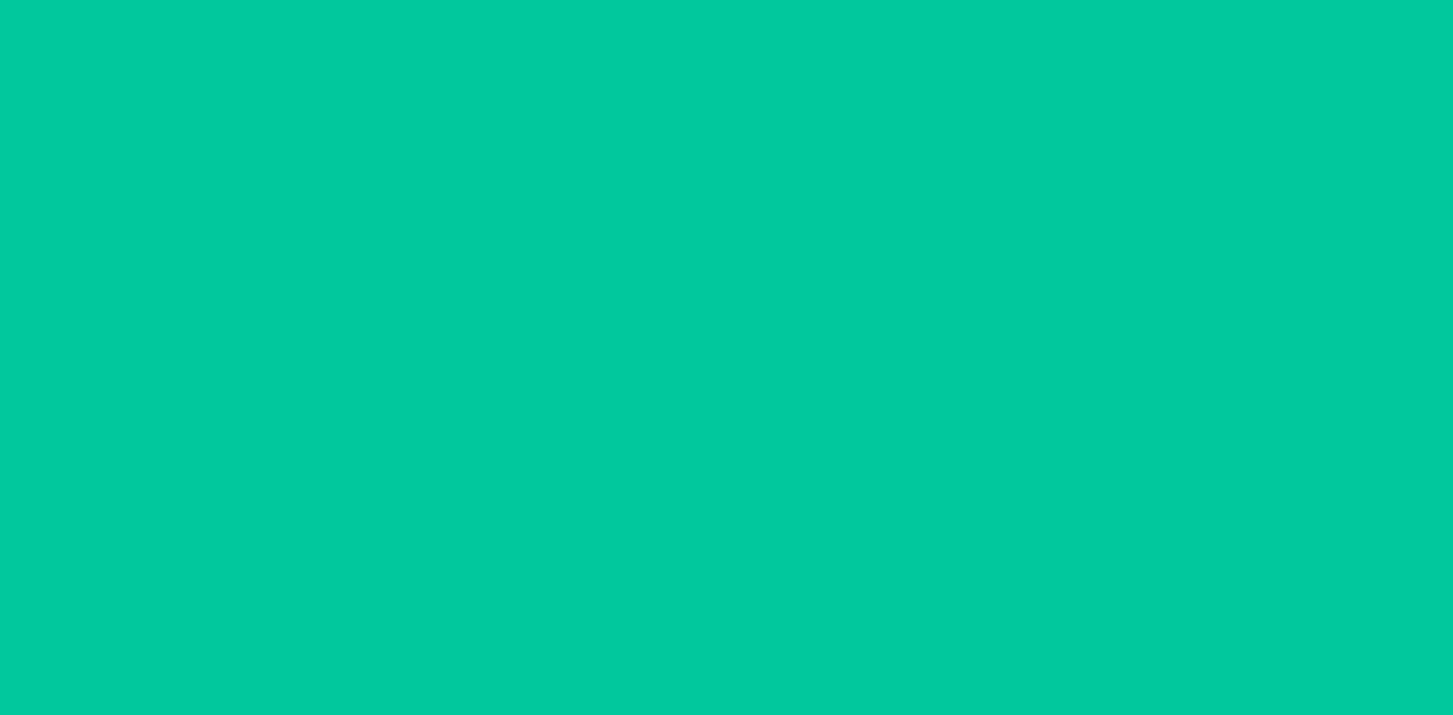
scroll to position [14, 0]
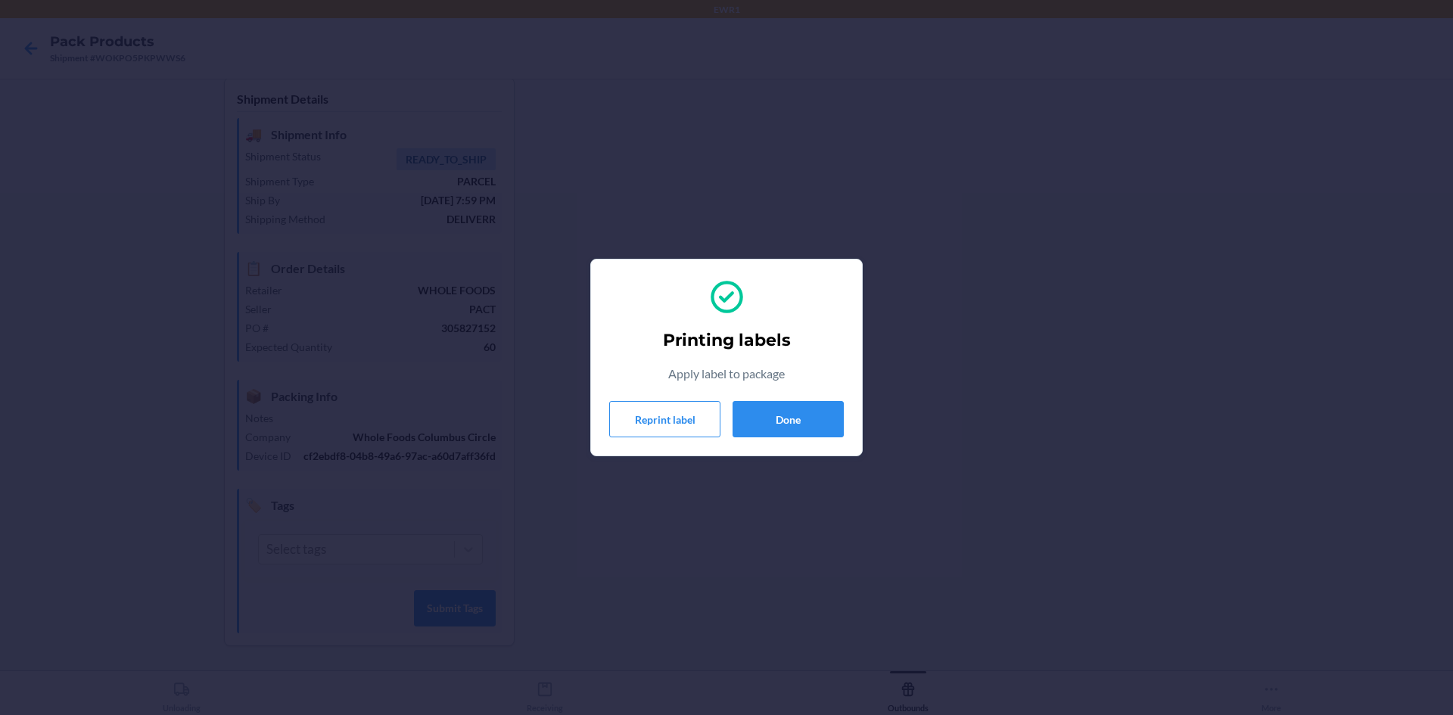
click at [803, 439] on div "Printing labels Apply label to package Reprint label Done" at bounding box center [726, 358] width 235 height 172
click at [799, 415] on button "Done" at bounding box center [788, 419] width 111 height 36
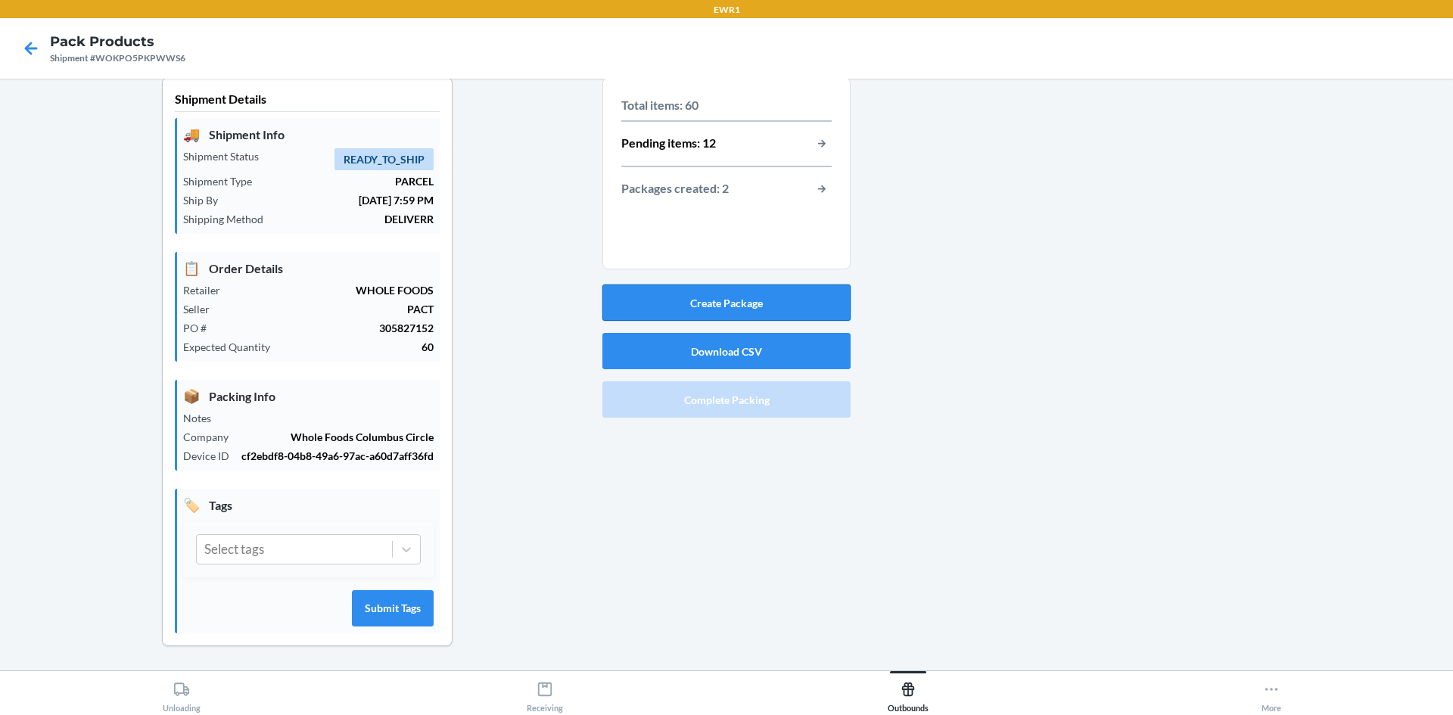
click at [732, 313] on button "Create Package" at bounding box center [727, 303] width 248 height 36
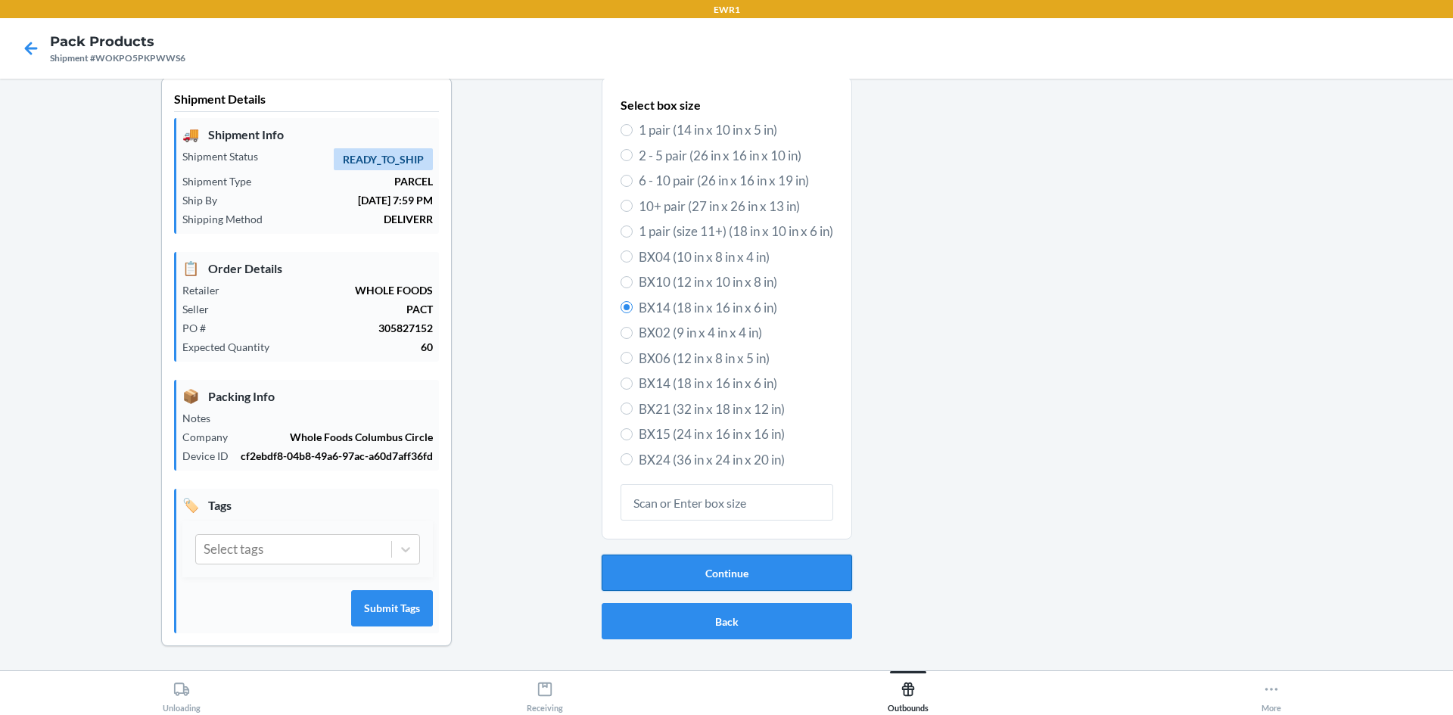
click at [736, 580] on button "Continue" at bounding box center [727, 573] width 251 height 36
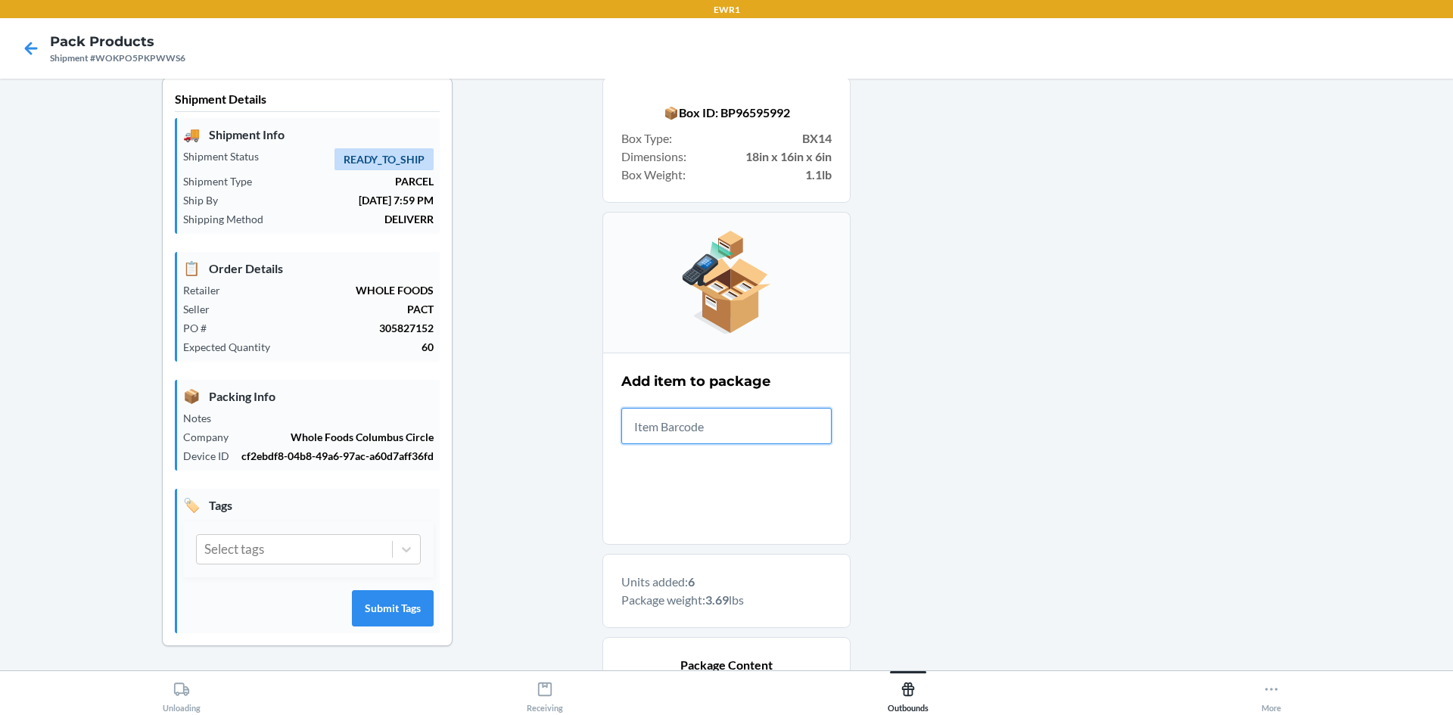
scroll to position [454, 0]
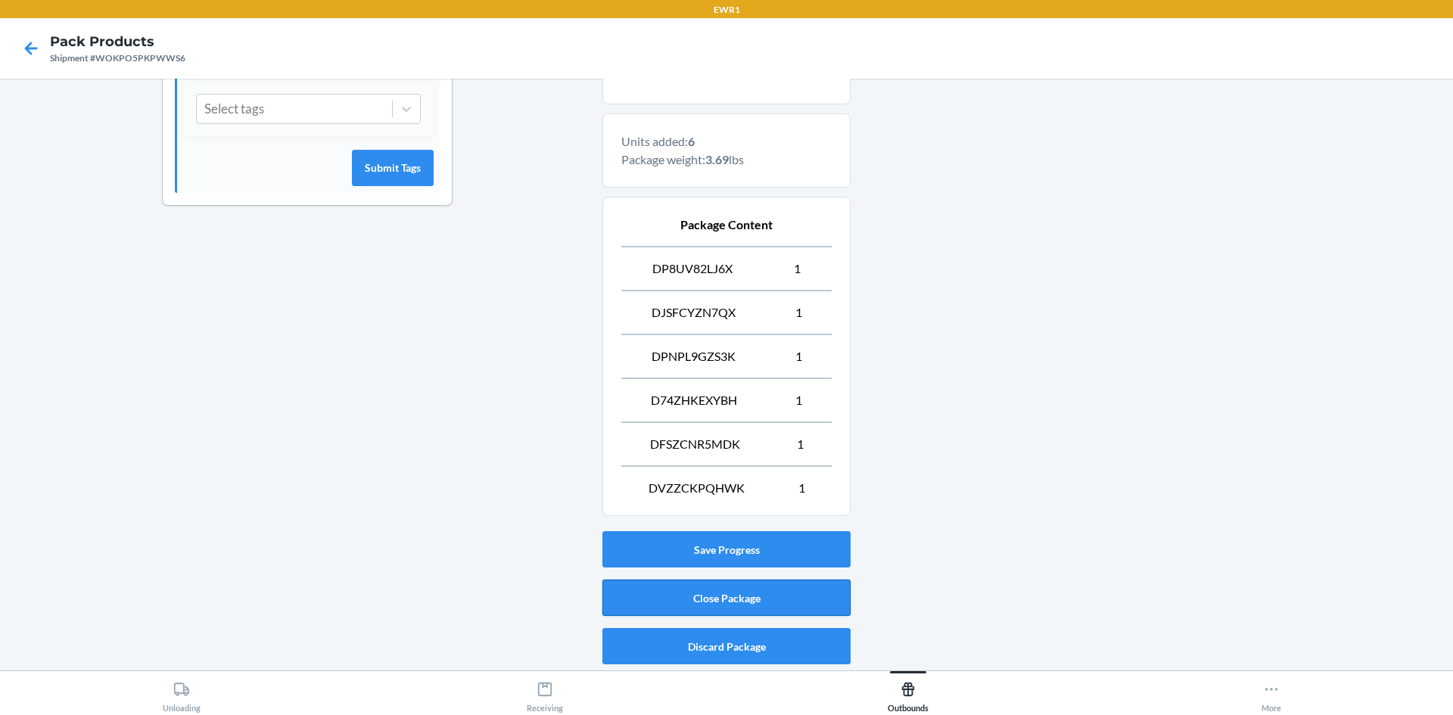
click at [772, 586] on button "Close Package" at bounding box center [727, 598] width 248 height 36
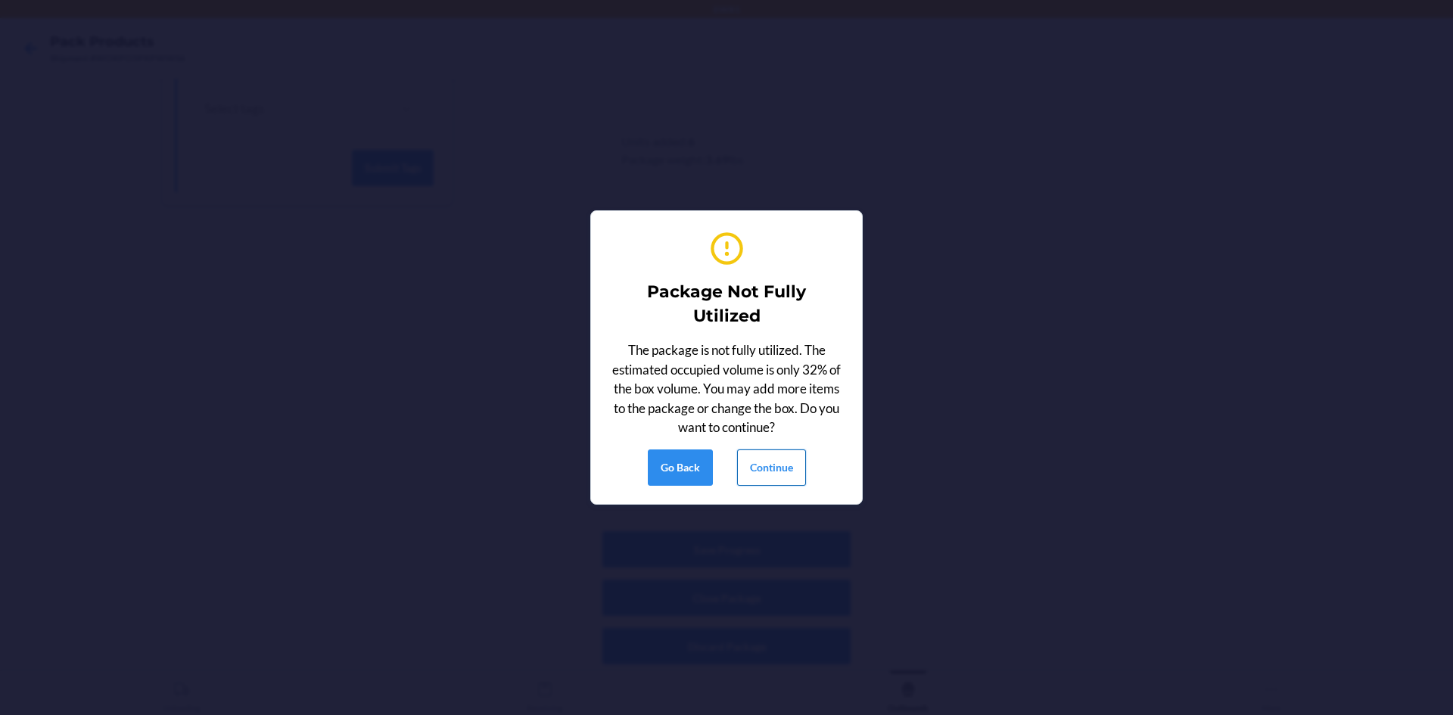
click at [751, 473] on button "Continue" at bounding box center [771, 468] width 69 height 36
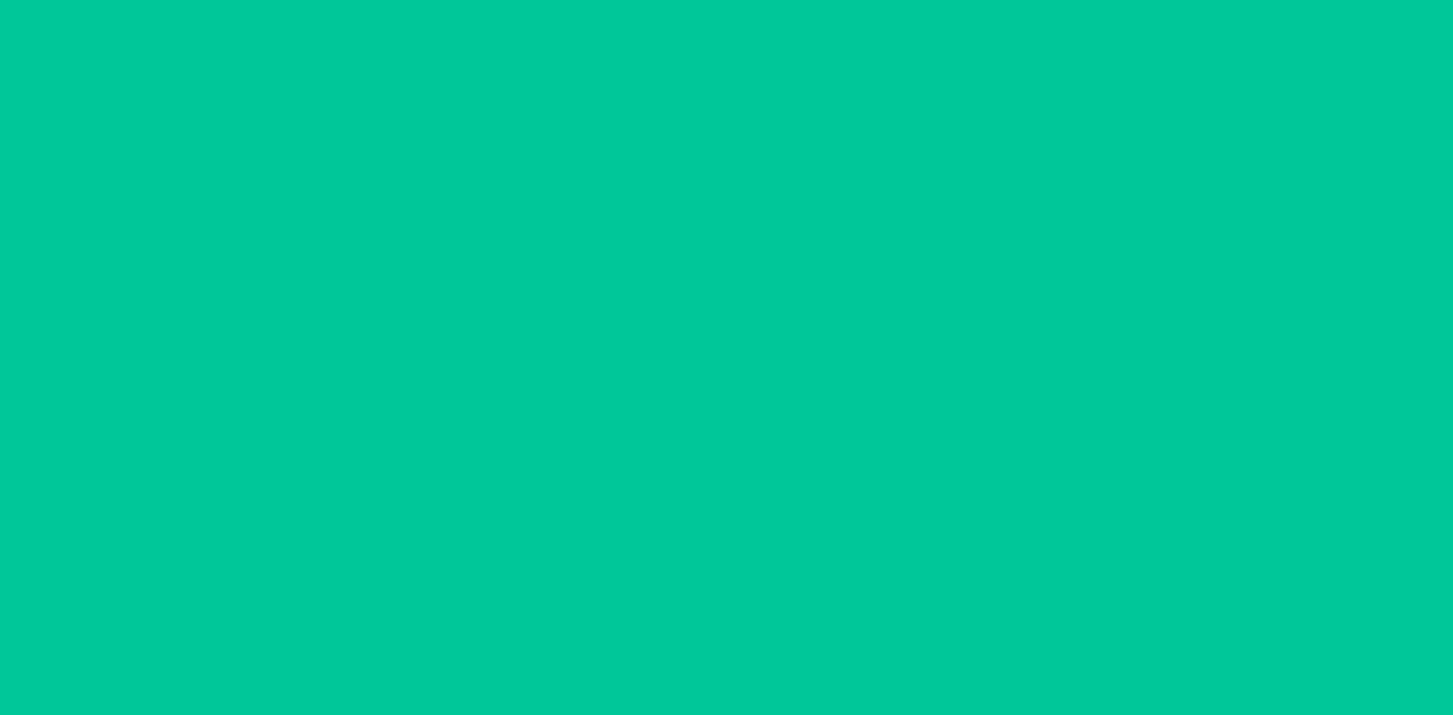
scroll to position [14, 0]
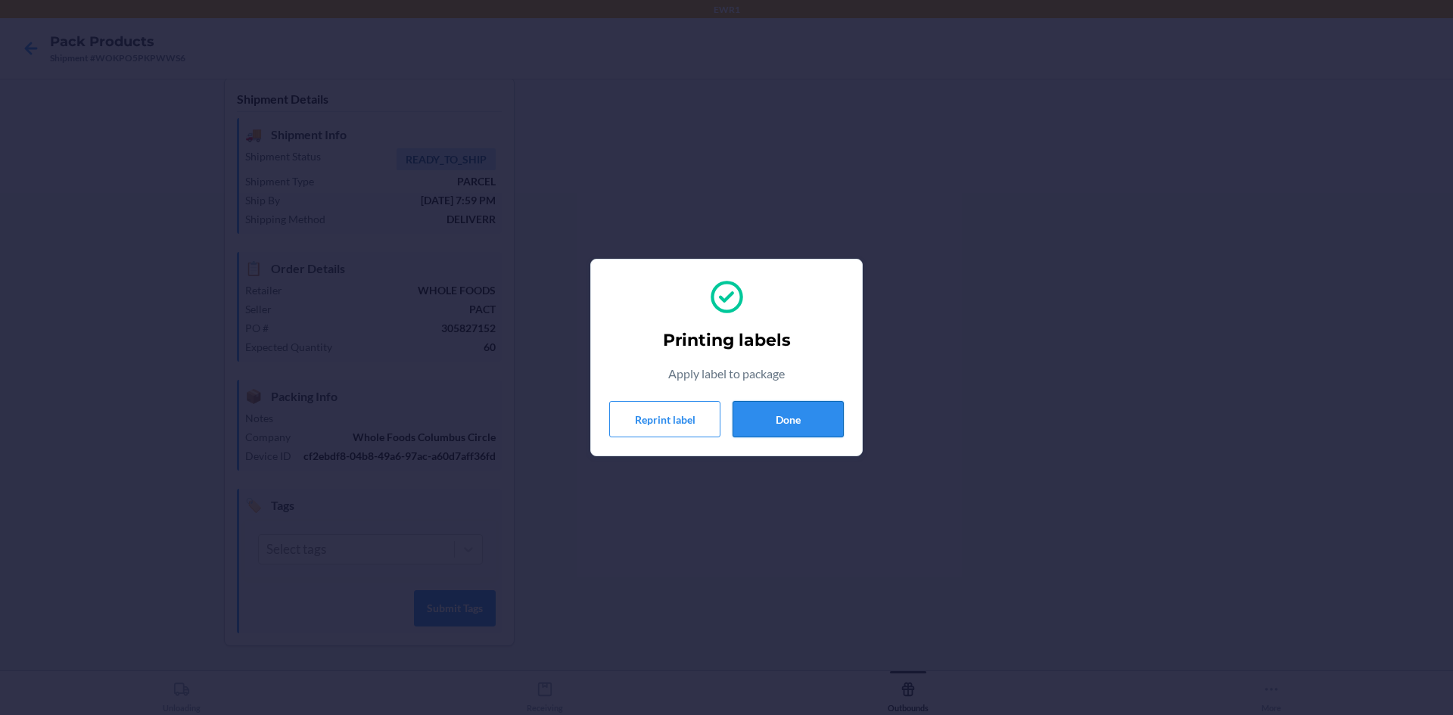
click at [808, 437] on button "Done" at bounding box center [788, 419] width 111 height 36
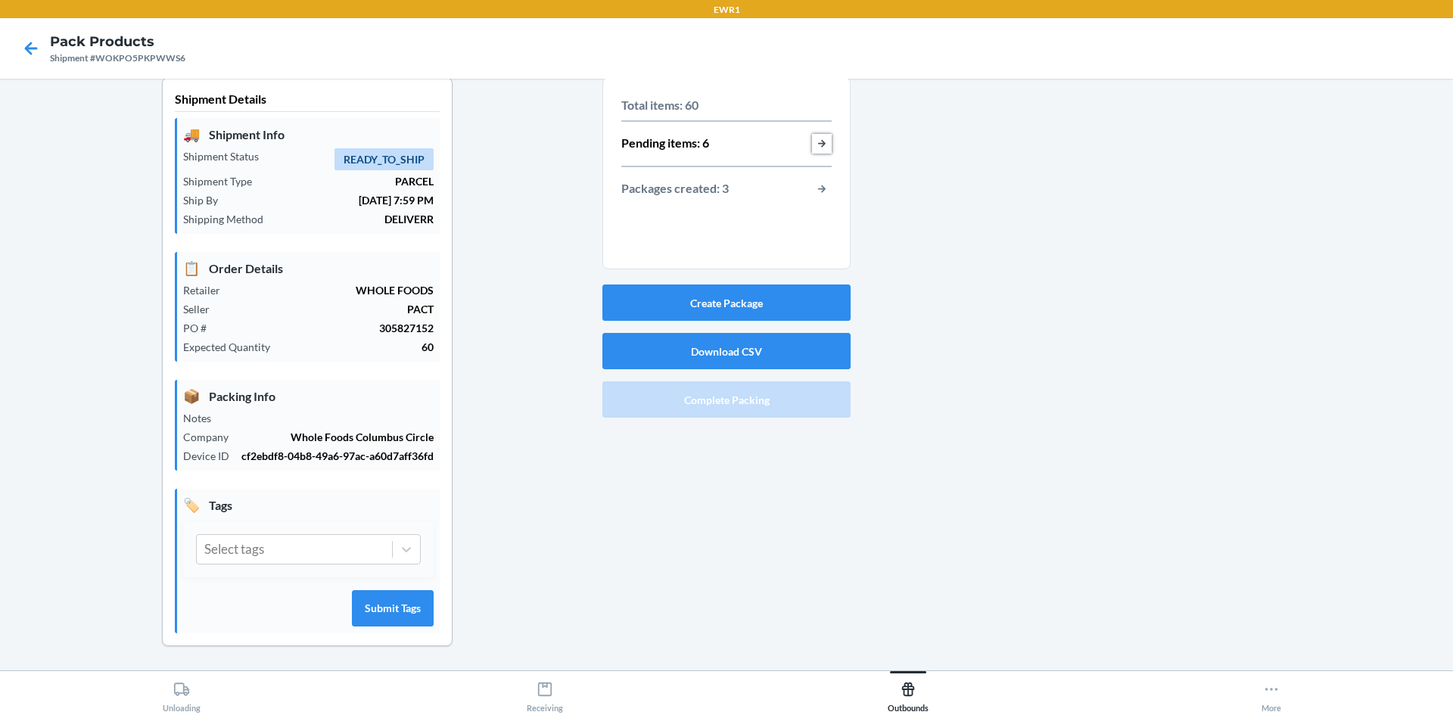
click at [823, 142] on button "button-view-pending-items" at bounding box center [822, 144] width 20 height 20
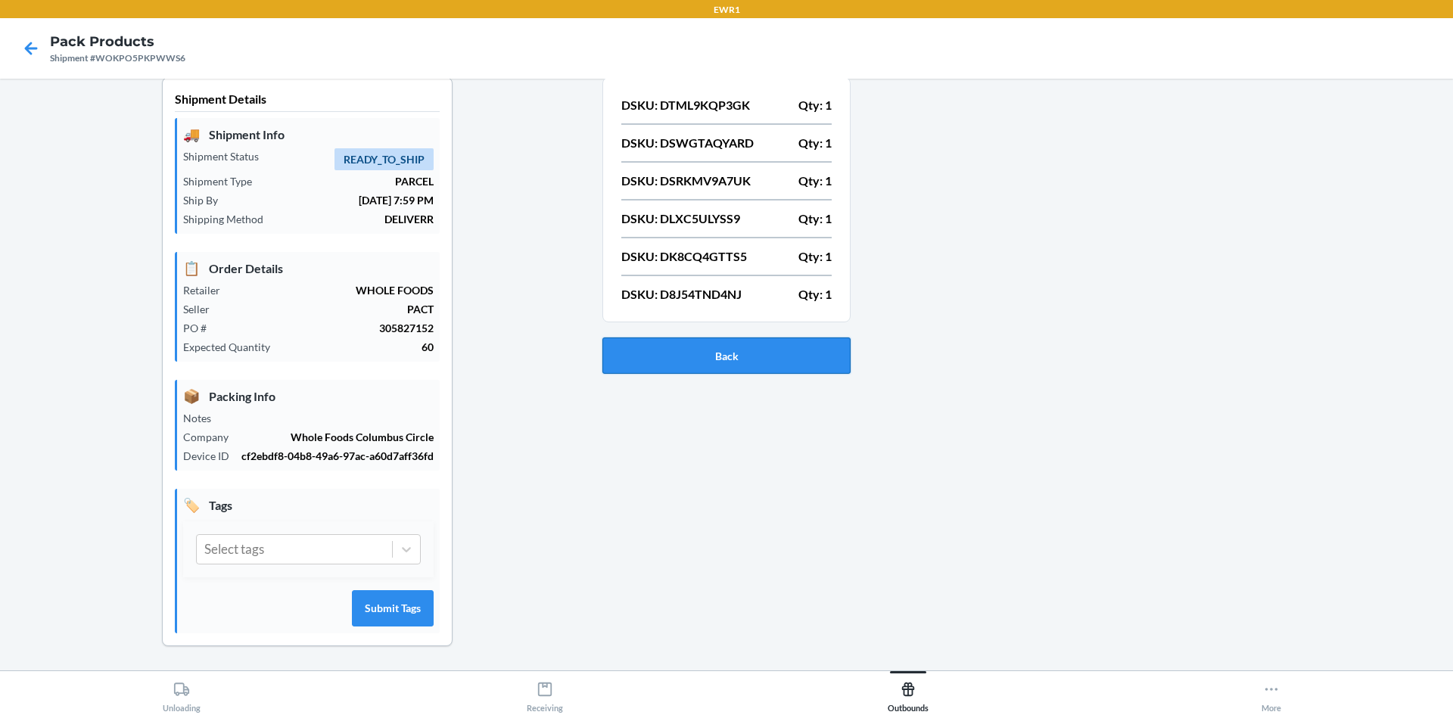
click at [793, 360] on button "Back" at bounding box center [727, 356] width 248 height 36
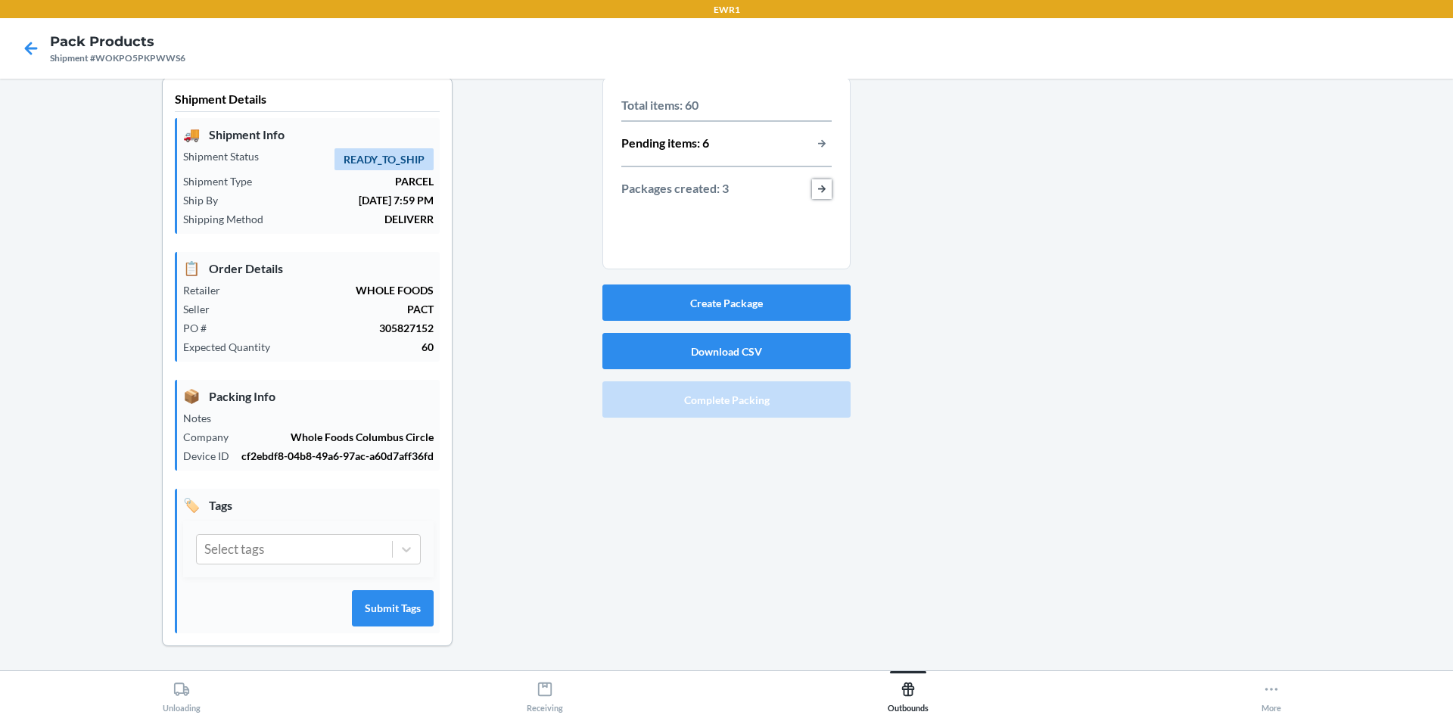
click at [815, 184] on button "button-view-packages-created" at bounding box center [822, 189] width 20 height 20
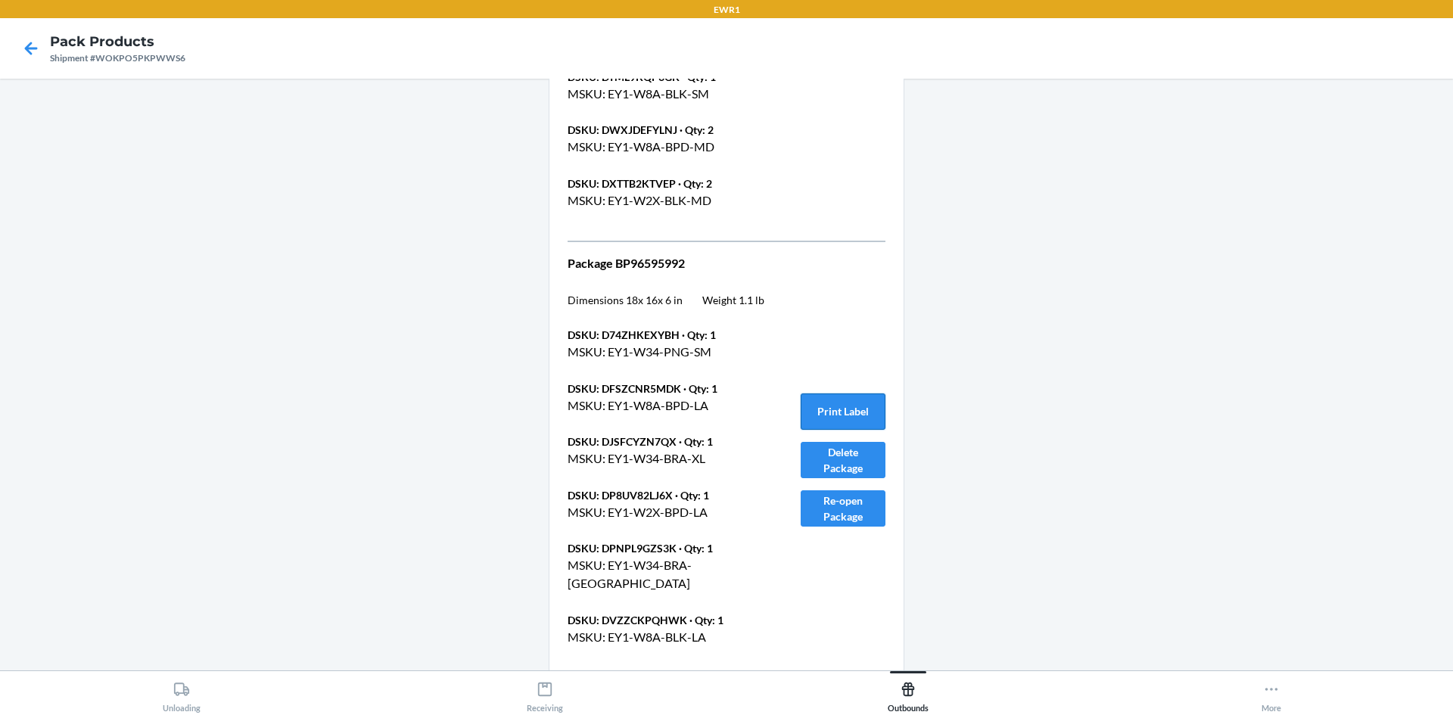
scroll to position [1967, 0]
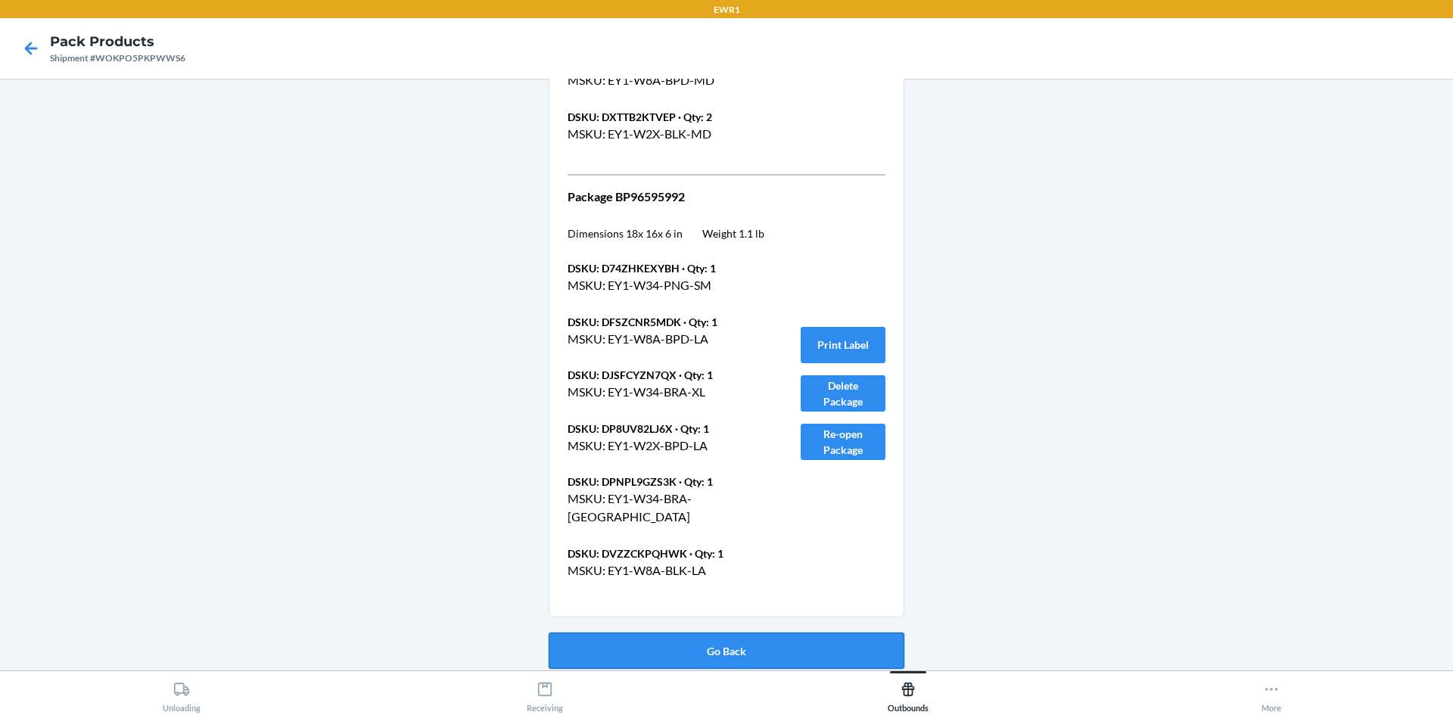
click at [712, 656] on button "Go Back" at bounding box center [727, 651] width 356 height 36
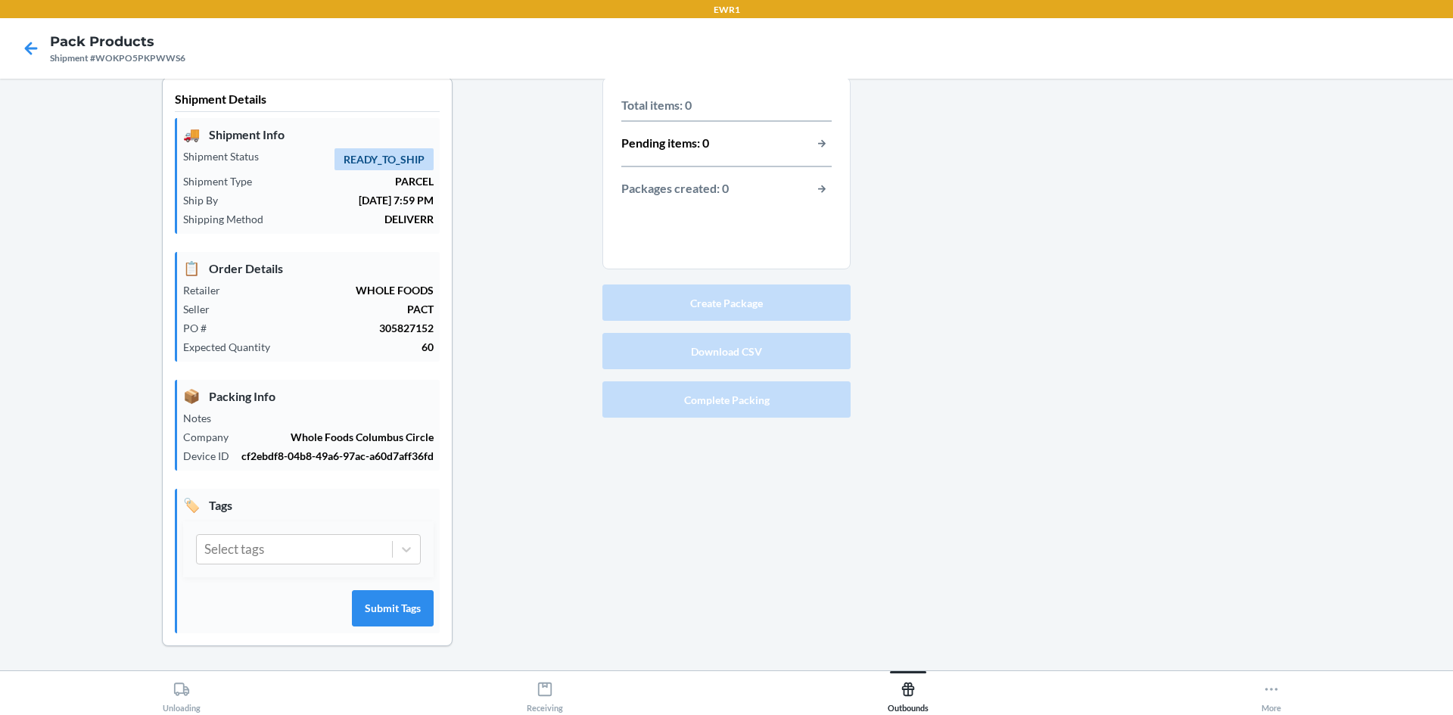
scroll to position [14, 0]
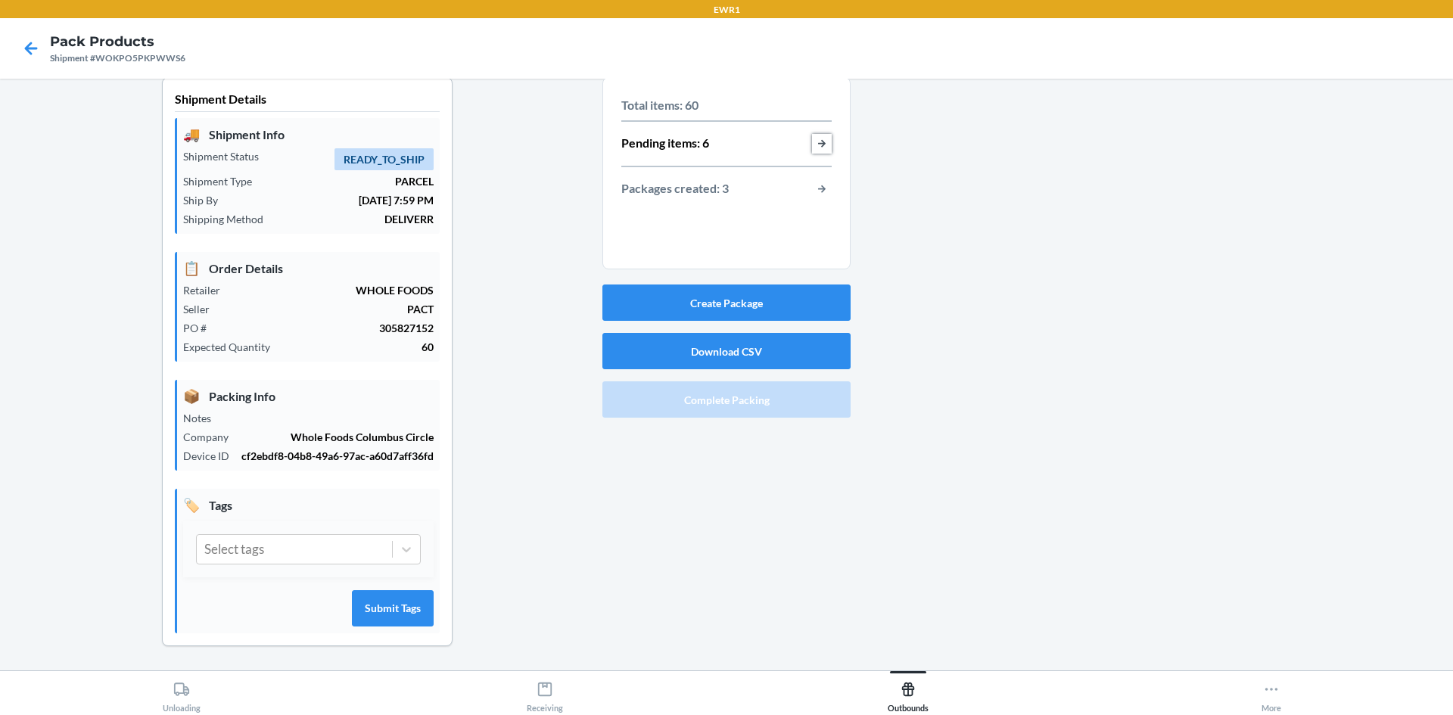
click at [821, 142] on button "button-view-pending-items" at bounding box center [822, 144] width 20 height 20
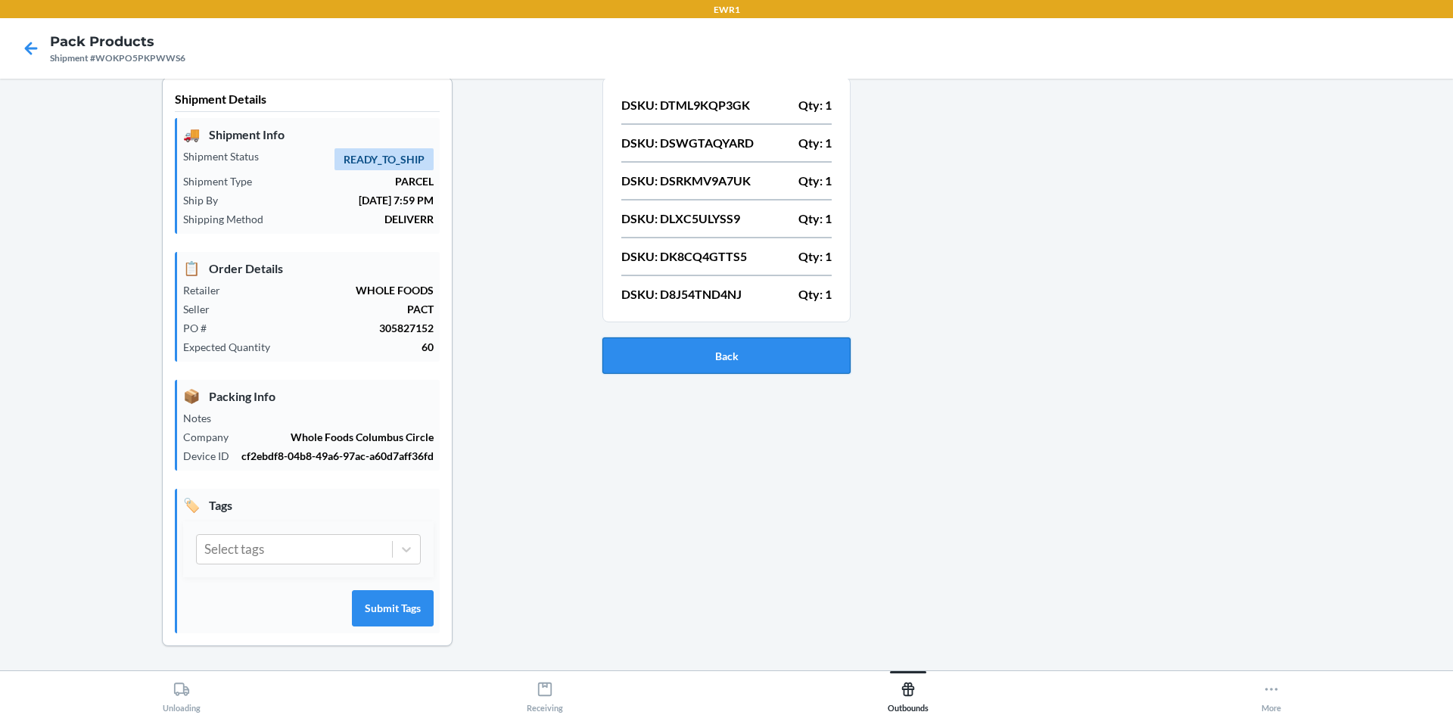
click at [816, 360] on button "Back" at bounding box center [727, 356] width 248 height 36
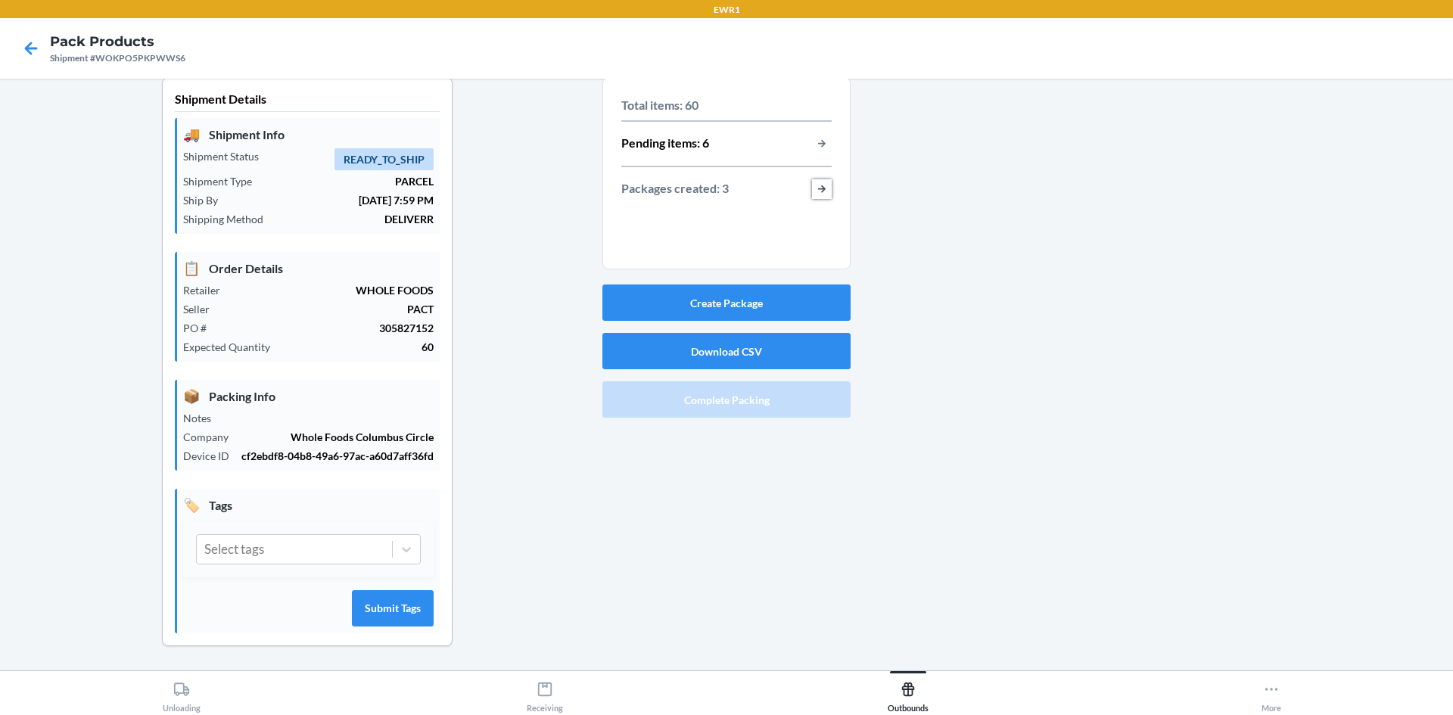
click at [824, 193] on button "button-view-packages-created" at bounding box center [822, 189] width 20 height 20
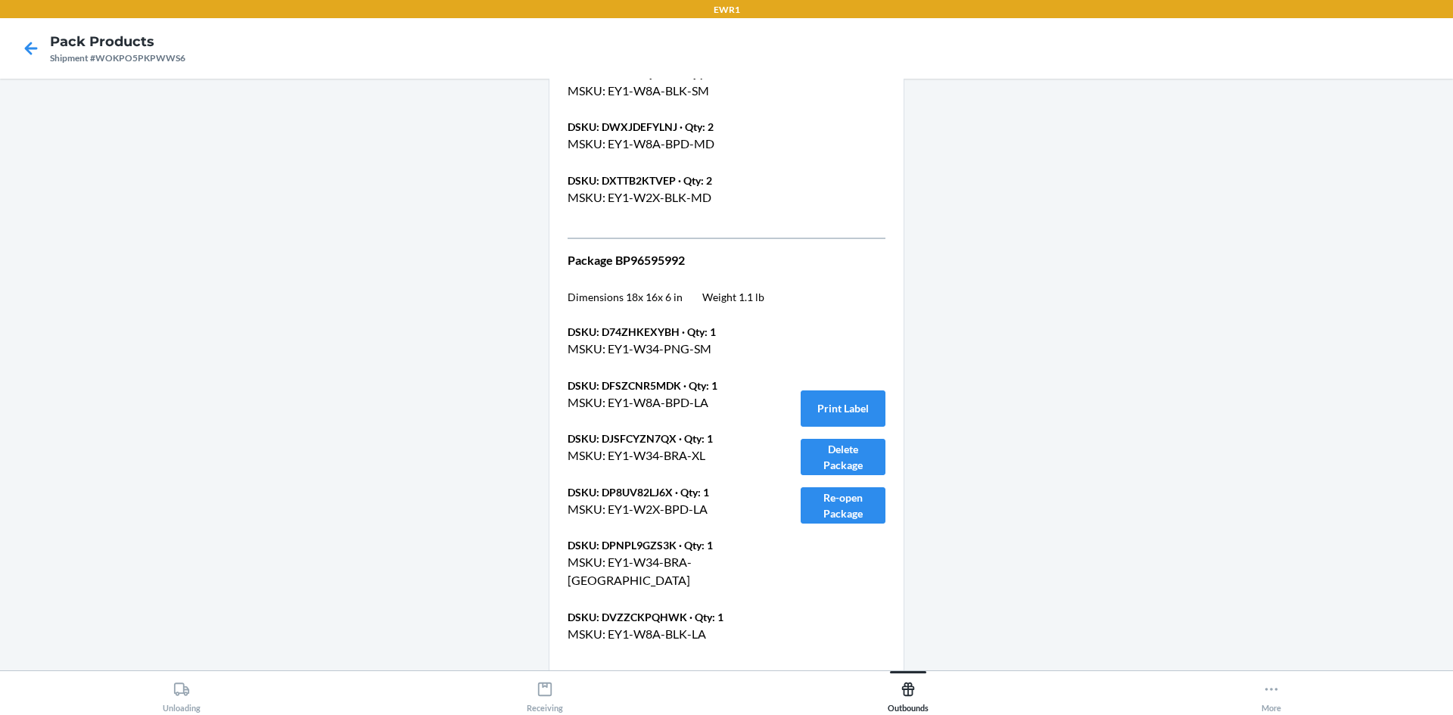
scroll to position [1967, 0]
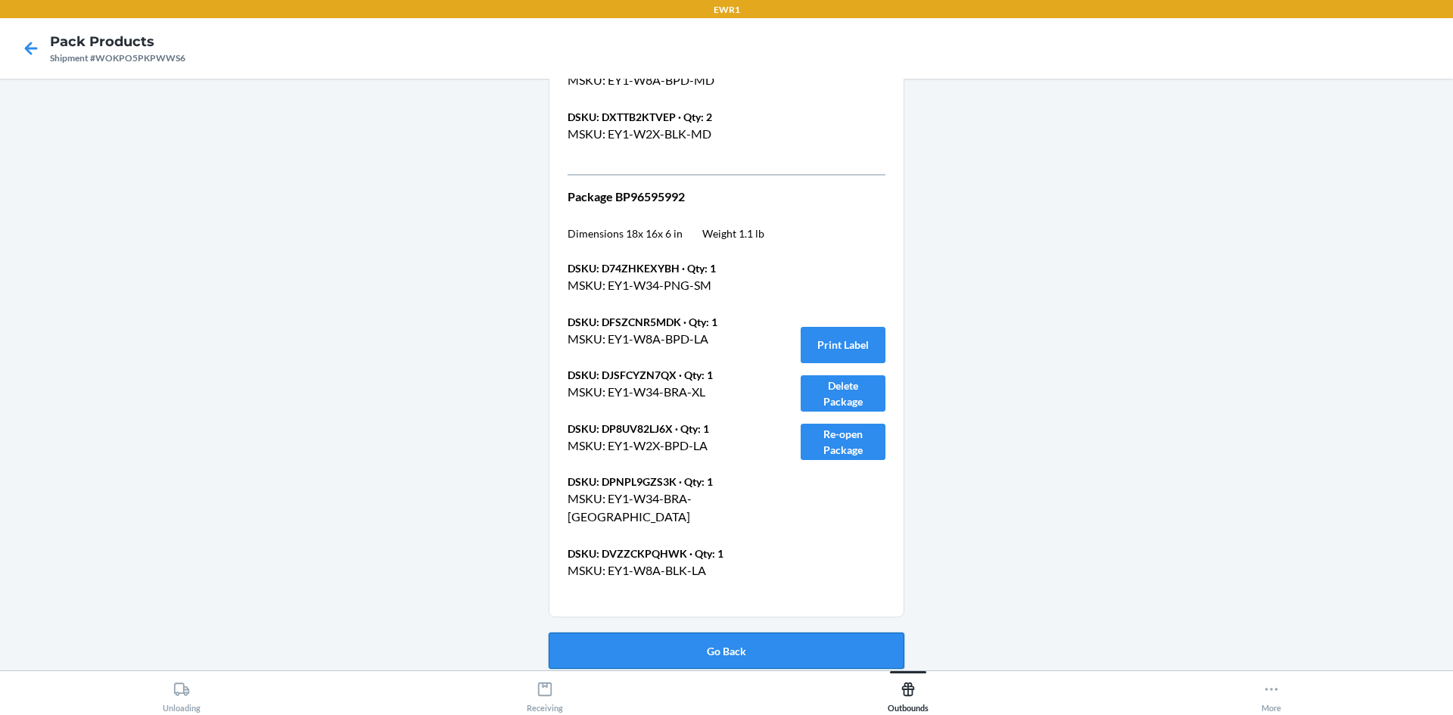
click at [677, 660] on button "Go Back" at bounding box center [727, 651] width 356 height 36
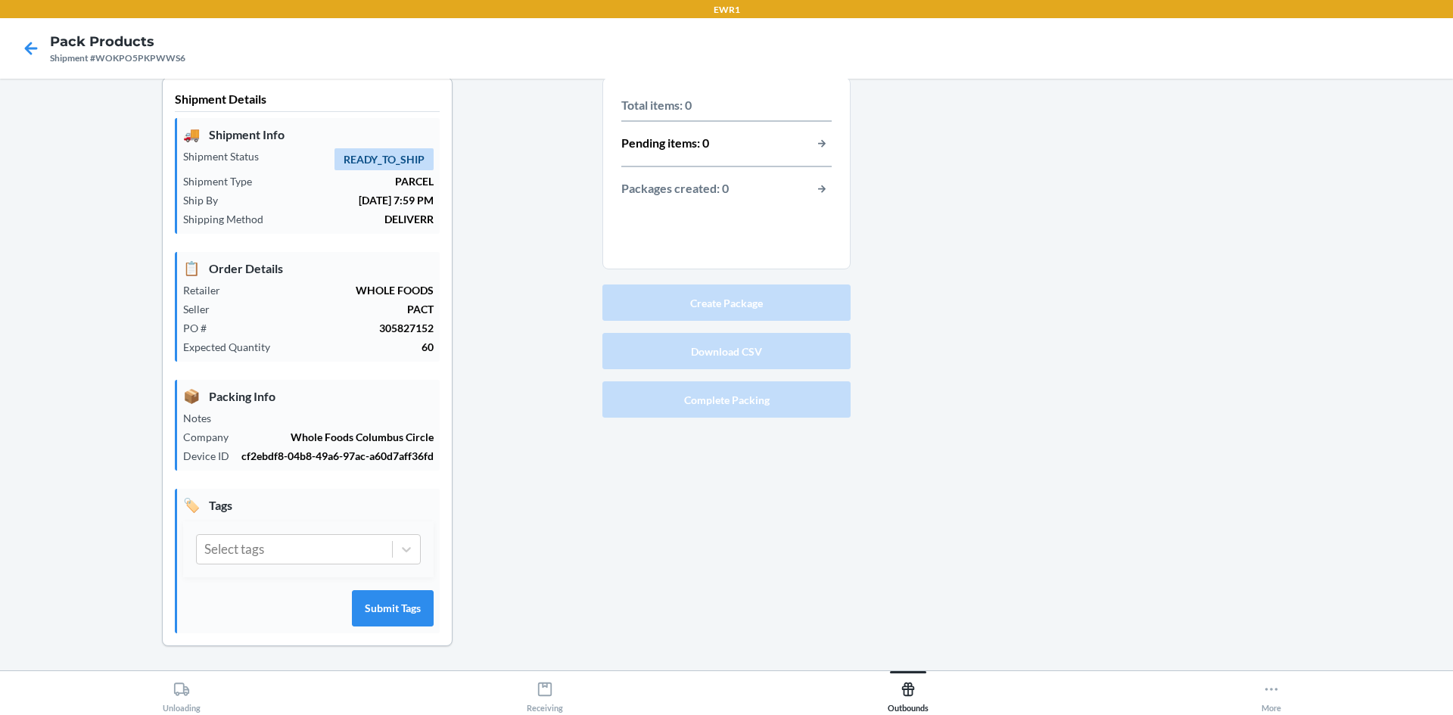
scroll to position [14, 0]
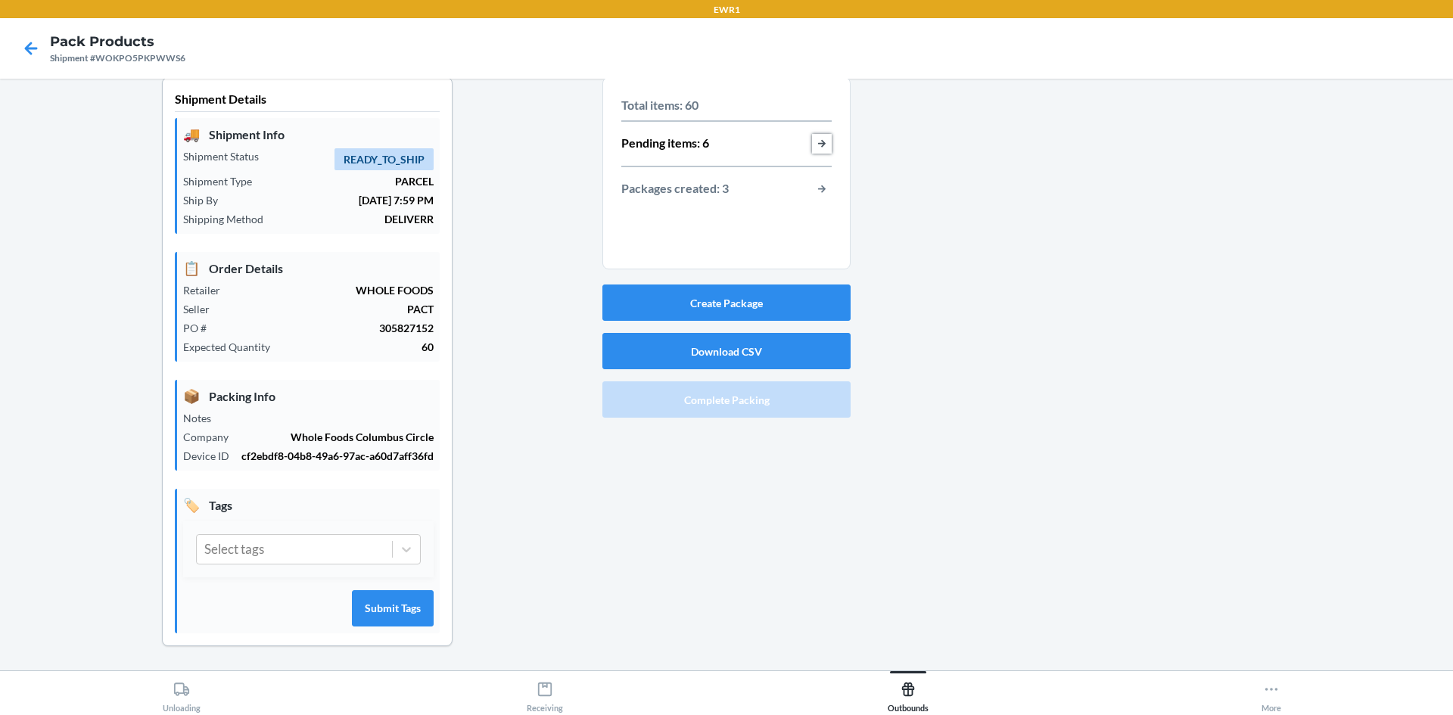
click at [812, 142] on button "button-view-pending-items" at bounding box center [822, 144] width 20 height 20
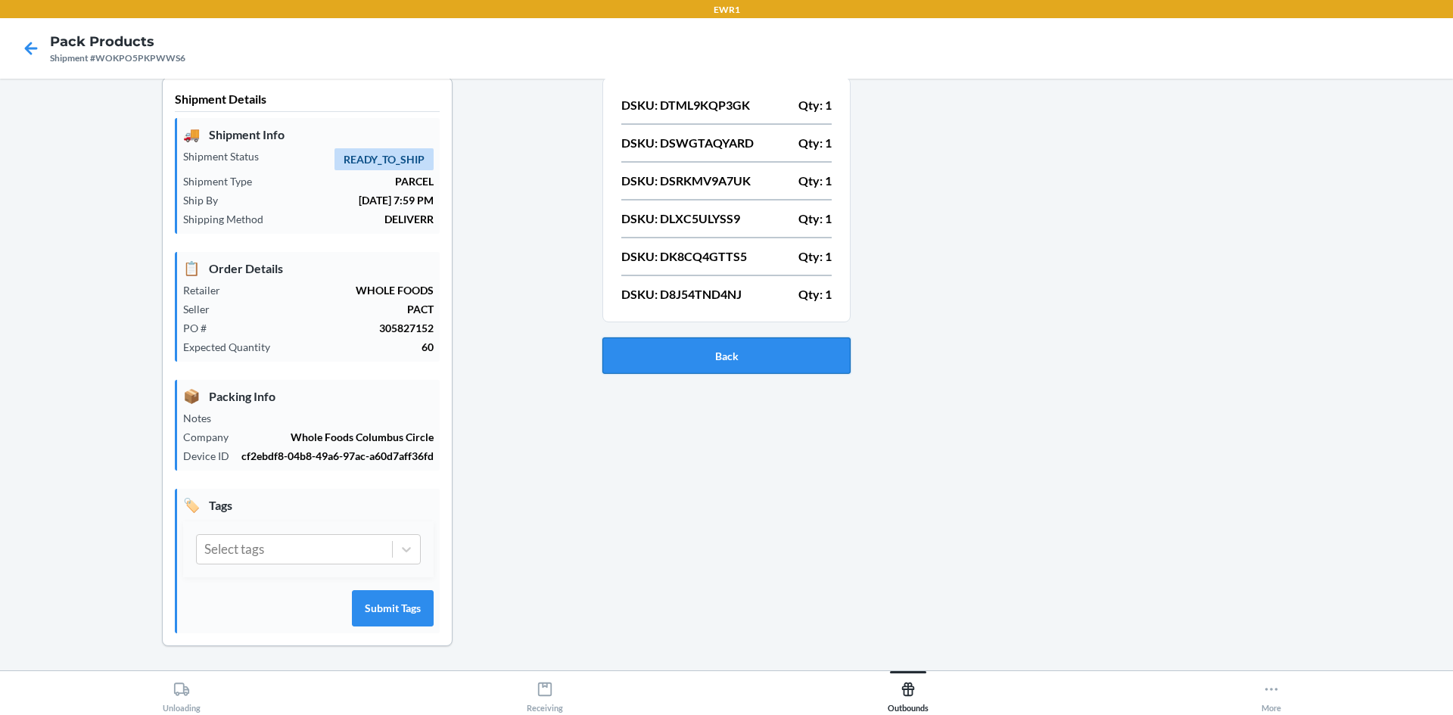
click at [810, 362] on button "Back" at bounding box center [727, 356] width 248 height 36
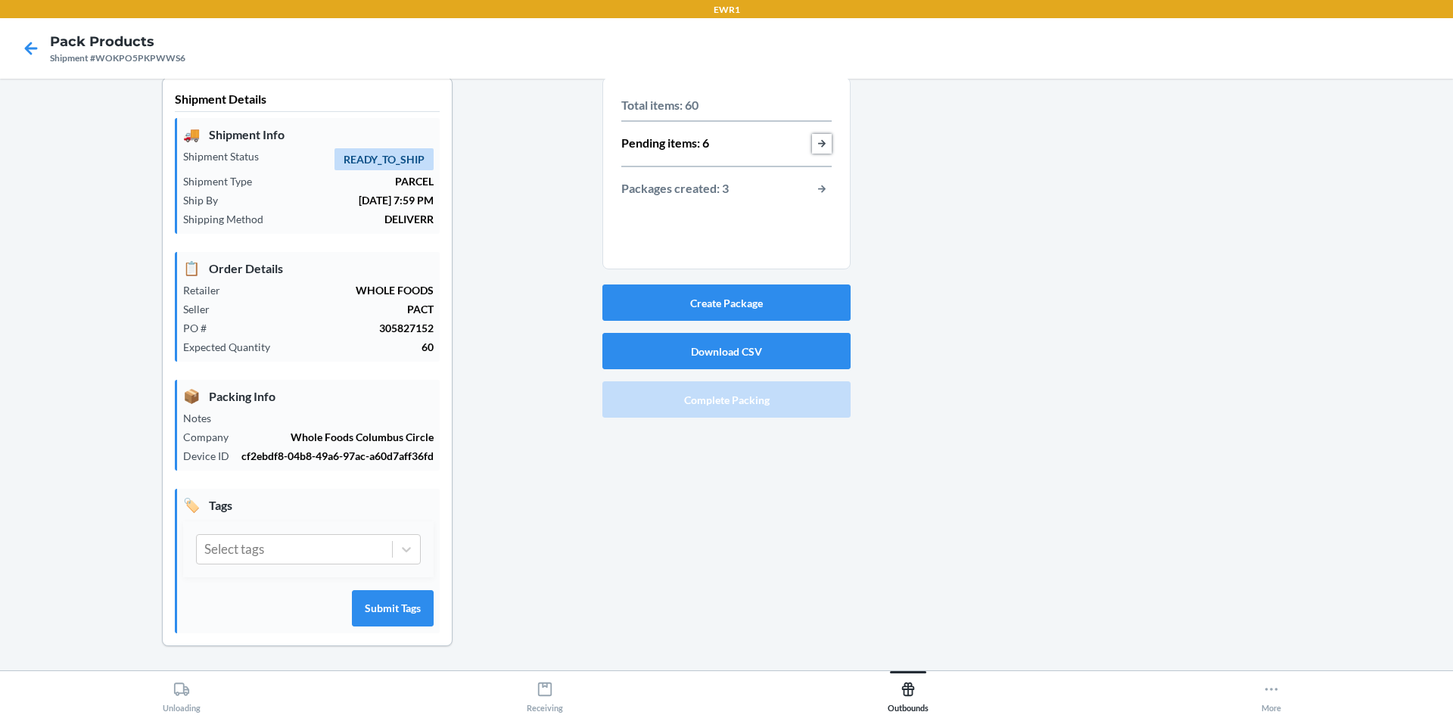
click at [821, 146] on button "button-view-pending-items" at bounding box center [822, 144] width 20 height 20
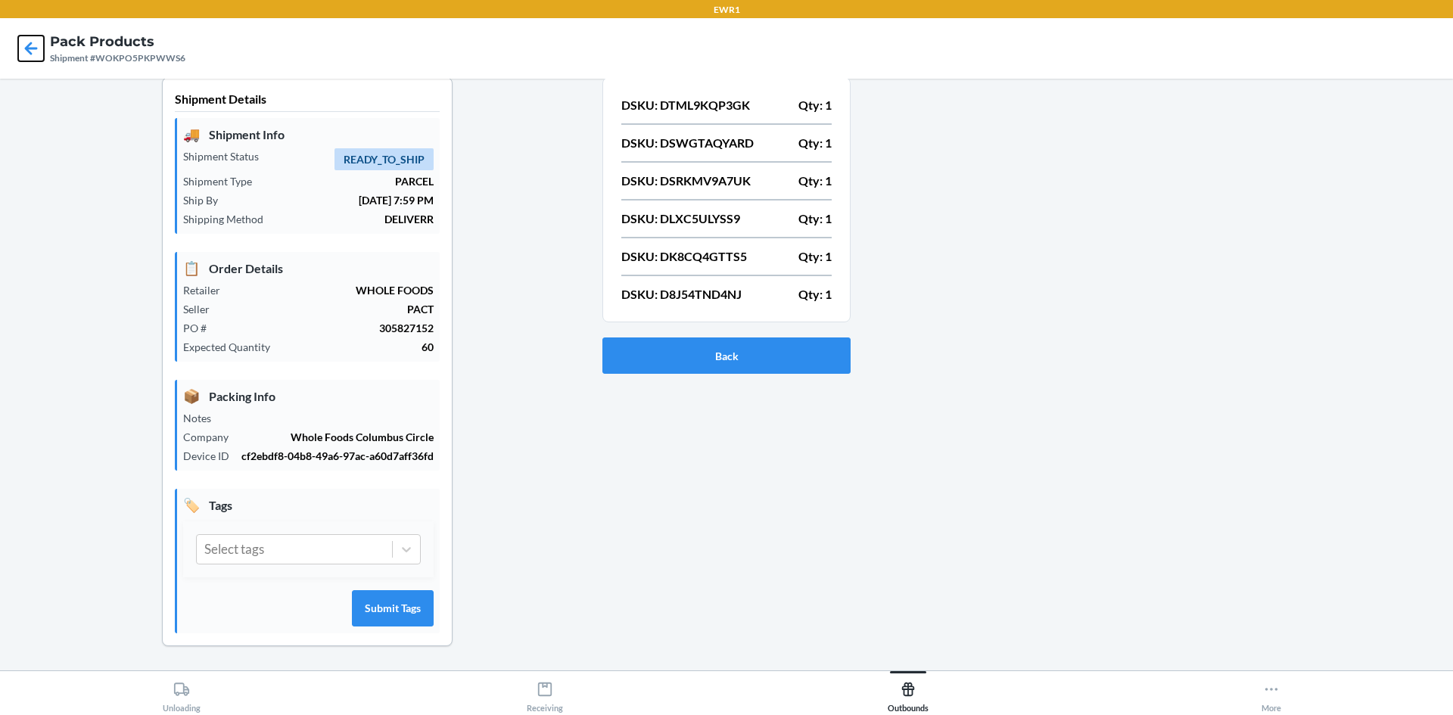
click at [34, 55] on icon at bounding box center [31, 49] width 26 height 26
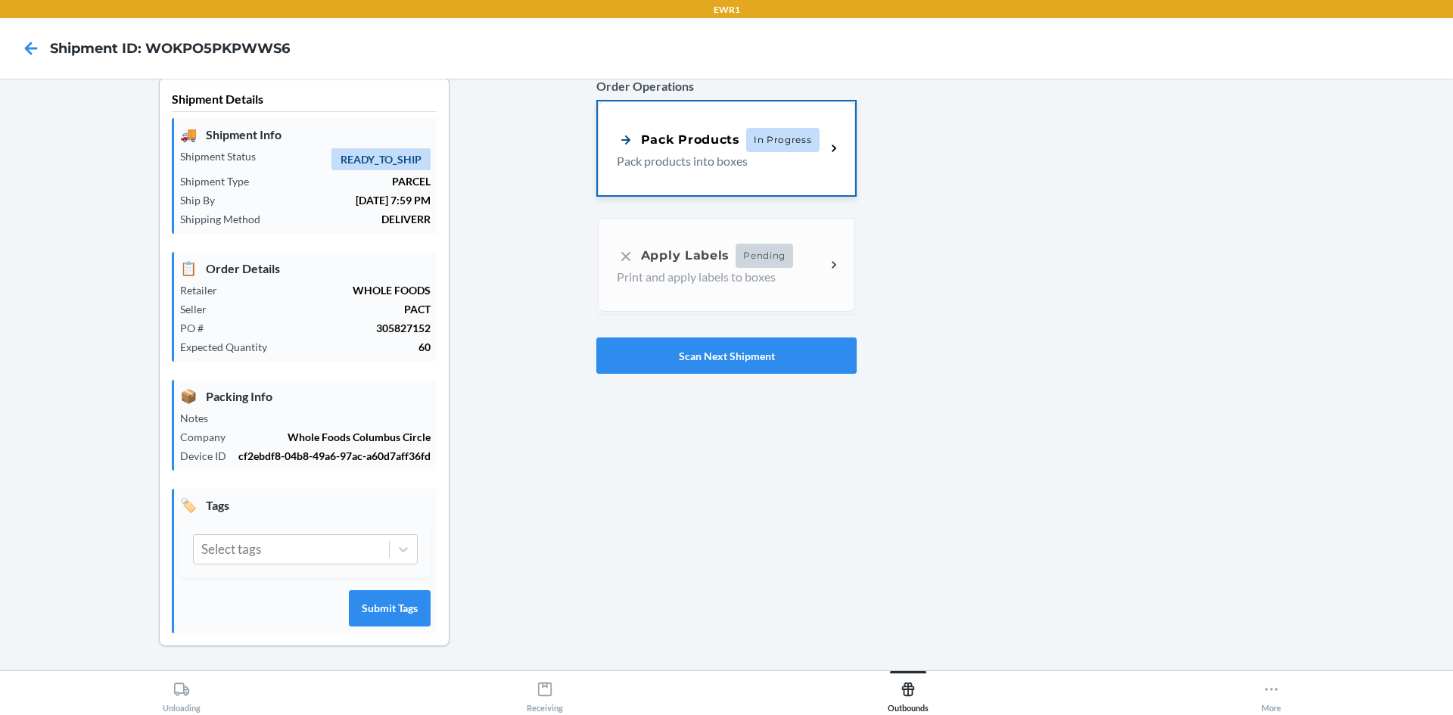
click at [656, 175] on div "Pack Products In Progress Pack products into boxes" at bounding box center [726, 148] width 257 height 94
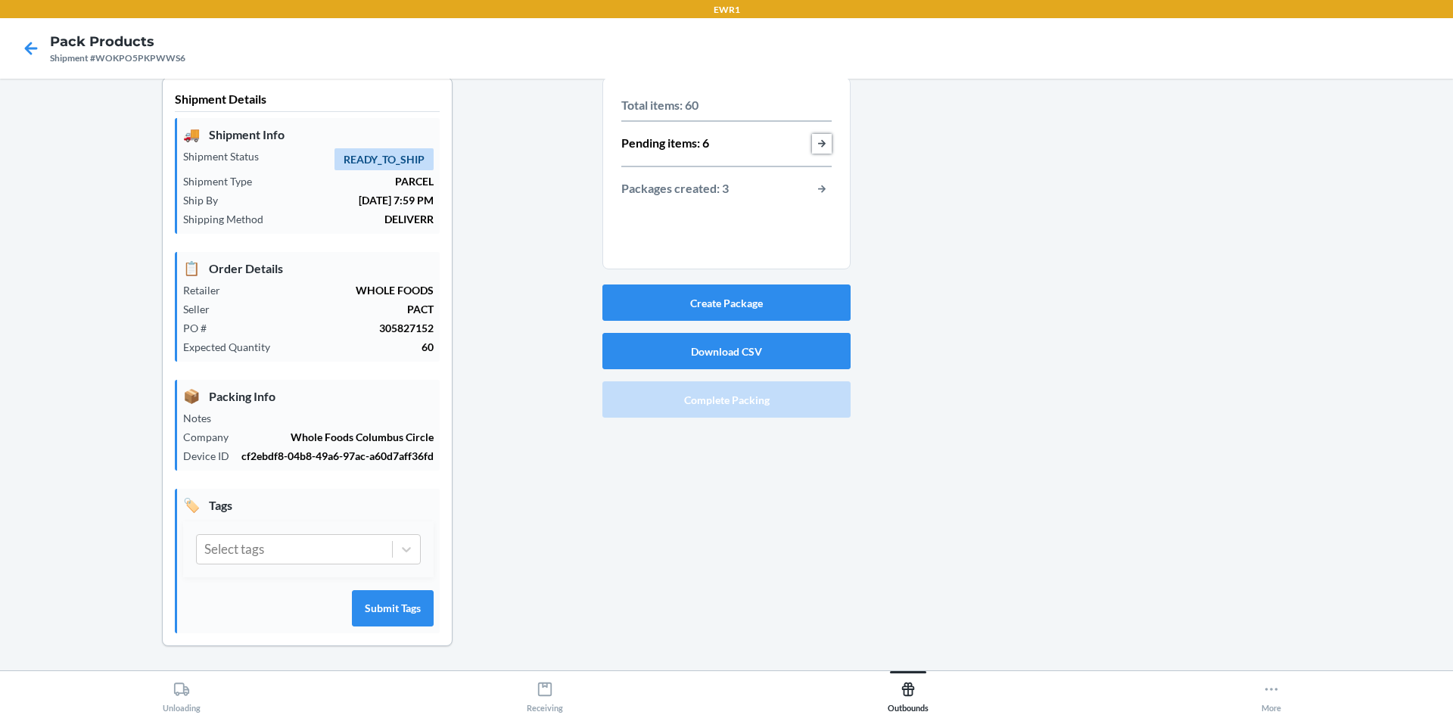
click at [812, 143] on button "button-view-pending-items" at bounding box center [822, 144] width 20 height 20
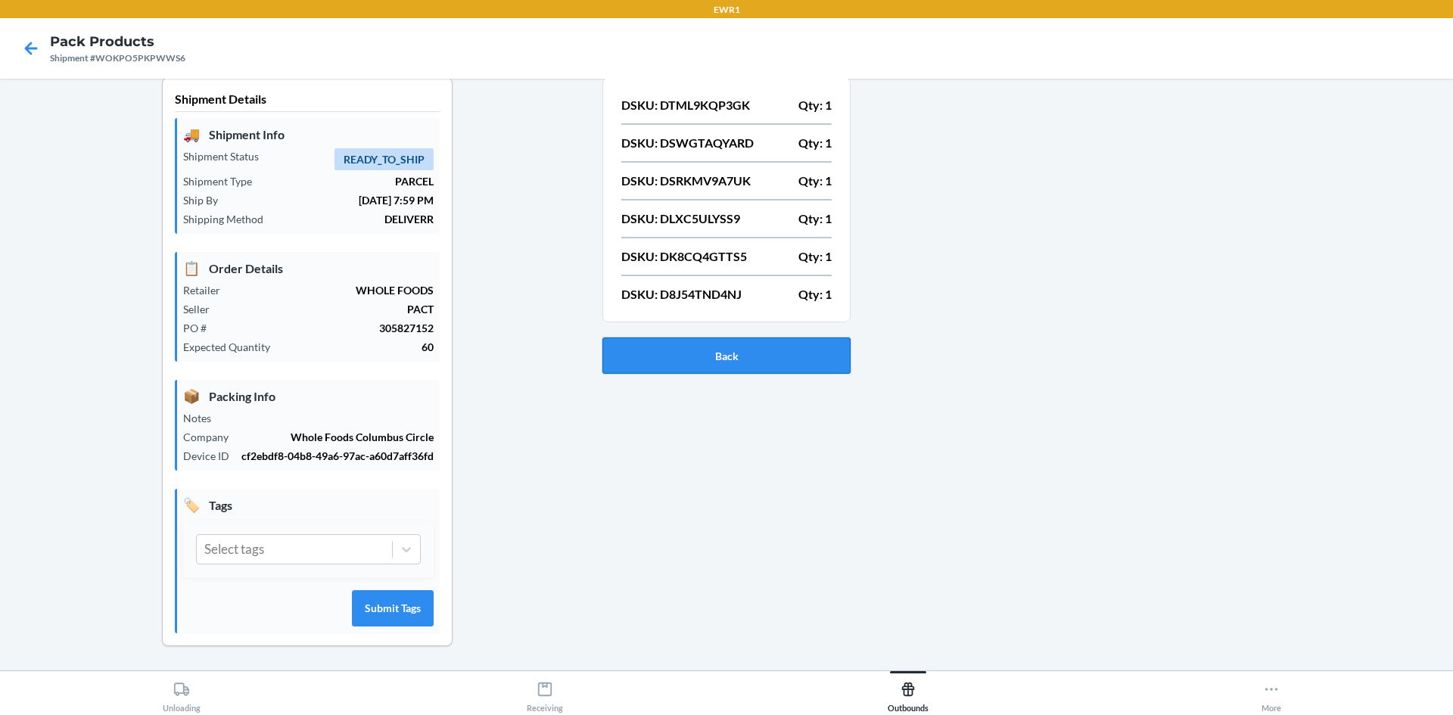
click at [675, 350] on button "Back" at bounding box center [727, 356] width 248 height 36
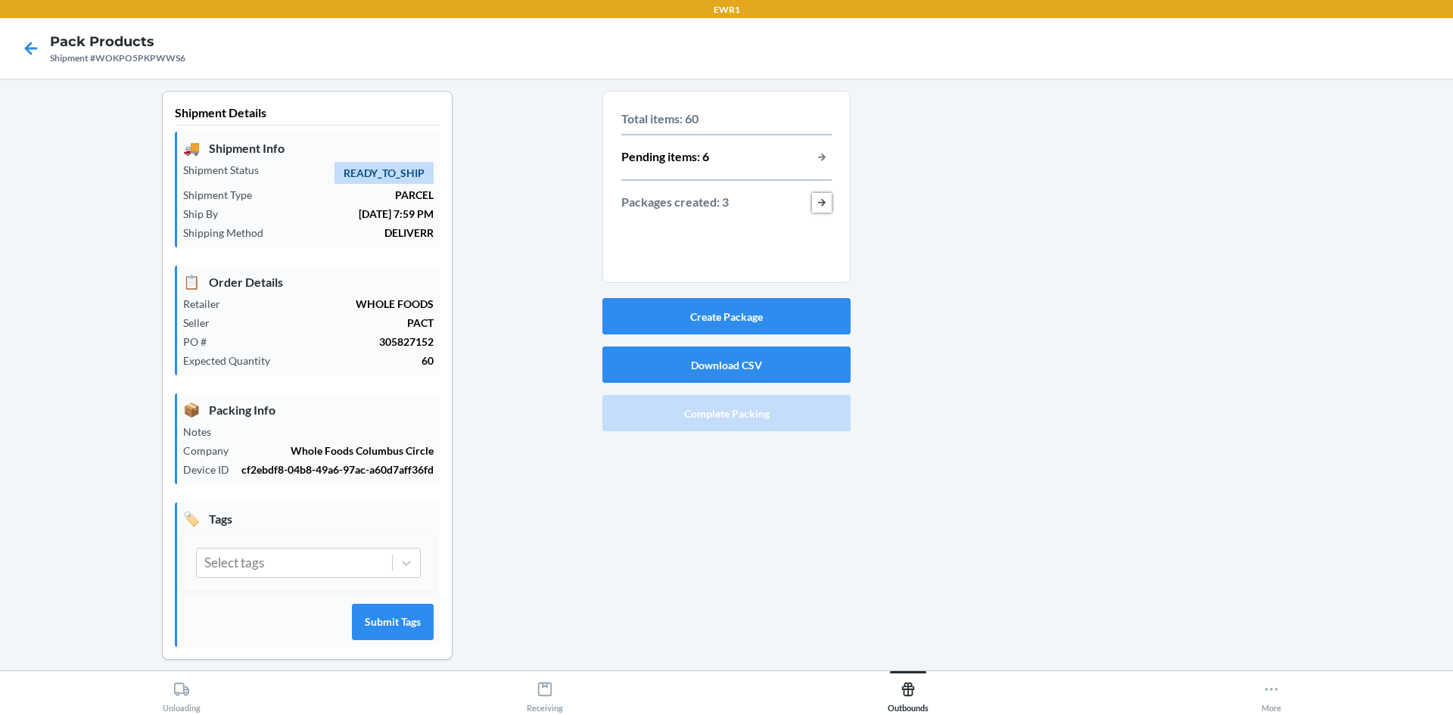
click at [815, 207] on button "button-view-packages-created" at bounding box center [822, 203] width 20 height 20
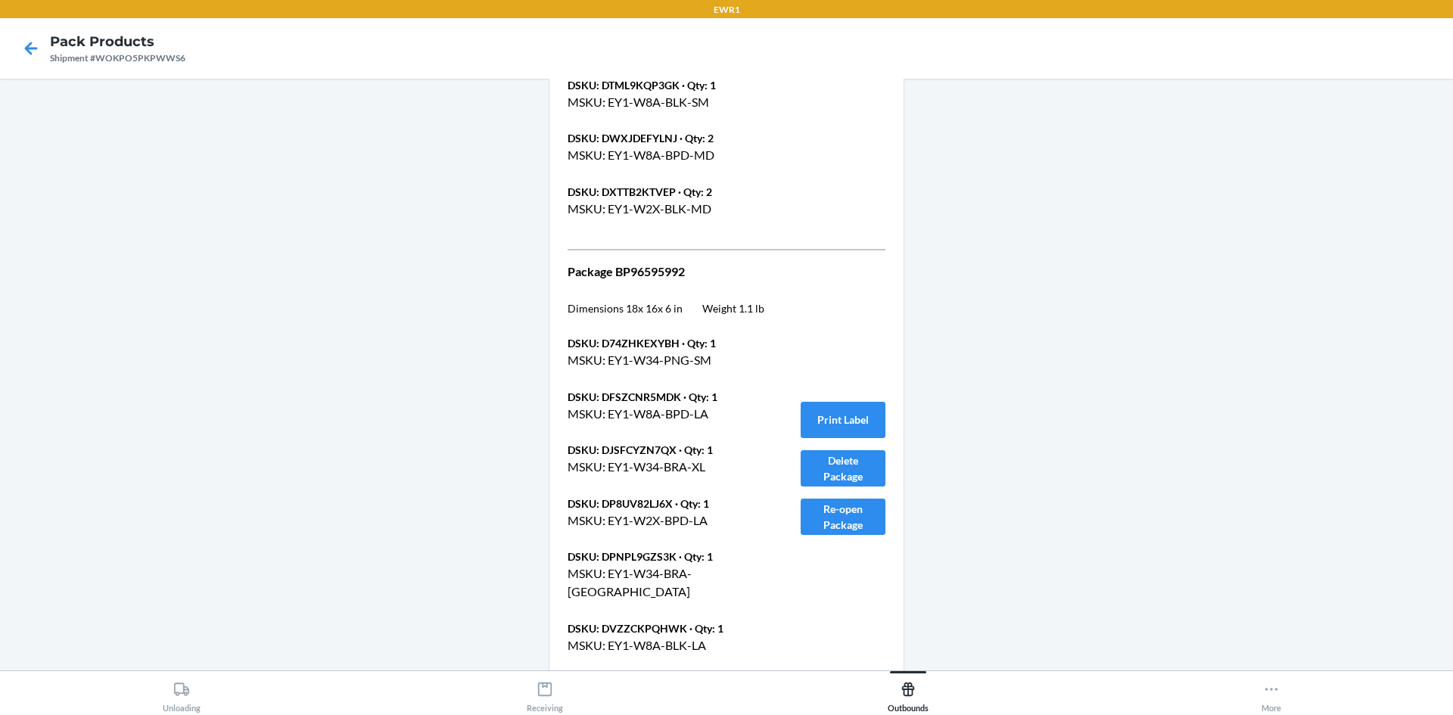
scroll to position [1967, 0]
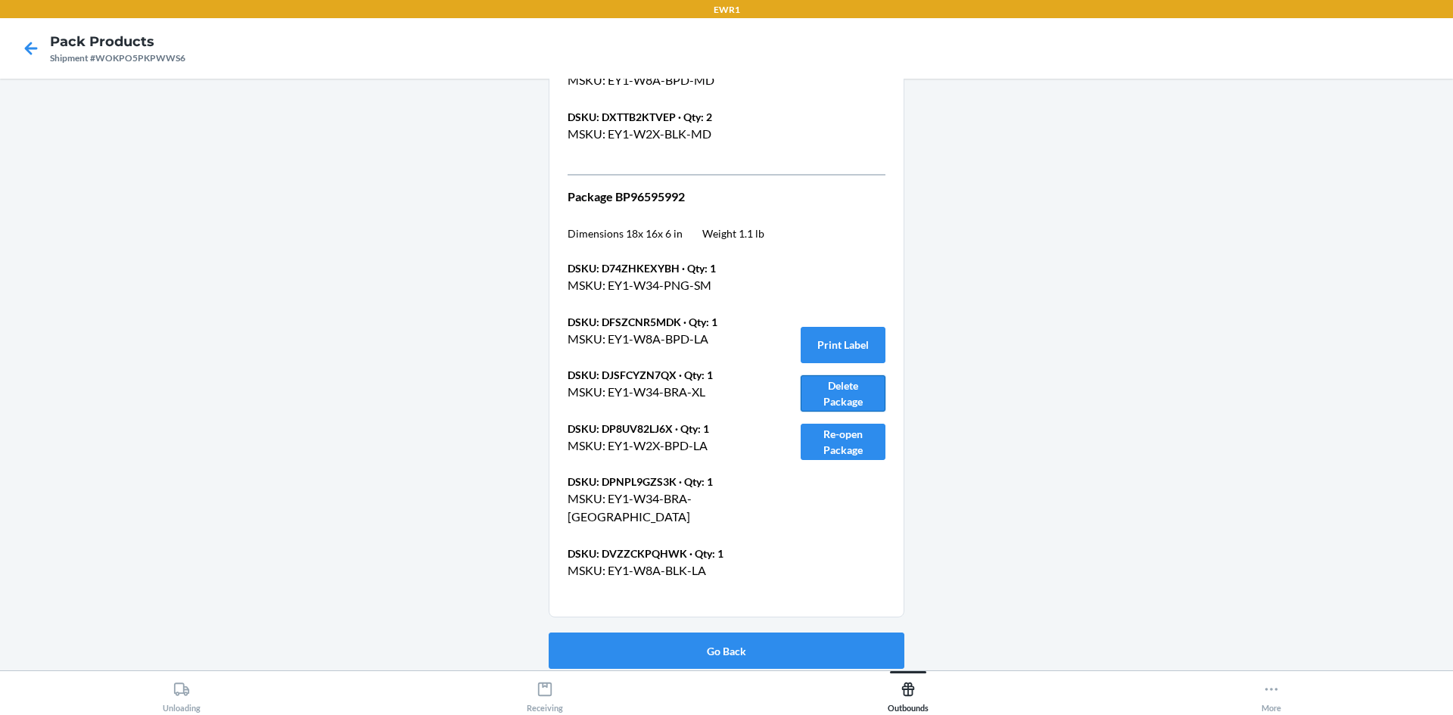
click at [817, 389] on button "Delete Package" at bounding box center [843, 393] width 85 height 36
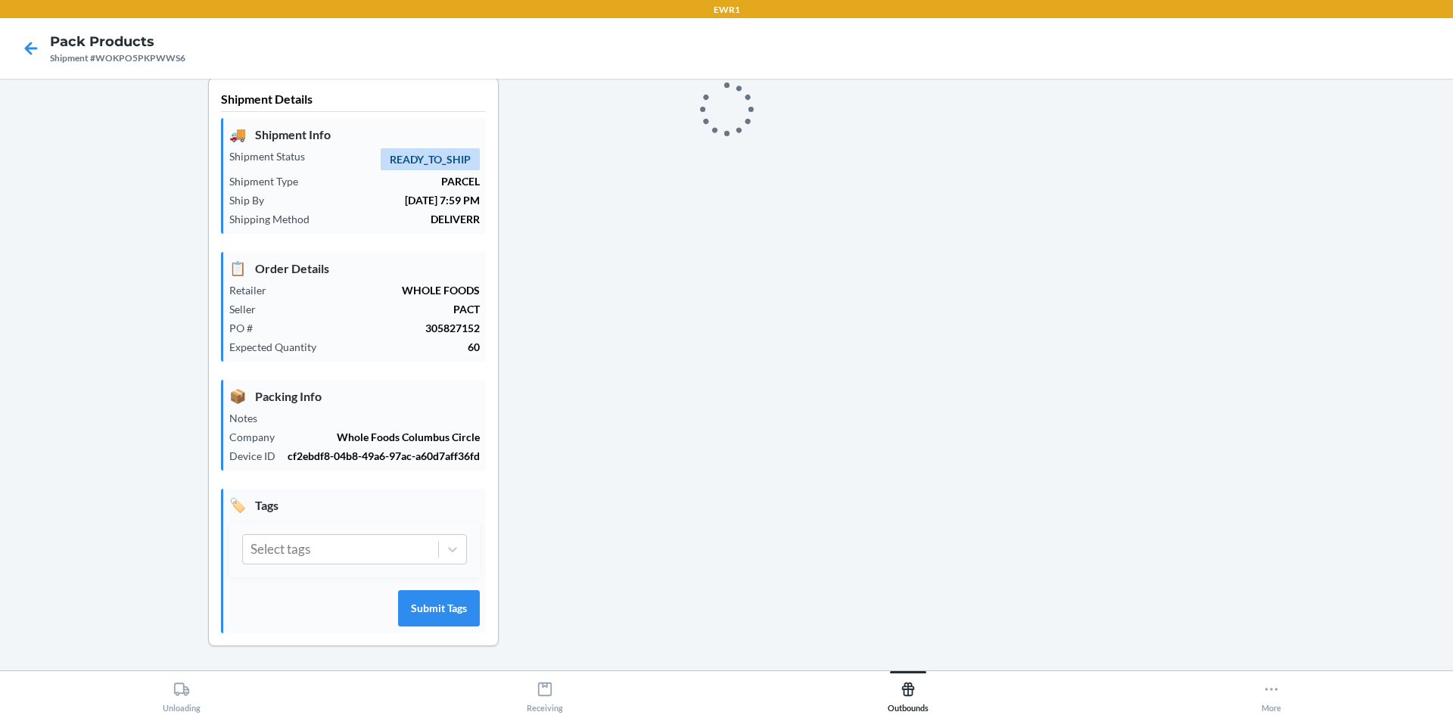
scroll to position [14, 0]
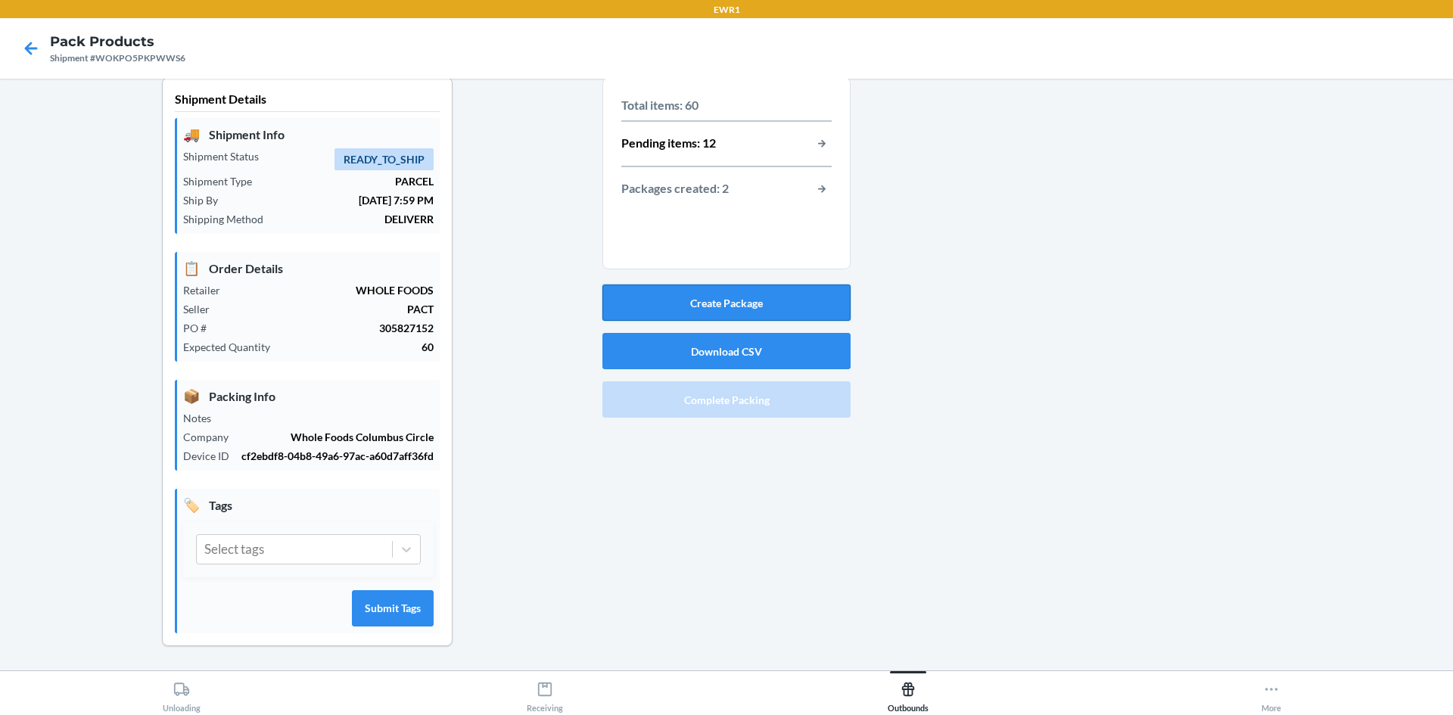
click at [758, 310] on button "Create Package" at bounding box center [727, 303] width 248 height 36
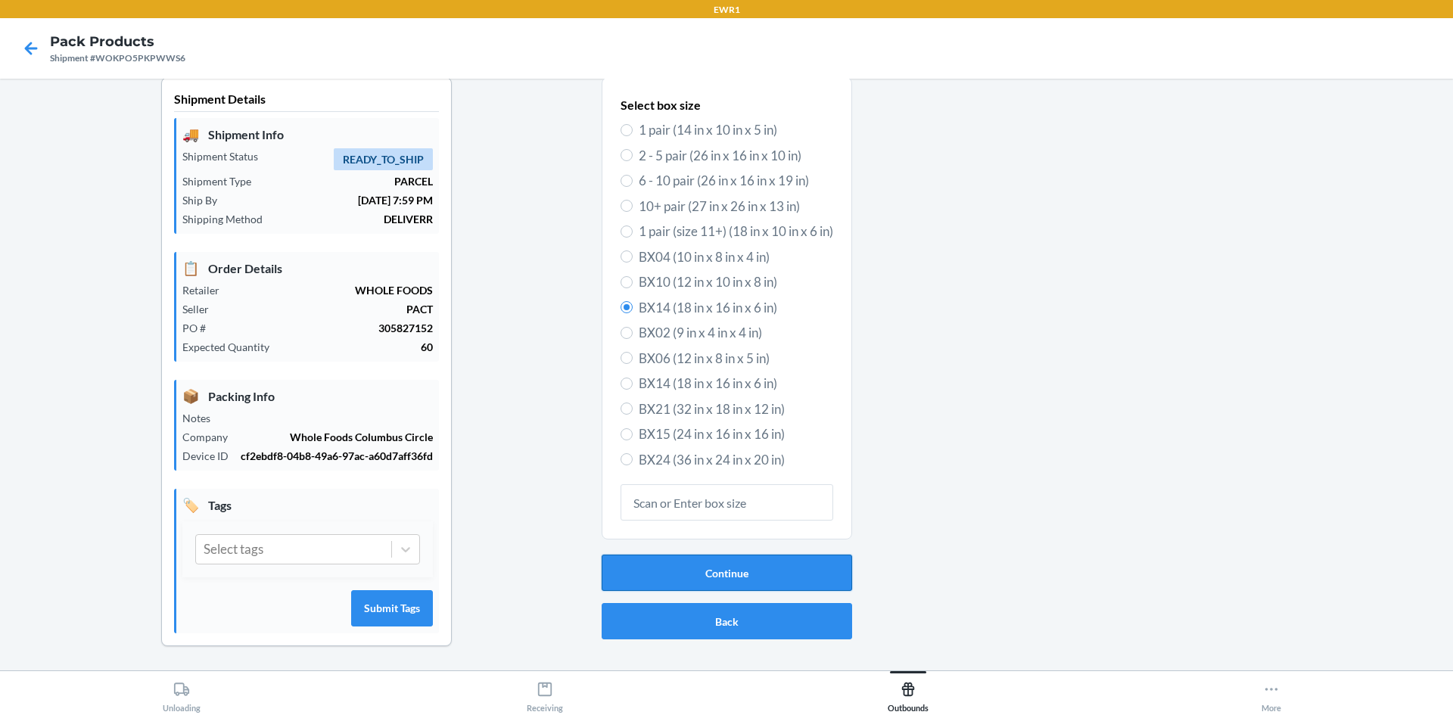
click at [752, 569] on button "Continue" at bounding box center [727, 573] width 251 height 36
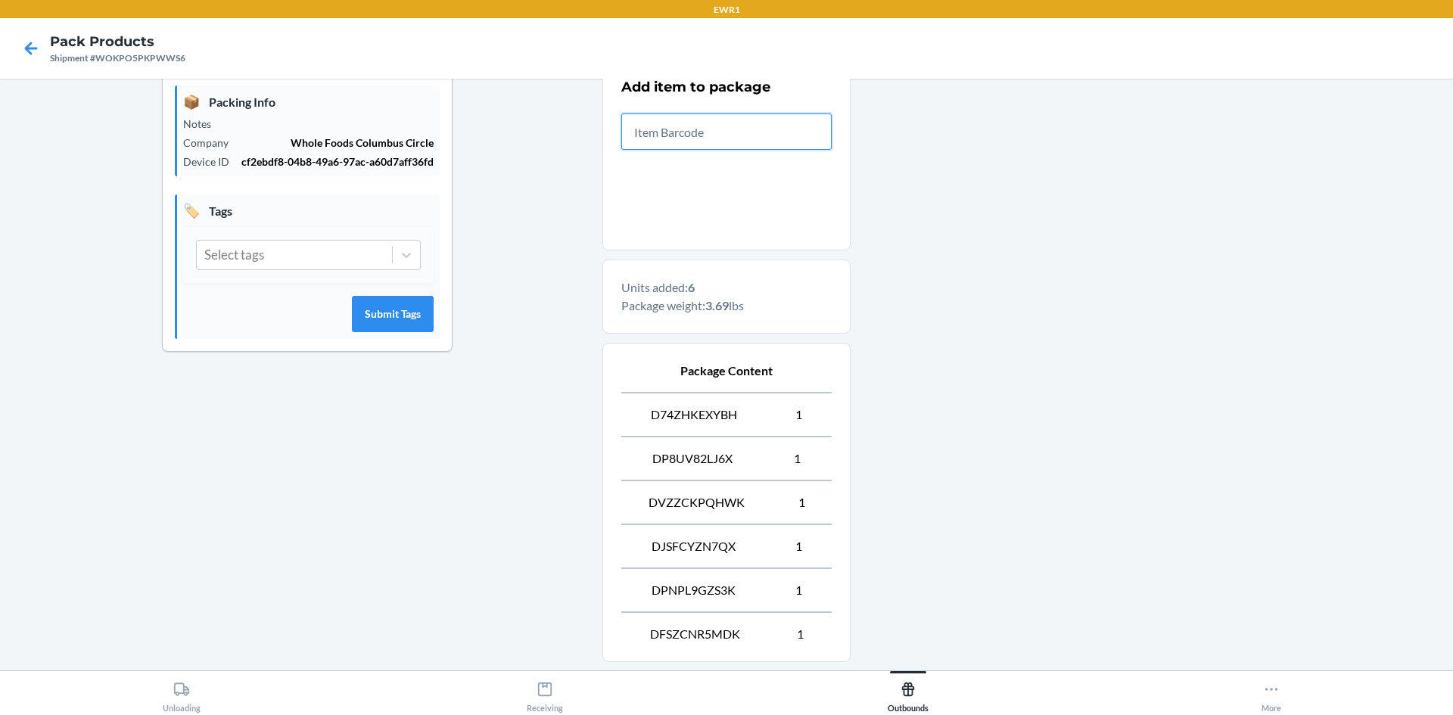
scroll to position [454, 0]
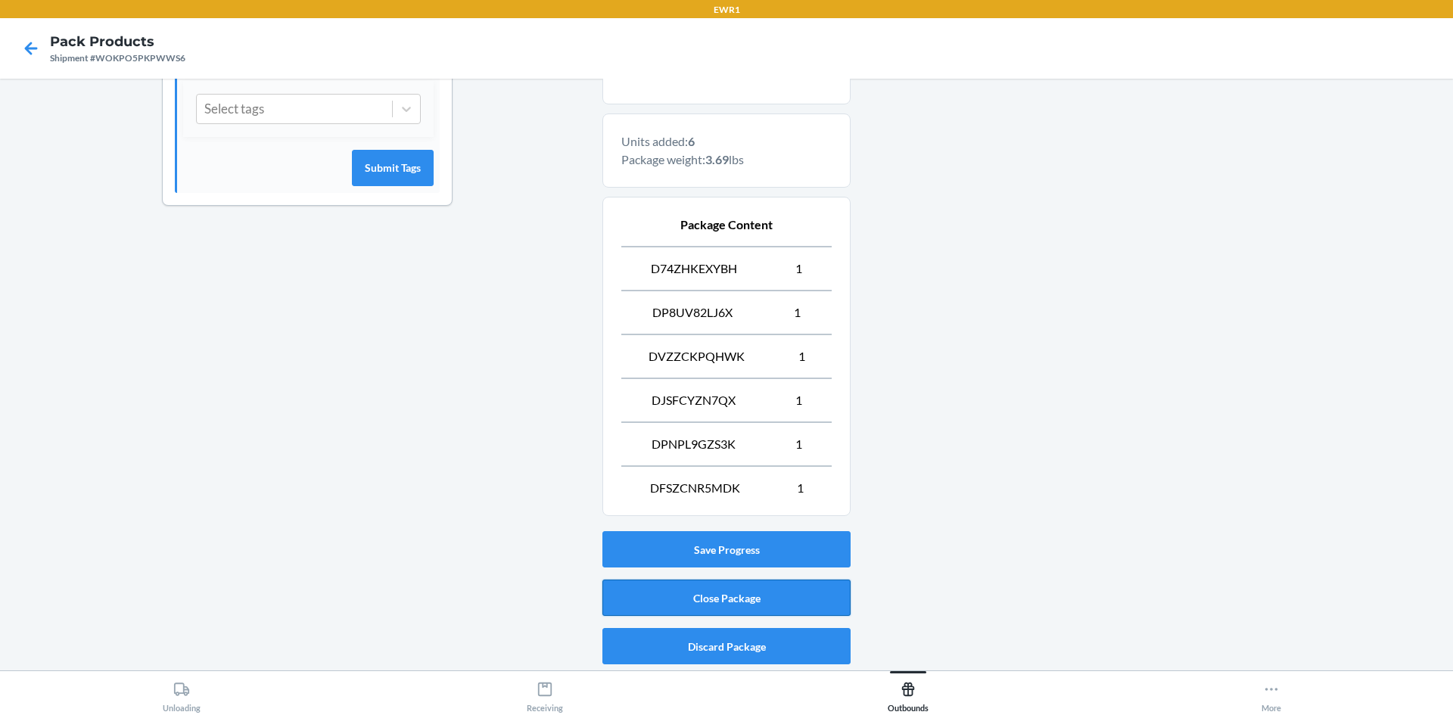
click at [773, 601] on button "Close Package" at bounding box center [727, 598] width 248 height 36
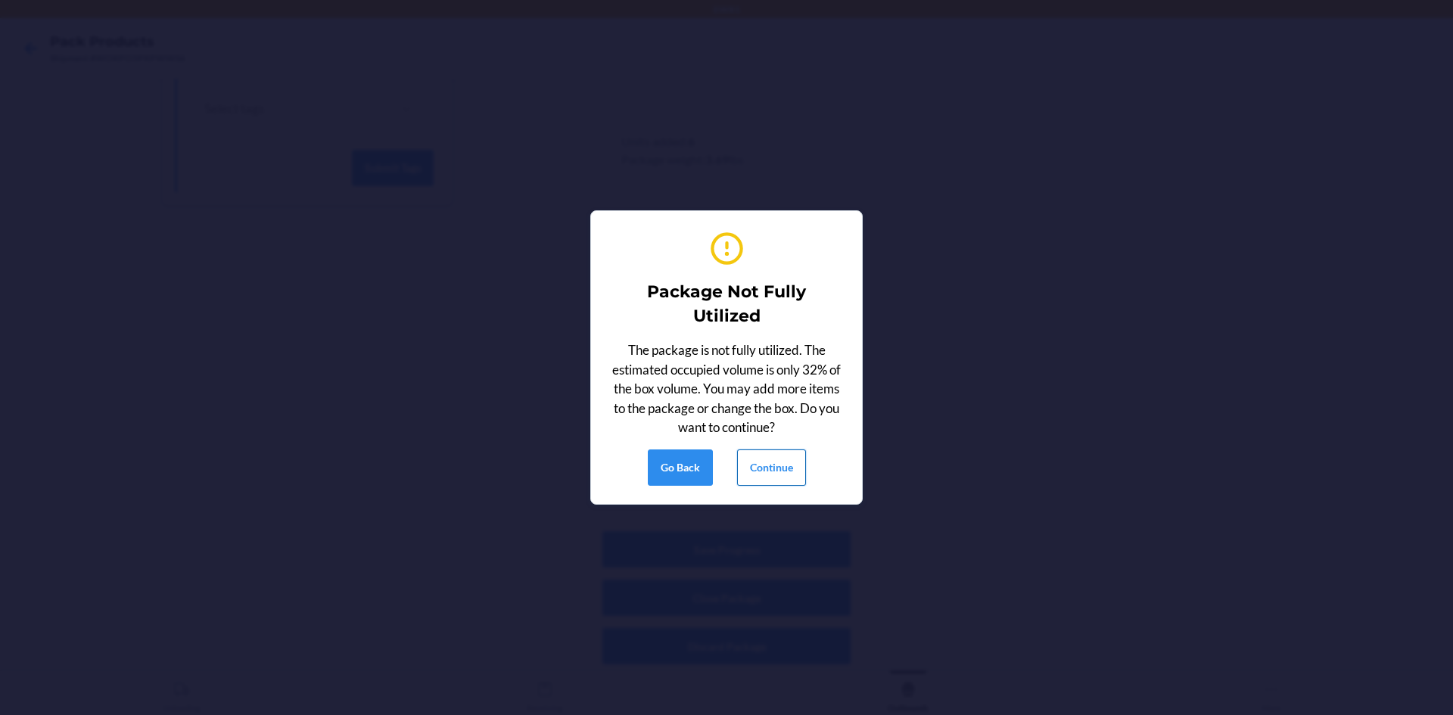
click at [762, 470] on button "Continue" at bounding box center [771, 468] width 69 height 36
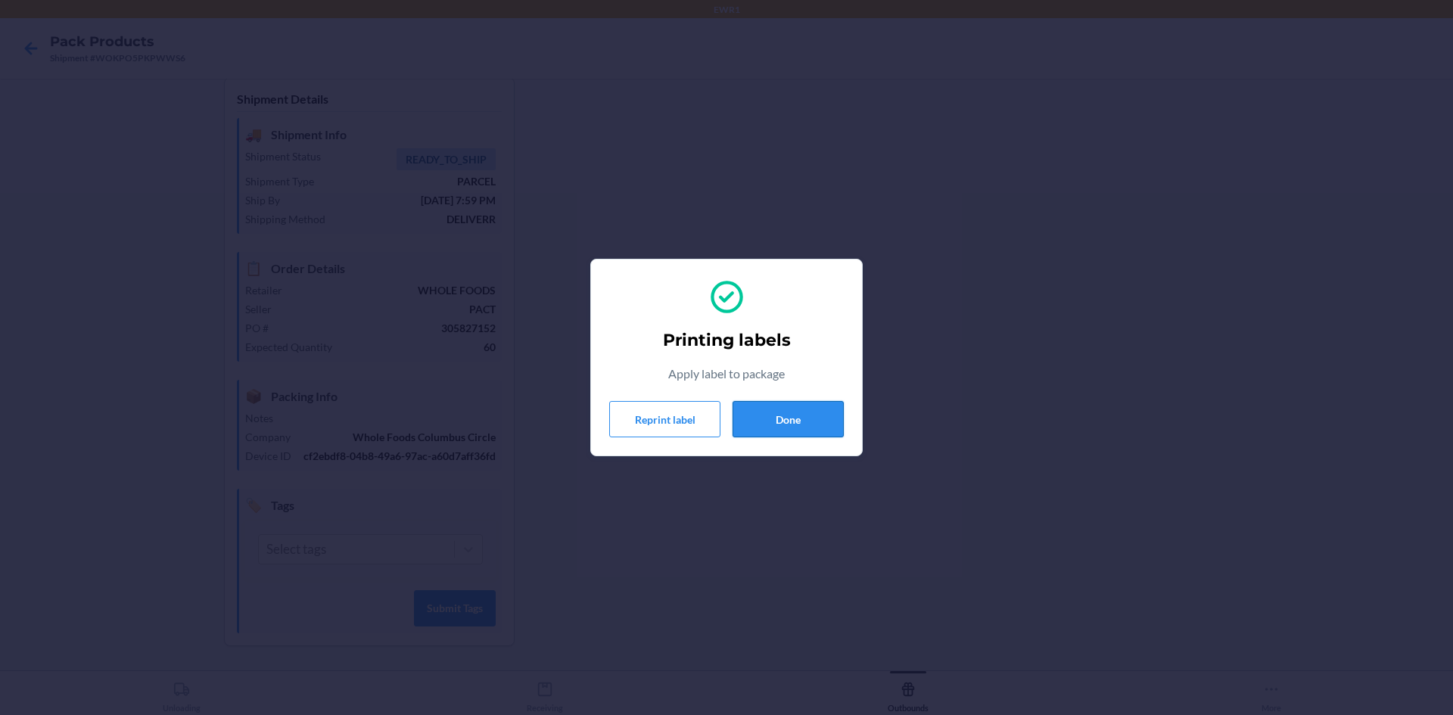
click at [766, 426] on button "Done" at bounding box center [788, 419] width 111 height 36
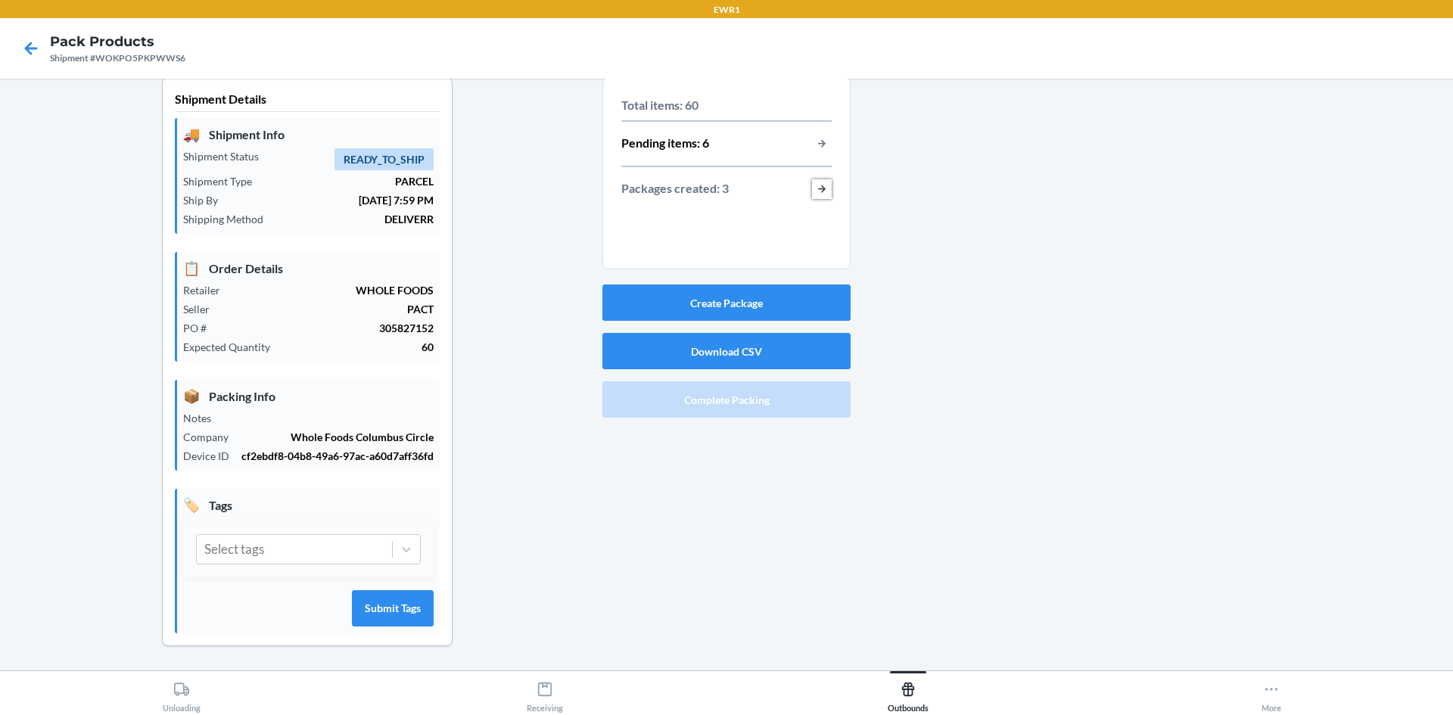
click at [812, 191] on button "button-view-packages-created" at bounding box center [822, 189] width 20 height 20
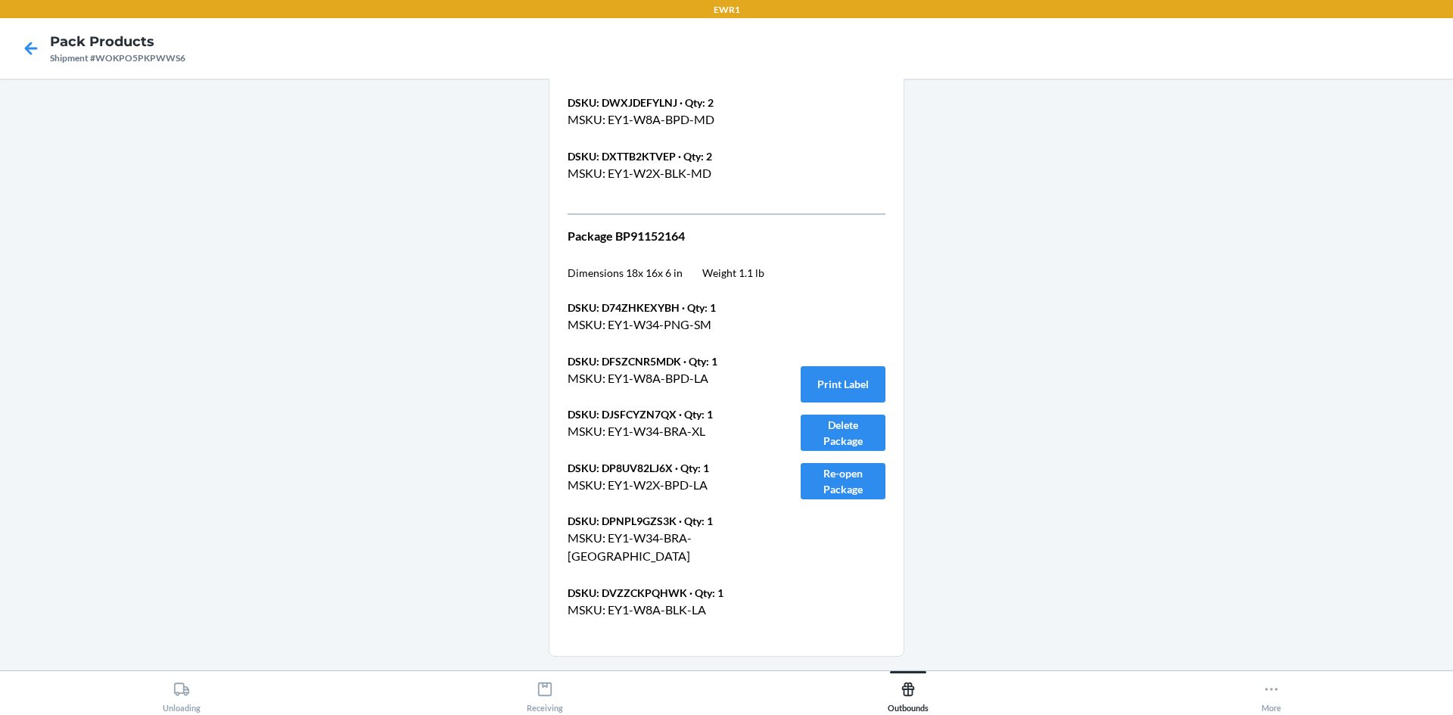
scroll to position [1967, 0]
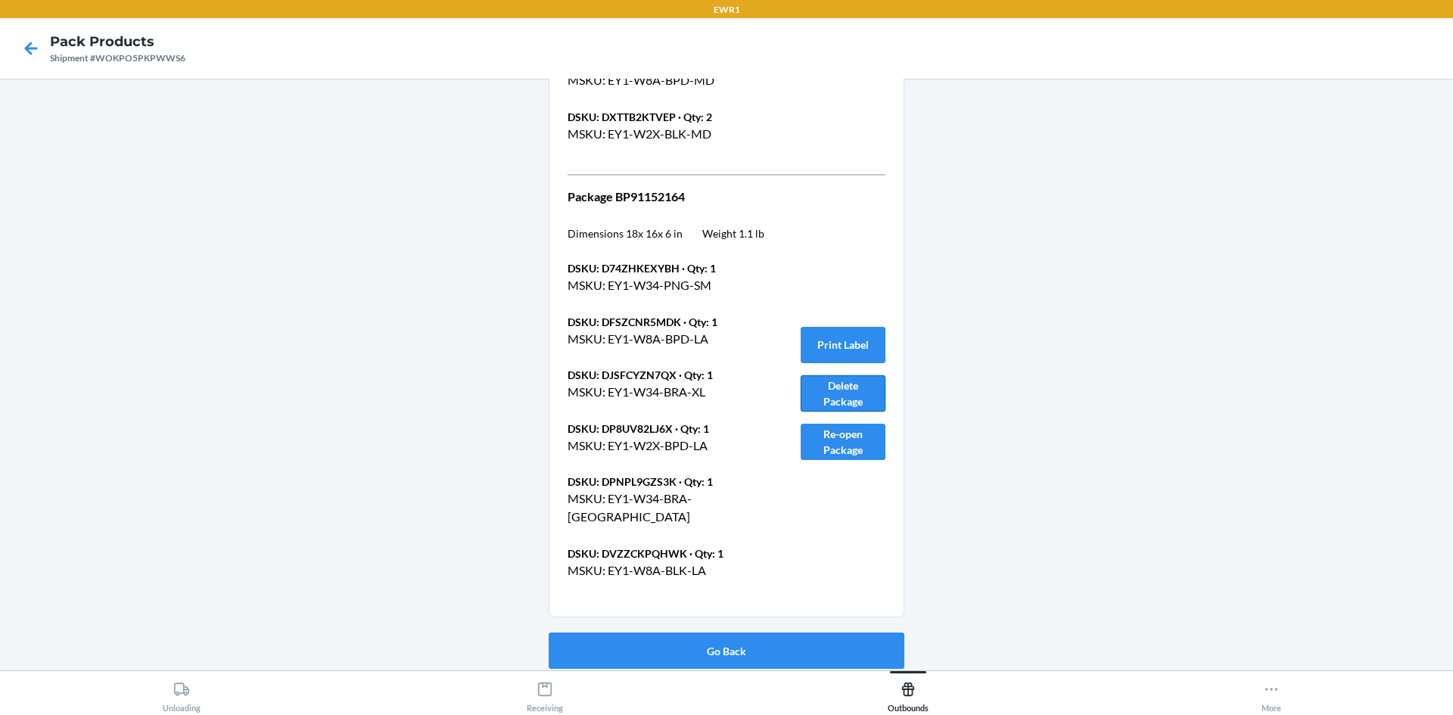
click at [823, 395] on button "Delete Package" at bounding box center [843, 393] width 85 height 36
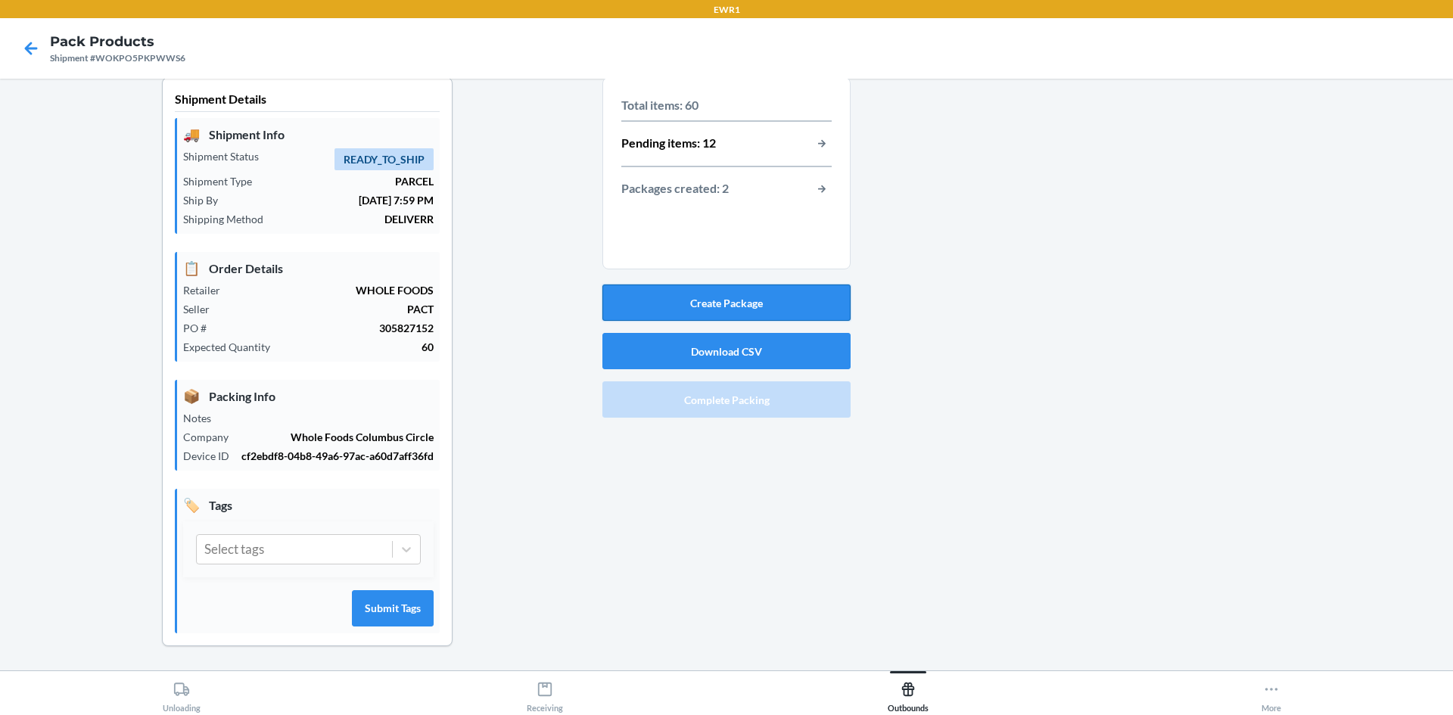
click at [730, 301] on button "Create Package" at bounding box center [727, 303] width 248 height 36
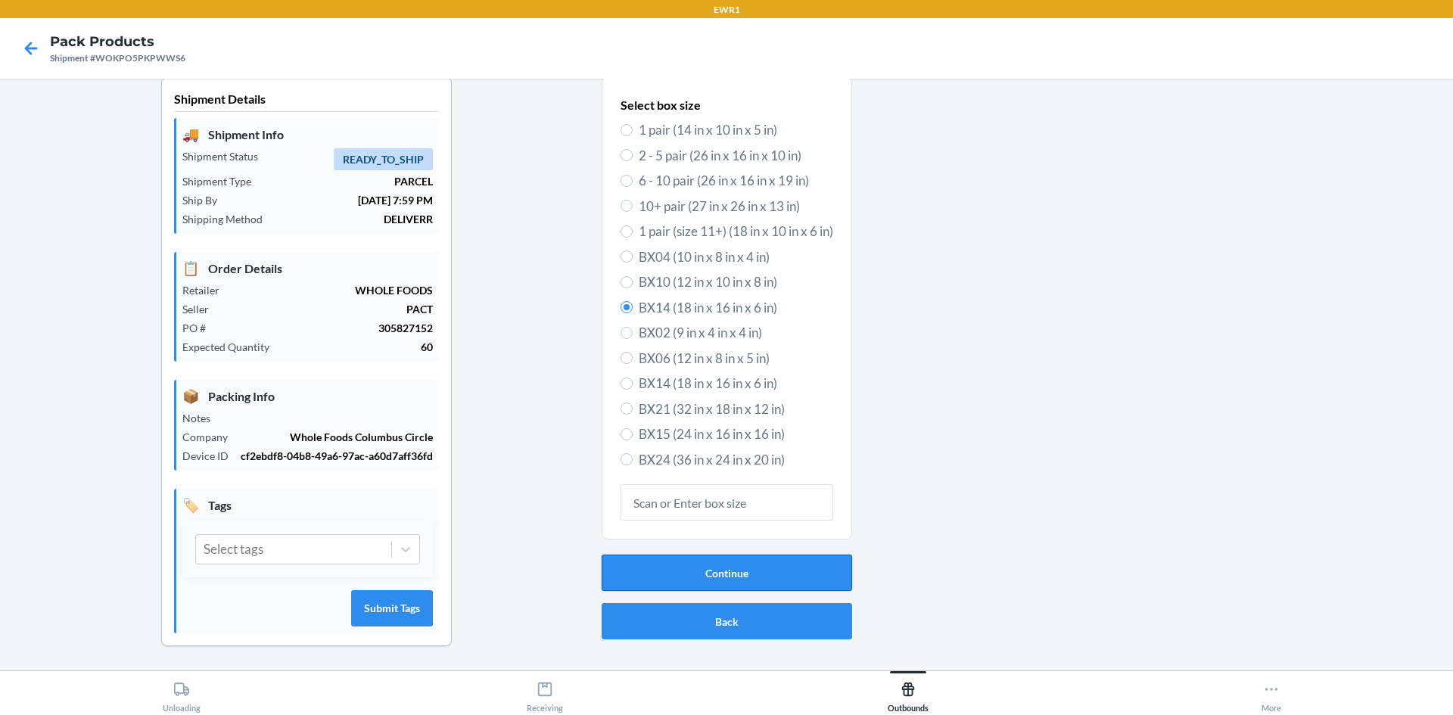
click at [775, 575] on button "Continue" at bounding box center [727, 573] width 251 height 36
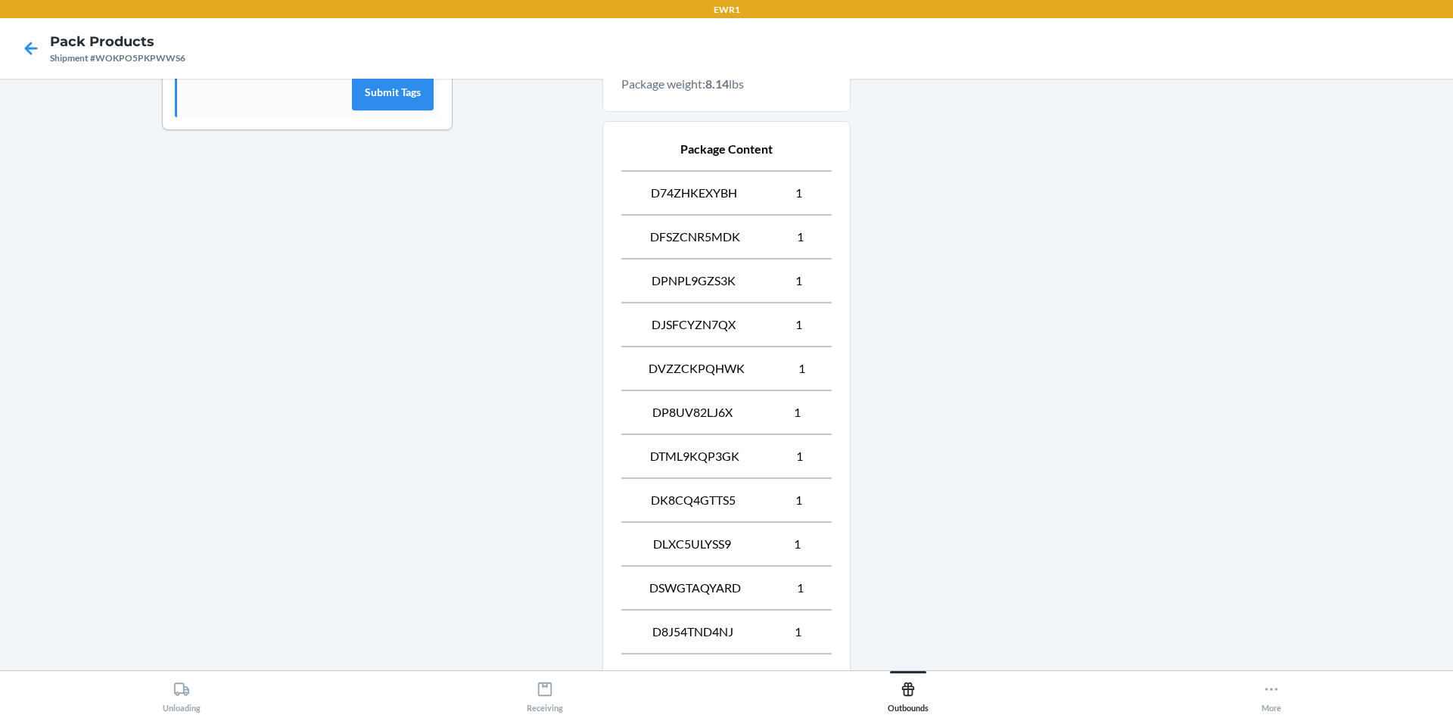
scroll to position [718, 0]
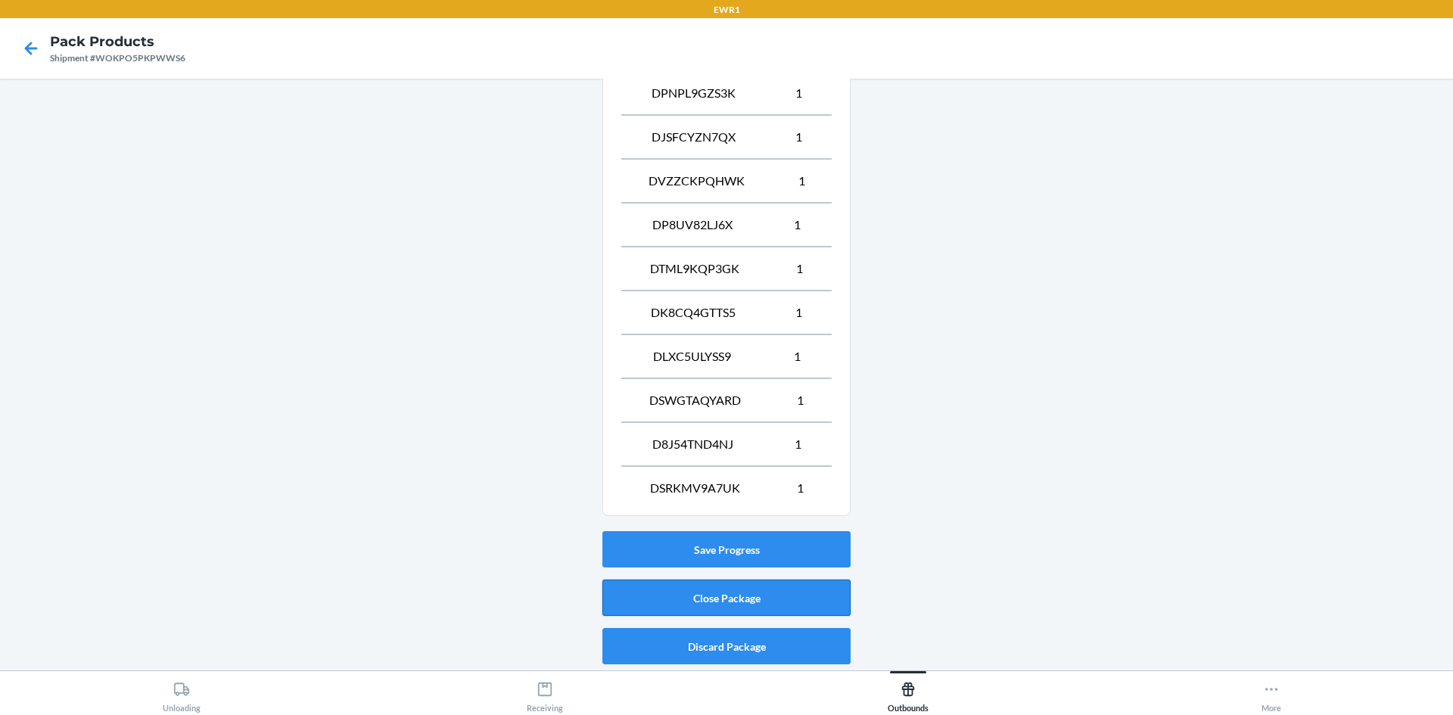
click at [698, 586] on button "Close Package" at bounding box center [727, 598] width 248 height 36
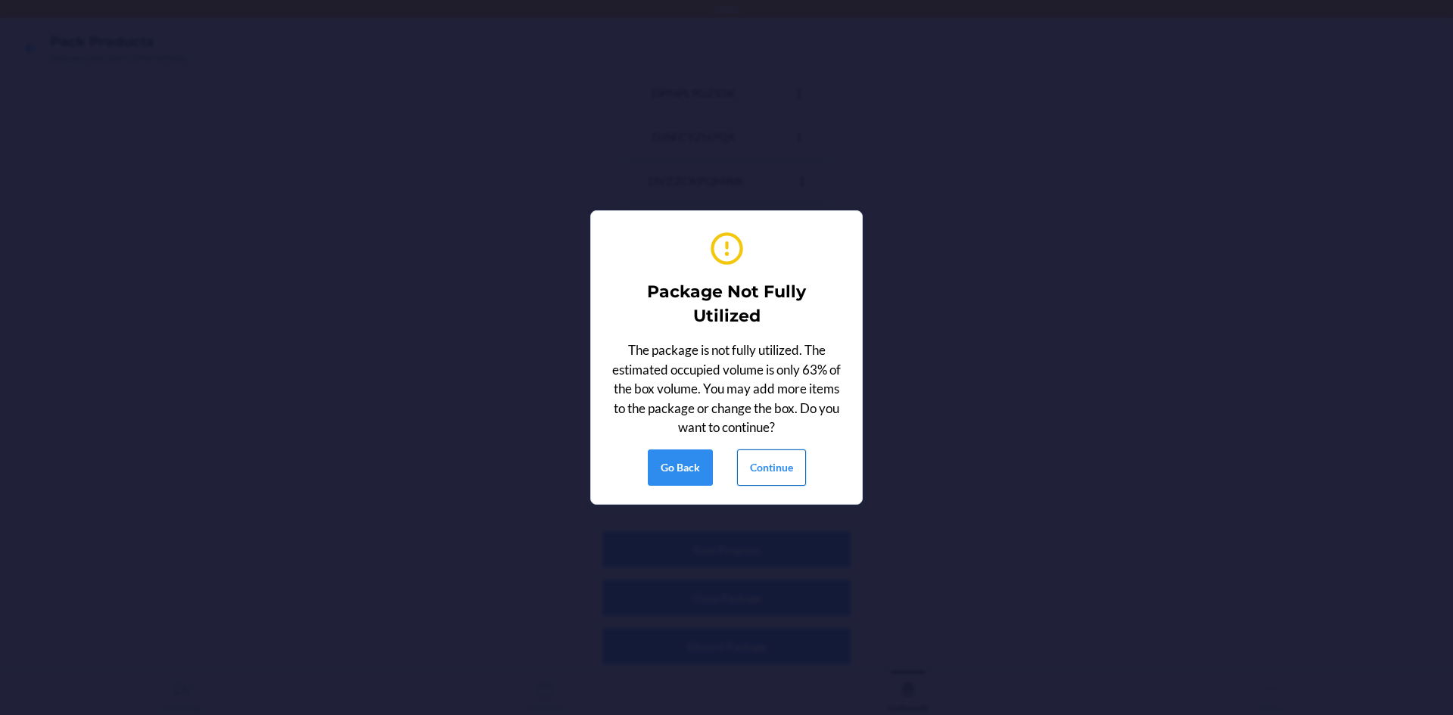
click at [756, 464] on button "Continue" at bounding box center [771, 468] width 69 height 36
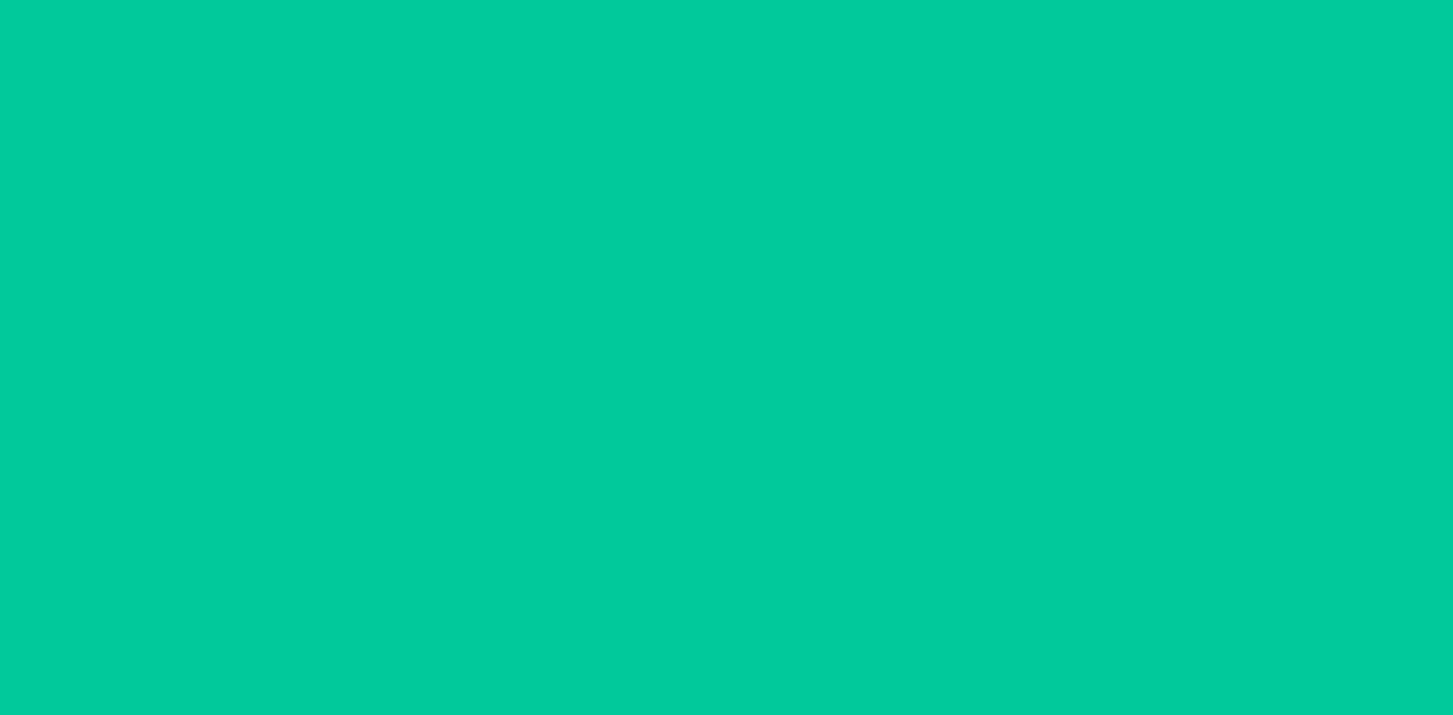
scroll to position [14, 0]
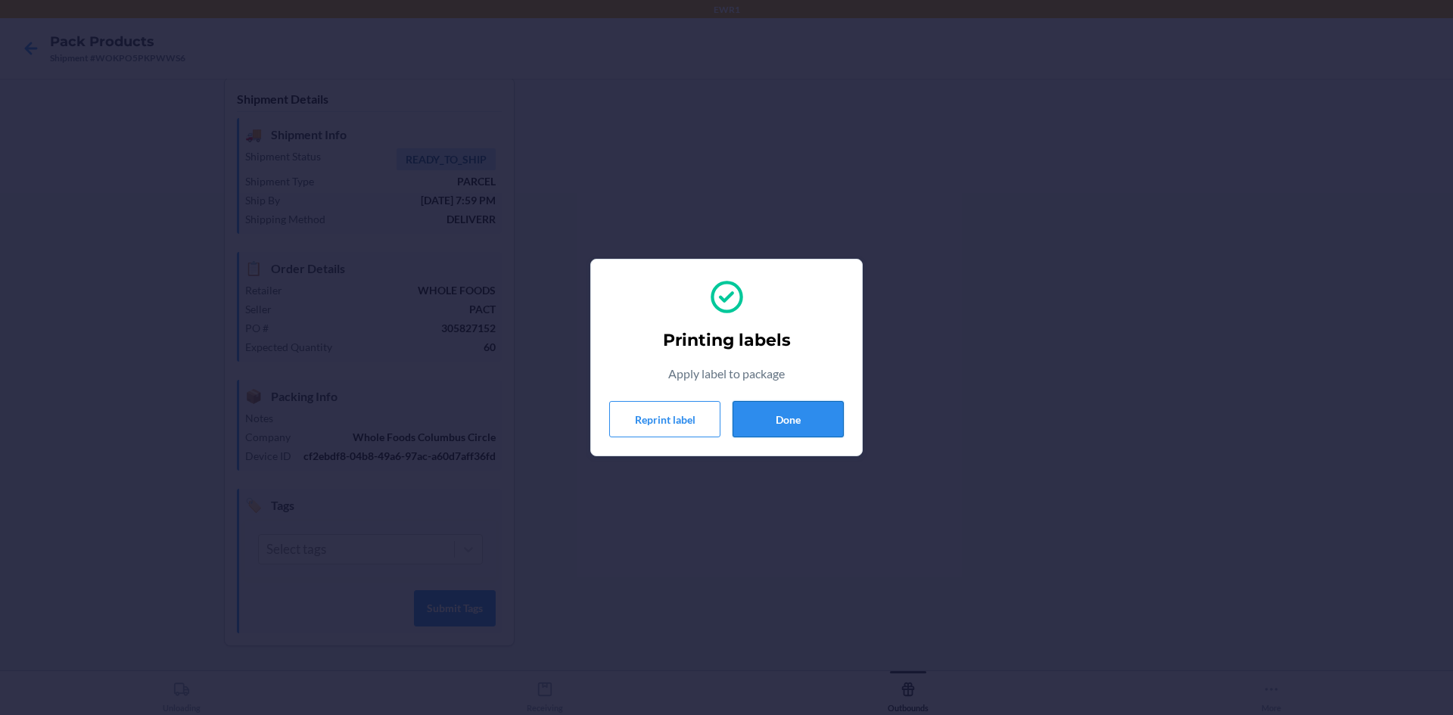
click at [817, 433] on button "Done" at bounding box center [788, 419] width 111 height 36
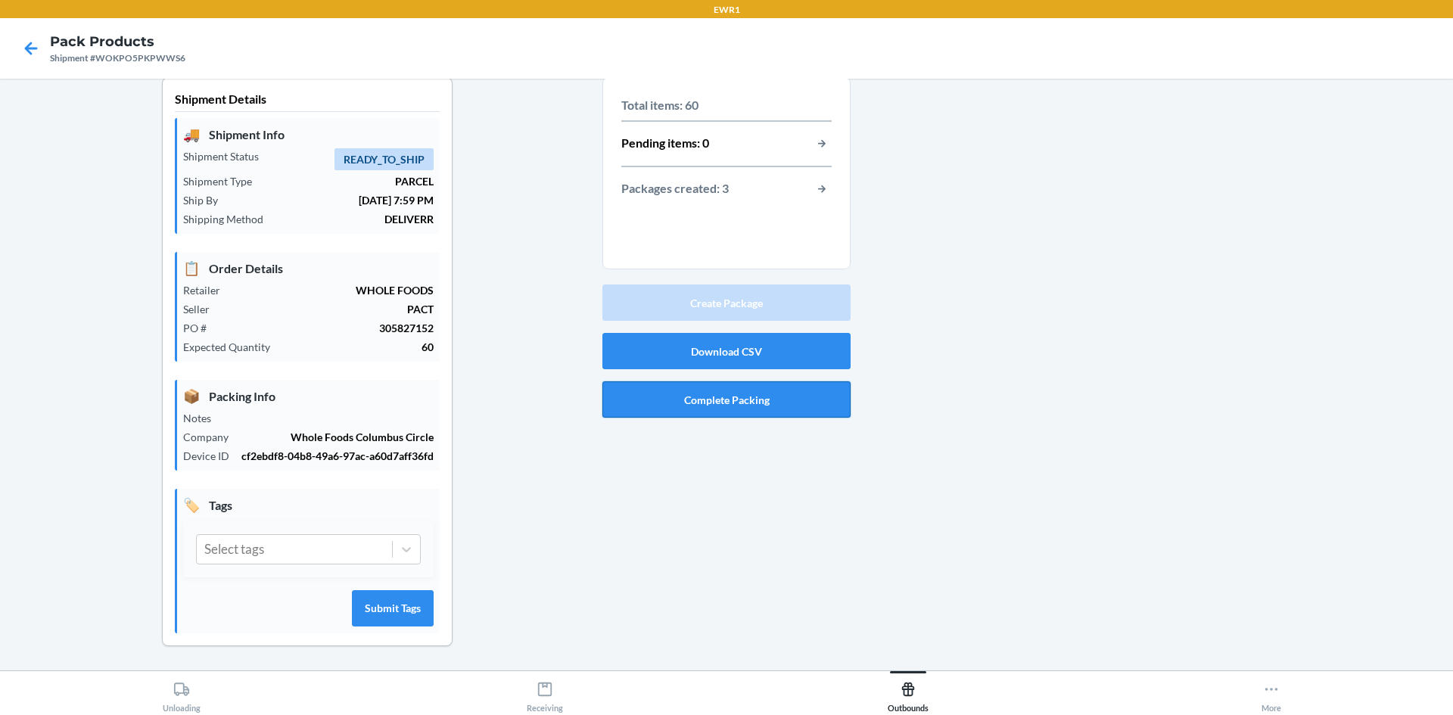
click at [808, 393] on button "Complete Packing" at bounding box center [727, 399] width 248 height 36
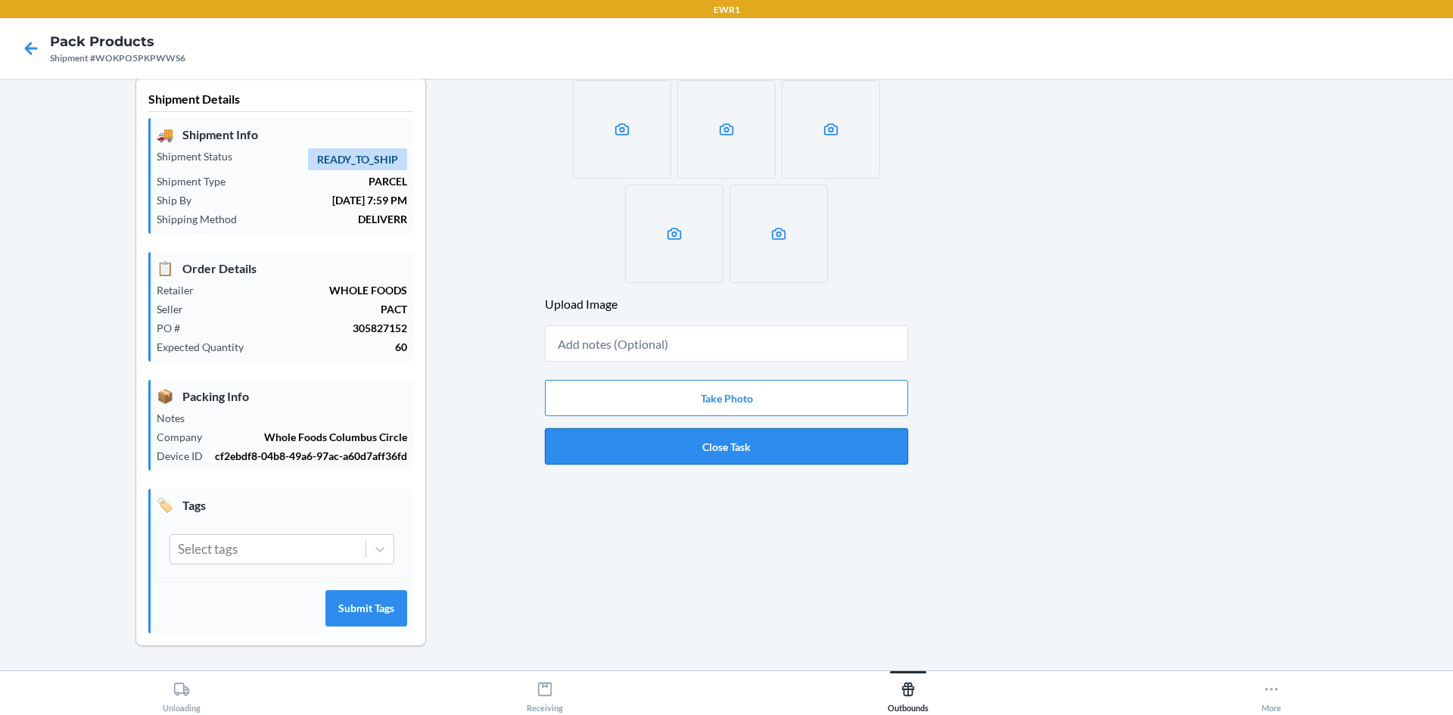
click at [757, 452] on button "Close Task" at bounding box center [726, 446] width 363 height 36
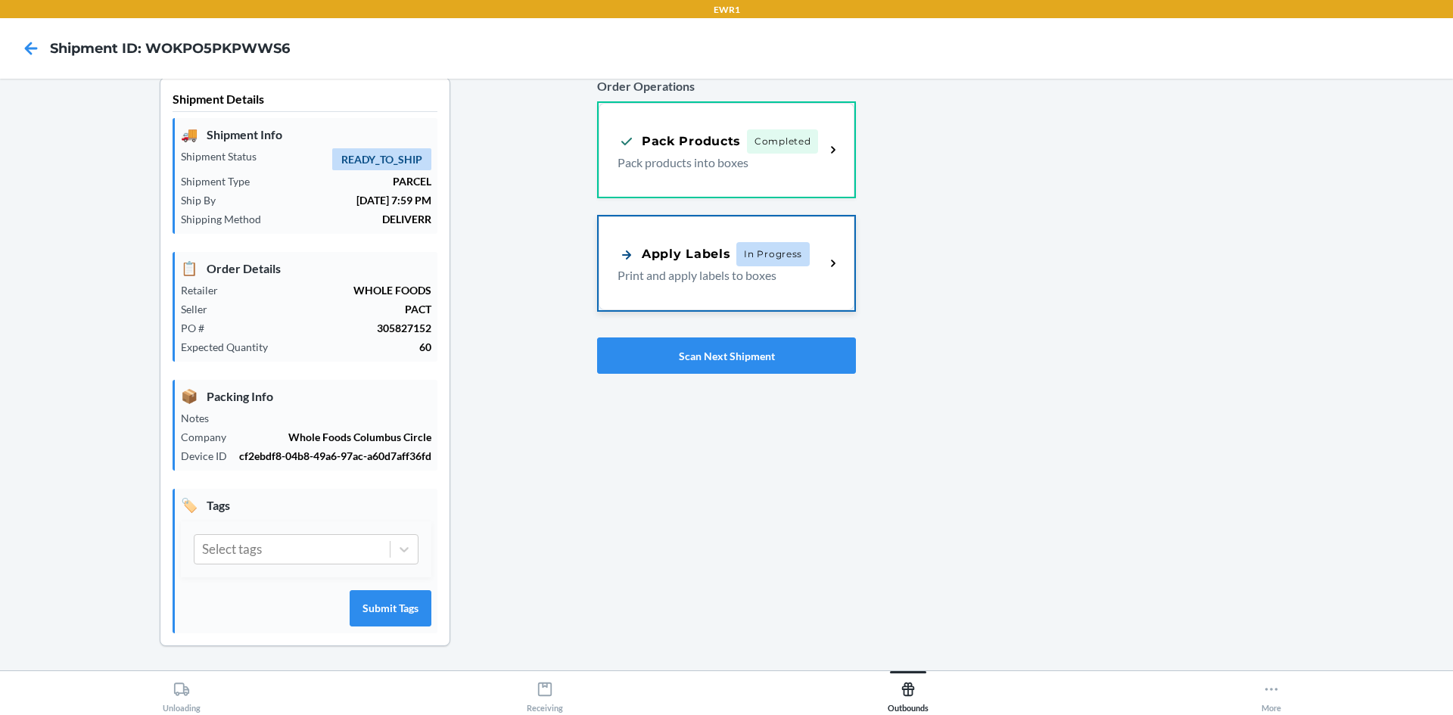
click at [746, 294] on div "Apply Labels In Progress Print and apply labels to boxes" at bounding box center [727, 263] width 256 height 94
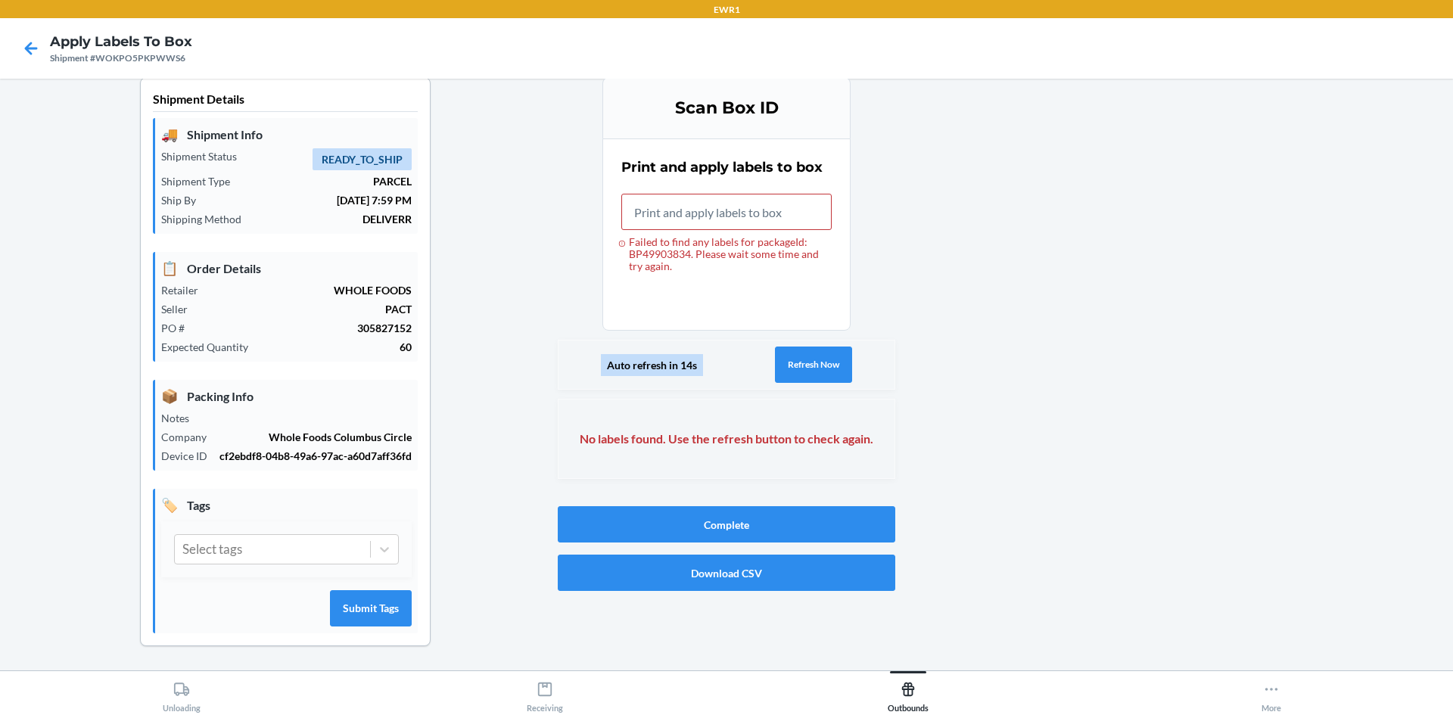
drag, startPoint x: 749, startPoint y: 232, endPoint x: 805, endPoint y: 322, distance: 105.4
click at [752, 232] on label "Failed to find any labels for packageId: BP49903834. Please wait some time and …" at bounding box center [726, 233] width 210 height 79
click at [752, 230] on input "Failed to find any labels for packageId: BP49903834. Please wait some time and …" at bounding box center [726, 212] width 210 height 36
drag, startPoint x: 819, startPoint y: 363, endPoint x: 830, endPoint y: 357, distance: 11.8
click at [825, 360] on button "Refresh Now" at bounding box center [813, 365] width 77 height 36
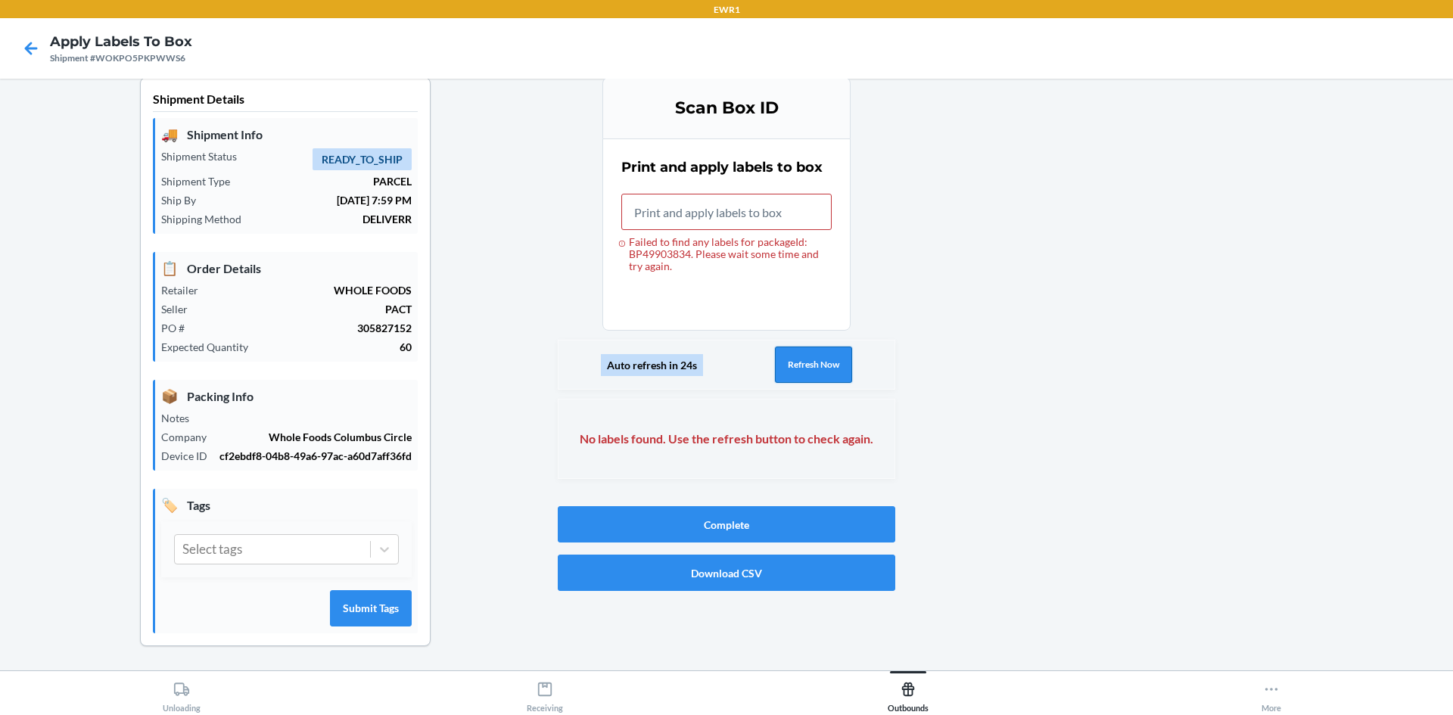
drag, startPoint x: 788, startPoint y: 362, endPoint x: 788, endPoint y: 351, distance: 10.6
click at [788, 357] on button "Refresh Now" at bounding box center [813, 365] width 77 height 36
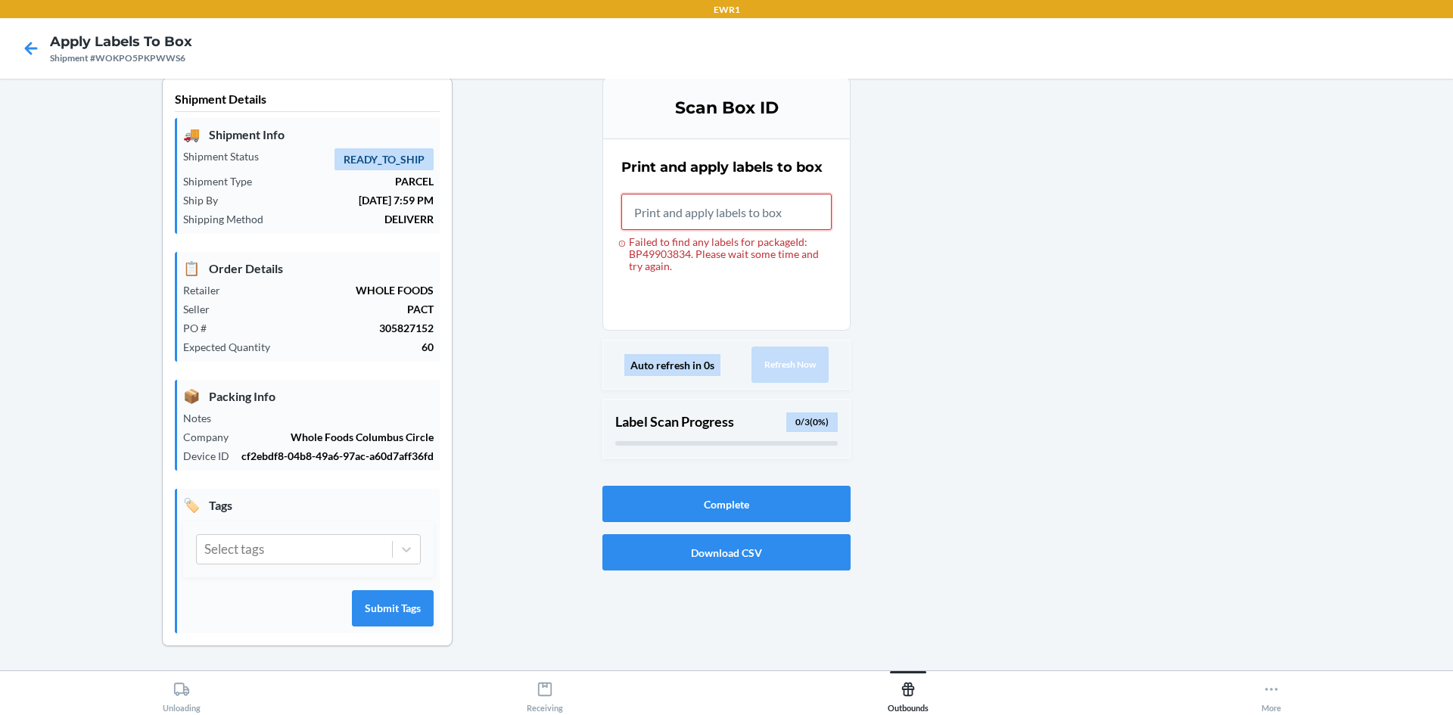
click at [742, 207] on input "Failed to find any labels for packageId: BP49903834. Please wait some time and …" at bounding box center [726, 212] width 210 height 36
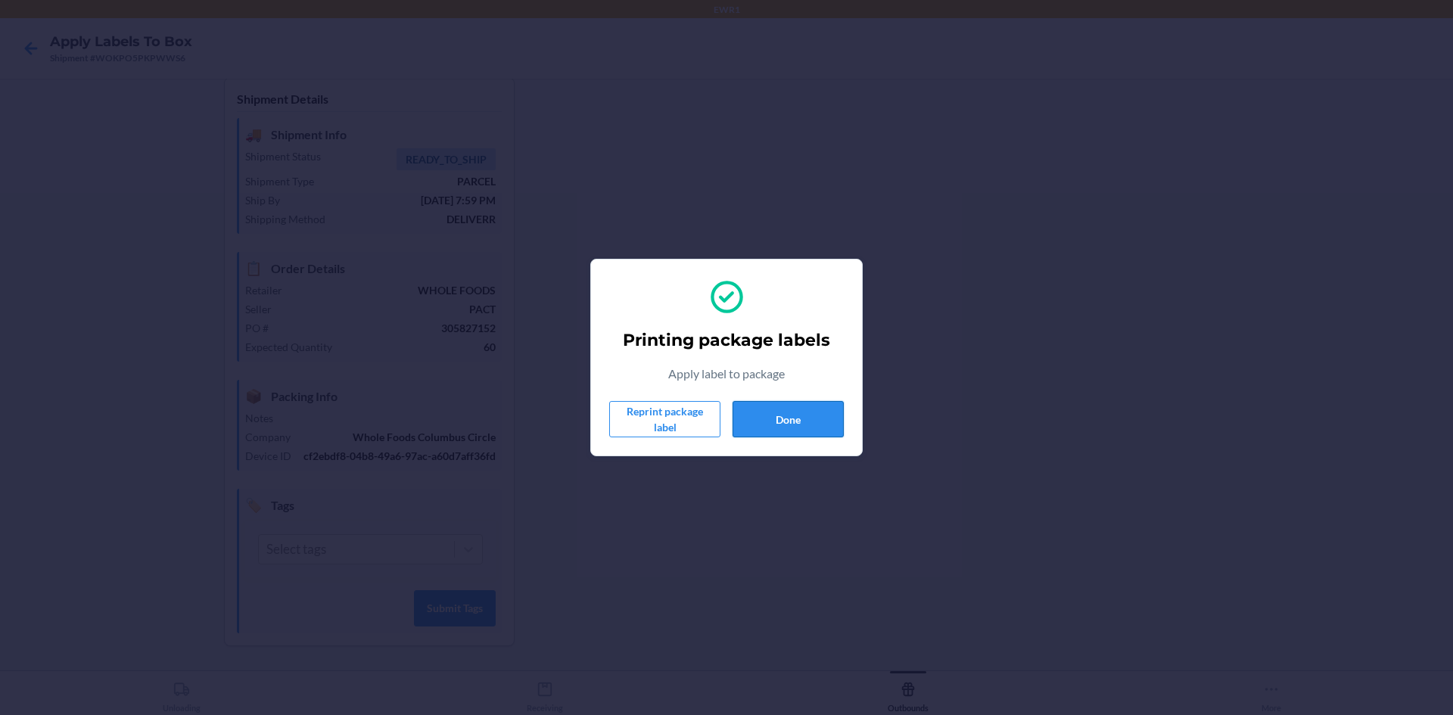
drag, startPoint x: 814, startPoint y: 441, endPoint x: 811, endPoint y: 409, distance: 32.6
click at [814, 428] on div "Printing package labels Apply label to package Reprint package label Done" at bounding box center [726, 358] width 235 height 172
click at [811, 409] on button "Done" at bounding box center [788, 419] width 111 height 36
click at [756, 412] on button "Done" at bounding box center [788, 419] width 111 height 36
click at [777, 422] on button "Done" at bounding box center [788, 419] width 111 height 36
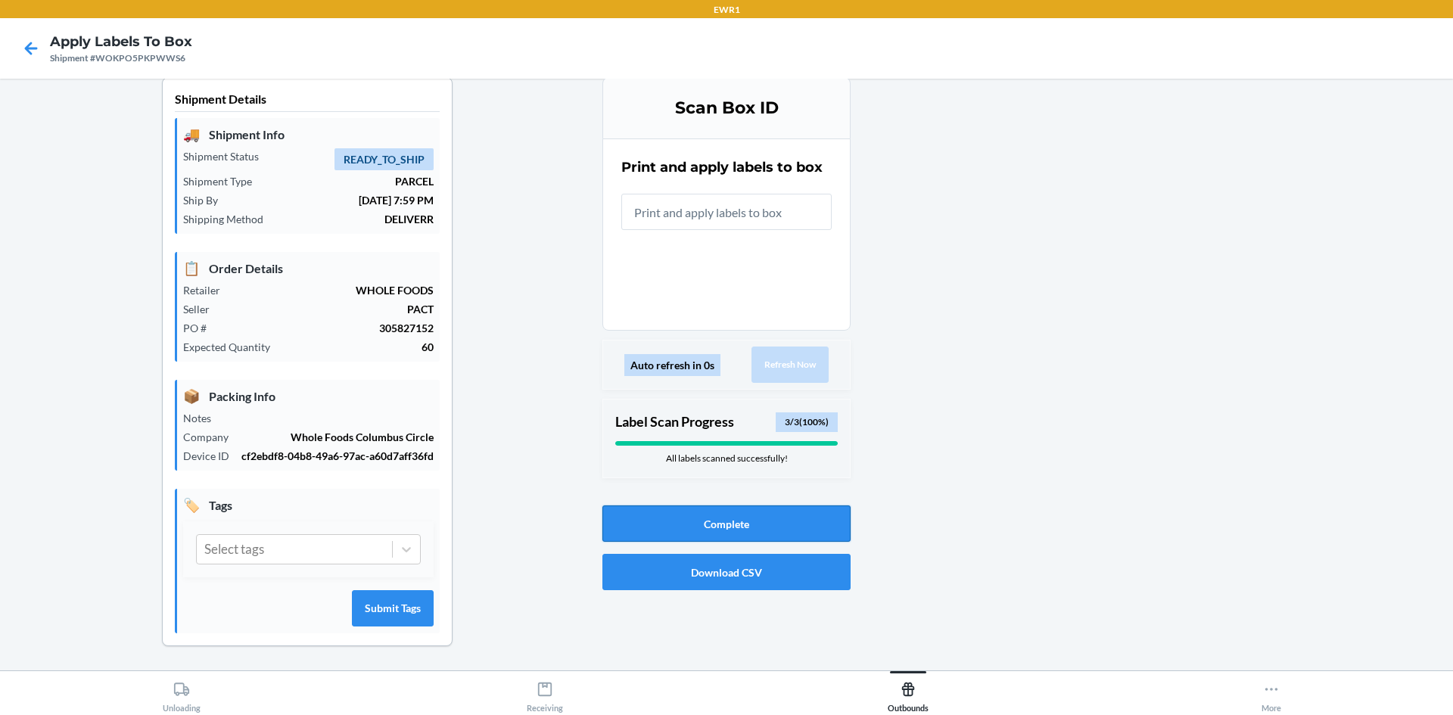
click at [773, 512] on button "Complete" at bounding box center [727, 524] width 248 height 36
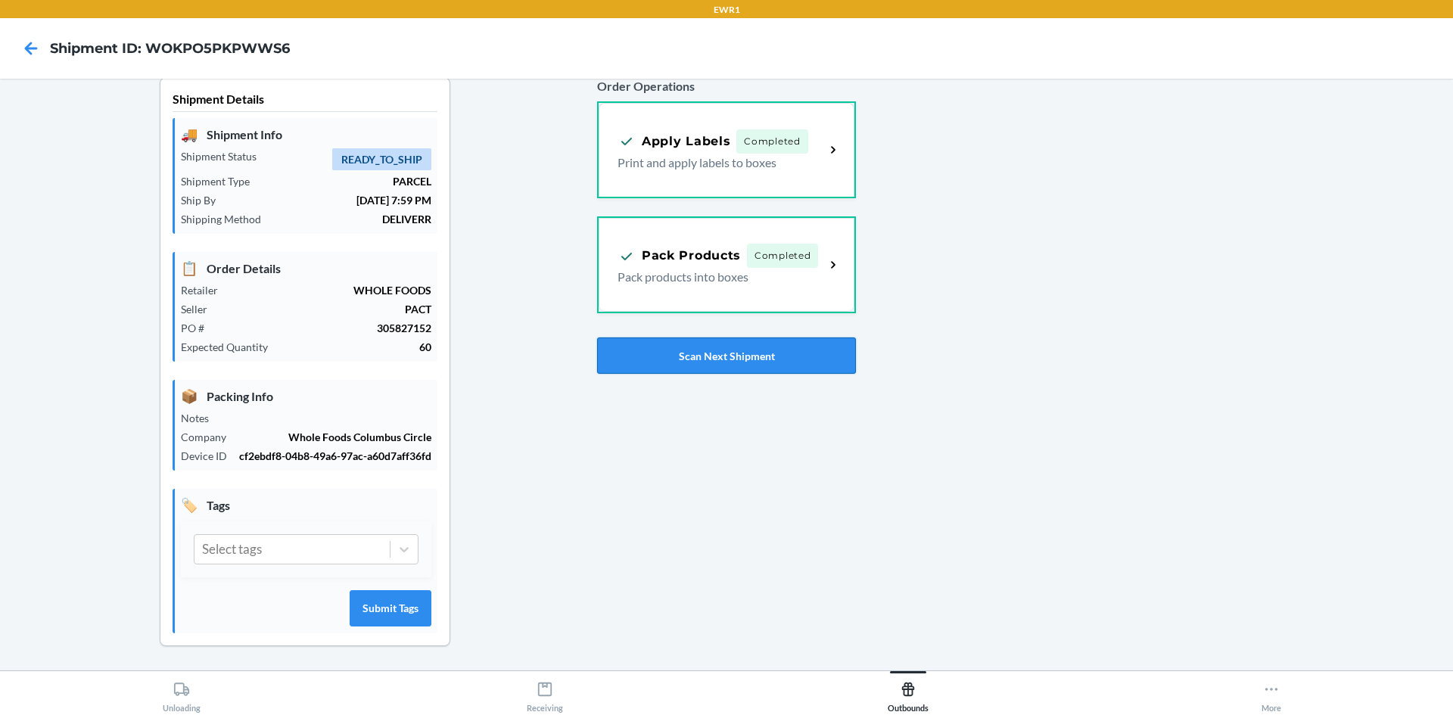
click at [794, 357] on button "Scan Next Shipment" at bounding box center [726, 356] width 259 height 36
